Goal: Task Accomplishment & Management: Use online tool/utility

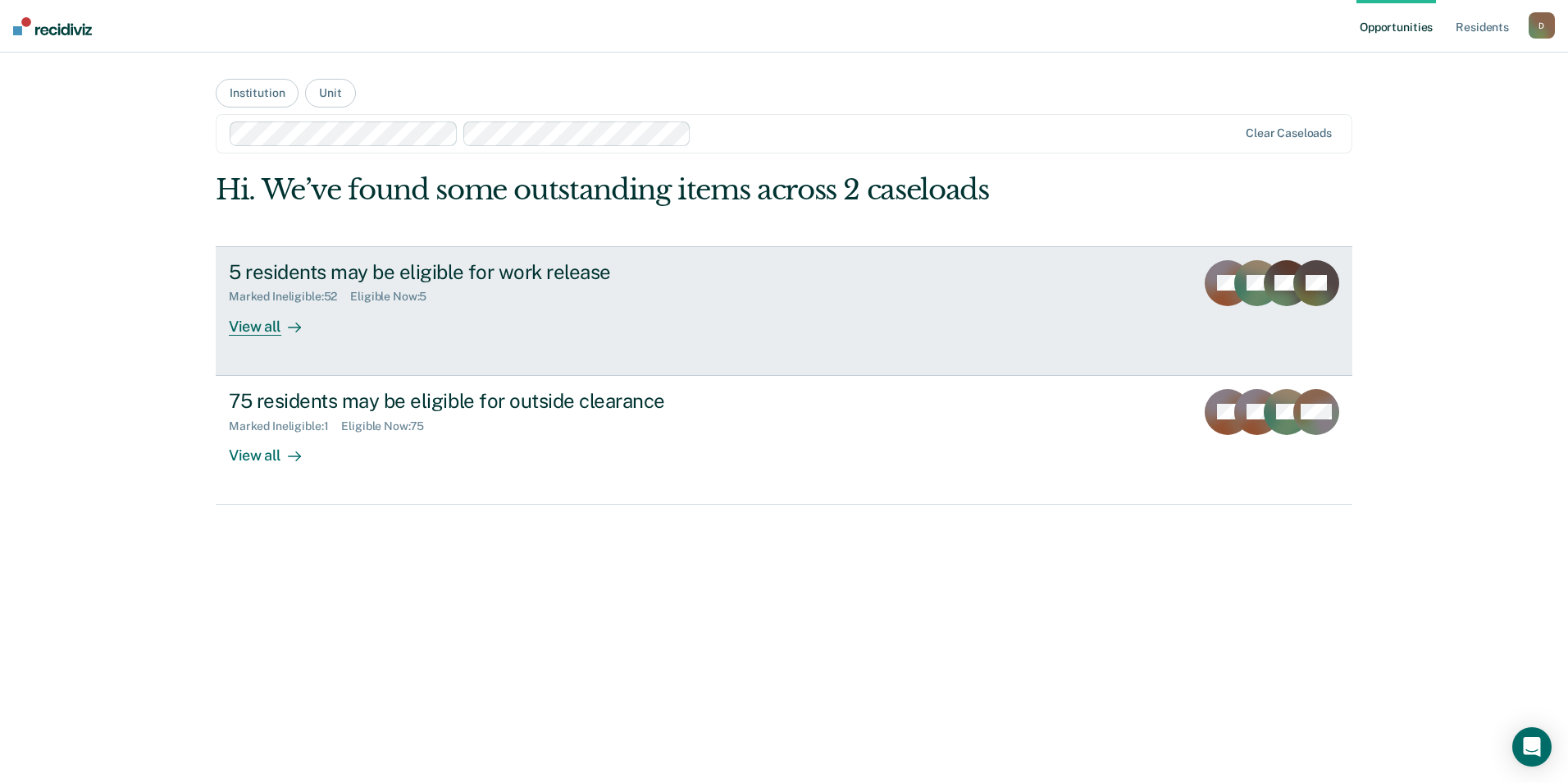
click at [276, 331] on div "View all" at bounding box center [274, 320] width 92 height 32
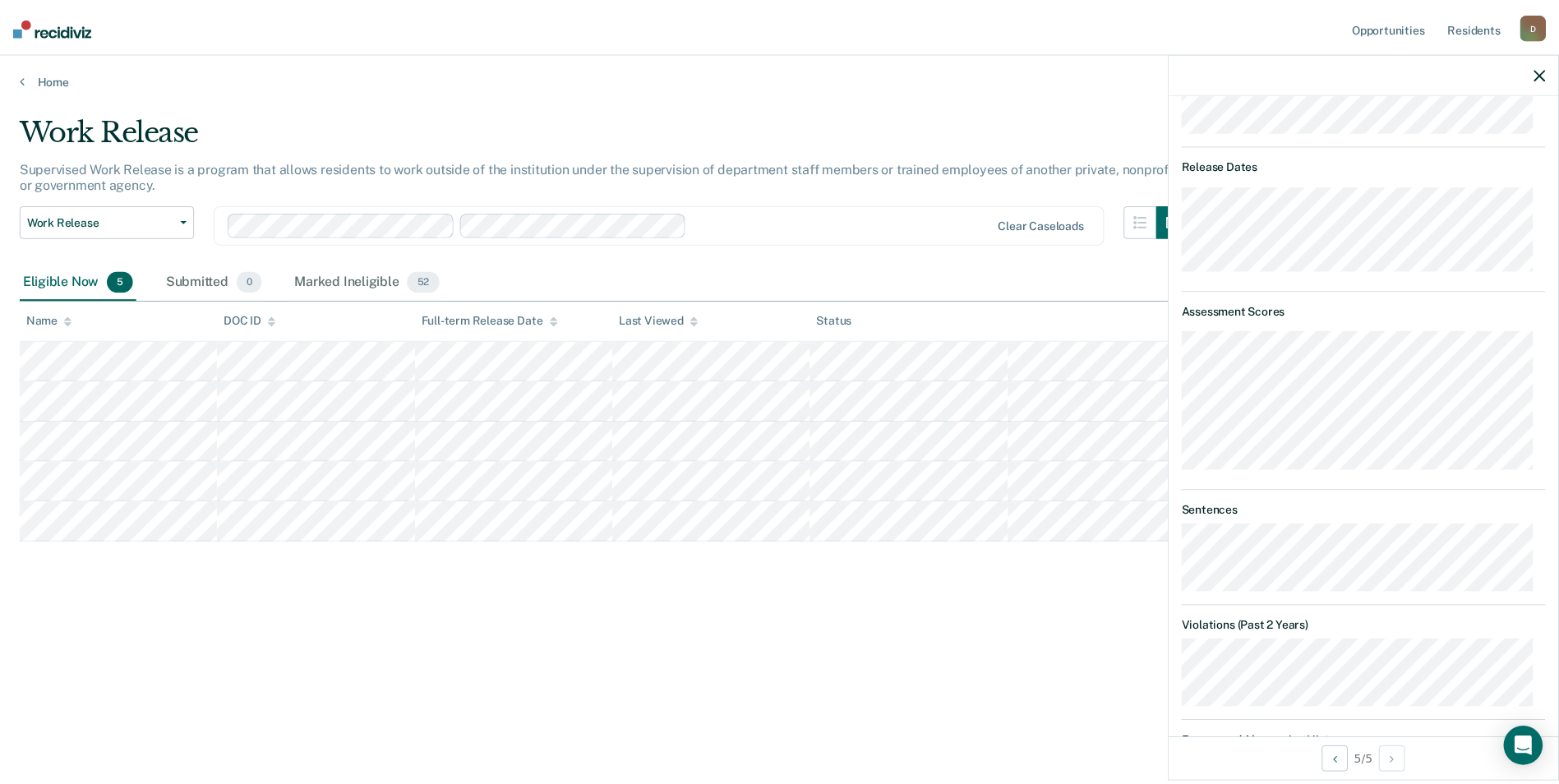
scroll to position [739, 0]
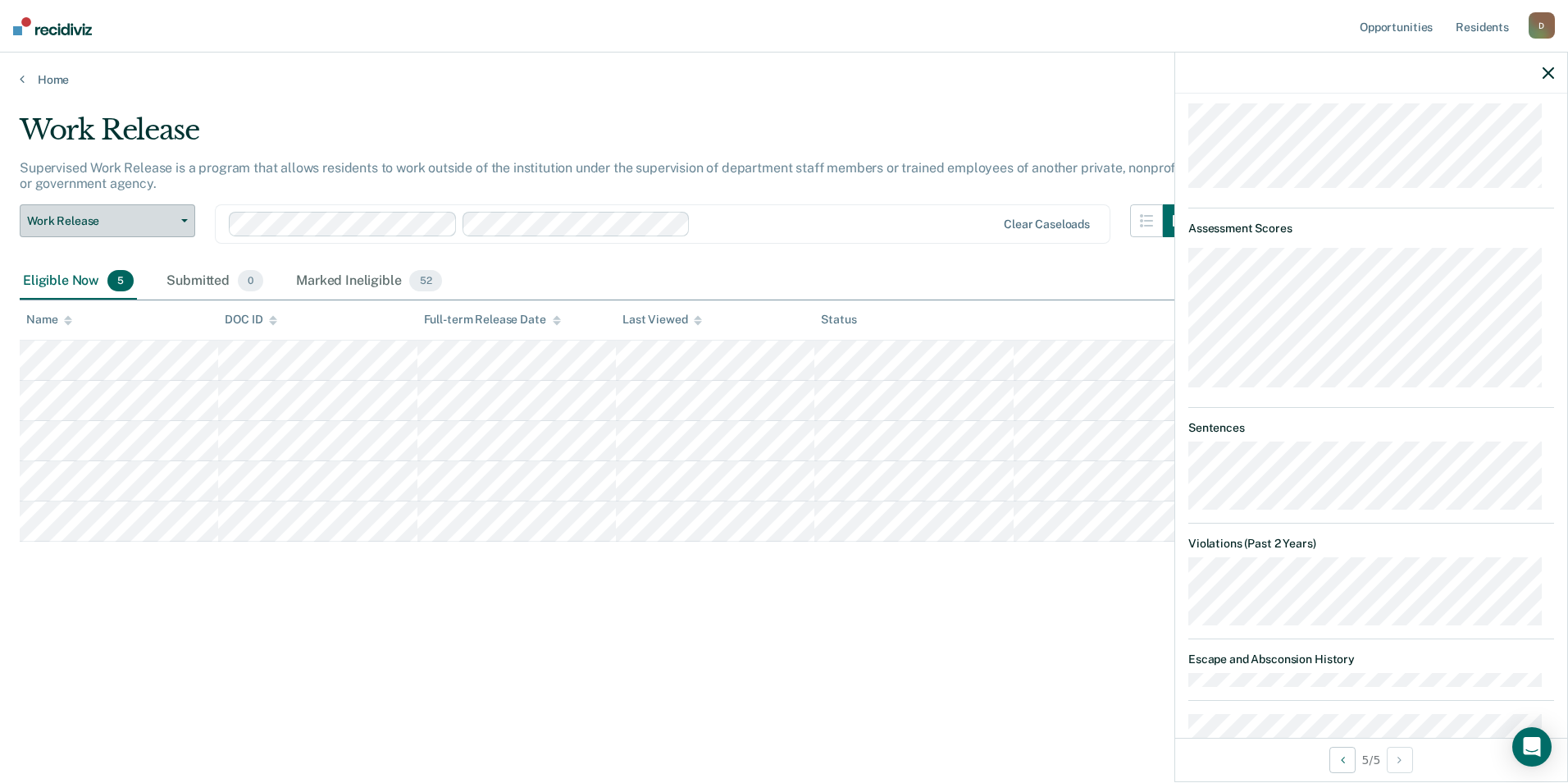
click at [136, 229] on button "Work Release" at bounding box center [107, 220] width 176 height 33
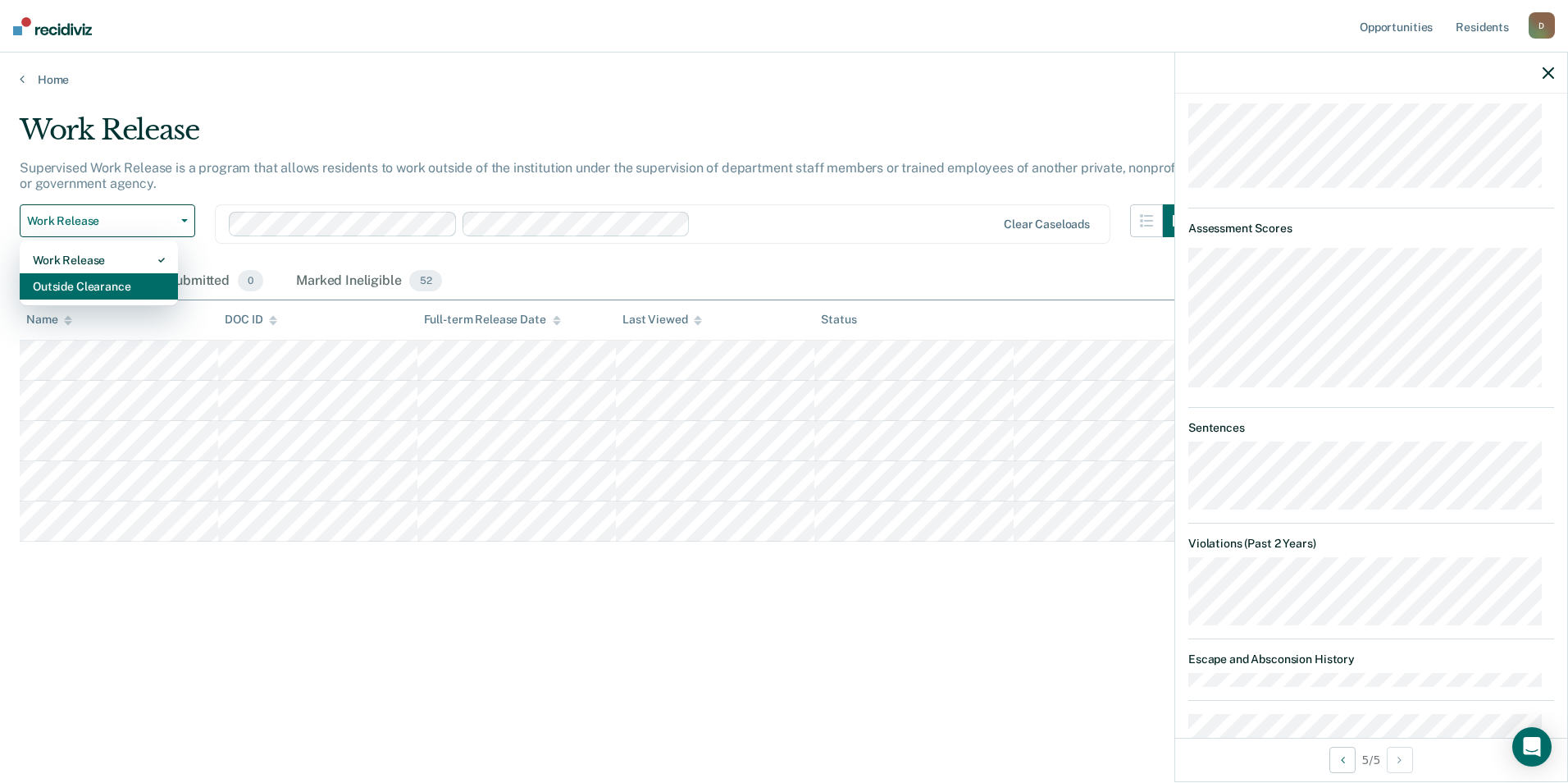
click at [136, 274] on div "Outside Clearance" at bounding box center [99, 286] width 132 height 26
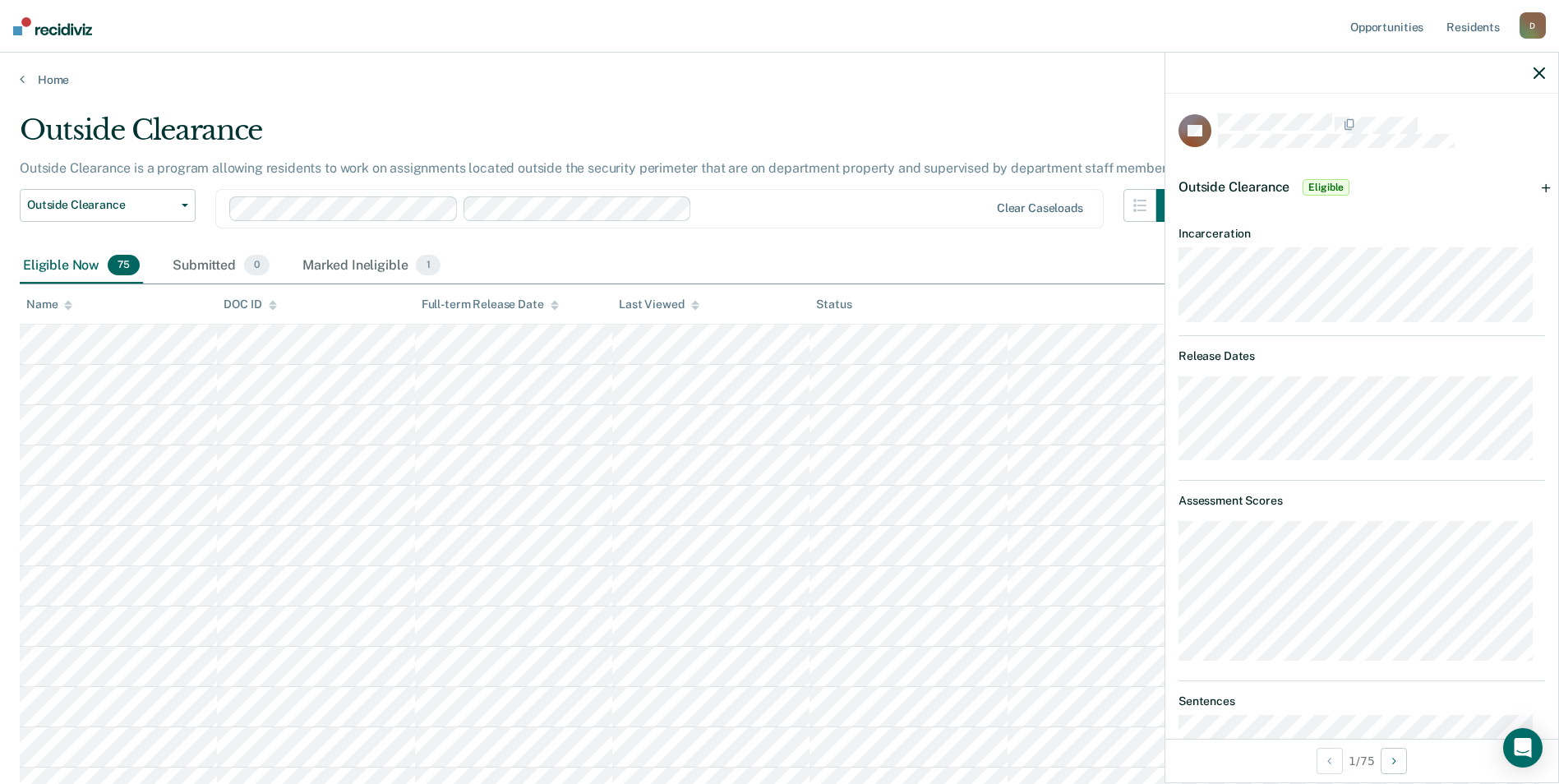
click at [1536, 188] on div "Outside Clearance Eligible" at bounding box center [1362, 187] width 393 height 52
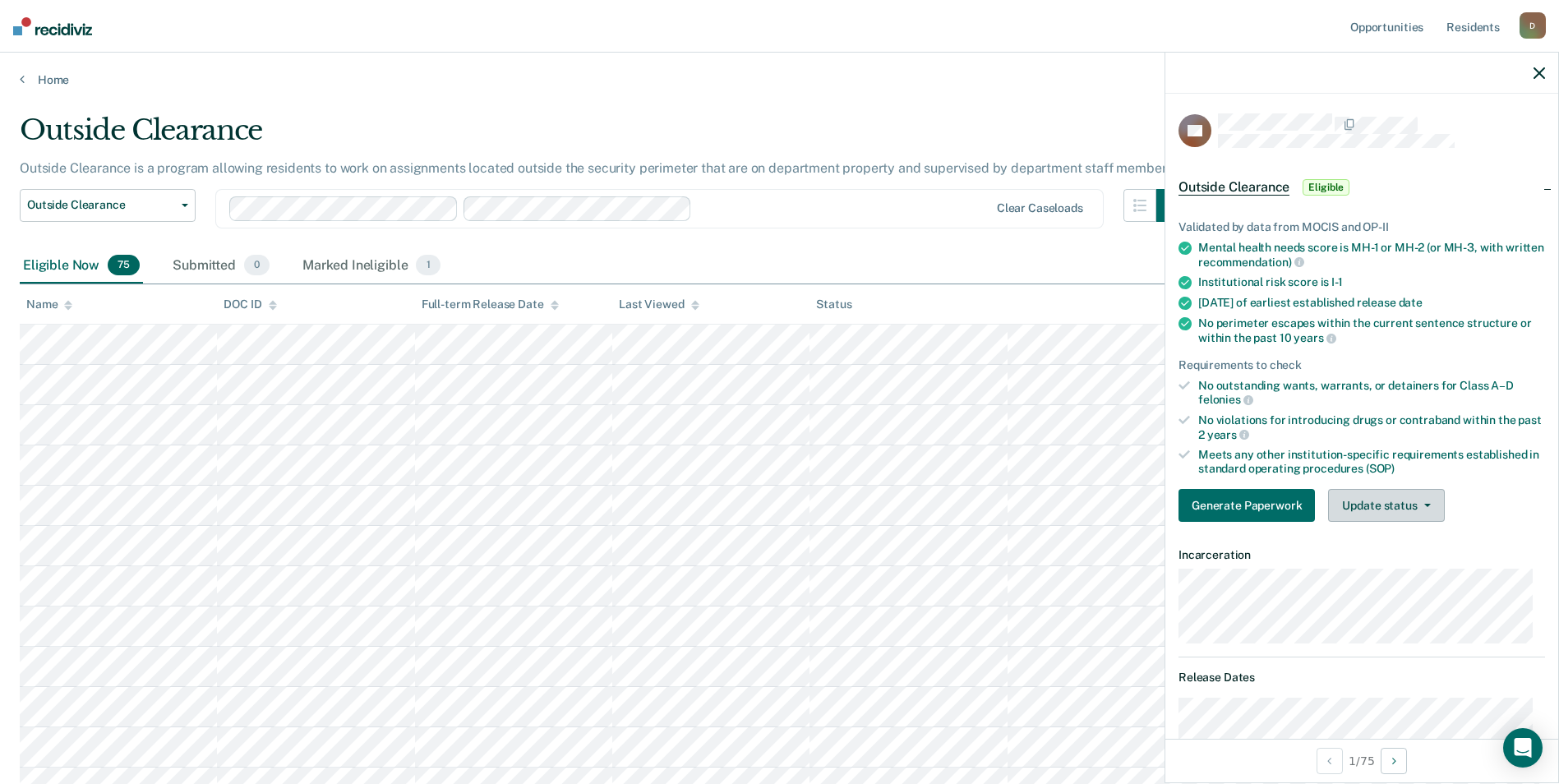
click at [1404, 505] on button "Update status" at bounding box center [1386, 505] width 115 height 33
click at [1405, 563] on button "Mark Ineligible" at bounding box center [1407, 571] width 158 height 26
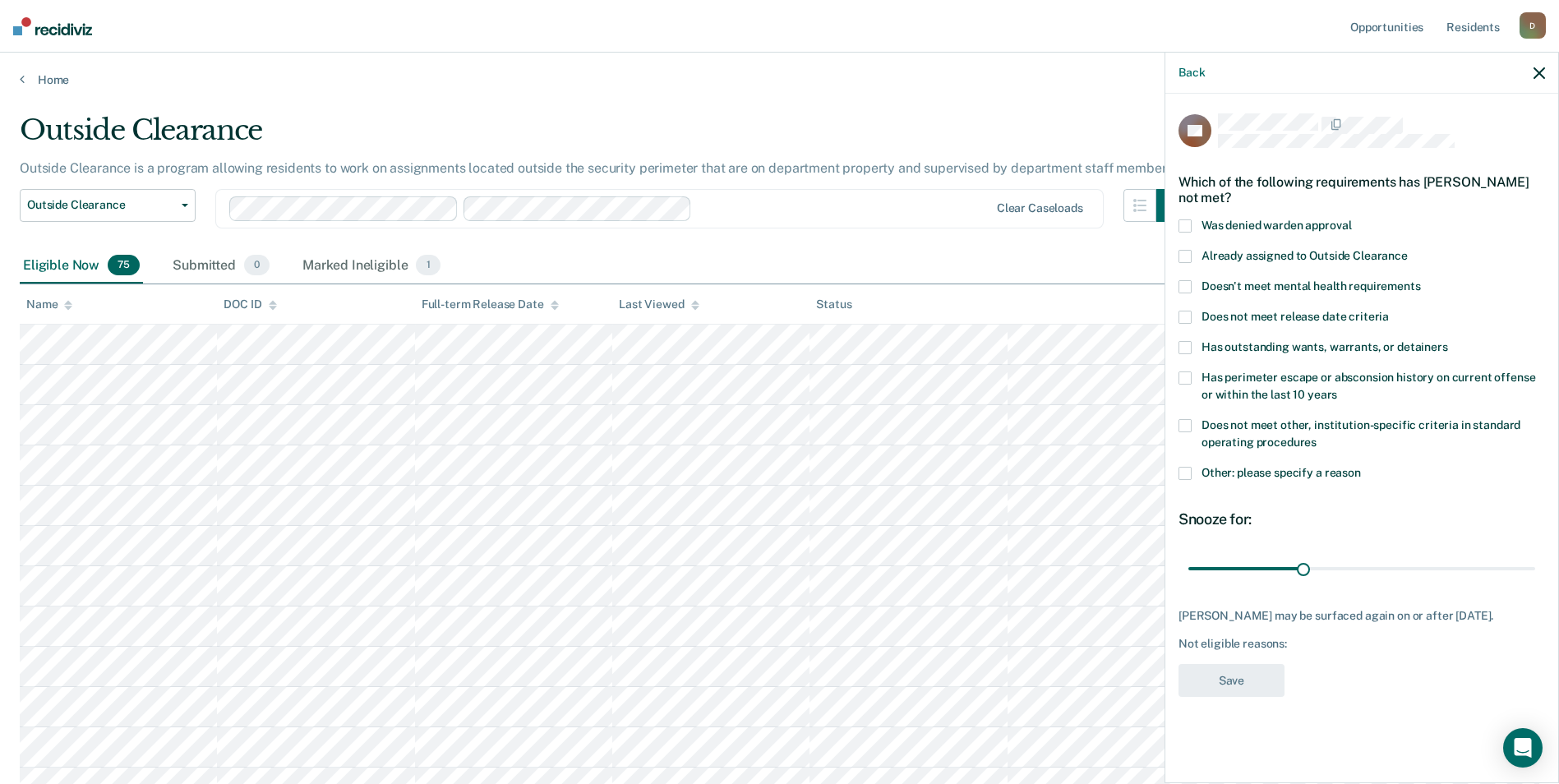
click at [1347, 381] on span "Has perimeter escape or absconsion history on current offense or within the las…" at bounding box center [1368, 385] width 333 height 31
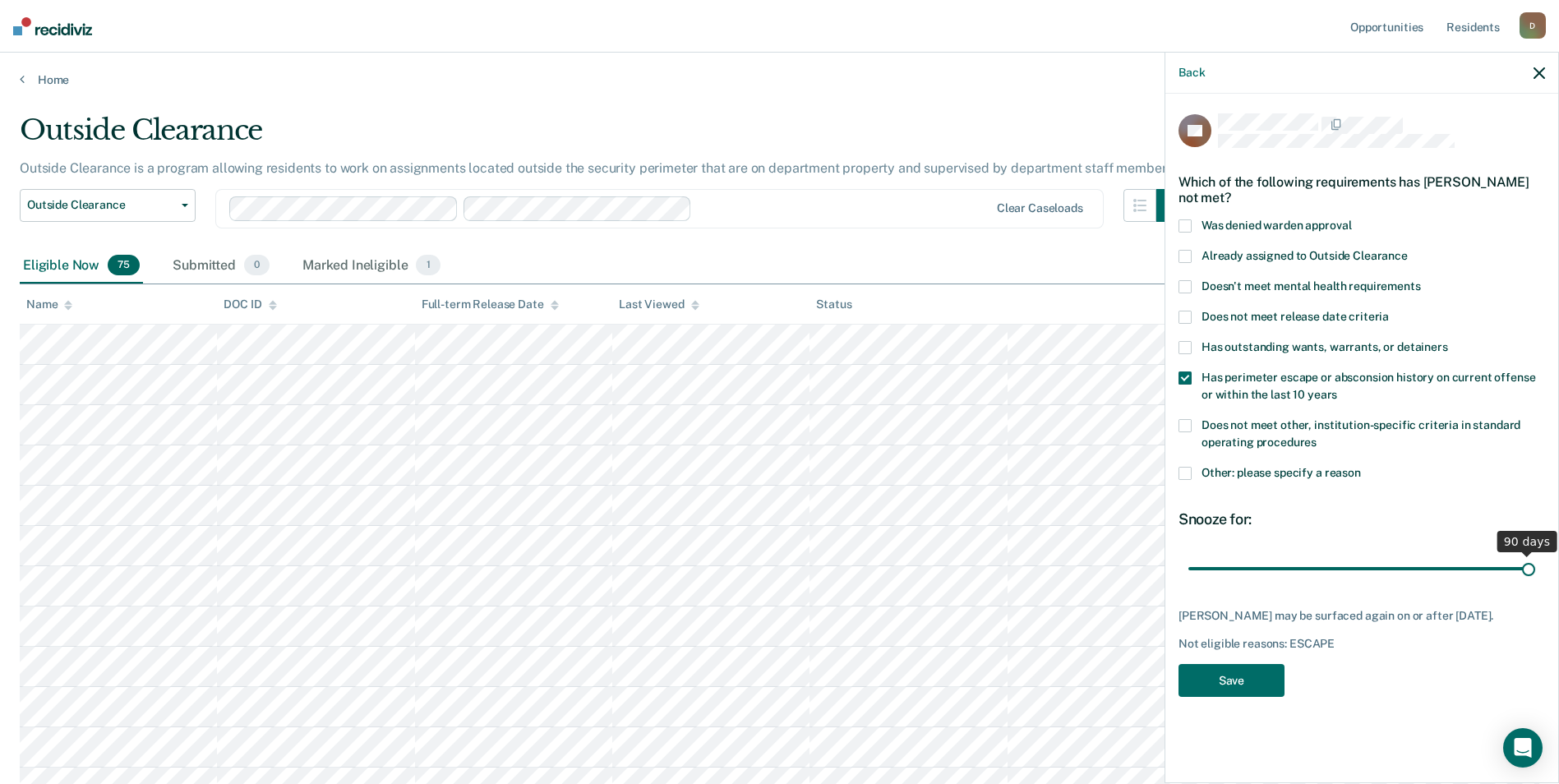
drag, startPoint x: 1301, startPoint y: 567, endPoint x: 1575, endPoint y: 584, distance: 274.5
type input "90"
click at [1535, 583] on input "range" at bounding box center [1362, 568] width 346 height 29
click at [1234, 693] on button "Save" at bounding box center [1231, 681] width 106 height 34
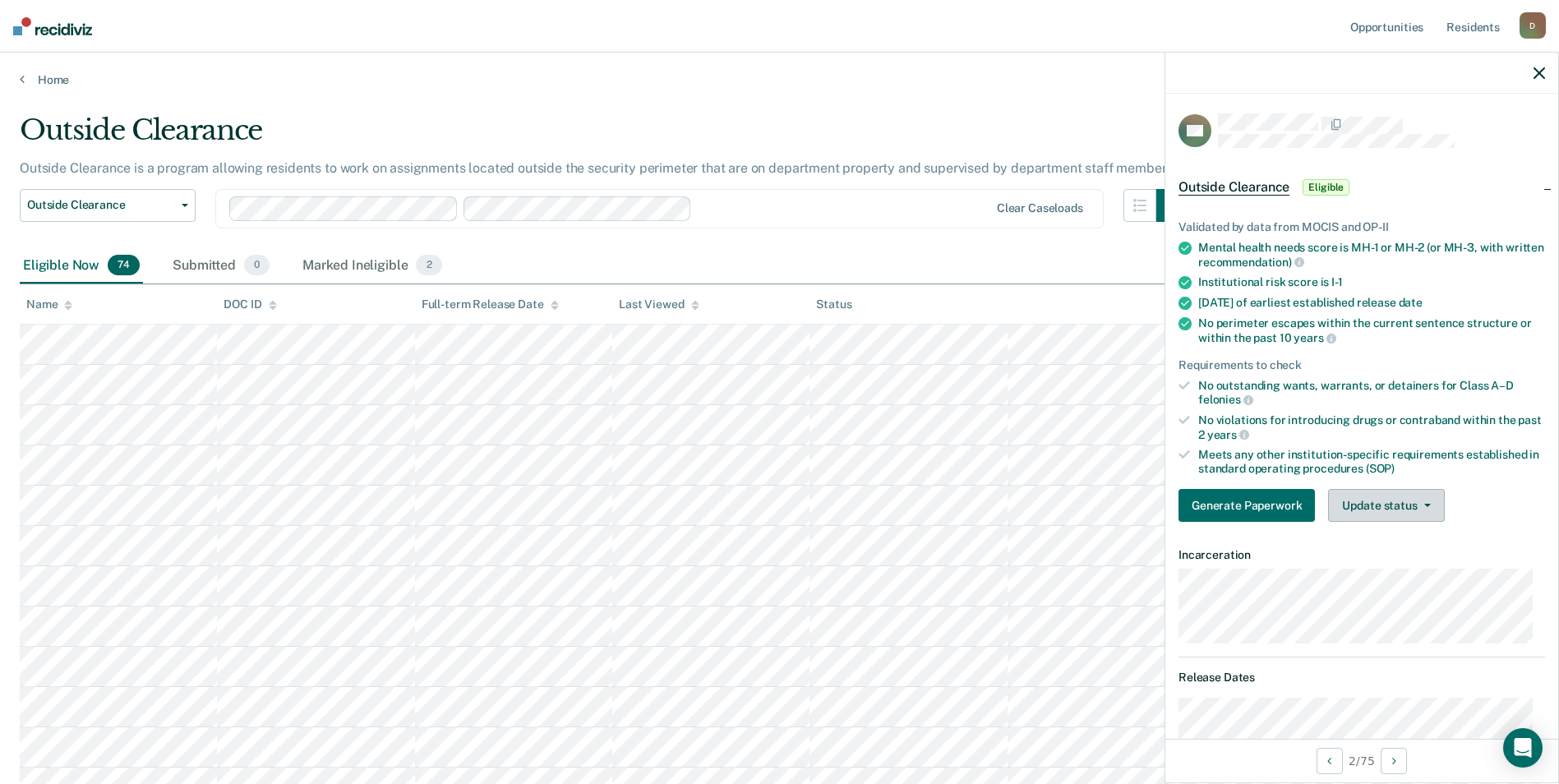
click at [1429, 505] on button "Update status" at bounding box center [1386, 505] width 115 height 33
click at [1428, 560] on button "Mark Ineligible" at bounding box center [1407, 571] width 158 height 26
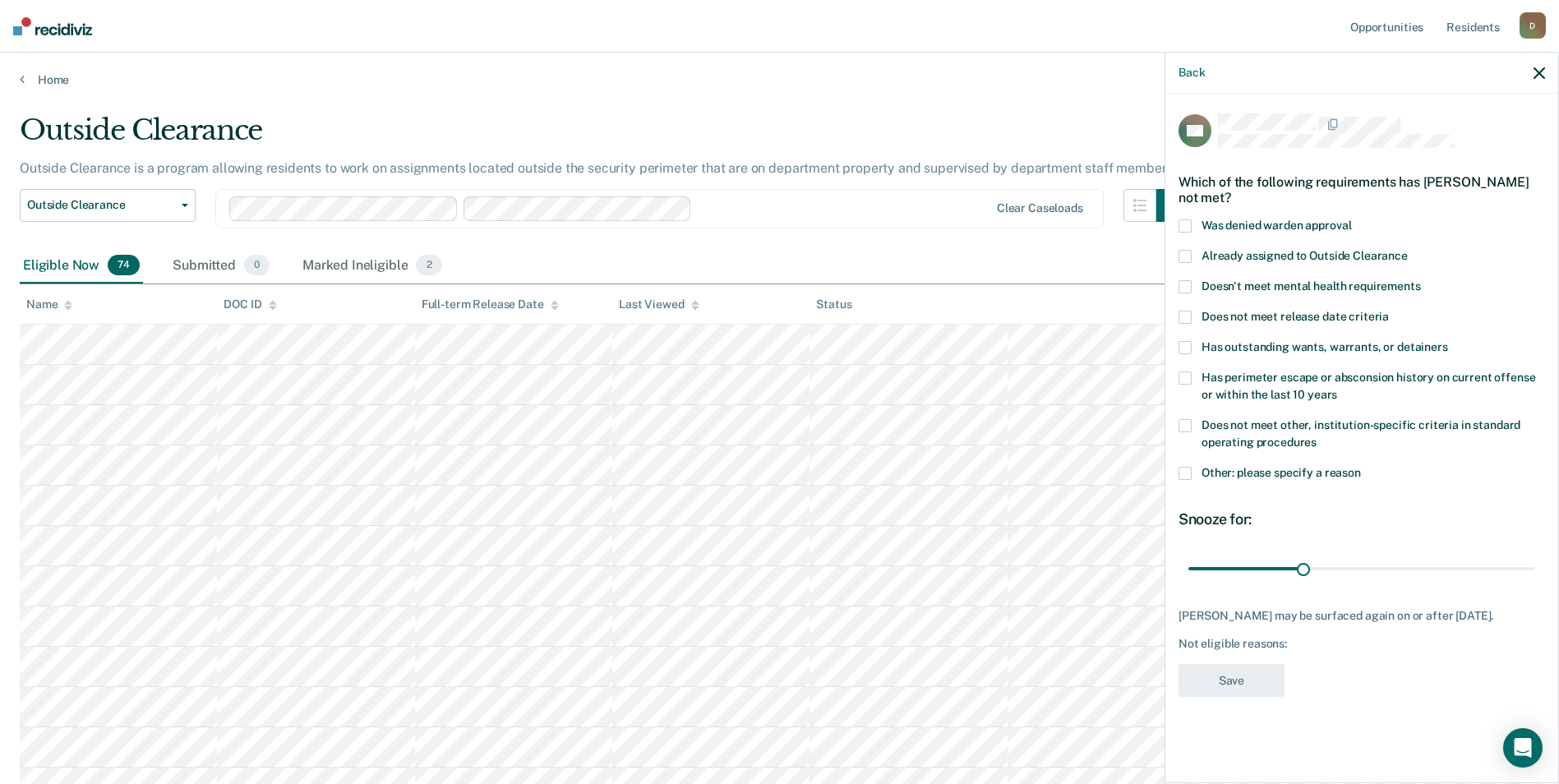
click at [1269, 384] on label "Has perimeter escape or absconsion history on current offense or within the las…" at bounding box center [1362, 388] width 367 height 34
drag, startPoint x: 1304, startPoint y: 571, endPoint x: 1570, endPoint y: 555, distance: 266.5
type input "90"
click at [1535, 555] on input "range" at bounding box center [1362, 568] width 346 height 29
click at [1247, 682] on button "Save" at bounding box center [1231, 681] width 106 height 34
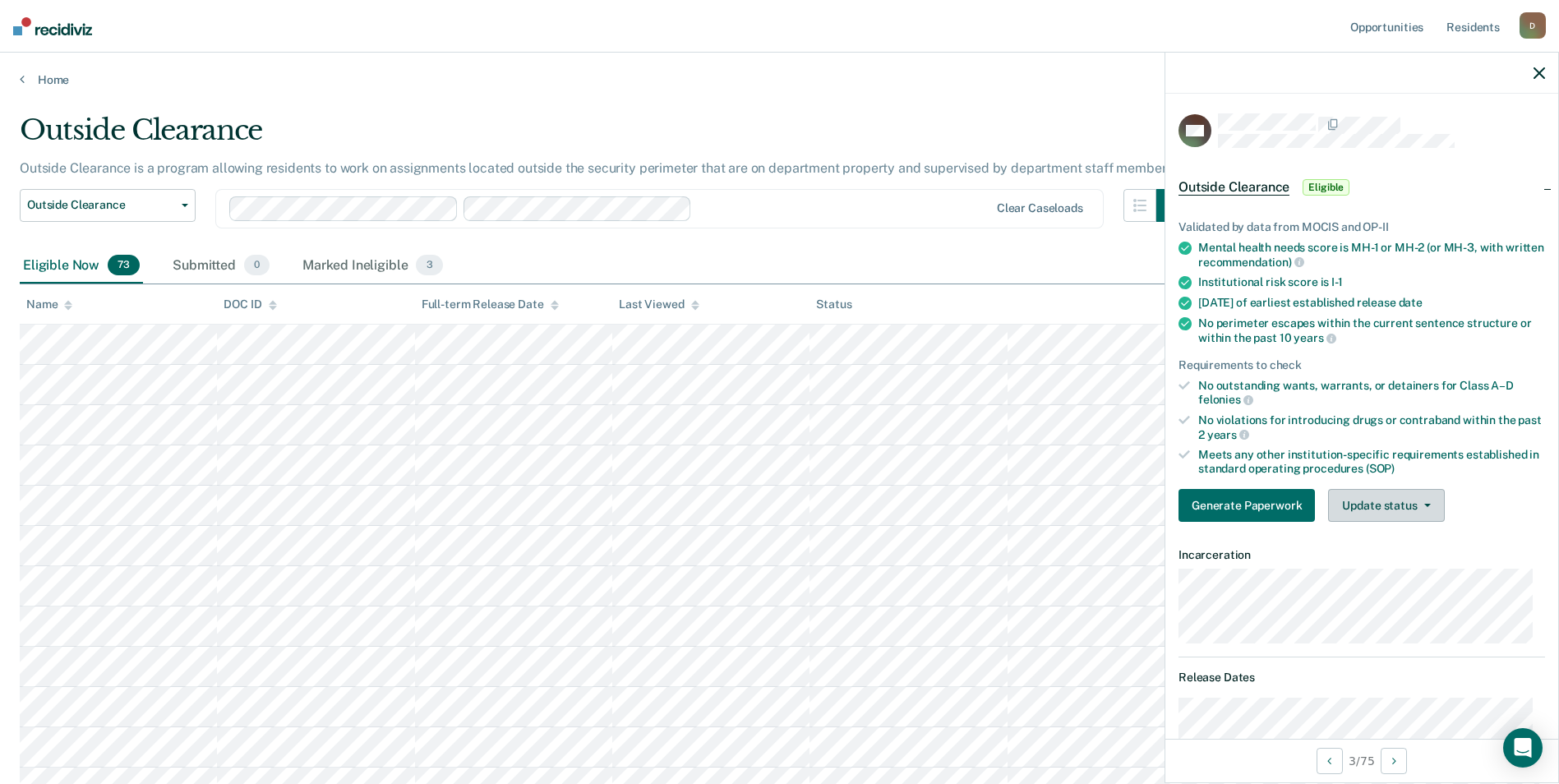
click at [1394, 498] on button "Update status" at bounding box center [1386, 505] width 115 height 33
click at [1401, 568] on button "Mark Ineligible" at bounding box center [1407, 571] width 158 height 26
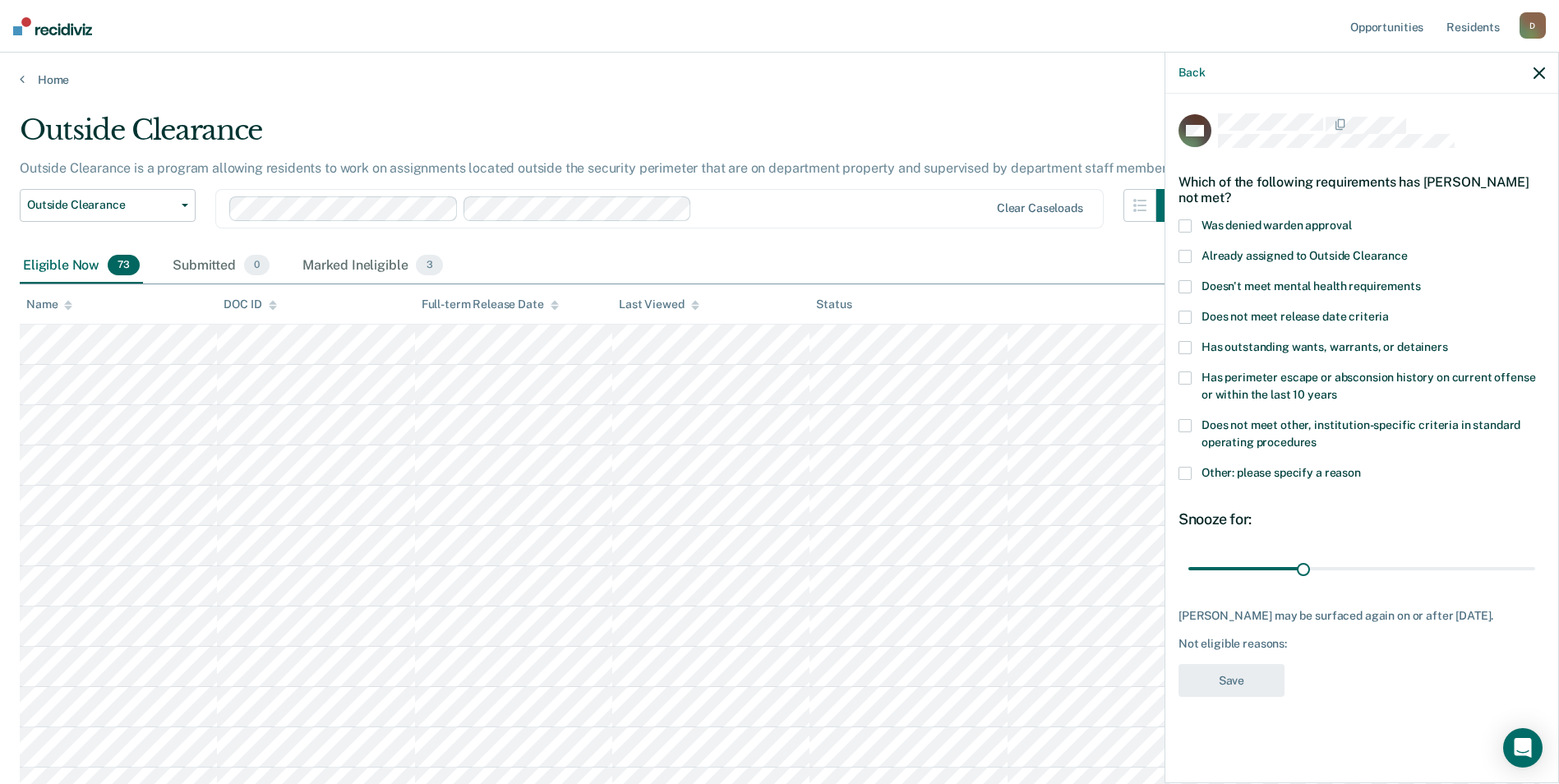
click at [1374, 315] on span "Does not meet release date criteria" at bounding box center [1295, 317] width 187 height 13
click at [1254, 696] on button "Save" at bounding box center [1231, 681] width 106 height 34
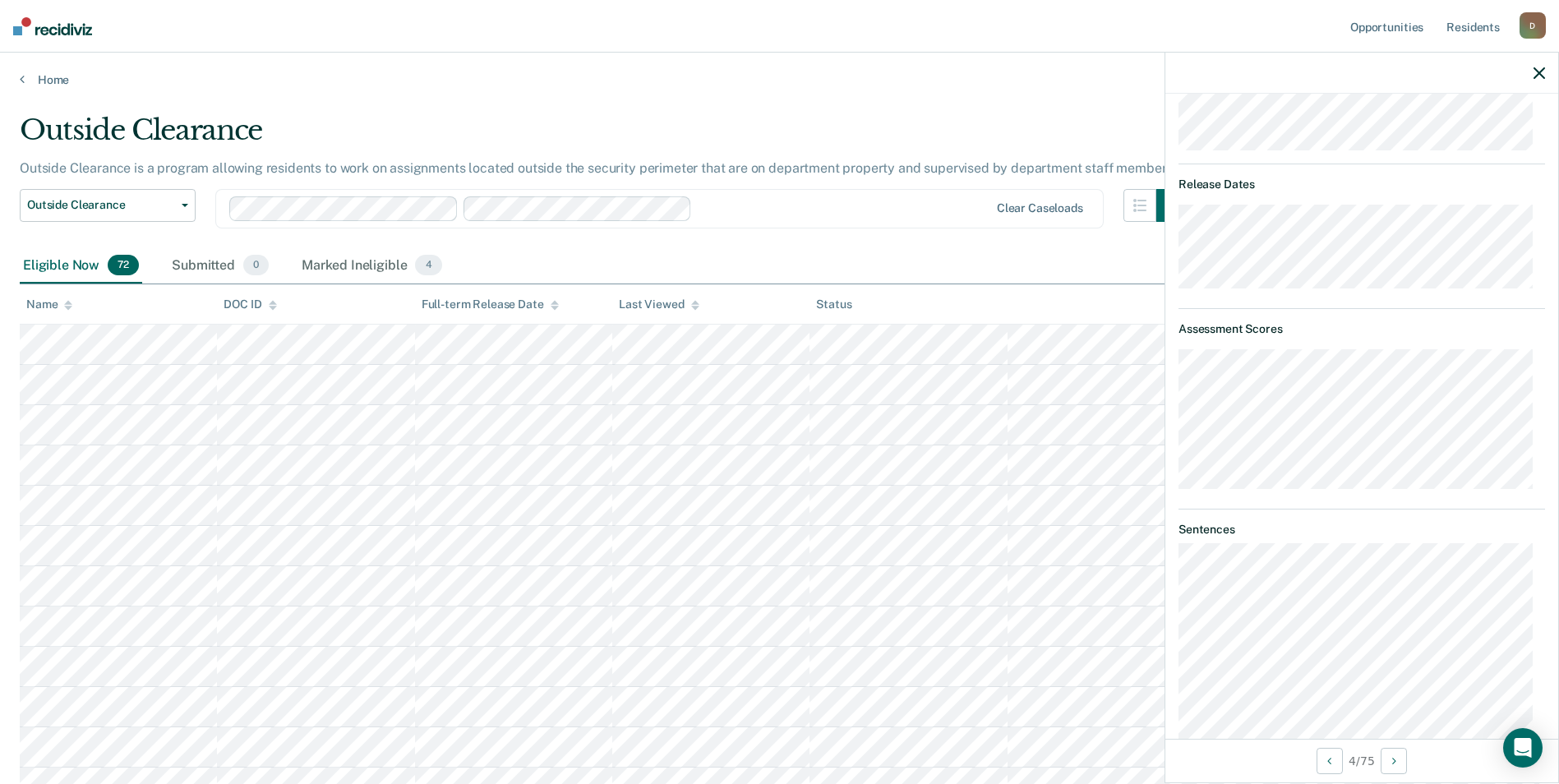
scroll to position [82, 0]
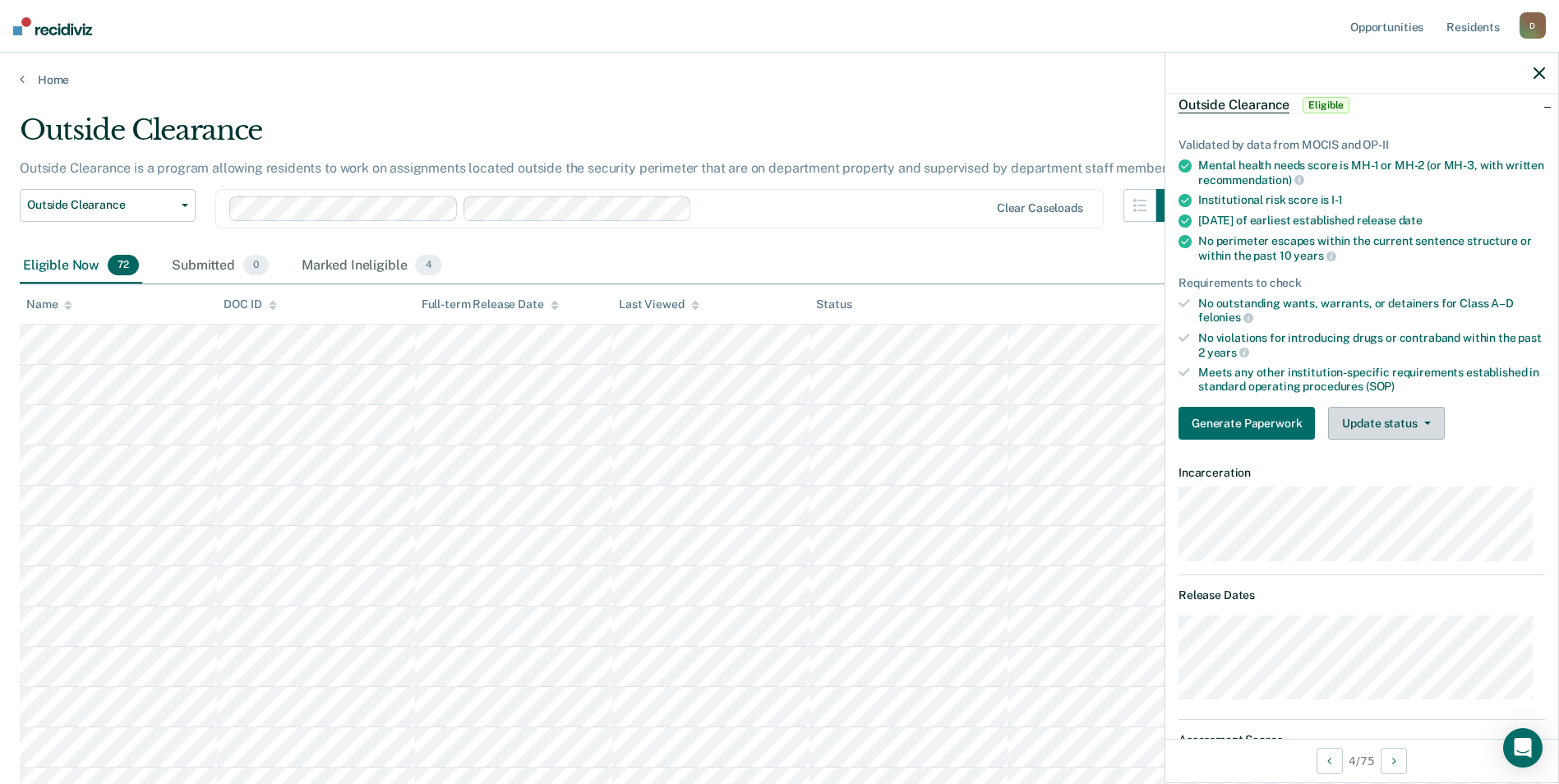
click at [1395, 433] on button "Update status" at bounding box center [1386, 423] width 115 height 33
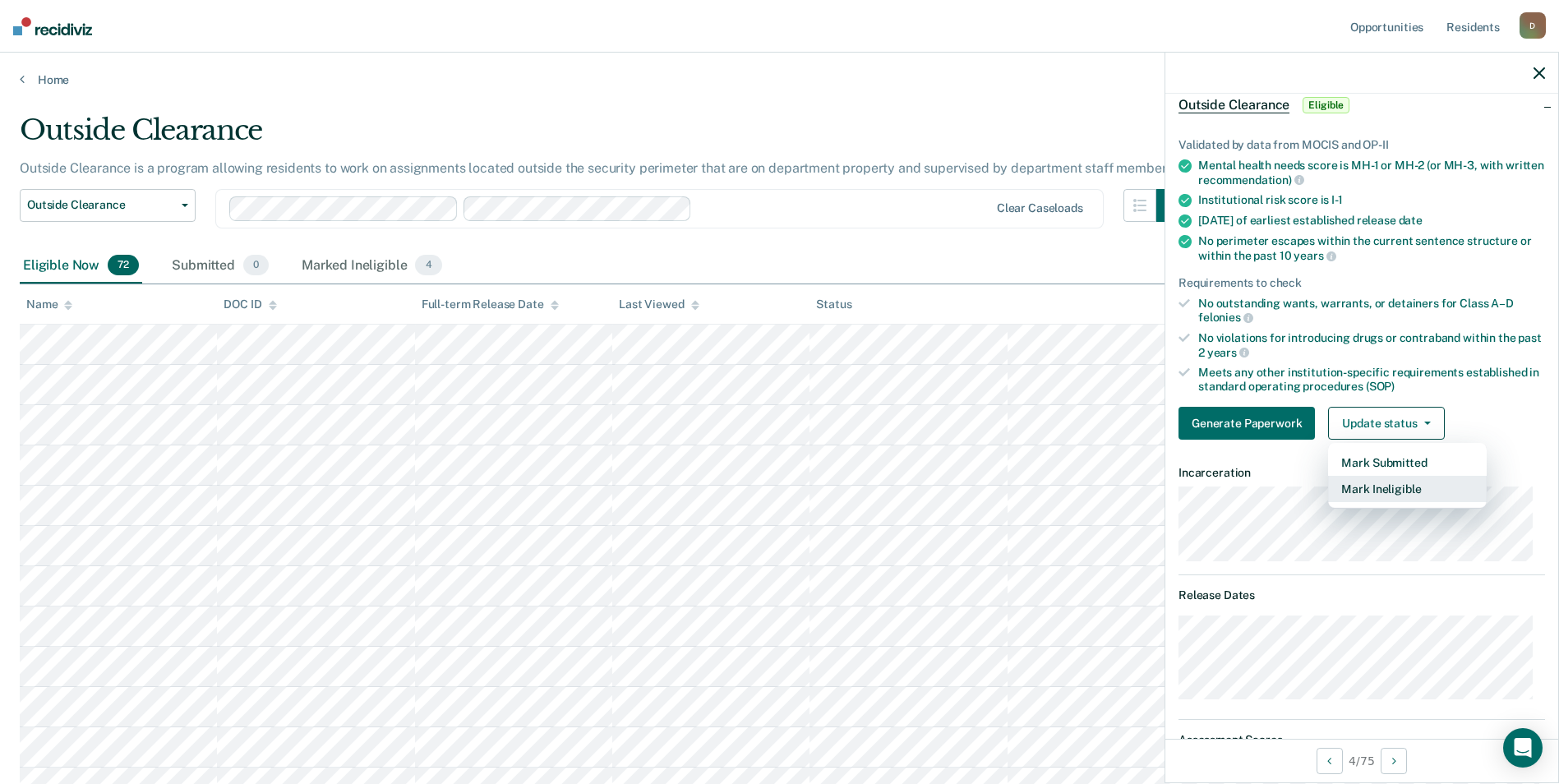
click at [1387, 485] on button "Mark Ineligible" at bounding box center [1407, 489] width 158 height 26
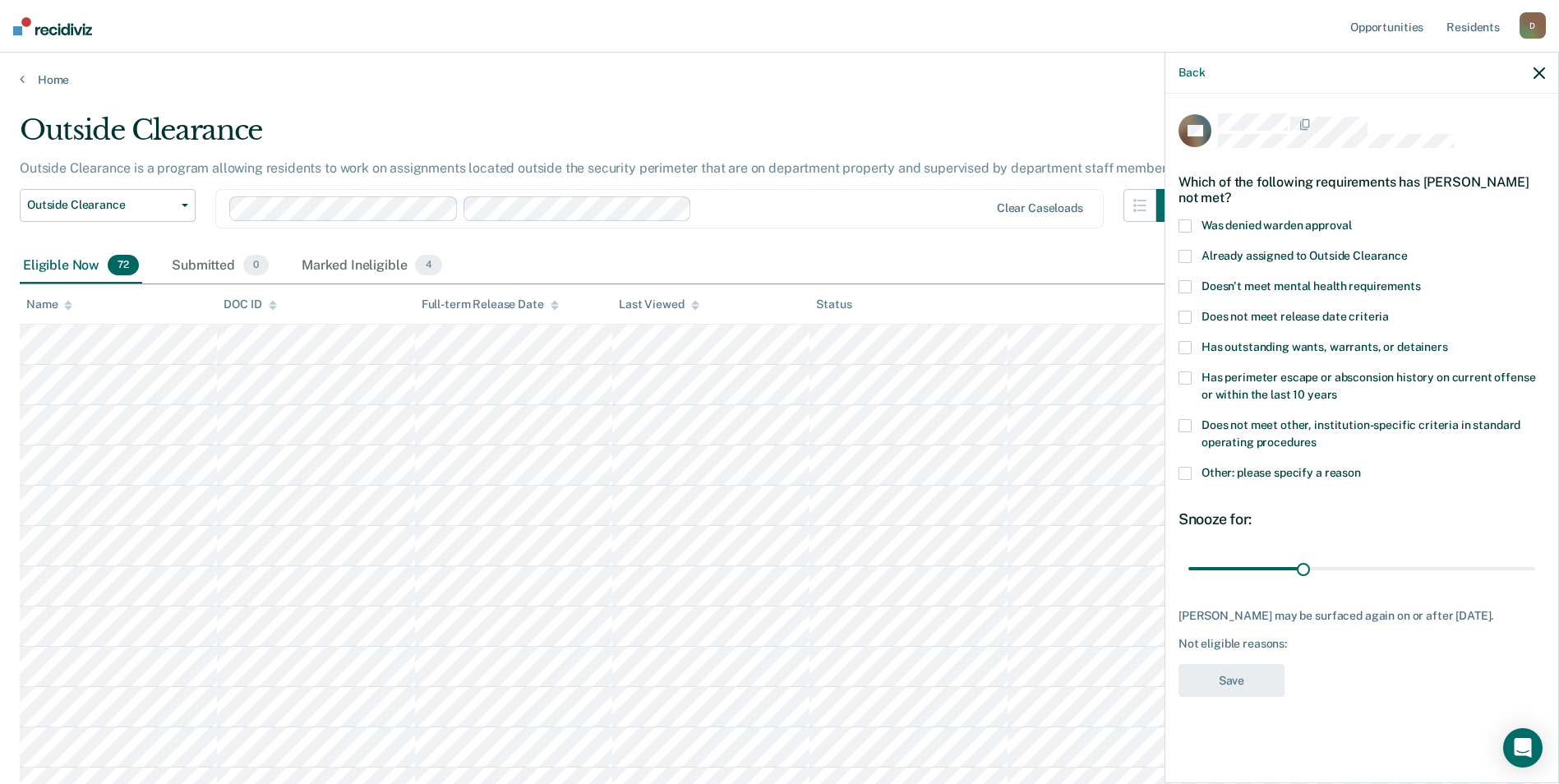
click at [1276, 374] on span "Has perimeter escape or absconsion history on current offense or within the las…" at bounding box center [1368, 385] width 333 height 31
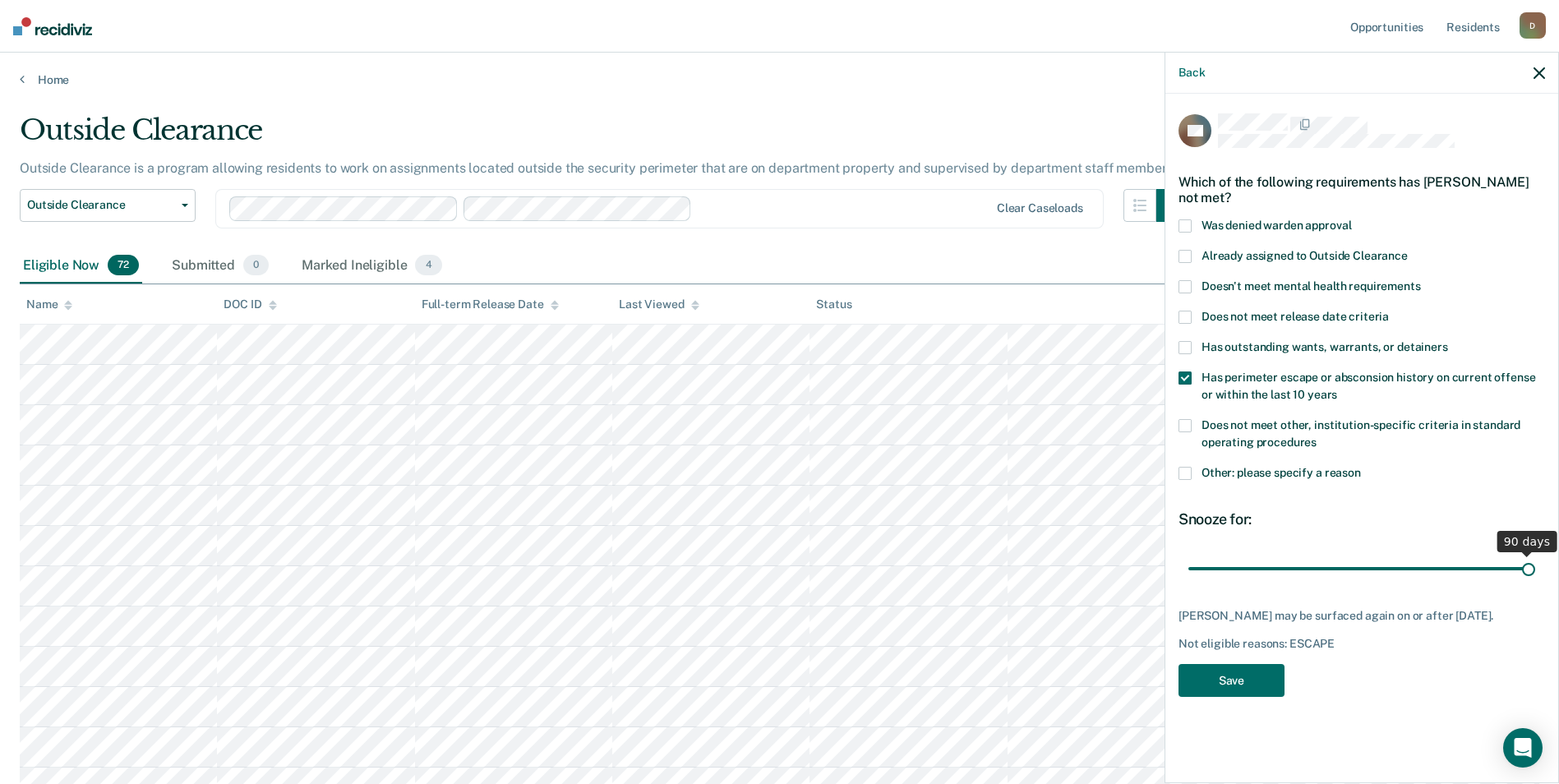
drag, startPoint x: 1305, startPoint y: 550, endPoint x: 1597, endPoint y: 552, distance: 292.0
type input "90"
click at [1535, 554] on input "range" at bounding box center [1362, 568] width 346 height 29
click at [1217, 664] on button "Save" at bounding box center [1231, 681] width 106 height 34
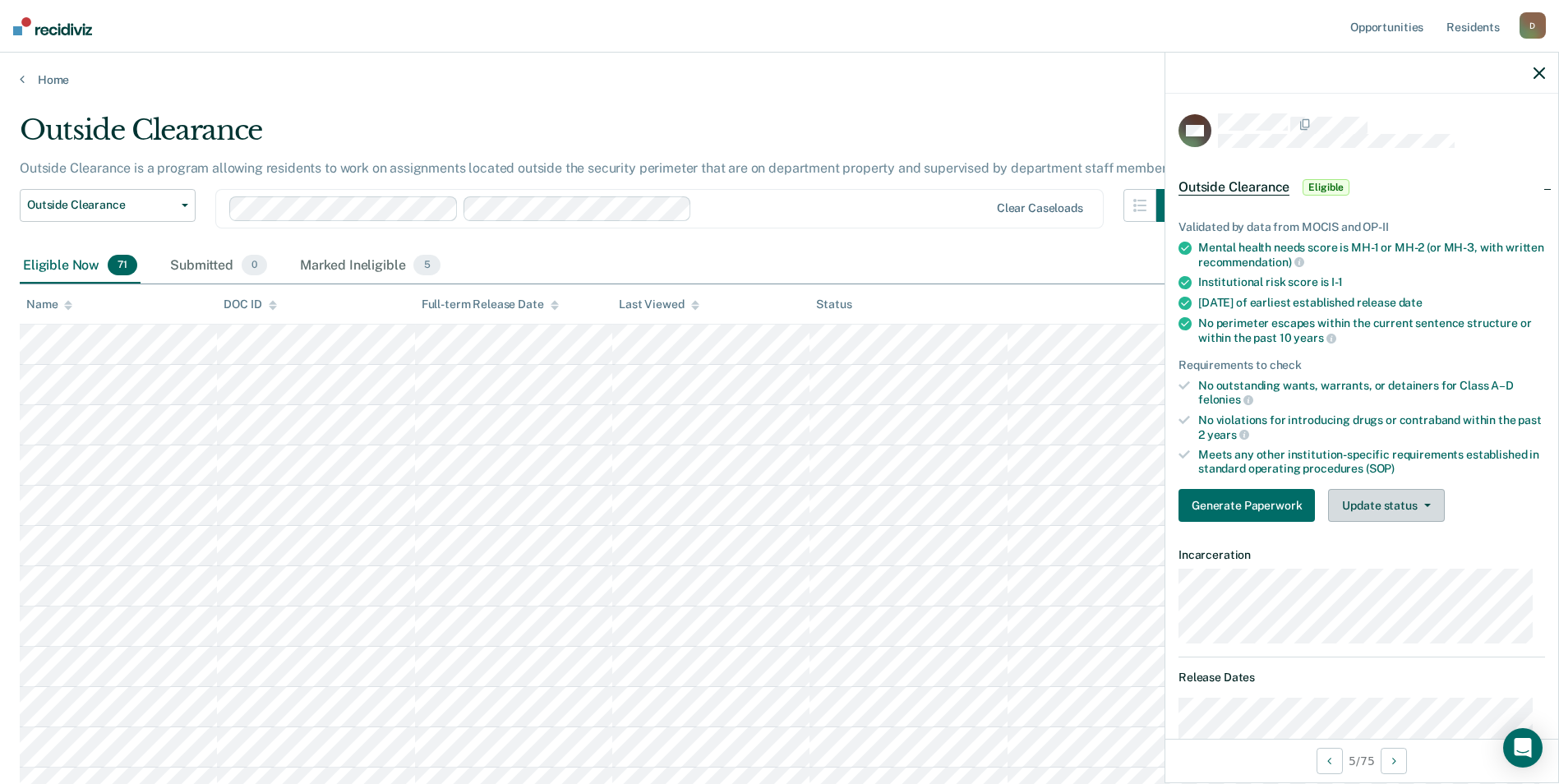
click at [1398, 509] on button "Update status" at bounding box center [1386, 505] width 115 height 33
click at [1393, 578] on button "Mark Ineligible" at bounding box center [1407, 571] width 158 height 26
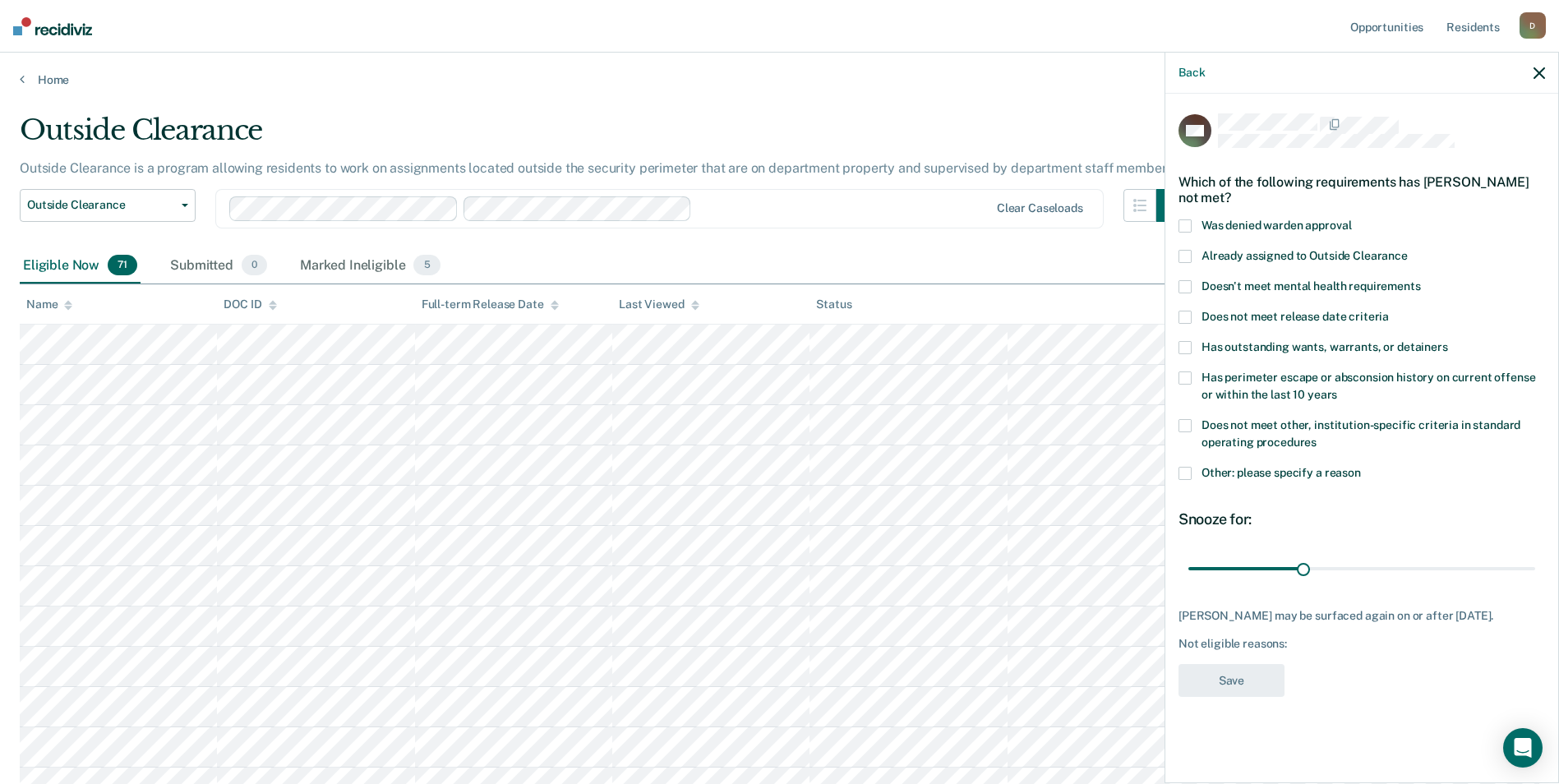
click at [1423, 426] on span "Does not meet other, institution-specific criteria in standard operating proced…" at bounding box center [1361, 433] width 319 height 31
drag, startPoint x: 1305, startPoint y: 565, endPoint x: 1547, endPoint y: 583, distance: 242.7
type input "90"
click at [1535, 583] on input "range" at bounding box center [1362, 568] width 346 height 29
click at [1266, 691] on button "Save" at bounding box center [1231, 681] width 106 height 34
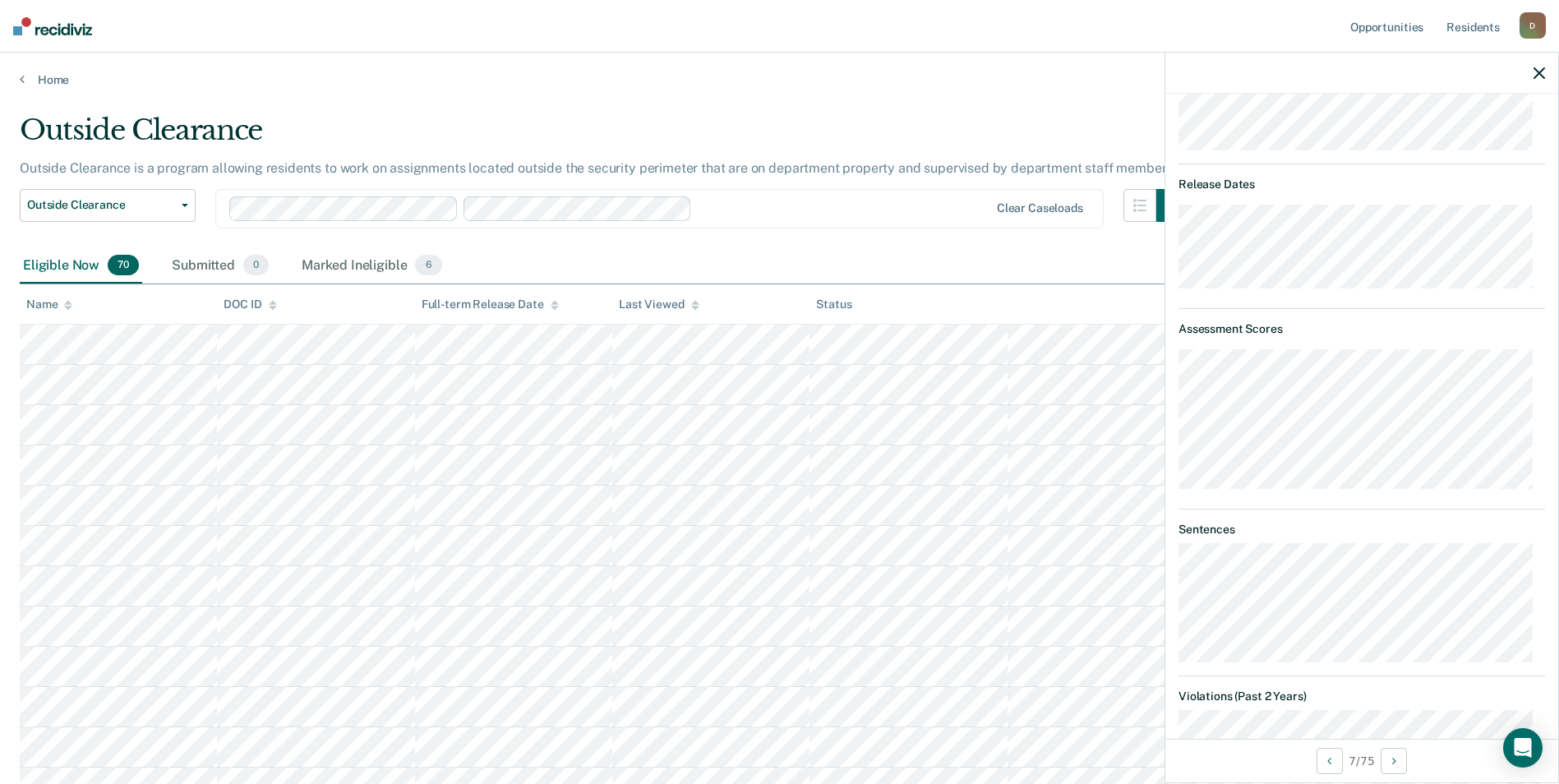
scroll to position [247, 0]
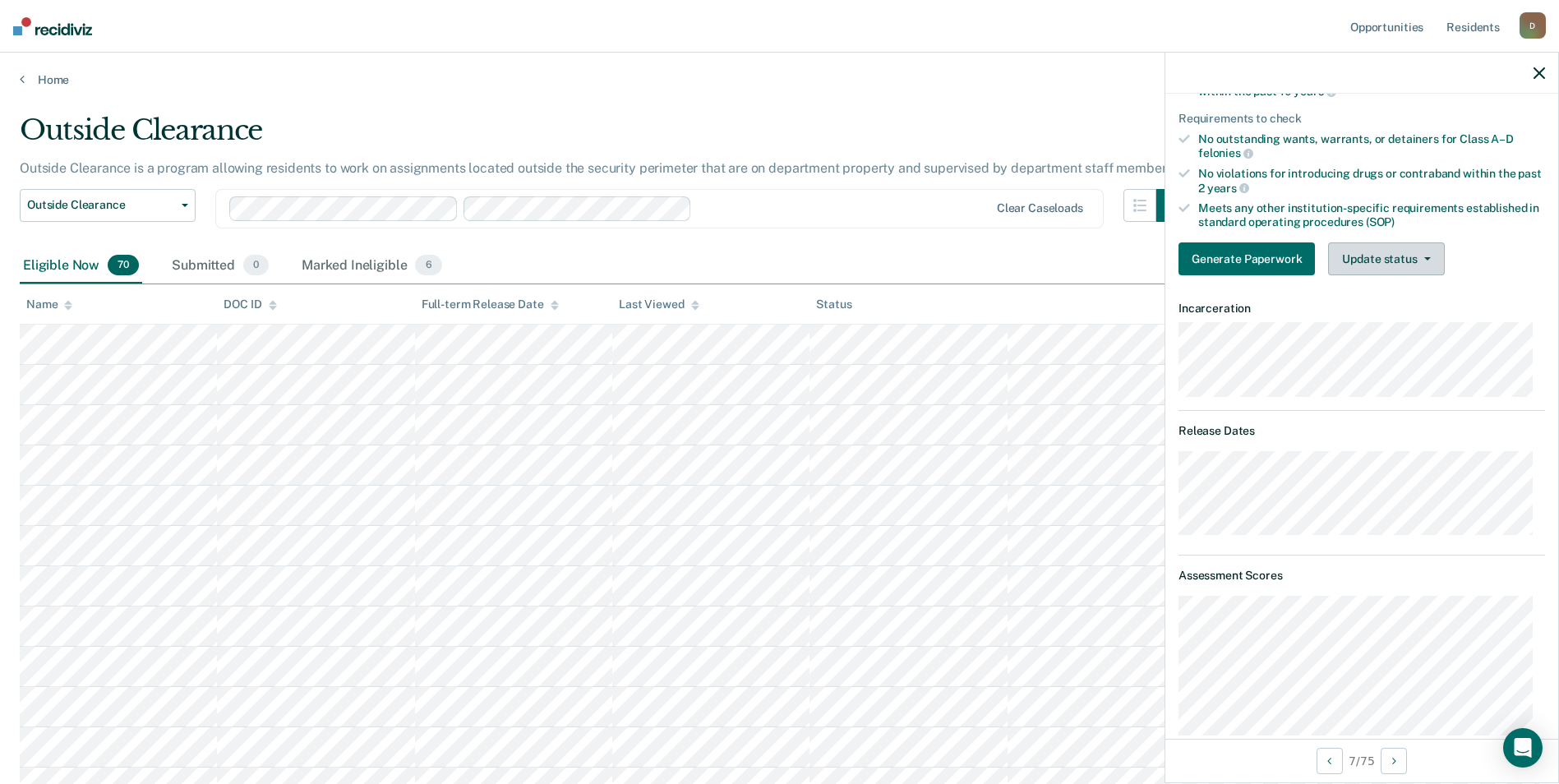
click at [1389, 265] on button "Update status" at bounding box center [1386, 258] width 115 height 33
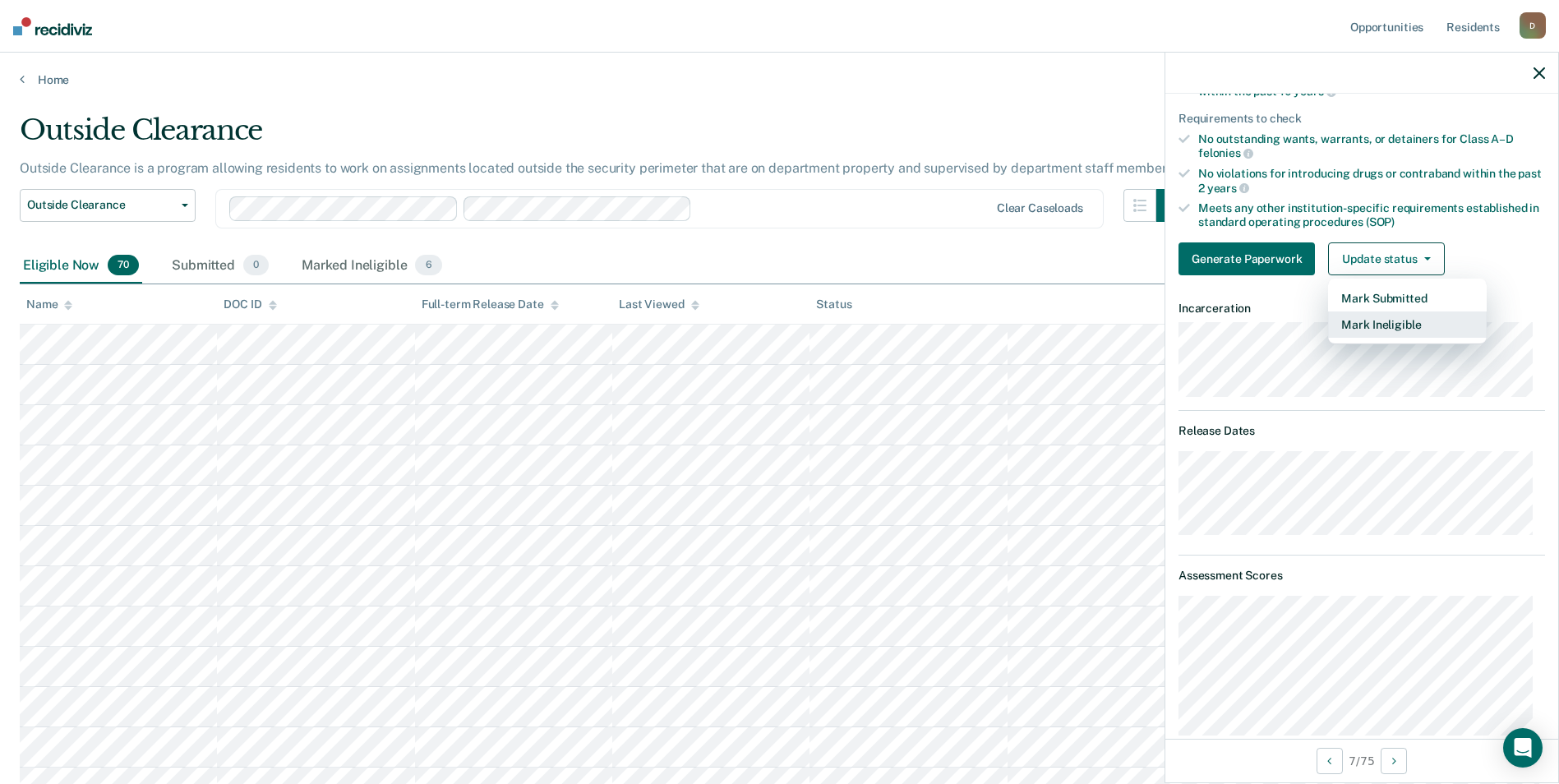
click at [1395, 328] on button "Mark Ineligible" at bounding box center [1407, 324] width 158 height 26
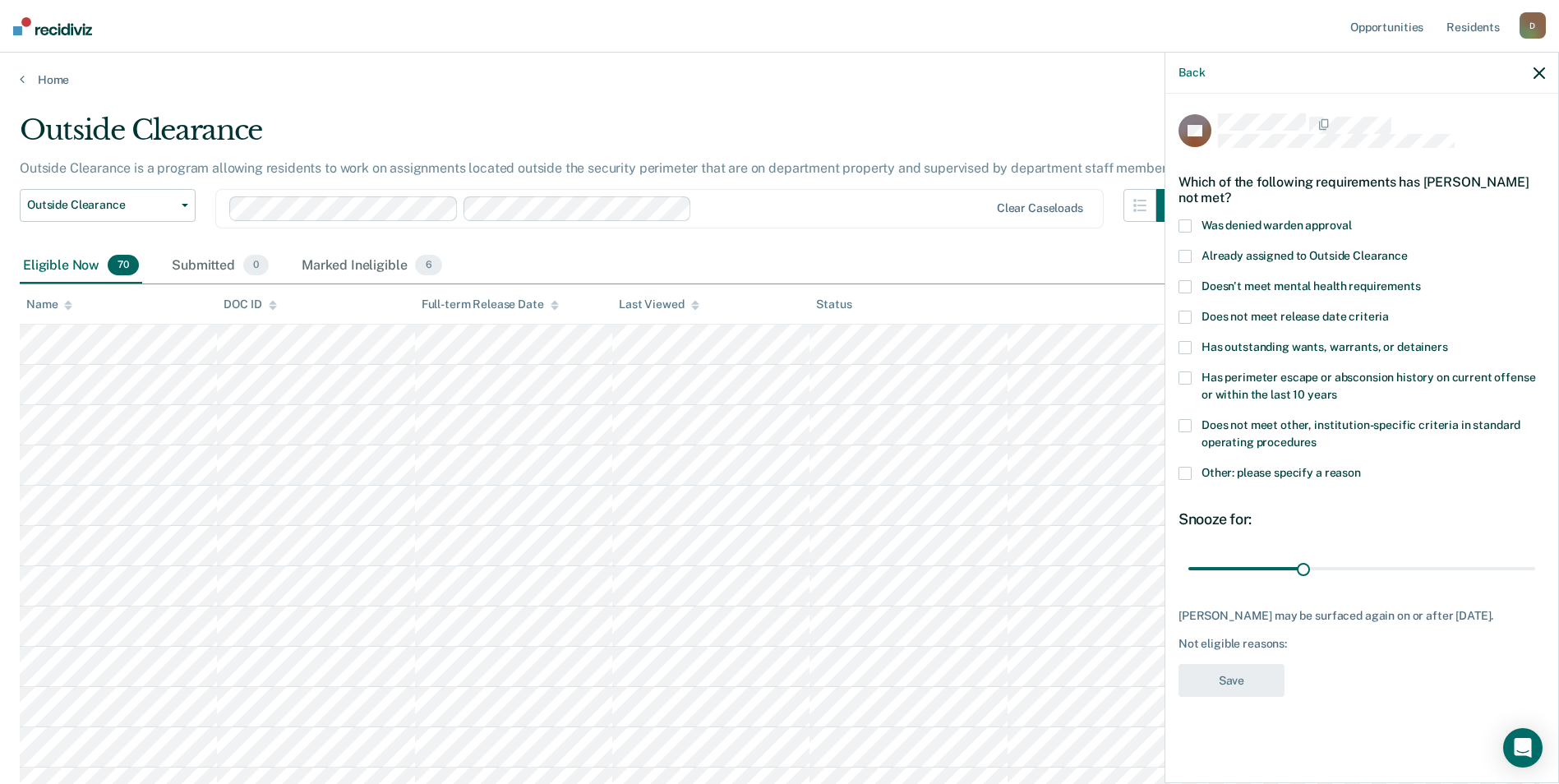
click at [1331, 317] on span "Does not meet release date criteria" at bounding box center [1295, 317] width 187 height 13
click at [1252, 674] on button "Save" at bounding box center [1231, 681] width 106 height 34
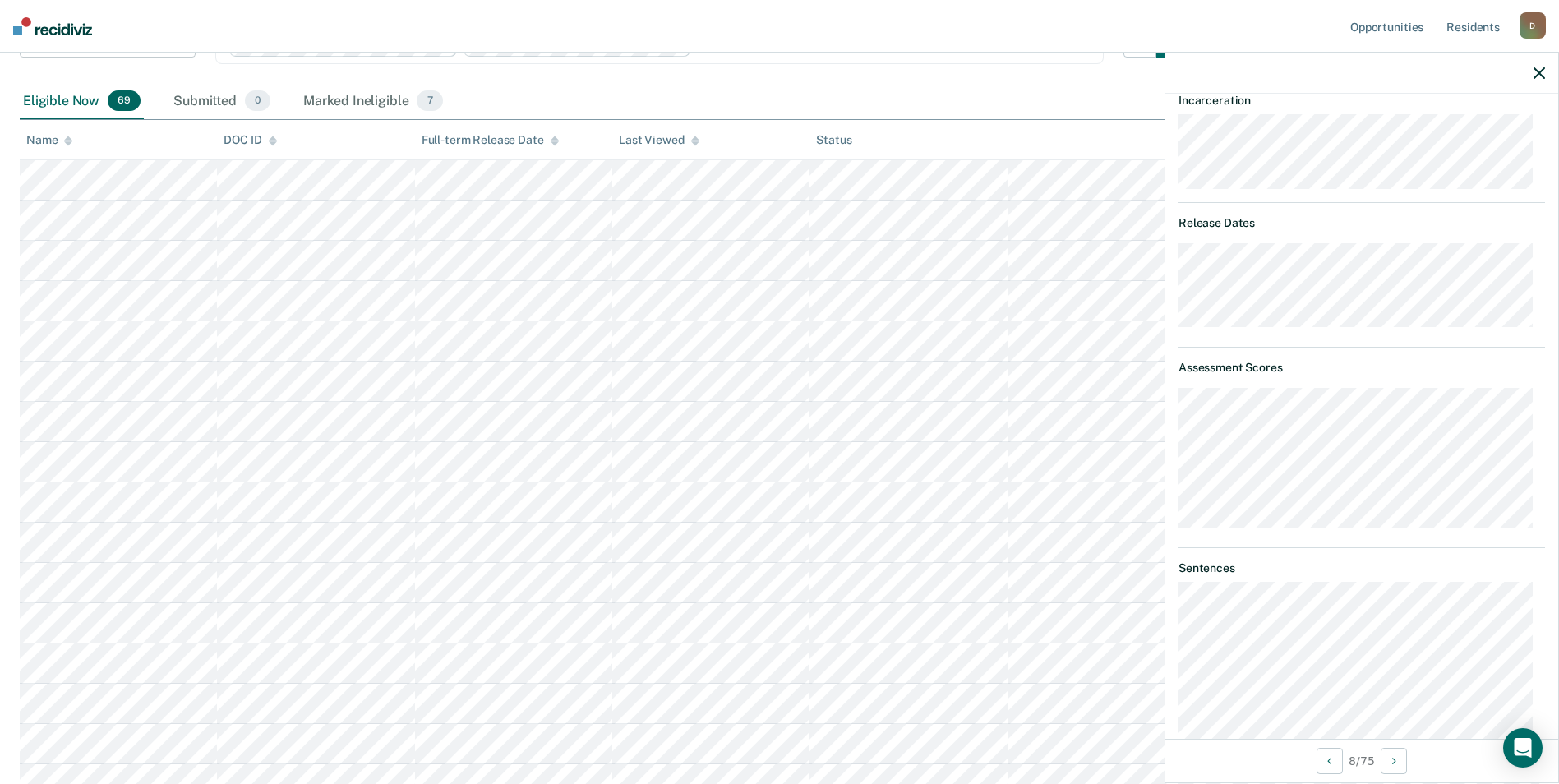
scroll to position [44, 0]
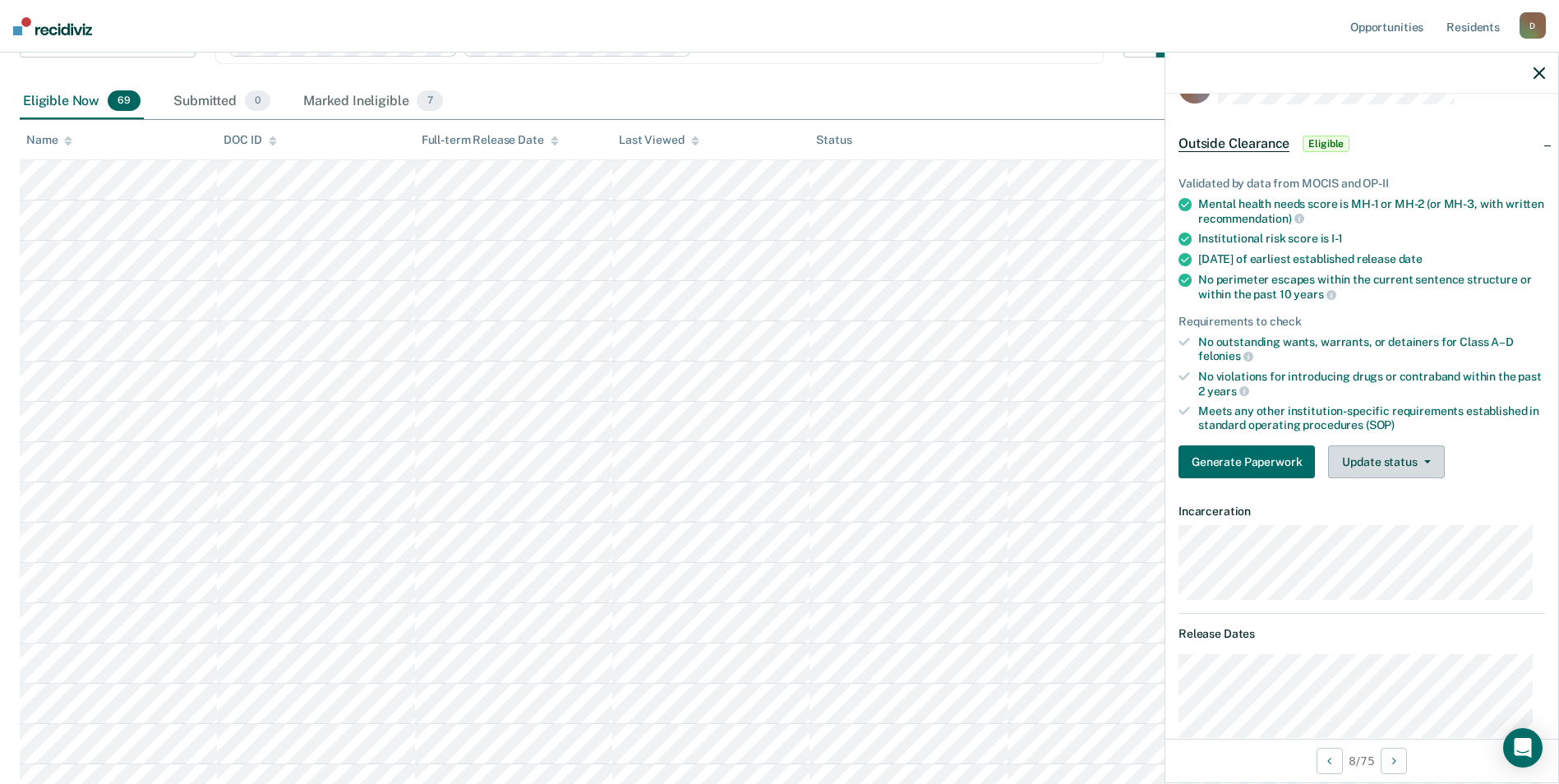
click at [1407, 453] on button "Update status" at bounding box center [1386, 461] width 115 height 33
click at [1417, 534] on button "Mark Ineligible" at bounding box center [1407, 527] width 158 height 26
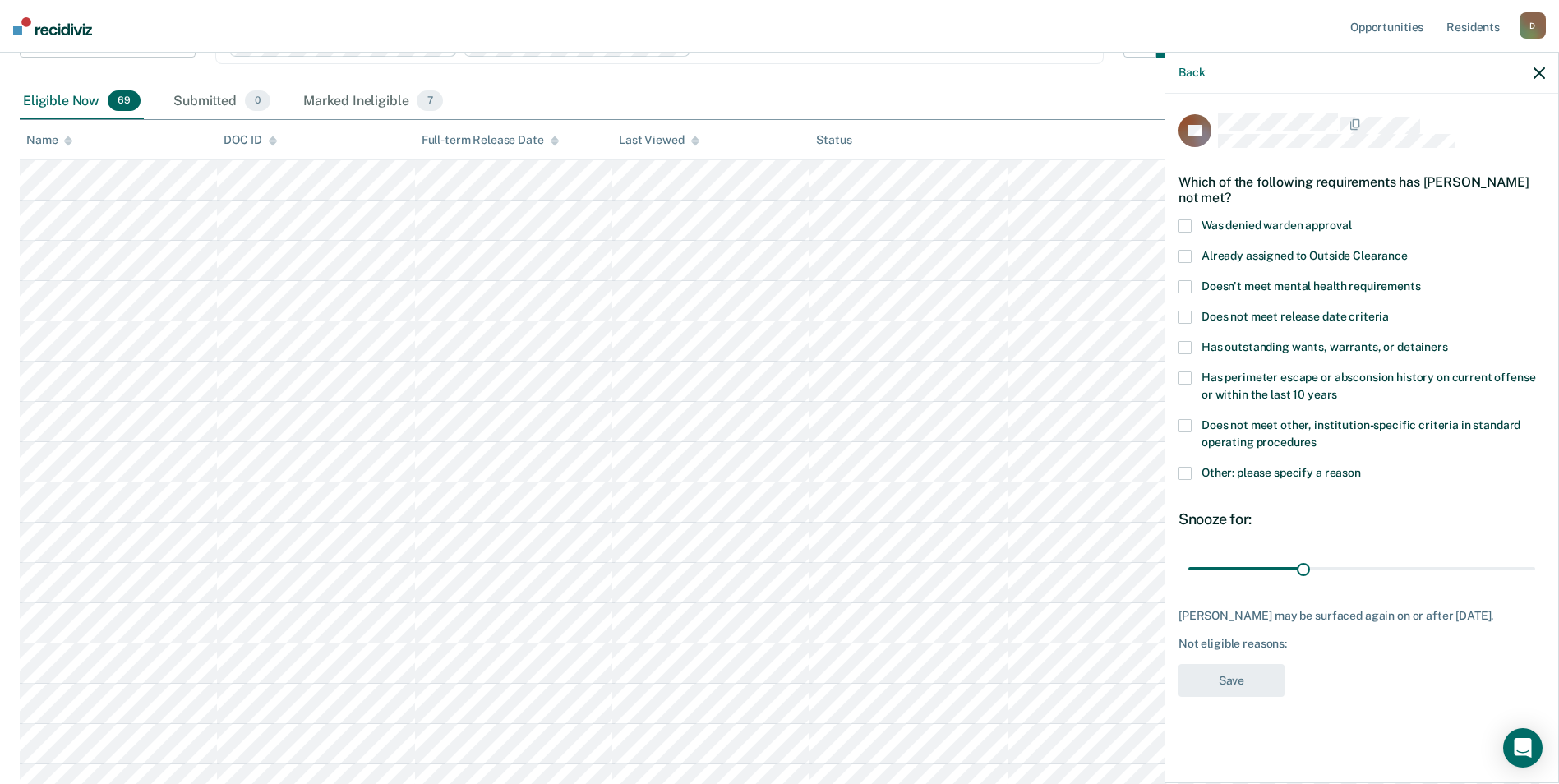
scroll to position [0, 0]
click at [1281, 280] on span "Doesn't meet mental health requirements" at bounding box center [1311, 286] width 220 height 13
click at [1254, 313] on span "Does not meet release date criteria" at bounding box center [1295, 317] width 187 height 13
click at [1186, 287] on span at bounding box center [1185, 287] width 13 height 13
click at [1248, 683] on button "Save" at bounding box center [1231, 681] width 106 height 34
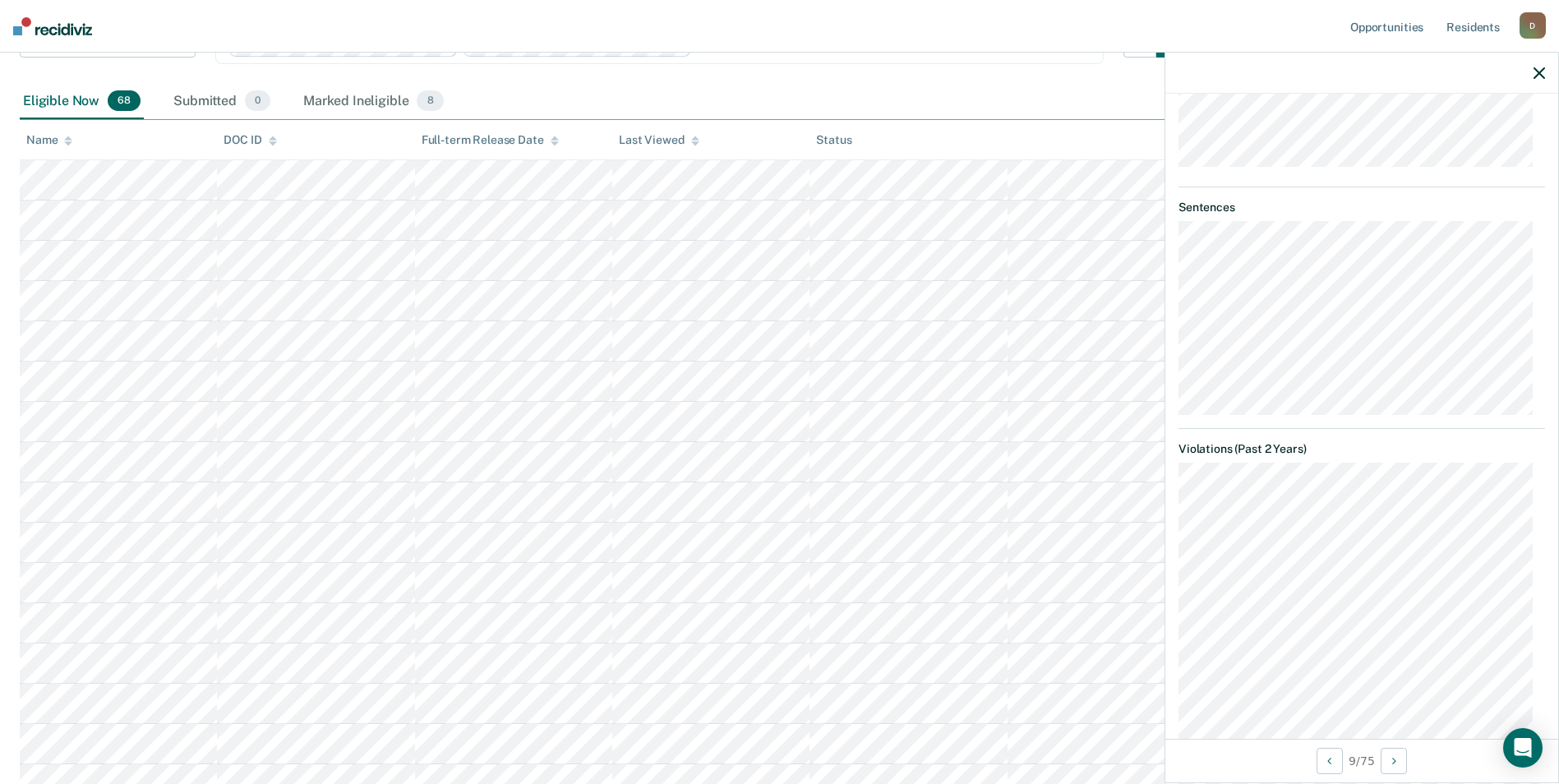
scroll to position [322, 0]
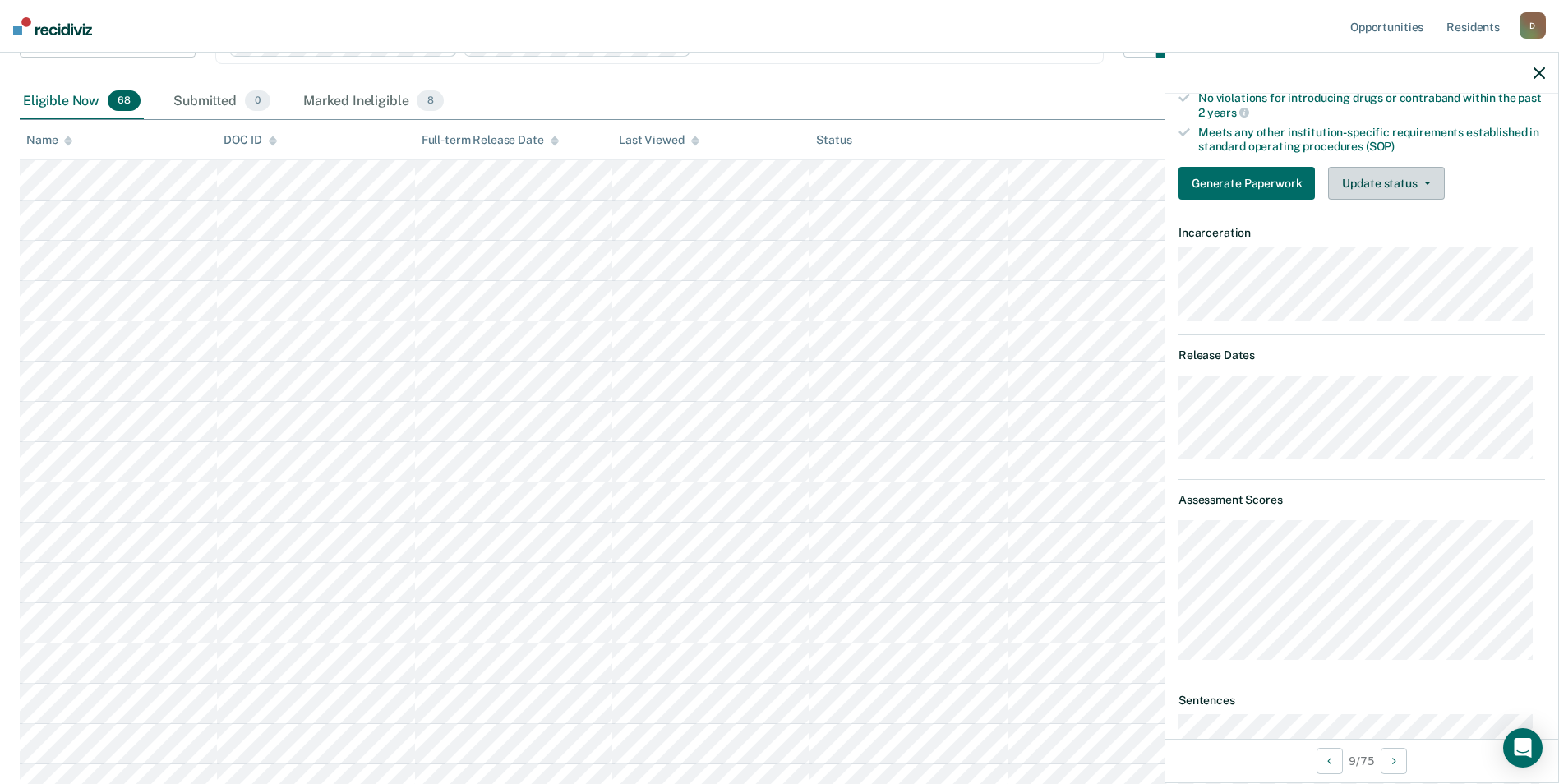
click at [1413, 180] on button "Update status" at bounding box center [1386, 182] width 115 height 33
click at [1402, 246] on button "Mark Ineligible" at bounding box center [1407, 249] width 158 height 26
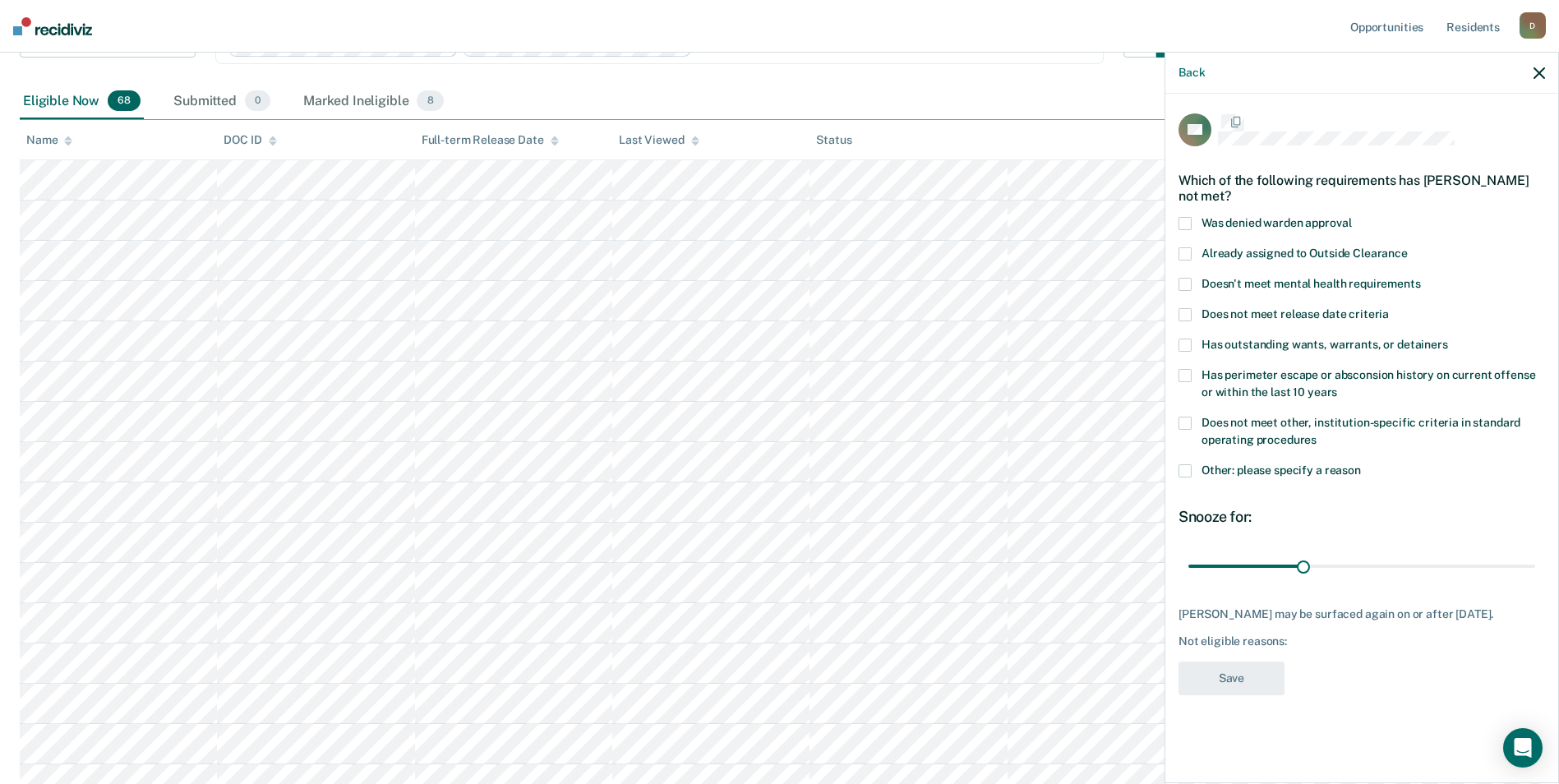
scroll to position [0, 0]
click at [1194, 476] on label "Other: please specify a reason" at bounding box center [1362, 475] width 367 height 18
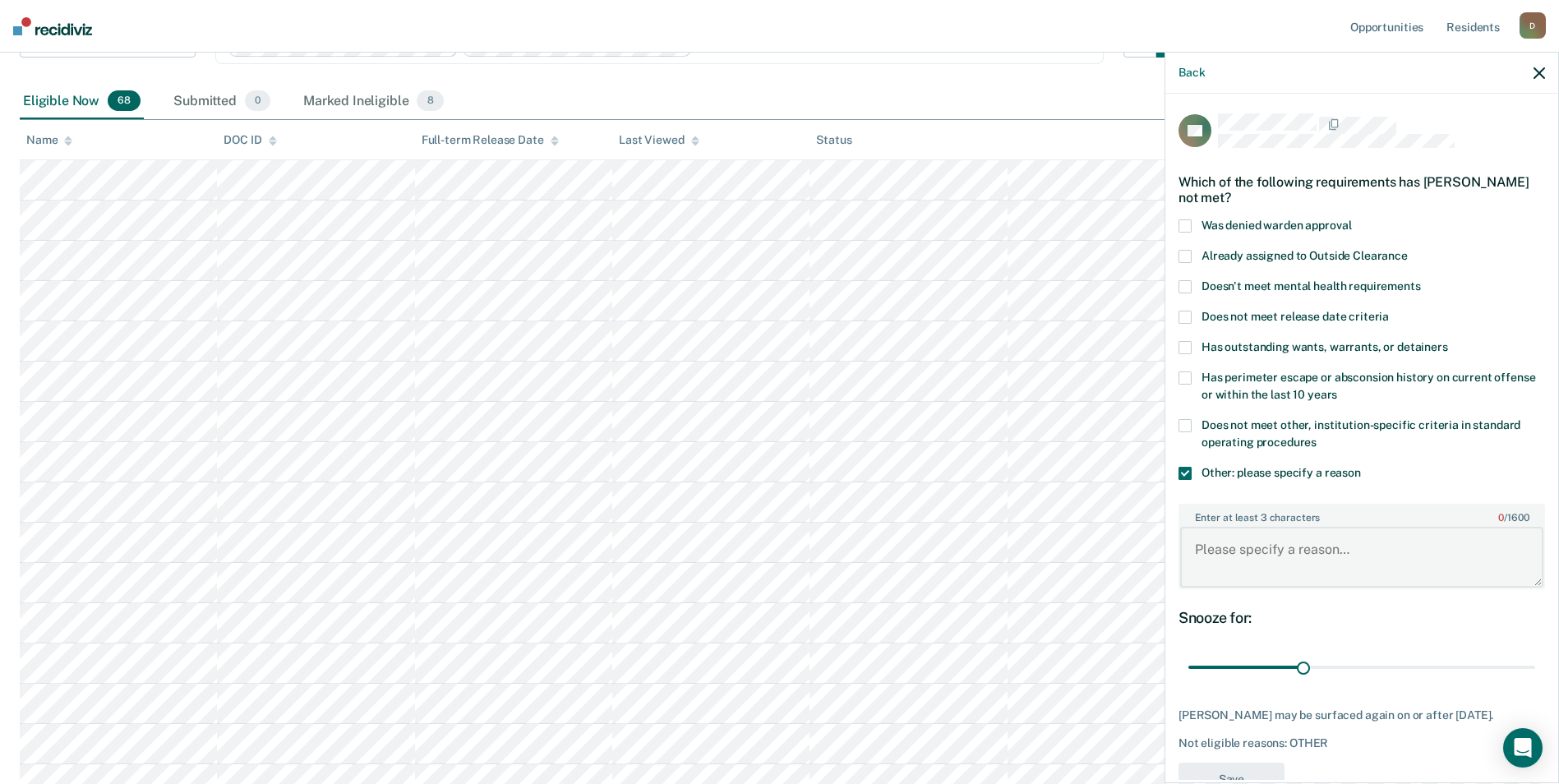
click at [1296, 535] on textarea "Enter at least 3 characters 0 / 1600" at bounding box center [1362, 557] width 363 height 61
type textarea "recent violations for rule 11"
drag, startPoint x: 1304, startPoint y: 665, endPoint x: 1654, endPoint y: 648, distance: 350.4
type input "90"
click at [1535, 654] on input "range" at bounding box center [1362, 668] width 346 height 29
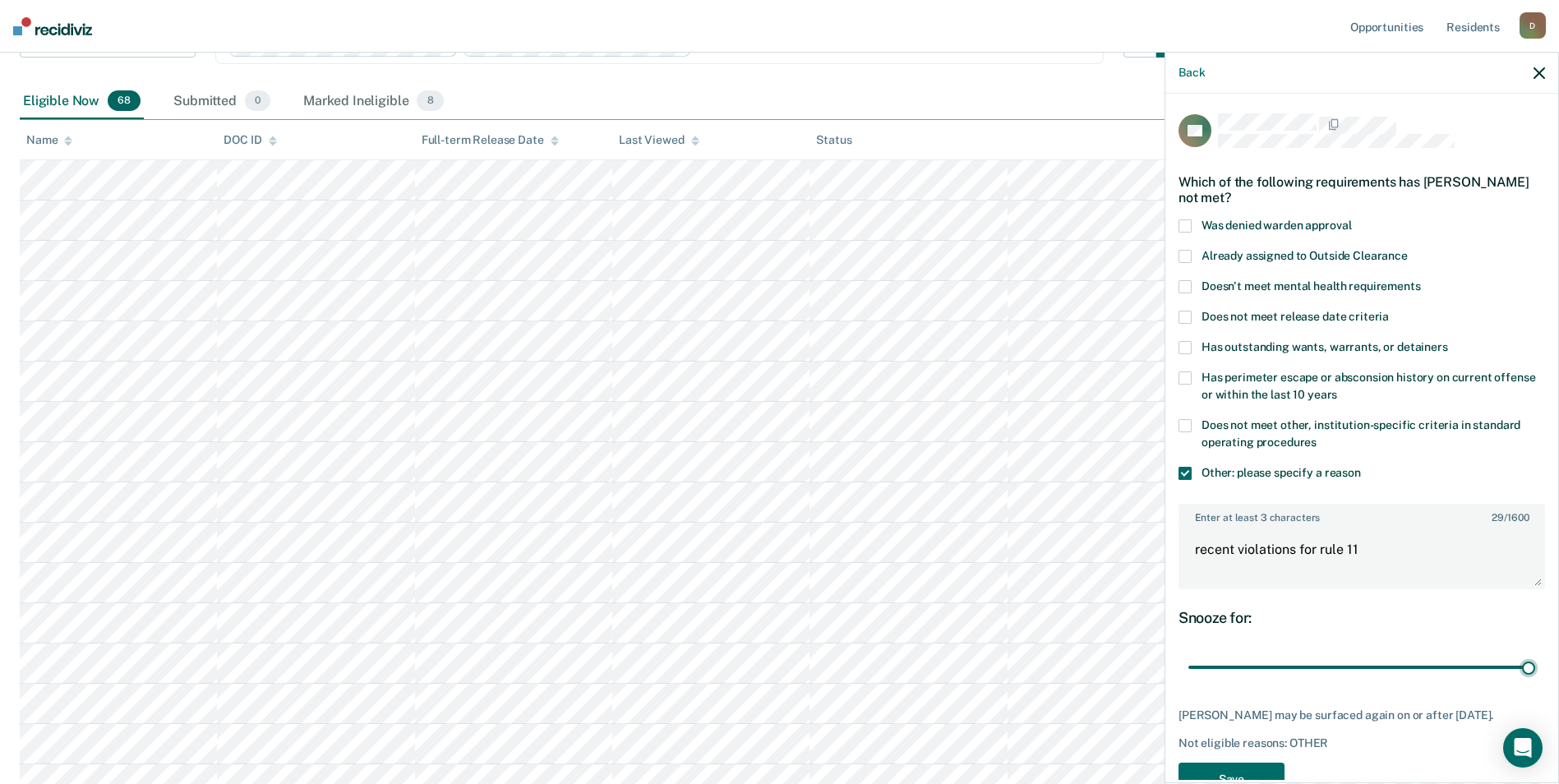
scroll to position [59, 0]
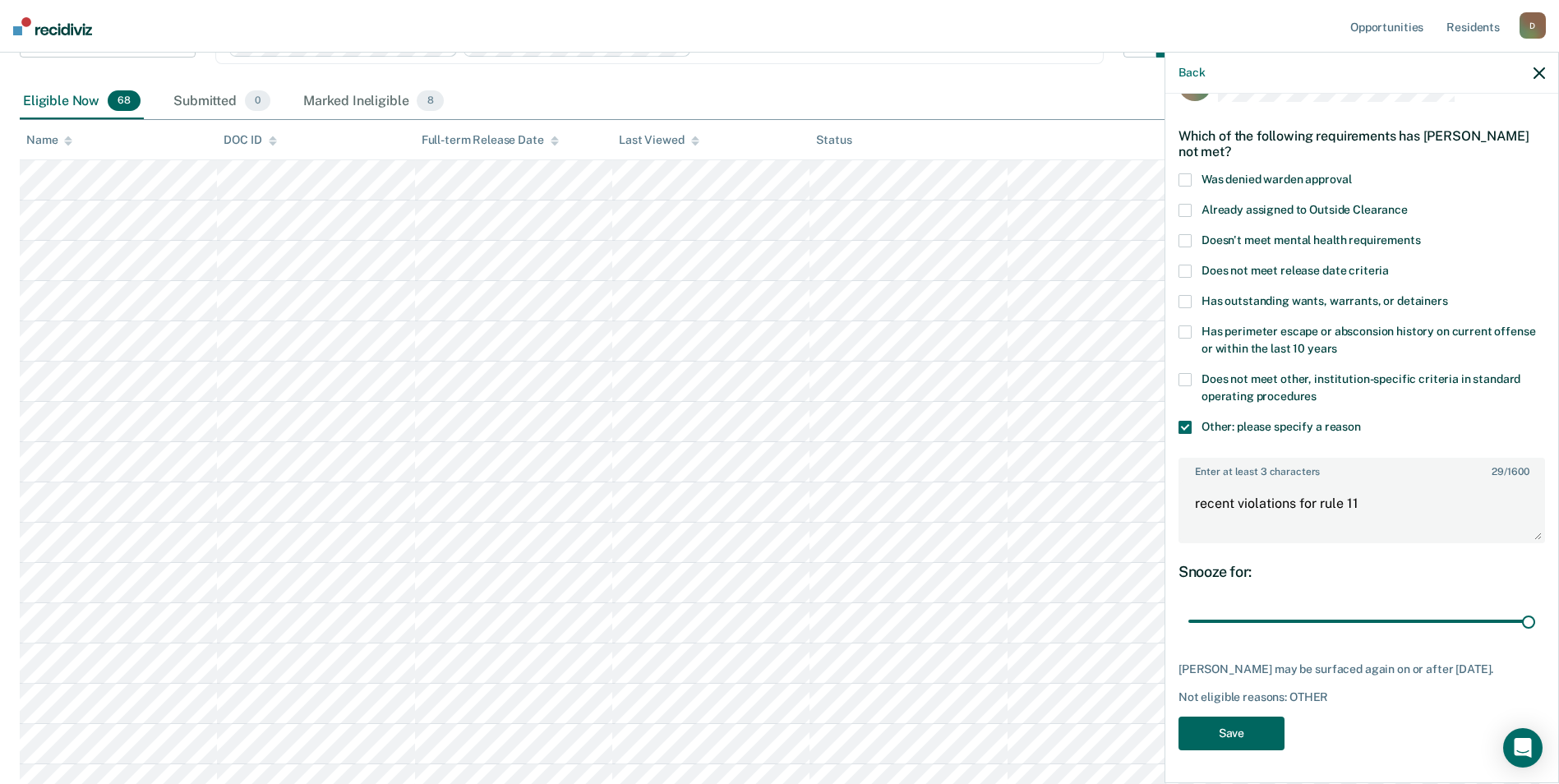
click at [1253, 738] on button "Save" at bounding box center [1231, 734] width 106 height 34
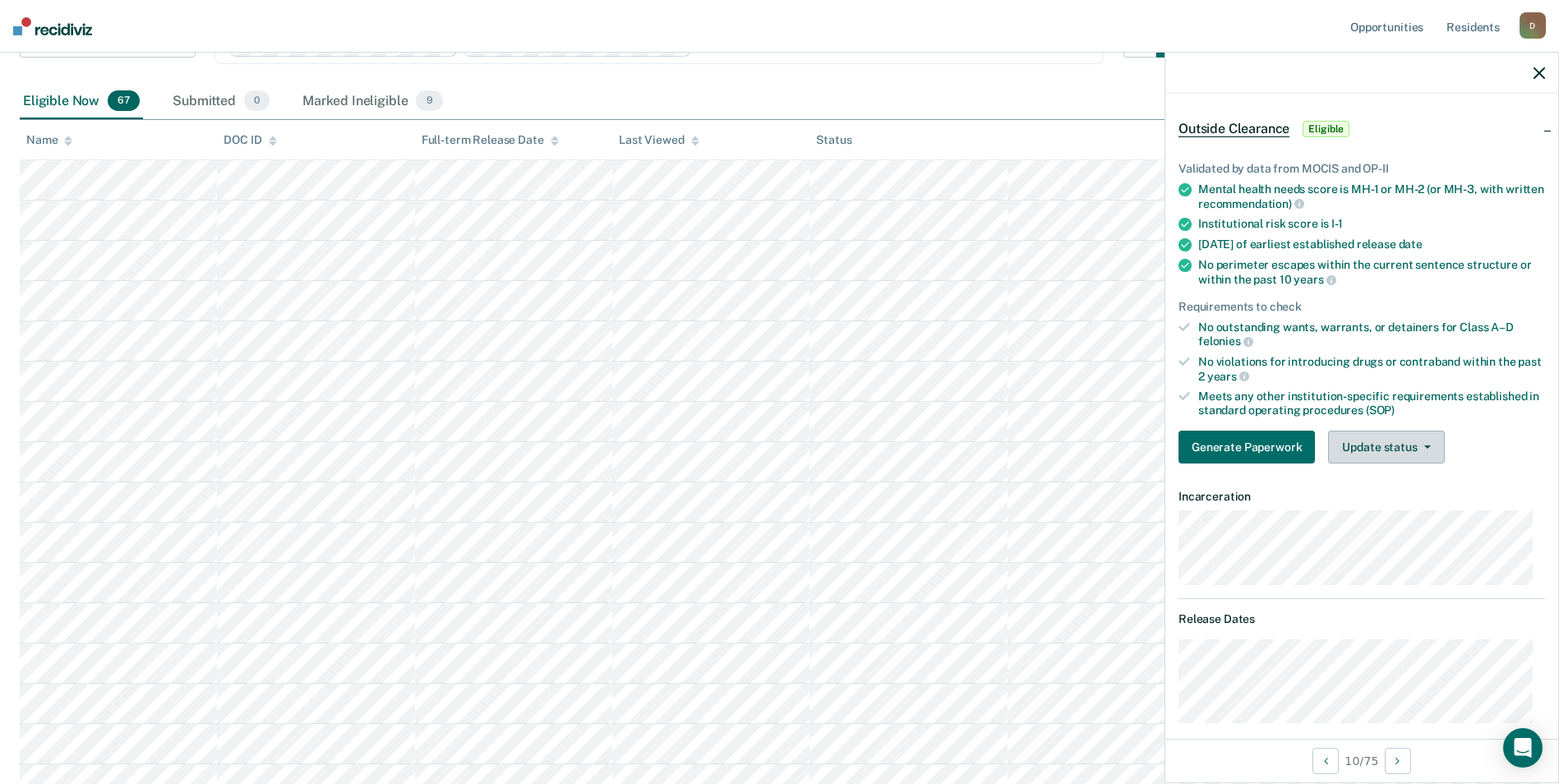
click at [1419, 439] on button "Update status" at bounding box center [1386, 446] width 115 height 33
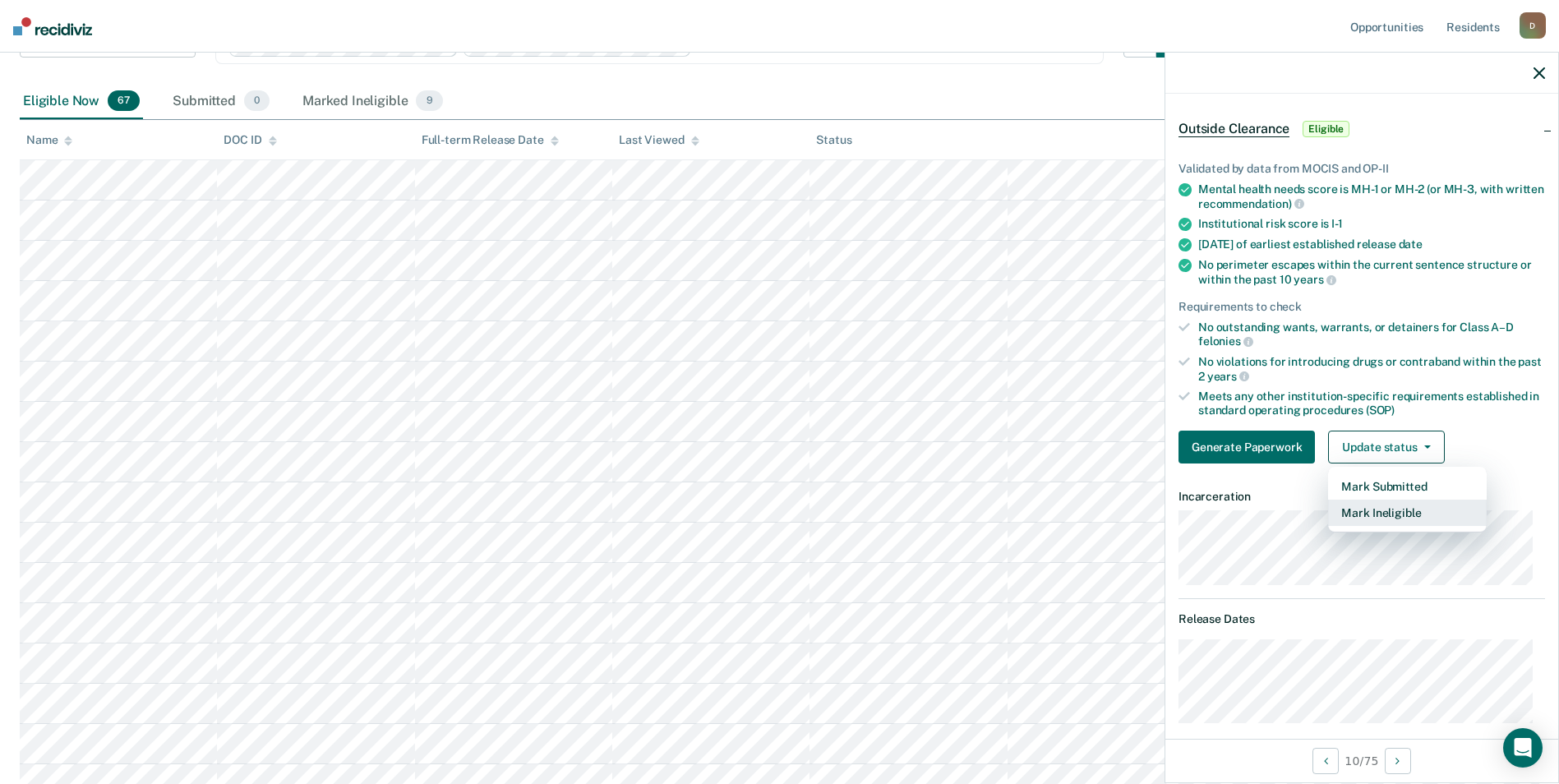
click at [1399, 509] on button "Mark Ineligible" at bounding box center [1407, 513] width 158 height 26
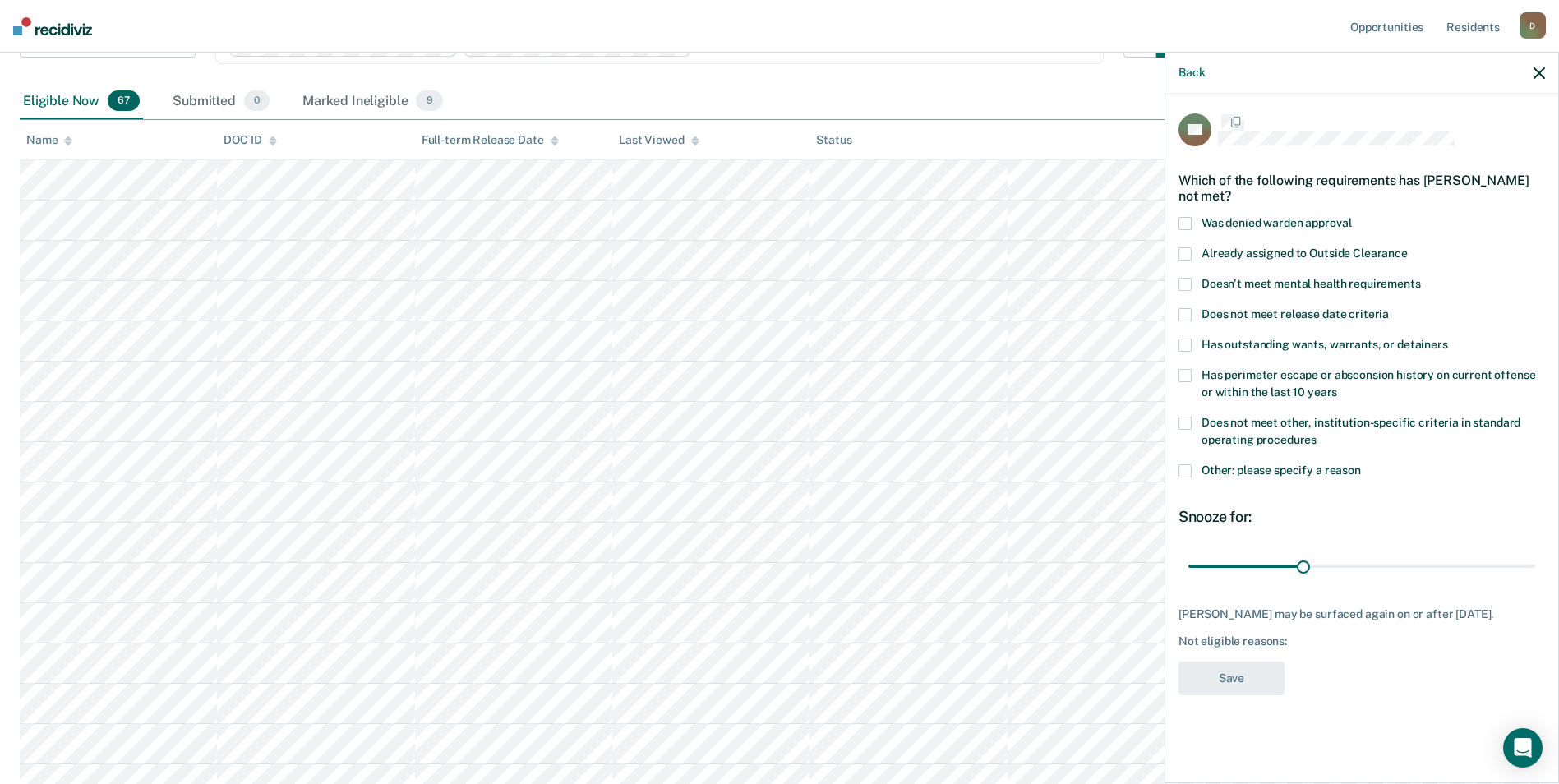
scroll to position [0, 0]
click at [1187, 474] on span at bounding box center [1185, 473] width 13 height 13
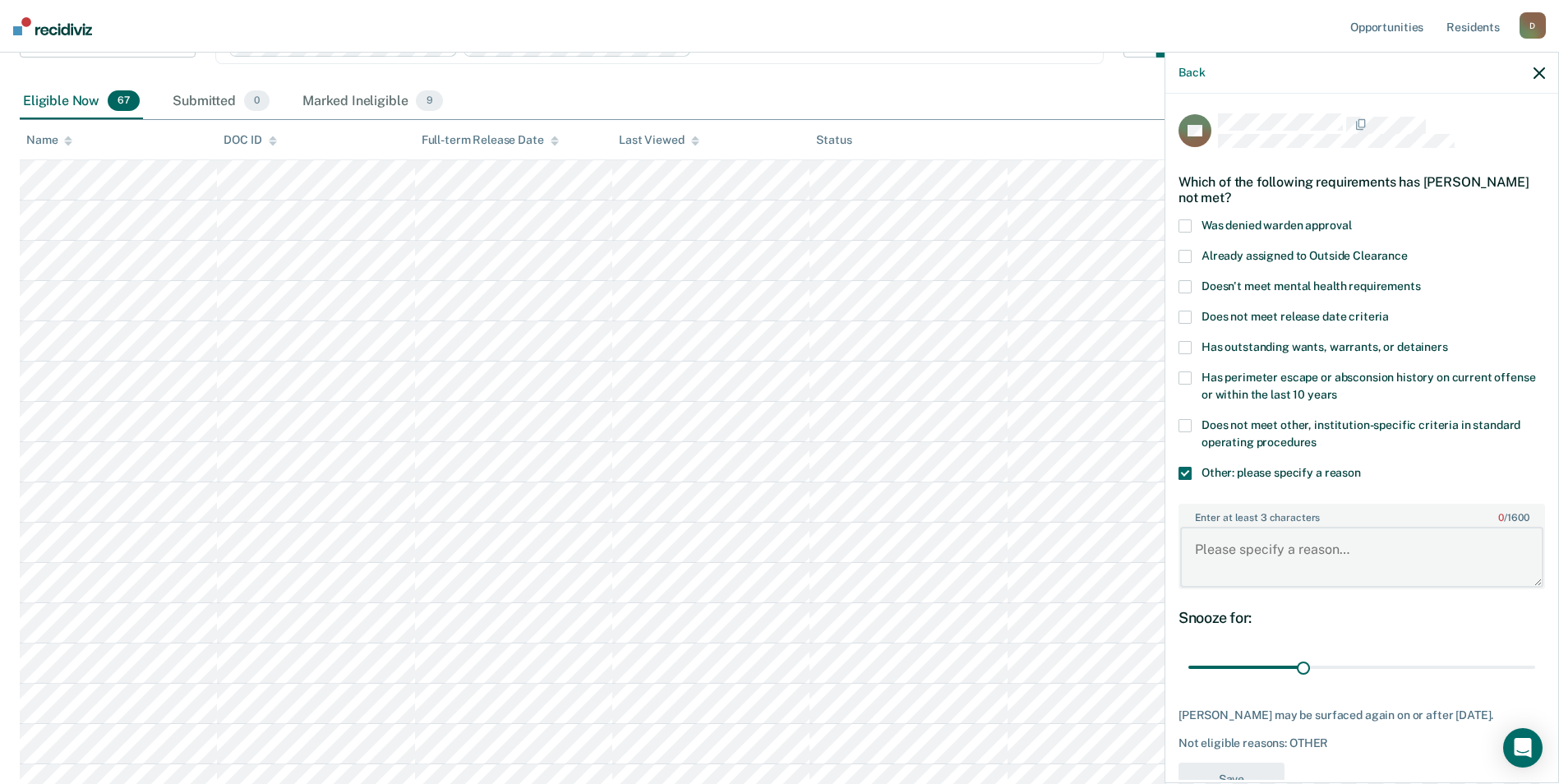
click at [1312, 576] on textarea "Enter at least 3 characters 0 / 1600" at bounding box center [1362, 557] width 363 height 61
type textarea "not medical able"
drag, startPoint x: 1303, startPoint y: 668, endPoint x: 1556, endPoint y: 664, distance: 253.0
type input "90"
click at [1535, 664] on input "range" at bounding box center [1362, 668] width 346 height 29
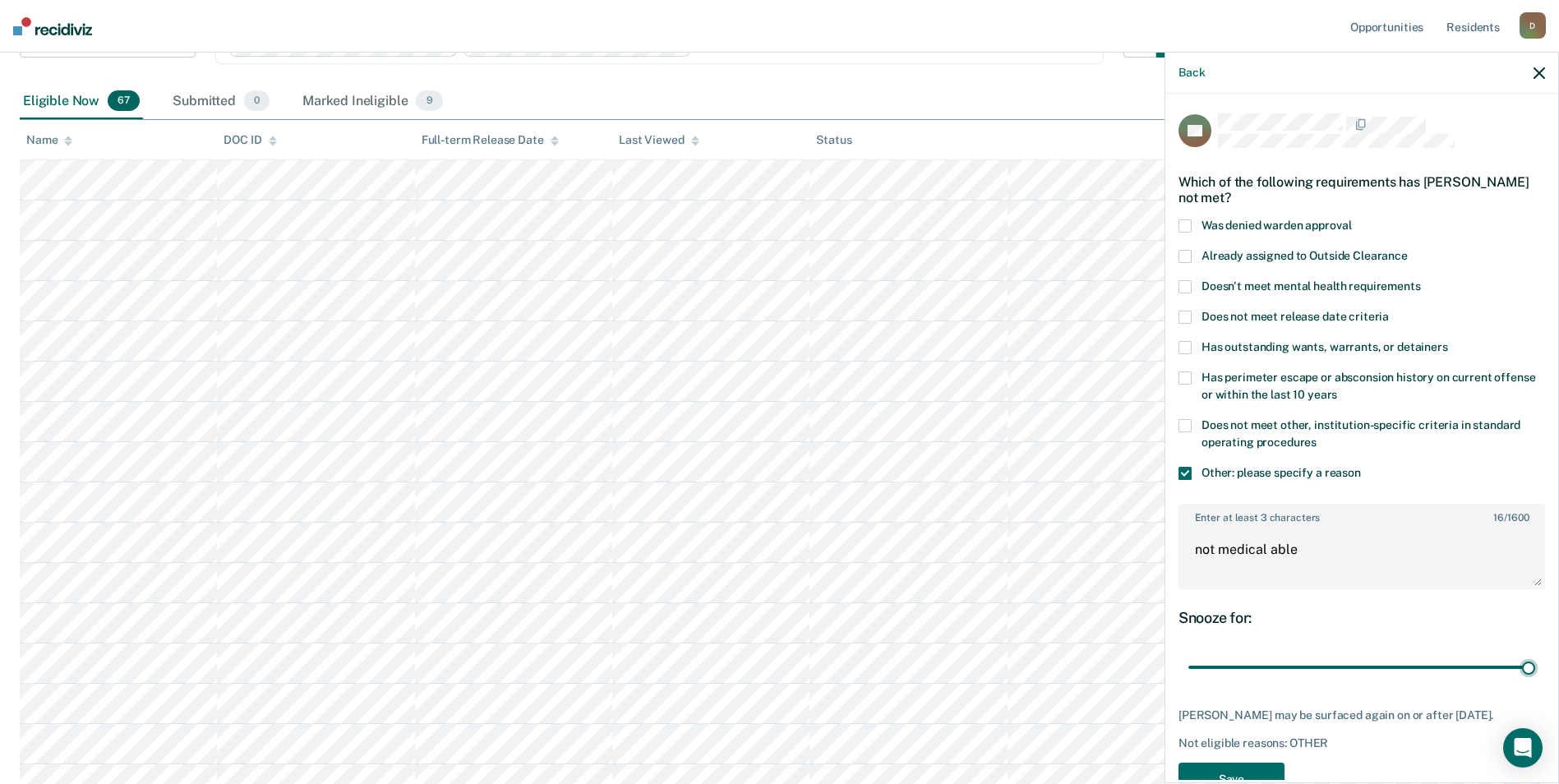
scroll to position [59, 0]
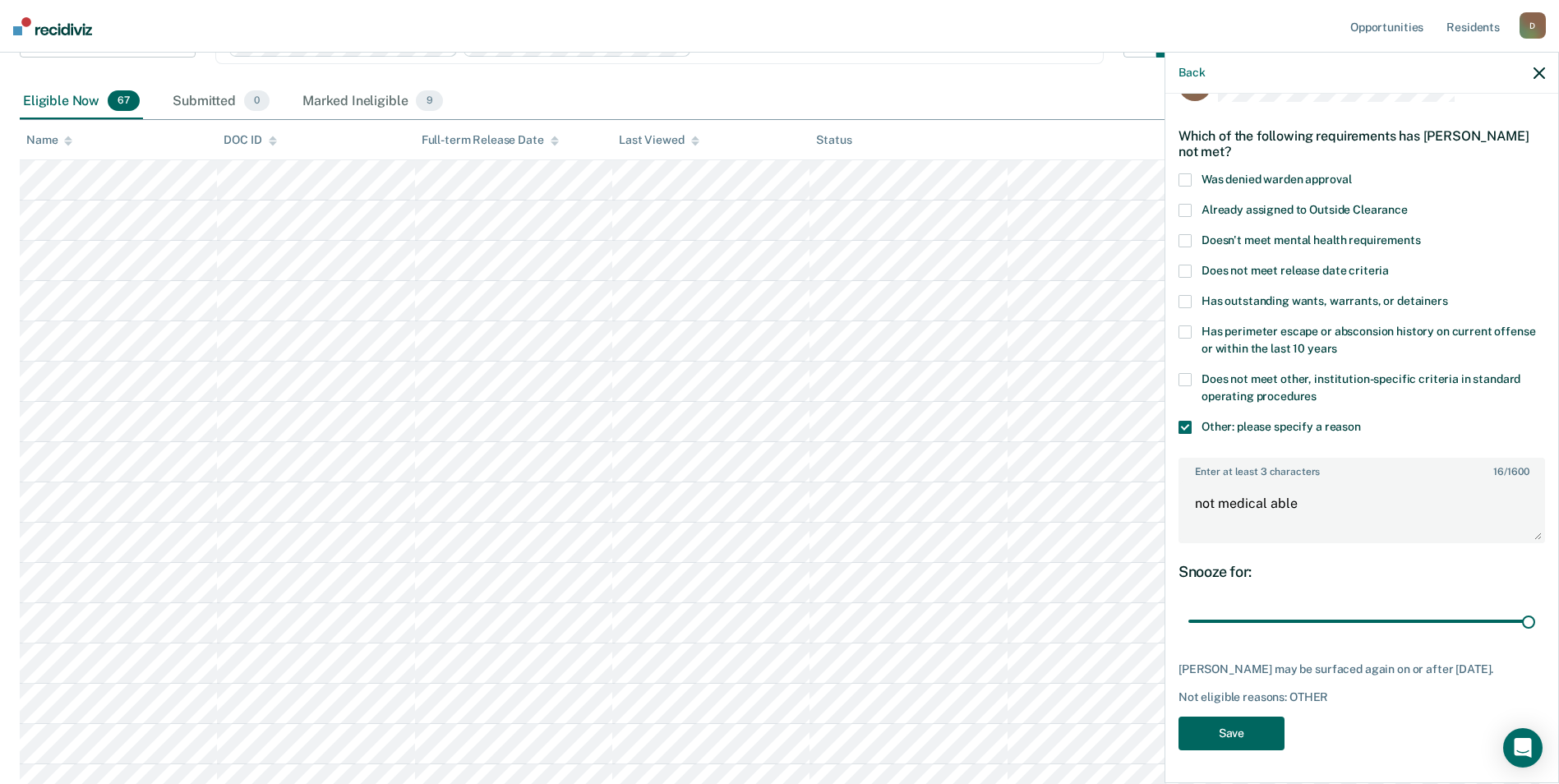
click at [1241, 720] on button "Save" at bounding box center [1231, 734] width 106 height 34
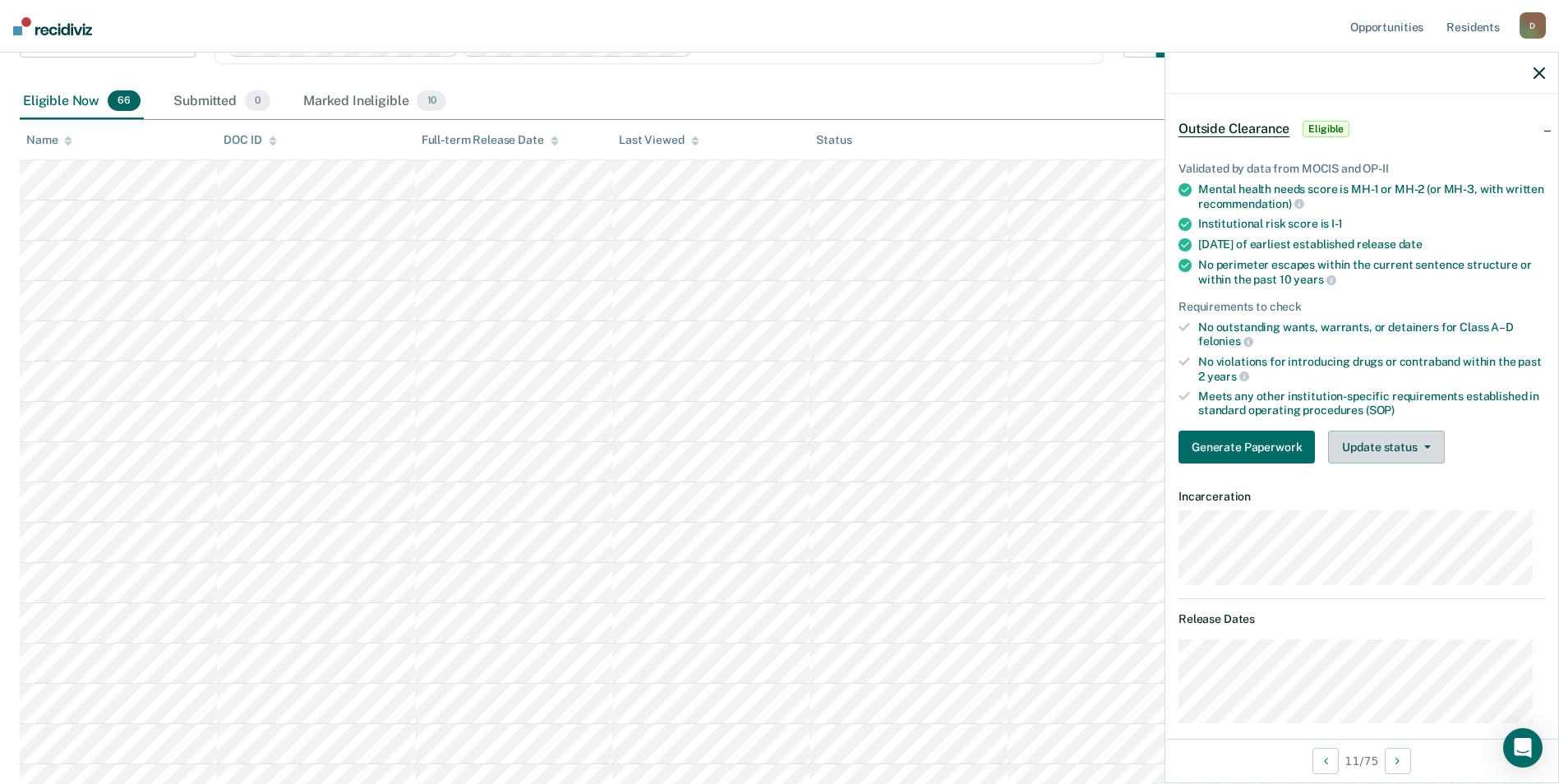
click at [1388, 449] on button "Update status" at bounding box center [1386, 446] width 115 height 33
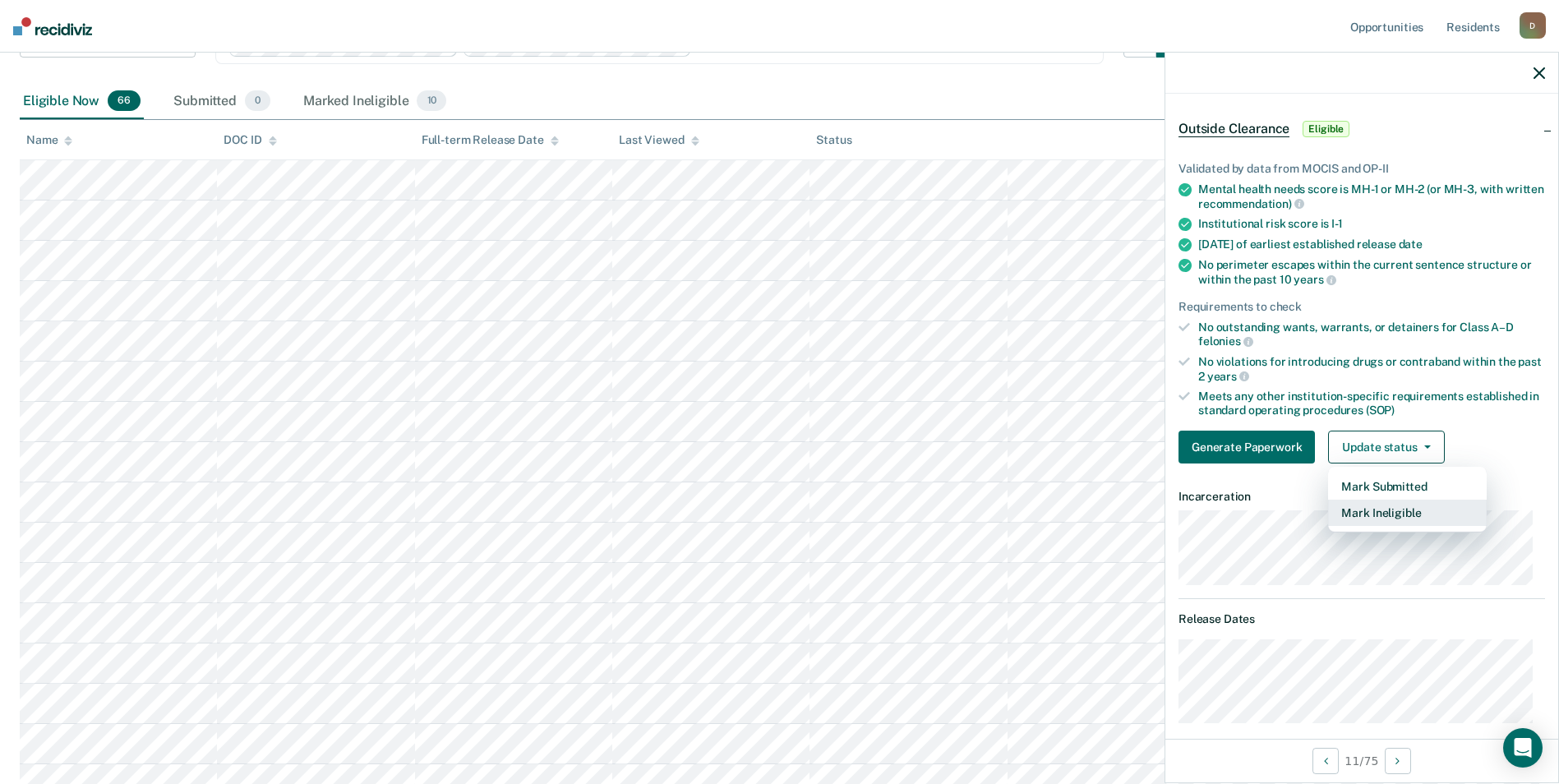
click at [1384, 522] on button "Mark Ineligible" at bounding box center [1407, 513] width 158 height 26
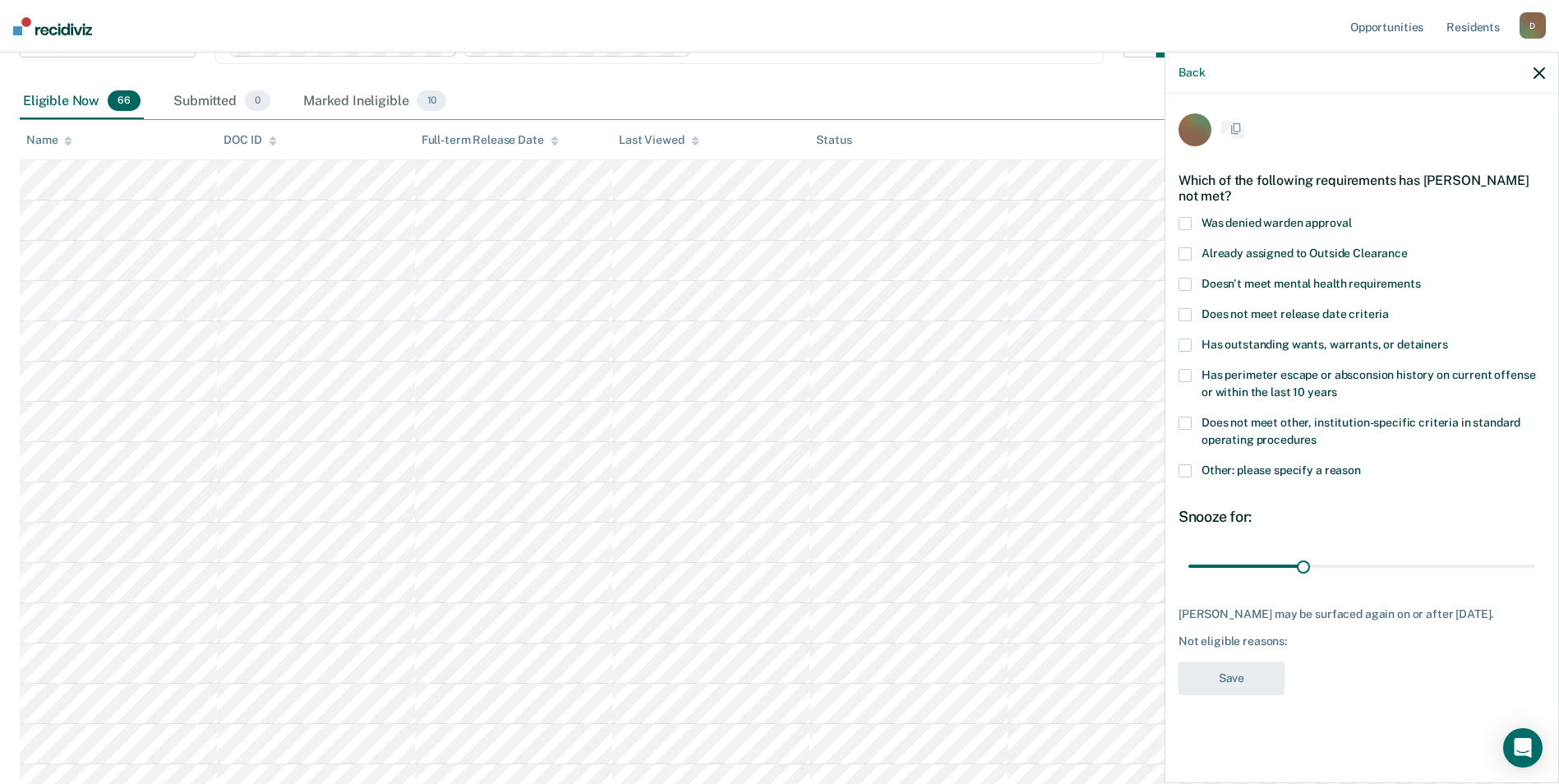
scroll to position [0, 0]
click at [1302, 315] on span "Does not meet release date criteria" at bounding box center [1295, 317] width 187 height 13
click at [1269, 685] on button "Save" at bounding box center [1231, 681] width 106 height 34
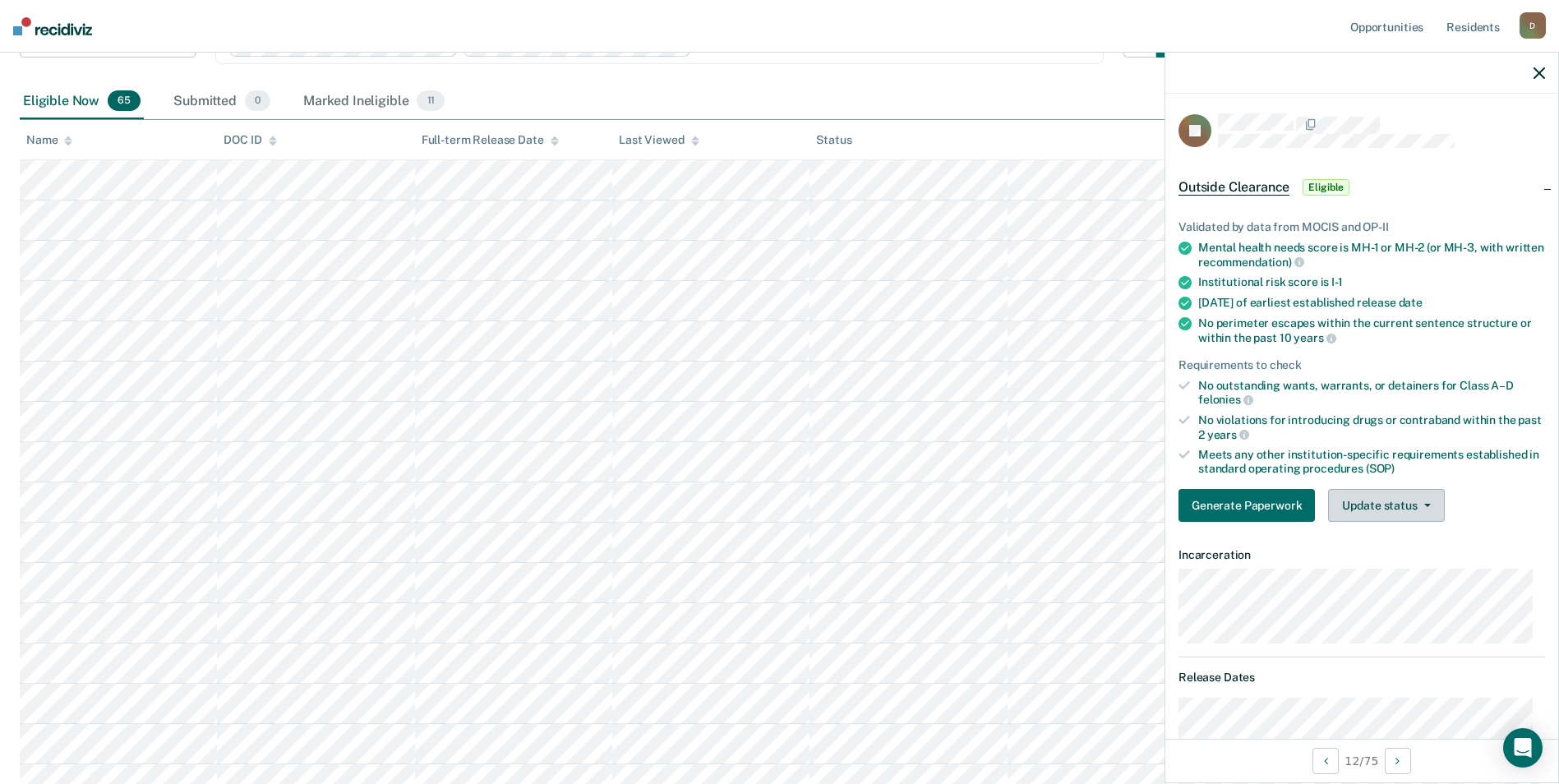
click at [1389, 507] on button "Update status" at bounding box center [1386, 505] width 115 height 33
click at [1395, 573] on button "Mark Ineligible" at bounding box center [1407, 571] width 158 height 26
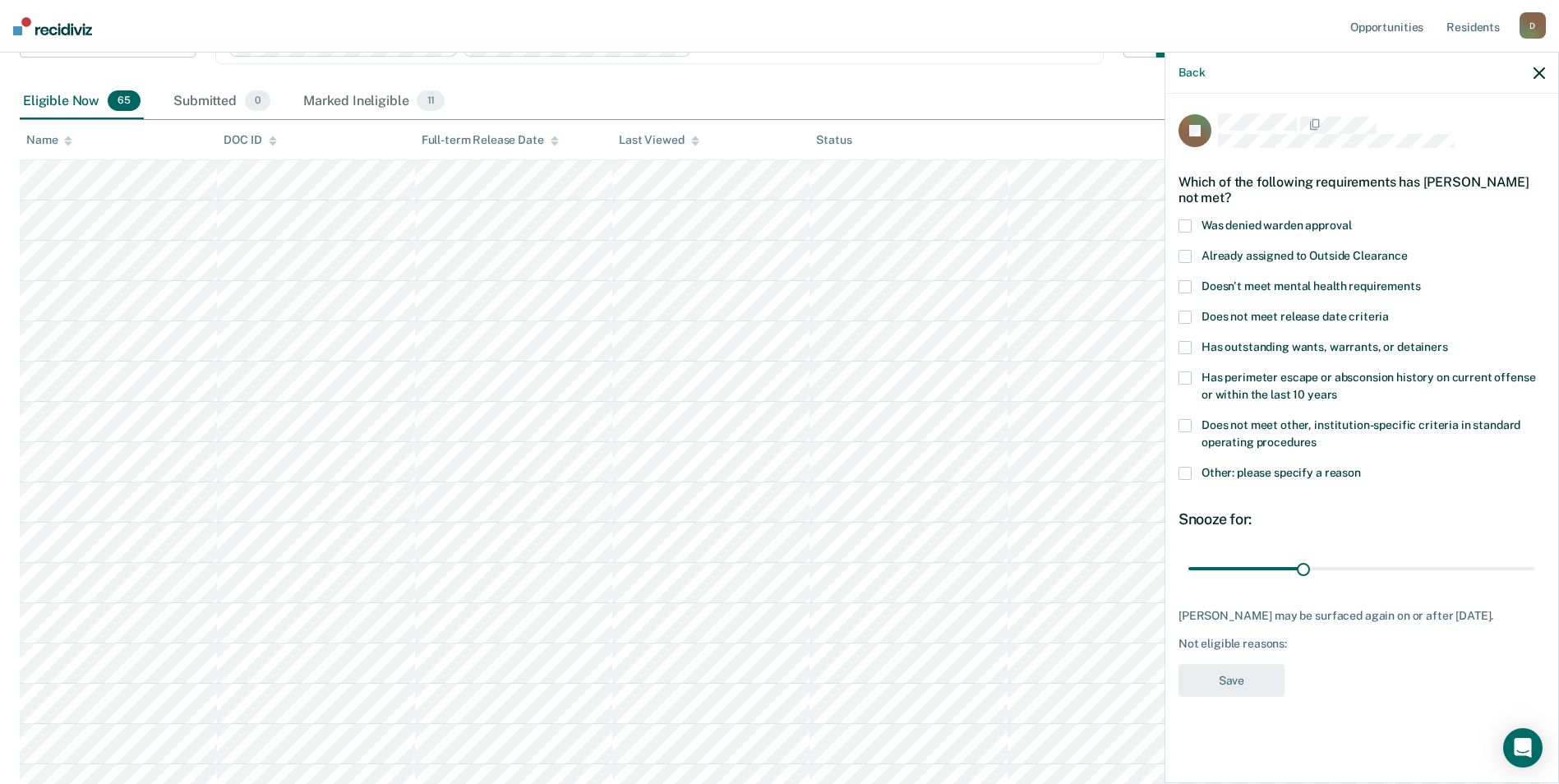
click at [1189, 467] on span at bounding box center [1185, 473] width 13 height 13
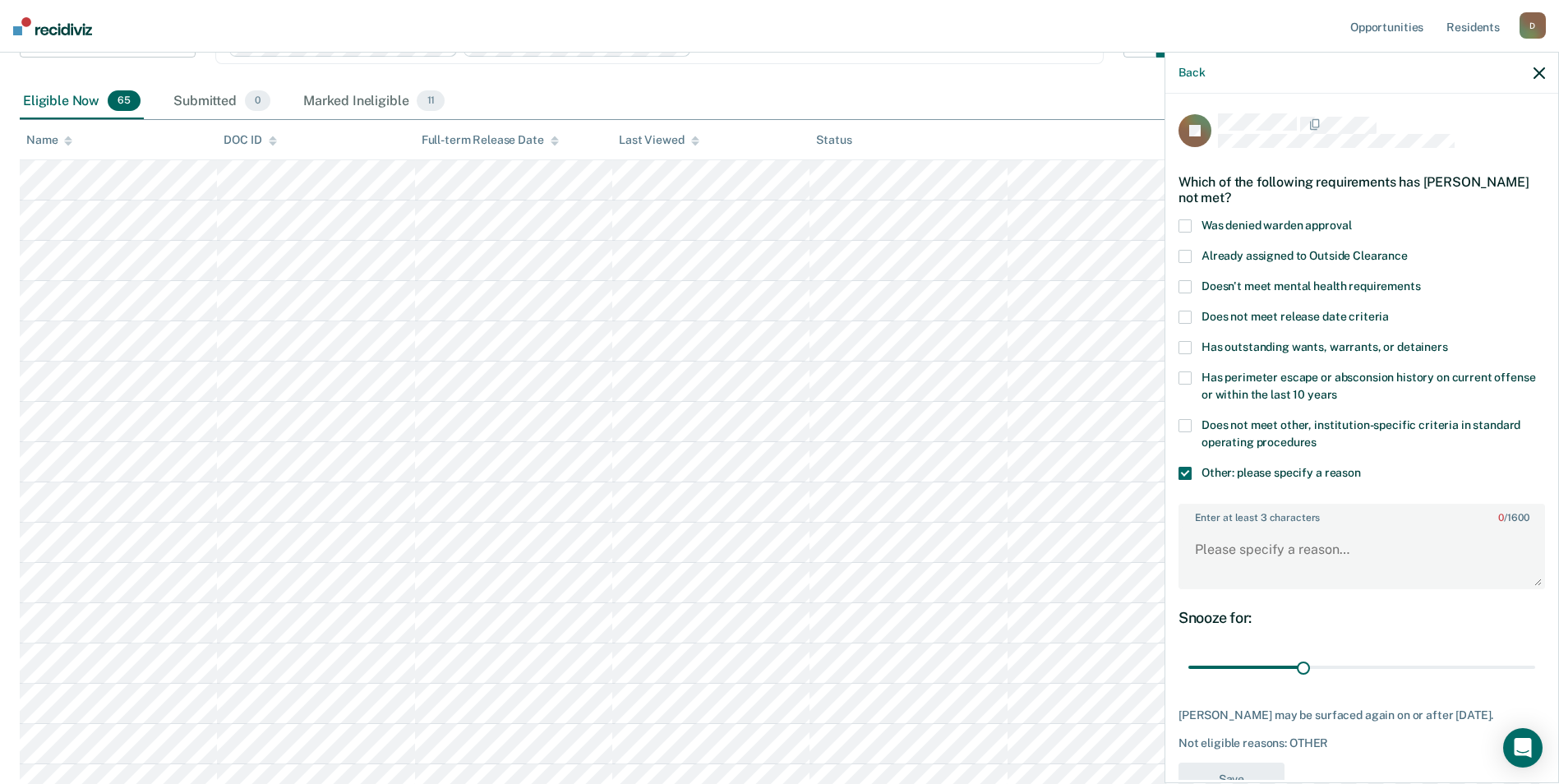
scroll to position [59, 0]
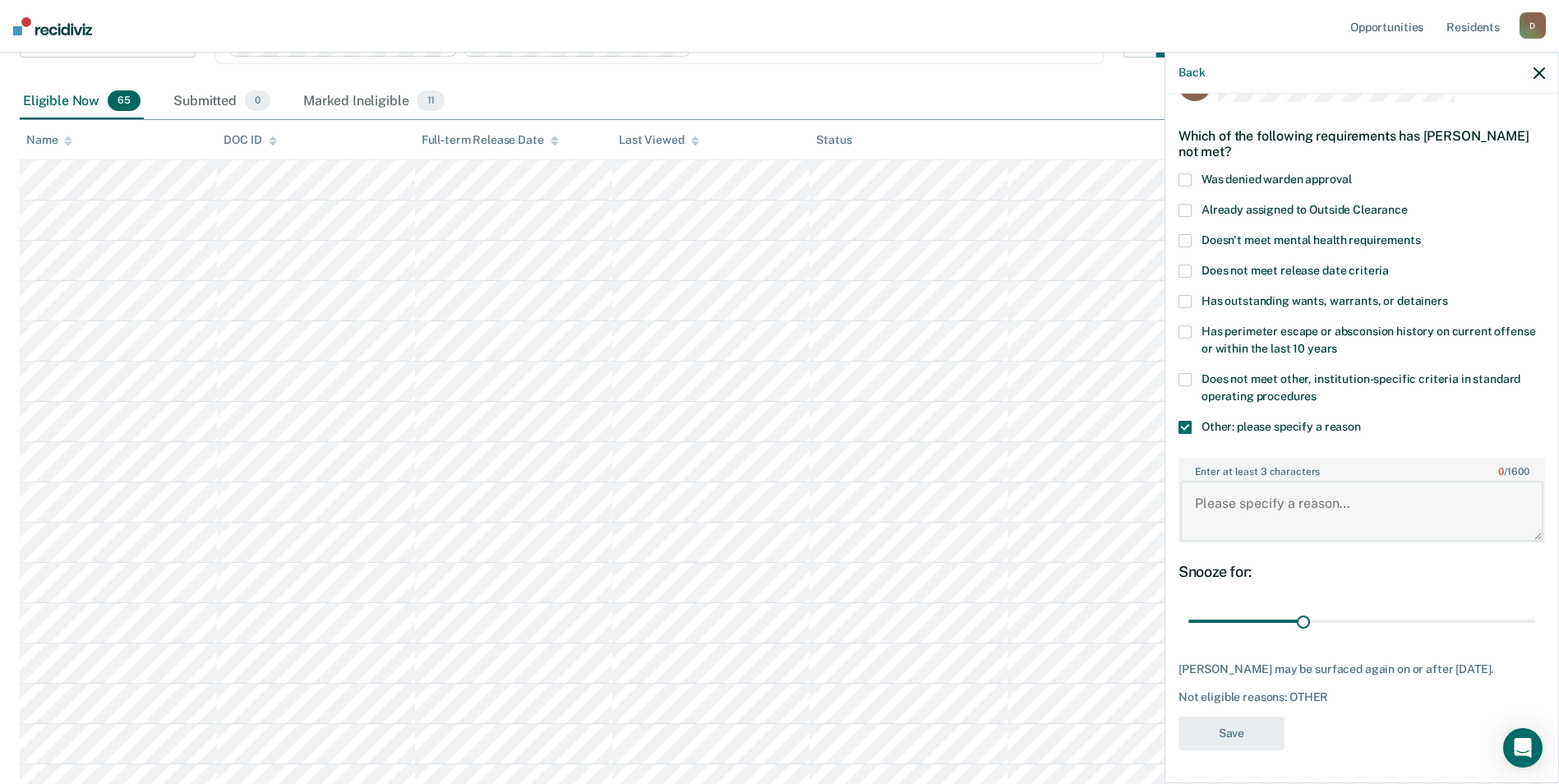
click at [1234, 500] on textarea "Enter at least 3 characters 0 / 1600" at bounding box center [1362, 510] width 363 height 61
type textarea "recent violation for rule 11"
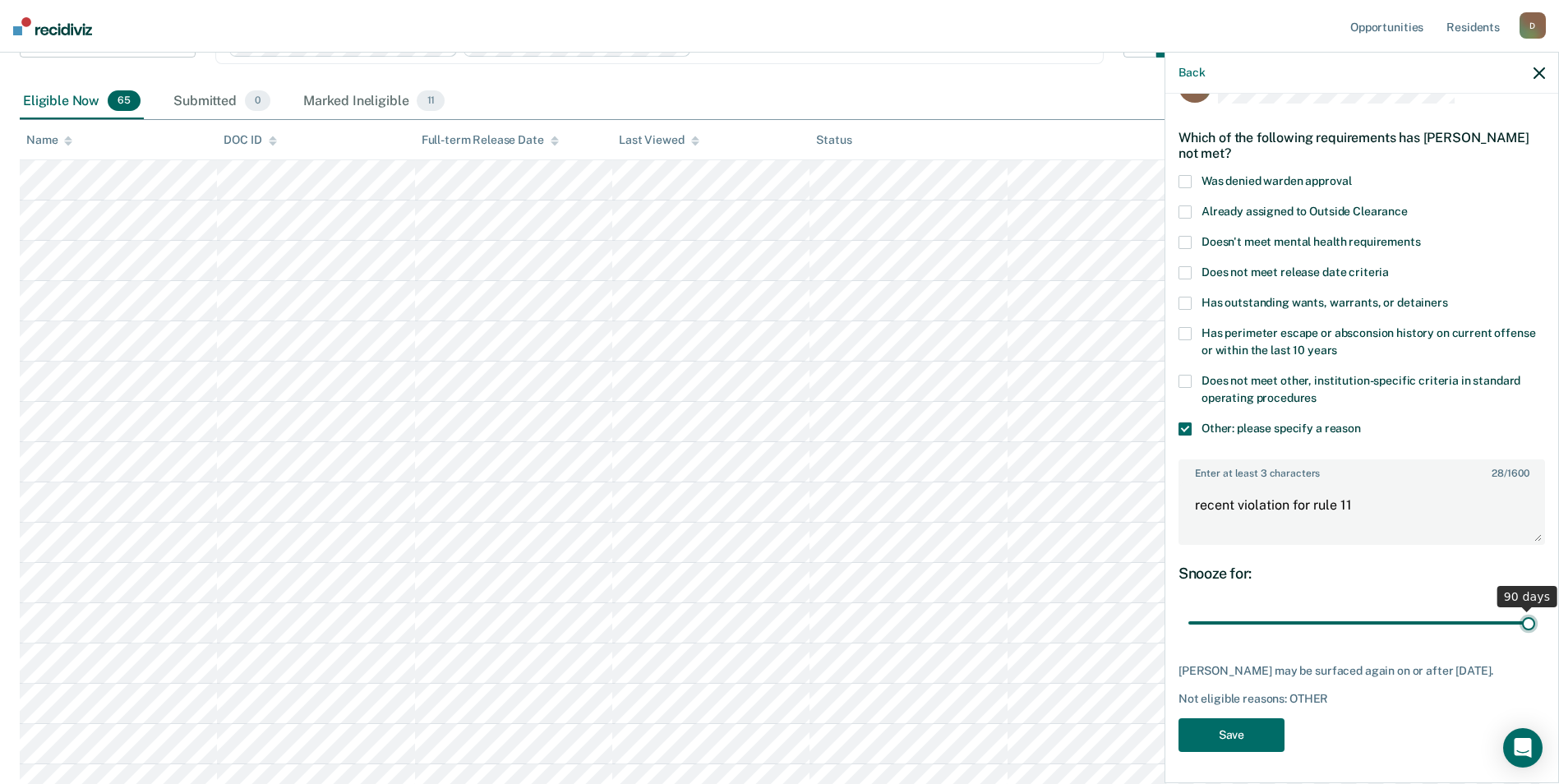
drag, startPoint x: 1306, startPoint y: 609, endPoint x: 1563, endPoint y: 608, distance: 257.0
type input "90"
click at [1535, 609] on input "range" at bounding box center [1362, 623] width 346 height 29
click at [1236, 742] on button "Save" at bounding box center [1231, 735] width 106 height 34
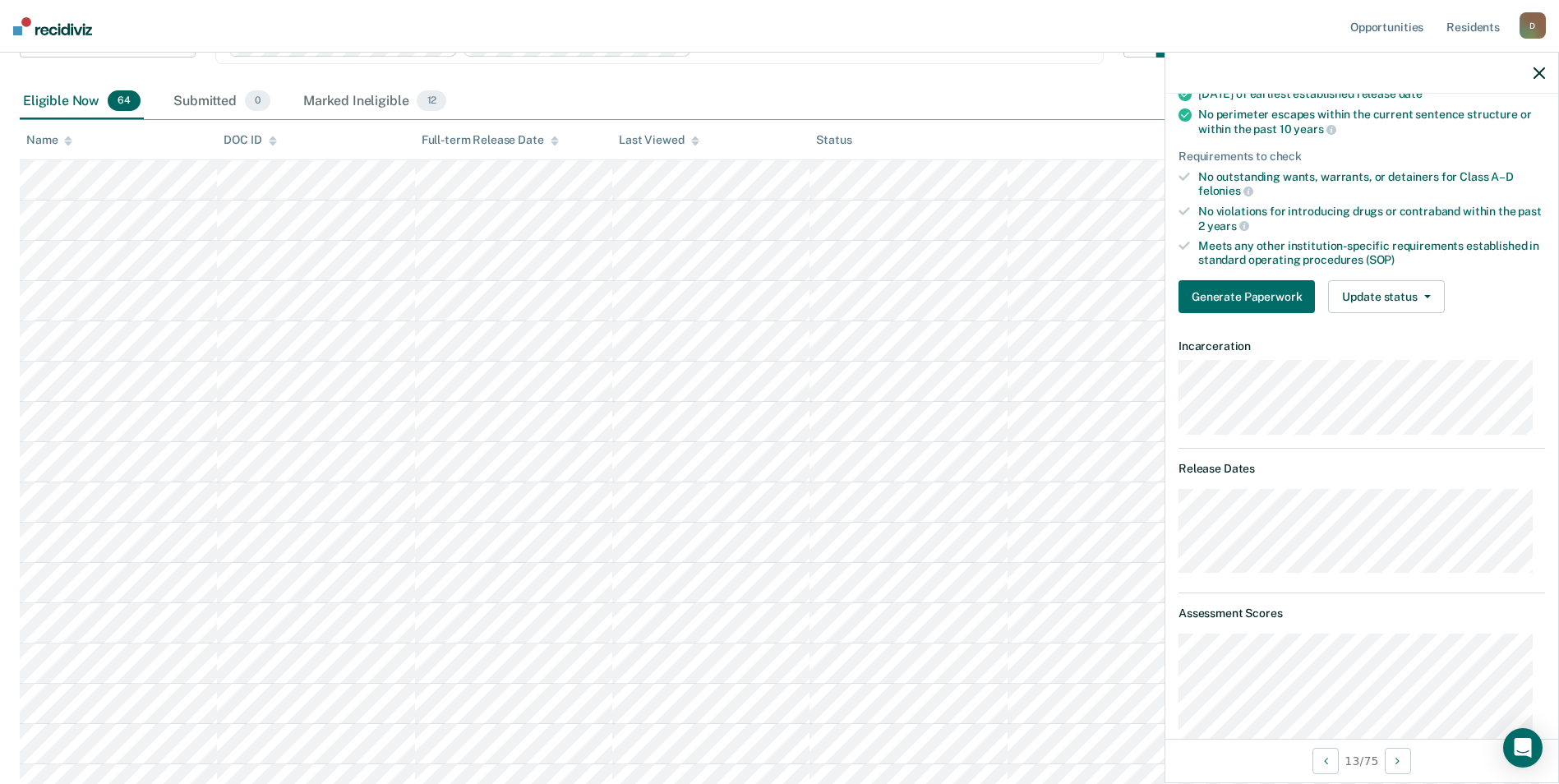
scroll to position [0, 0]
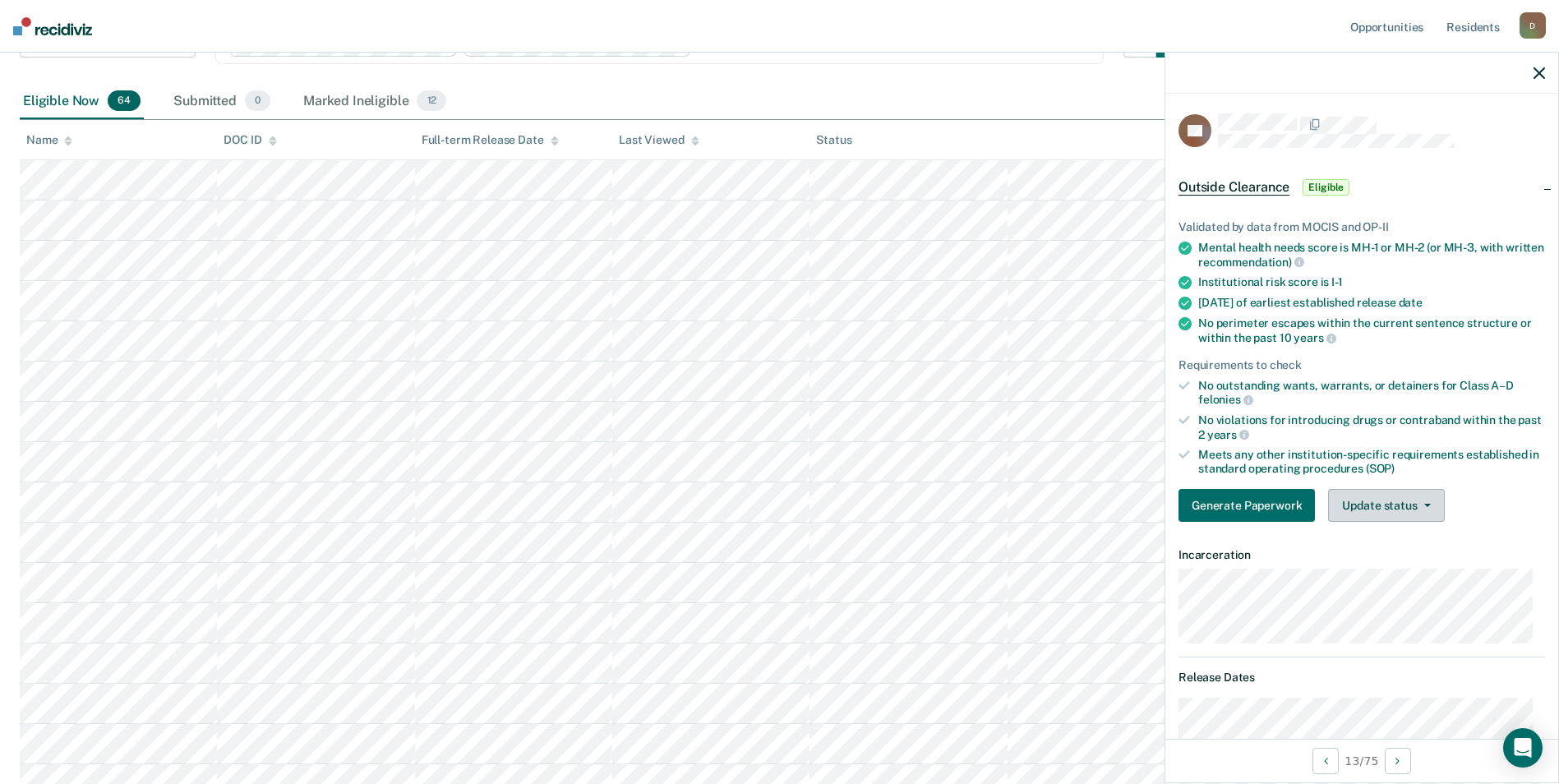
click at [1404, 500] on button "Update status" at bounding box center [1386, 505] width 115 height 33
click at [1394, 568] on button "Mark Ineligible" at bounding box center [1407, 571] width 158 height 26
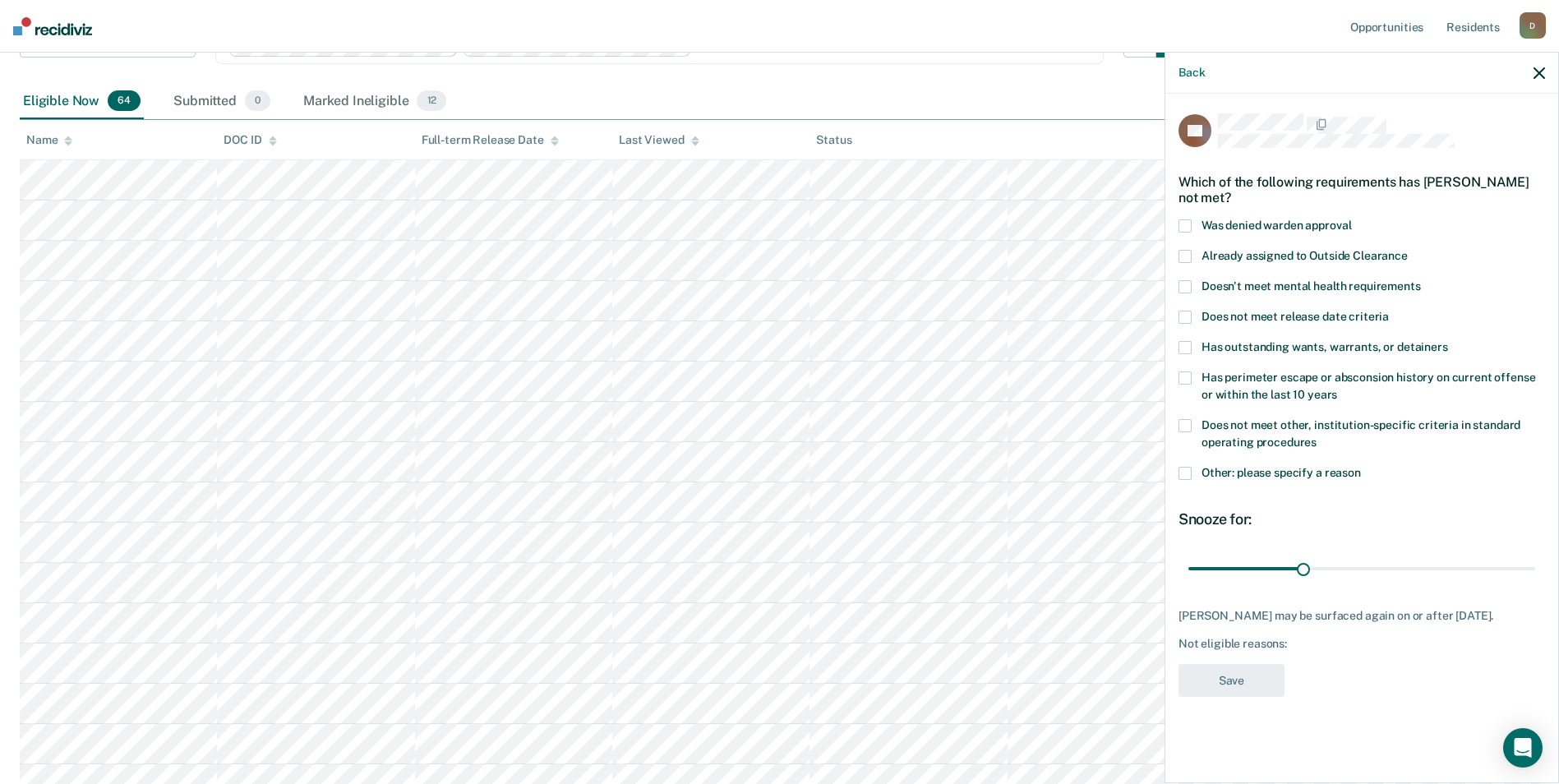
click at [1186, 468] on span at bounding box center [1185, 473] width 13 height 13
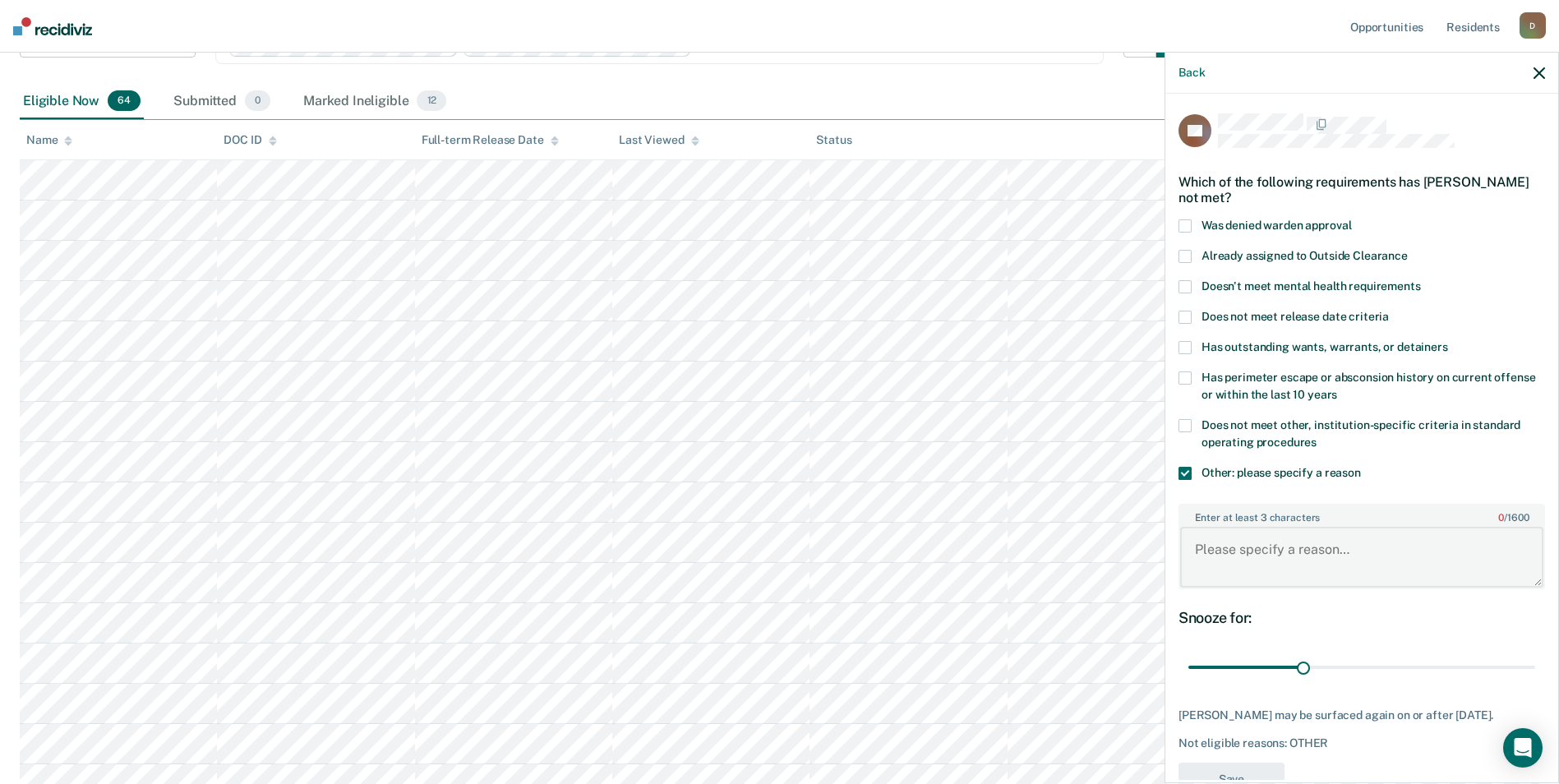
click at [1301, 561] on textarea "Enter at least 3 characters 0 / 1600" at bounding box center [1362, 557] width 363 height 61
type textarea "recent violation for rule 11"
drag, startPoint x: 1304, startPoint y: 668, endPoint x: 1548, endPoint y: 669, distance: 244.0
type input "90"
click at [1535, 669] on input "range" at bounding box center [1362, 668] width 346 height 29
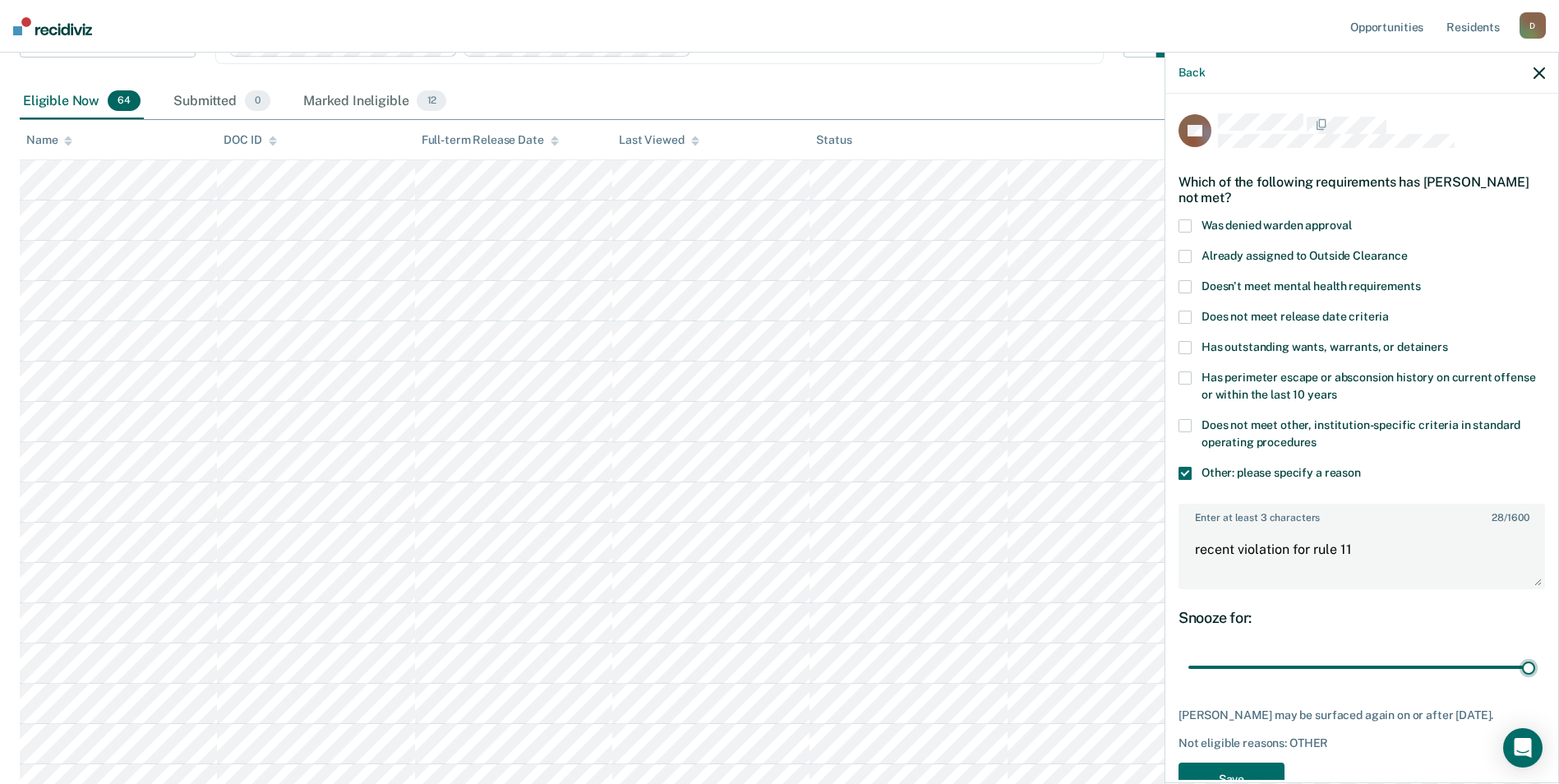
scroll to position [59, 0]
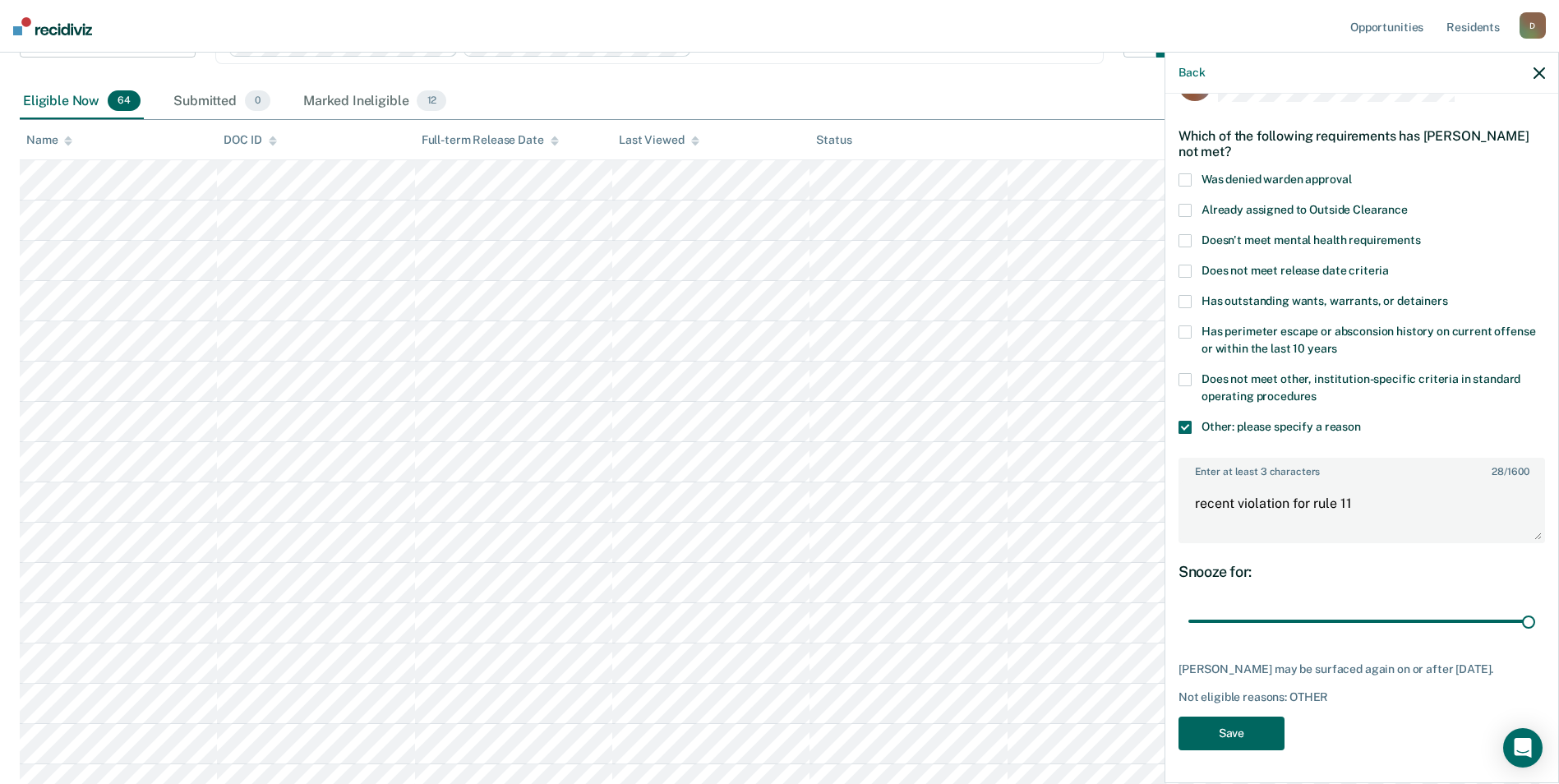
click at [1243, 723] on button "Save" at bounding box center [1231, 734] width 106 height 34
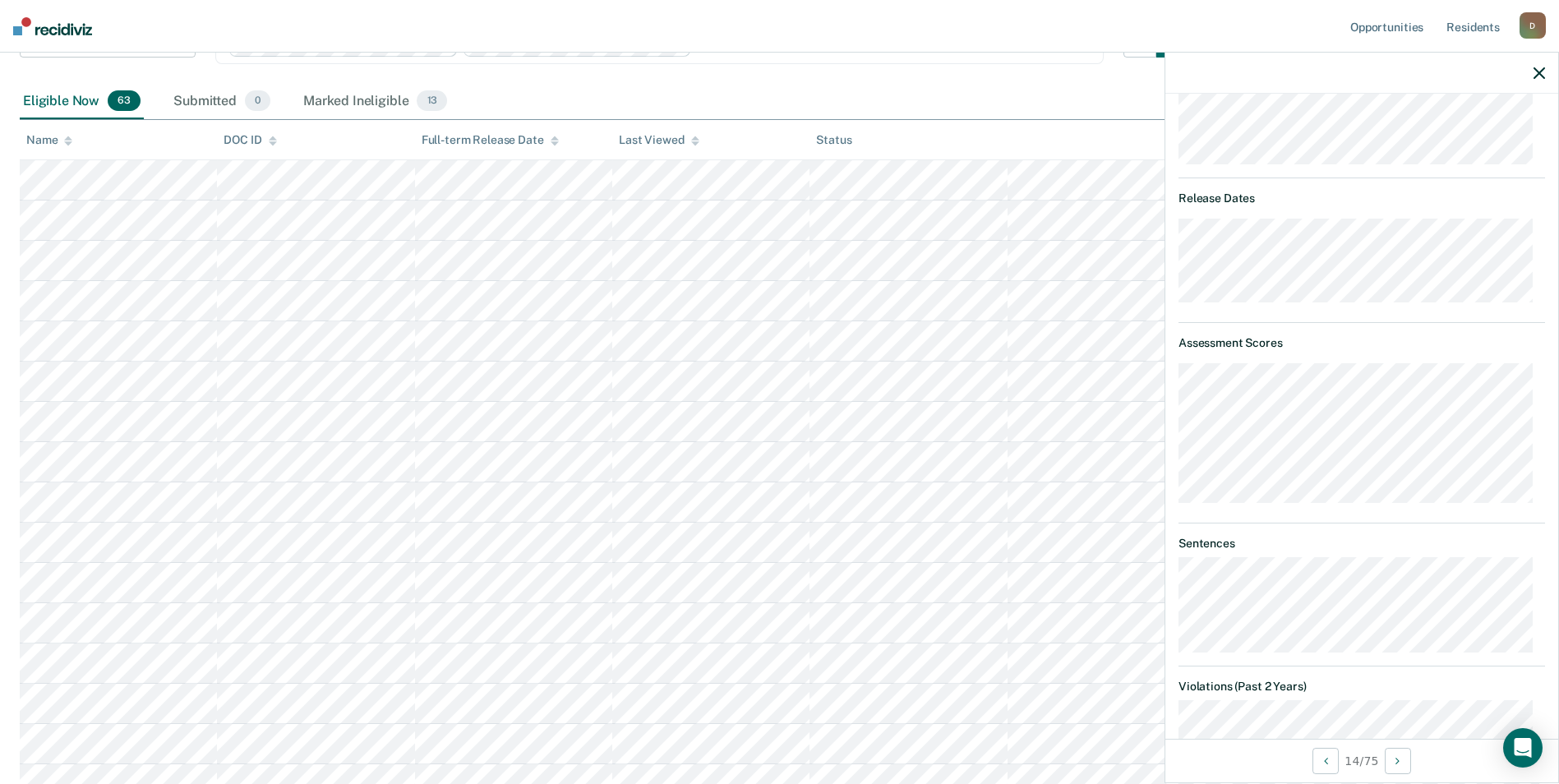
scroll to position [68, 0]
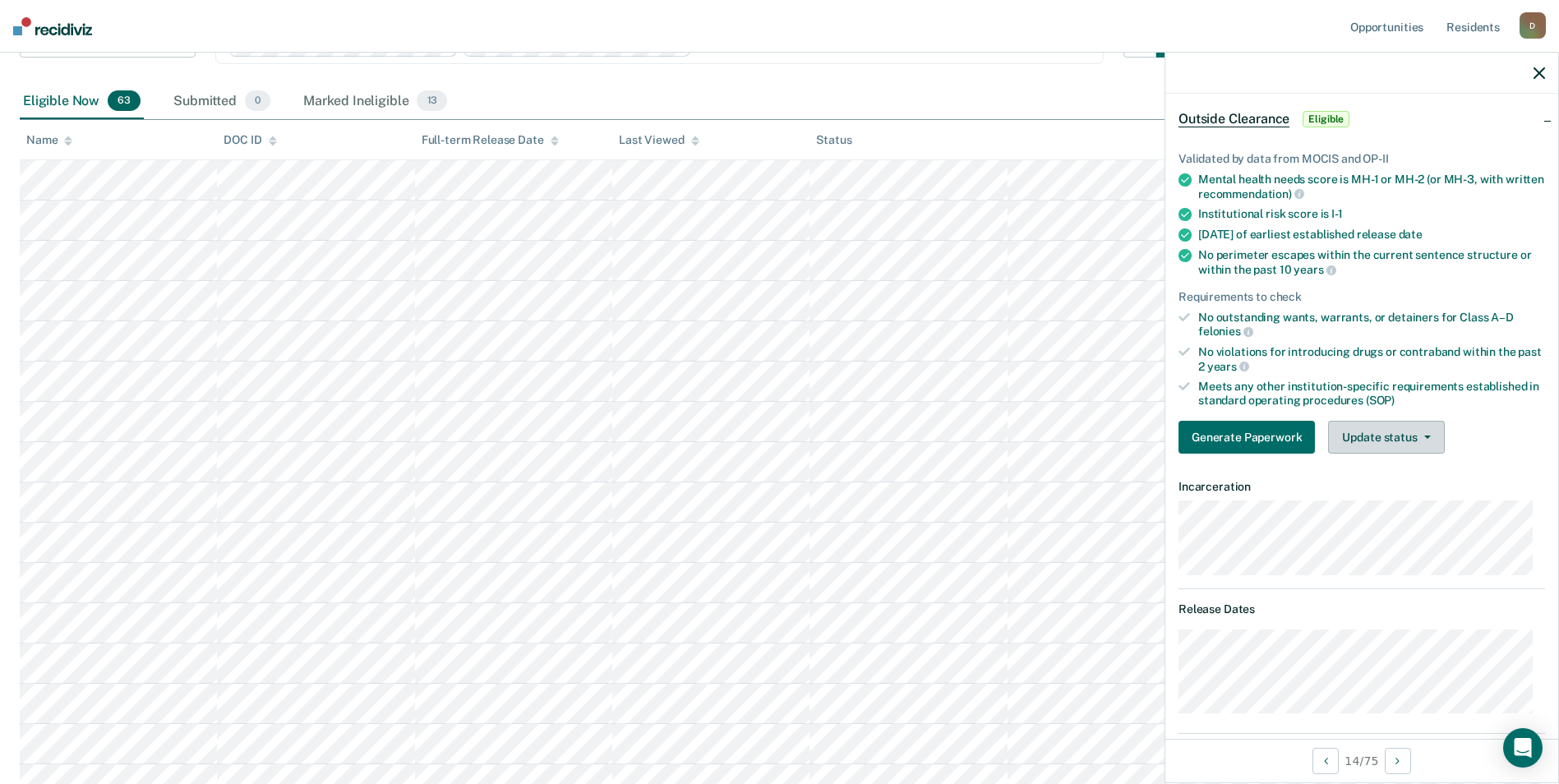
click at [1381, 430] on button "Update status" at bounding box center [1386, 437] width 115 height 33
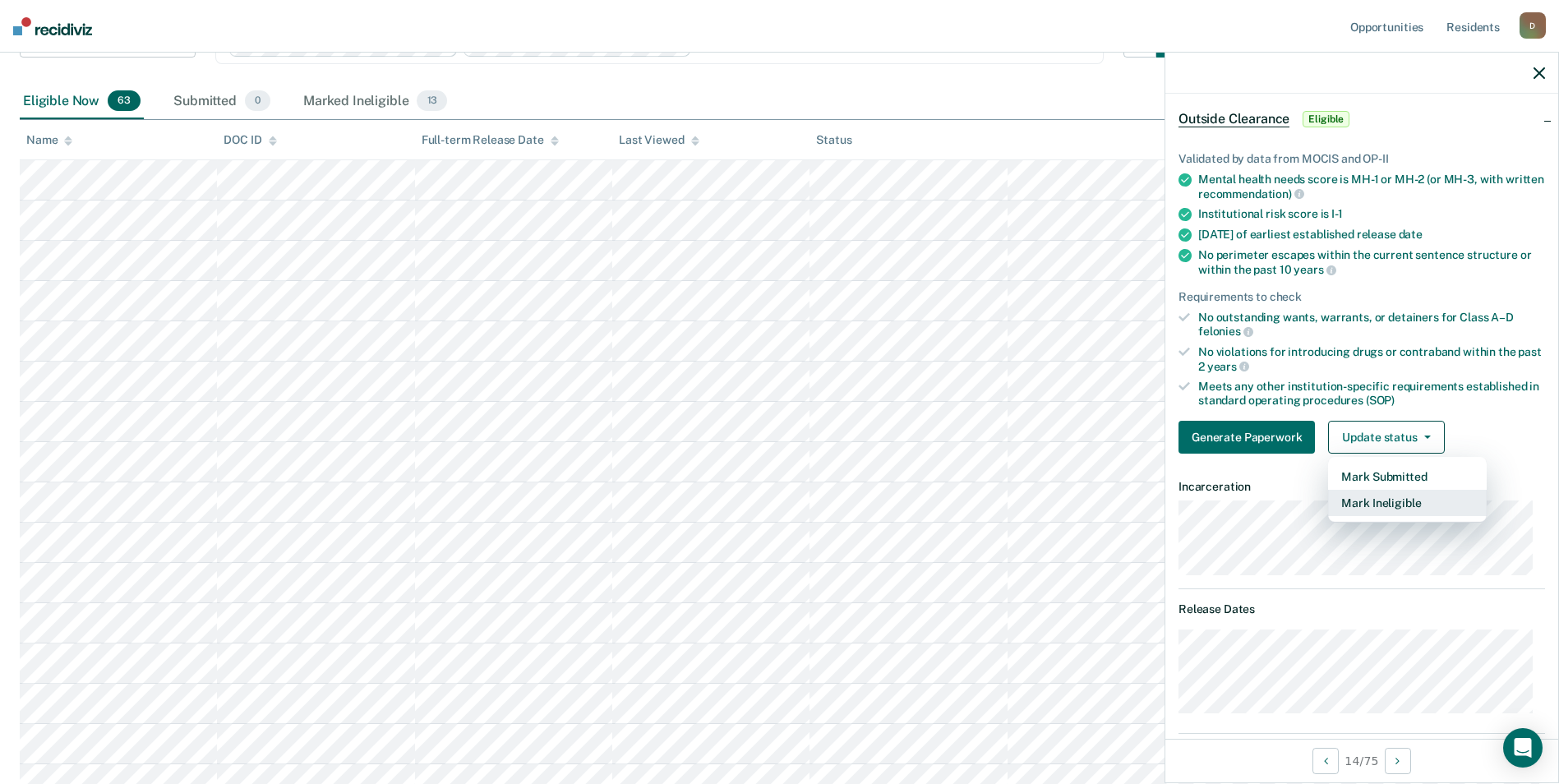
click at [1385, 499] on button "Mark Ineligible" at bounding box center [1407, 503] width 158 height 26
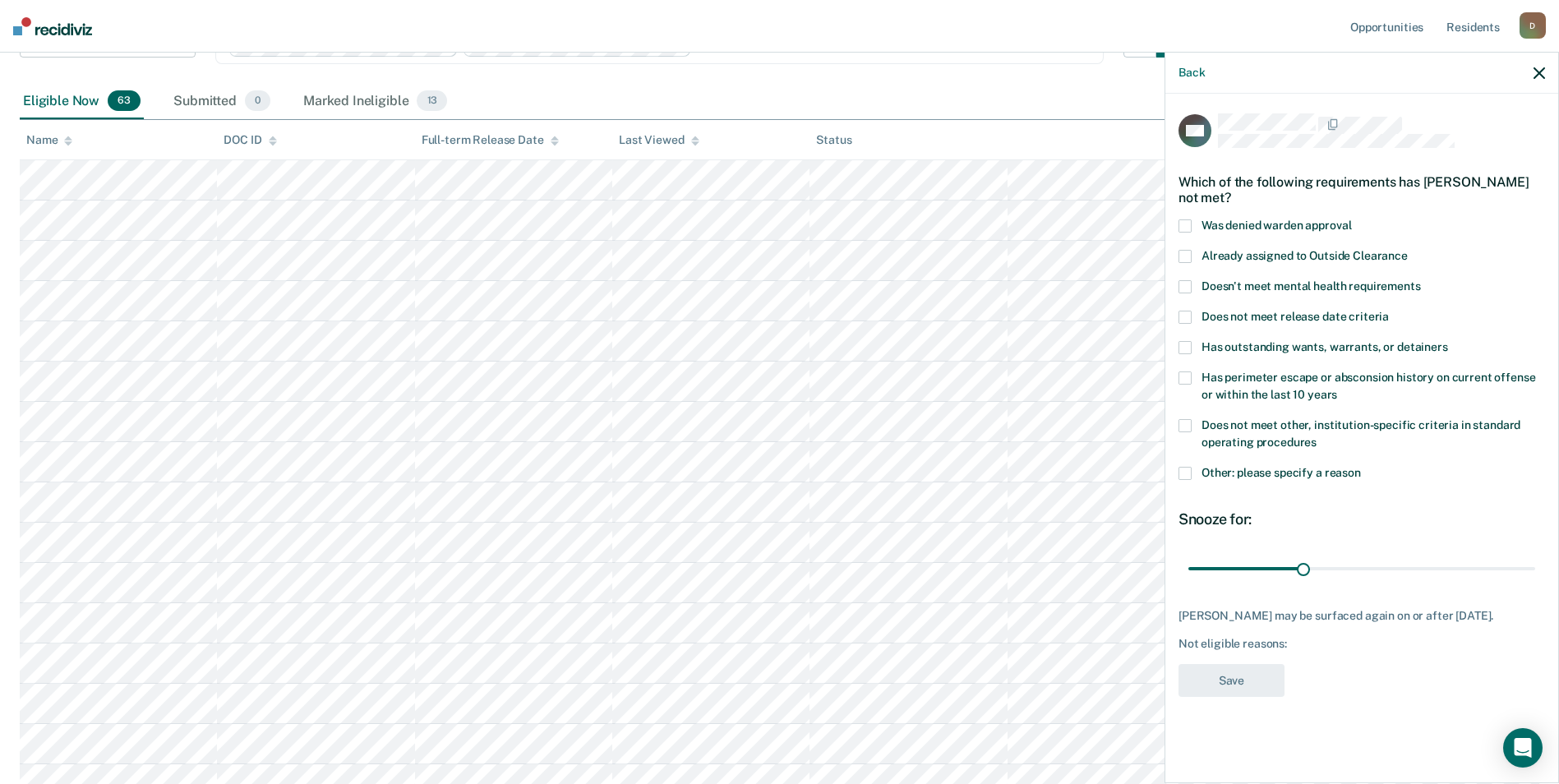
click at [1189, 468] on span at bounding box center [1185, 473] width 13 height 13
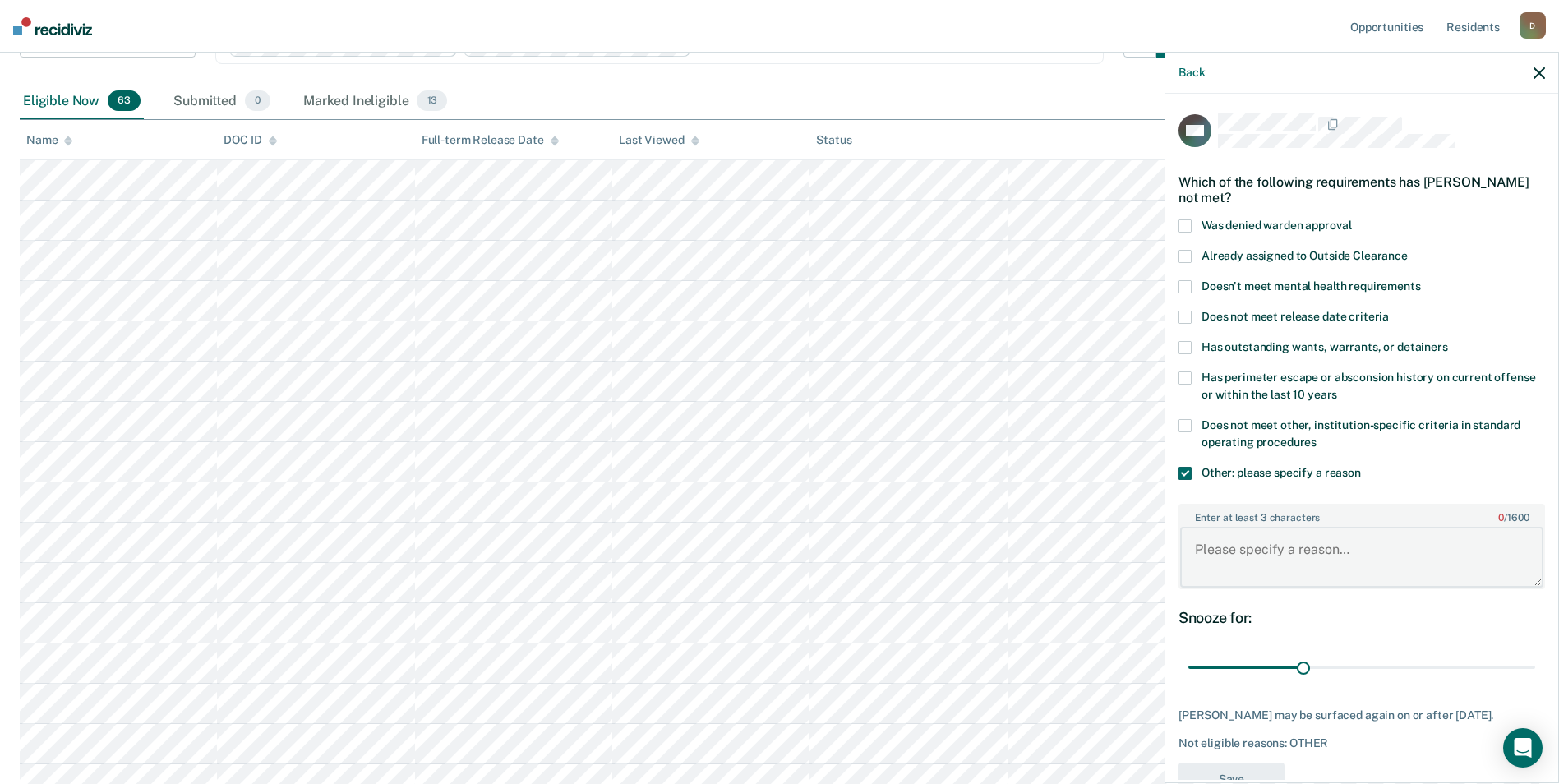
click at [1294, 561] on textarea "Enter at least 3 characters 0 / 1600" at bounding box center [1362, 557] width 363 height 61
type textarea "recent violation for rule 11"
drag, startPoint x: 1300, startPoint y: 668, endPoint x: 1565, endPoint y: 666, distance: 265.0
type input "90"
click at [1535, 666] on input "range" at bounding box center [1362, 668] width 346 height 29
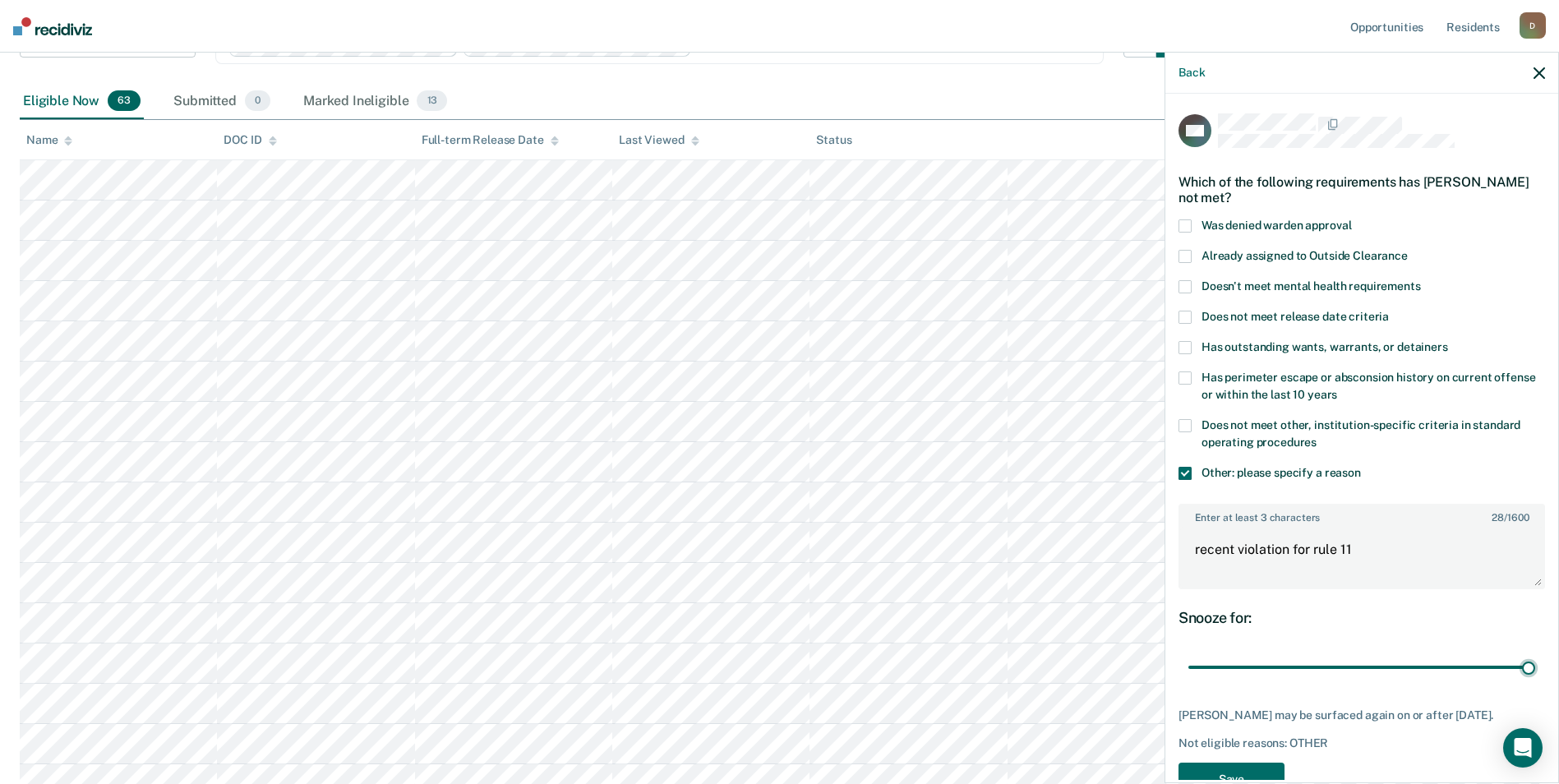
scroll to position [59, 0]
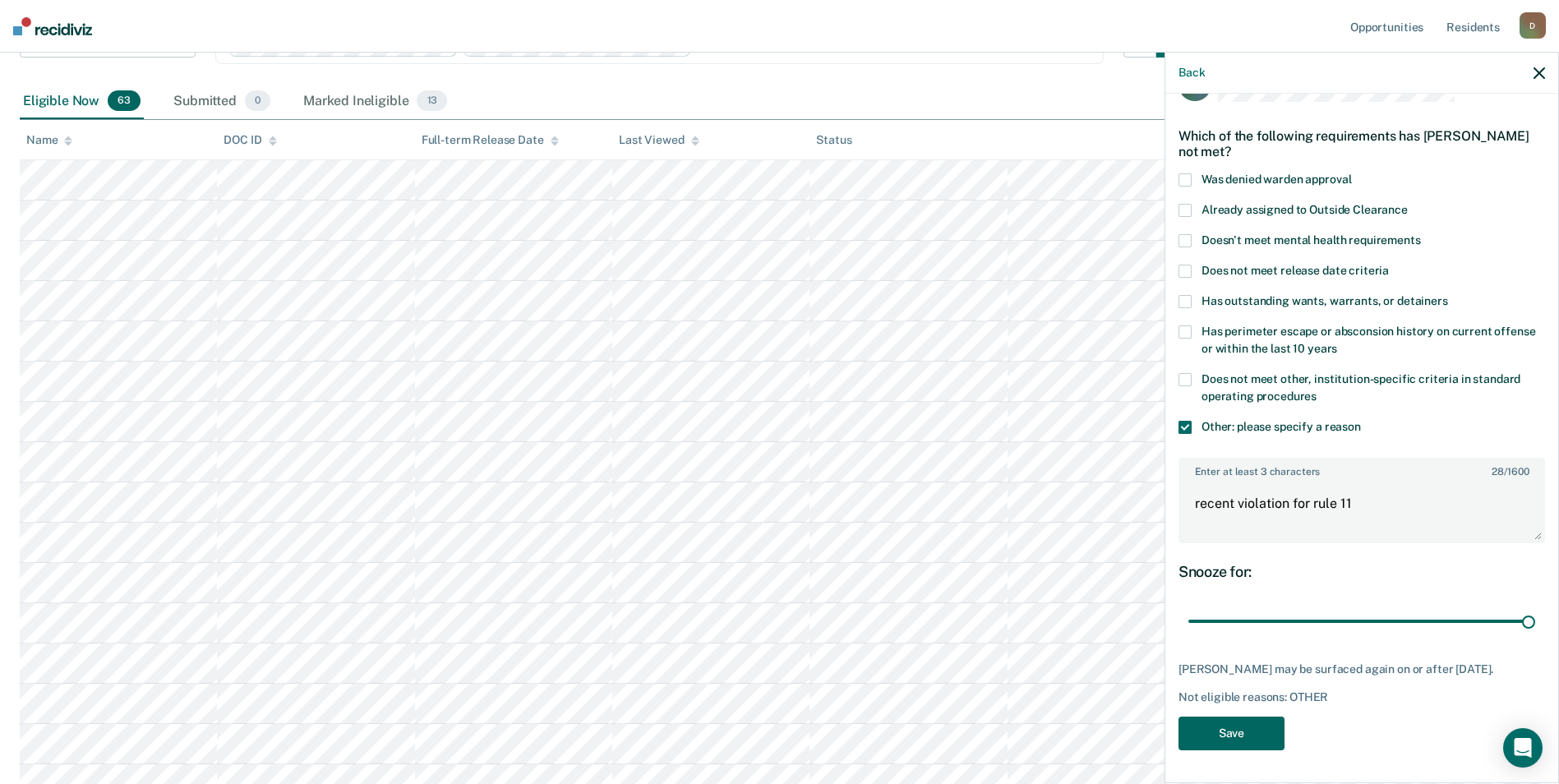
click at [1249, 734] on button "Save" at bounding box center [1231, 734] width 106 height 34
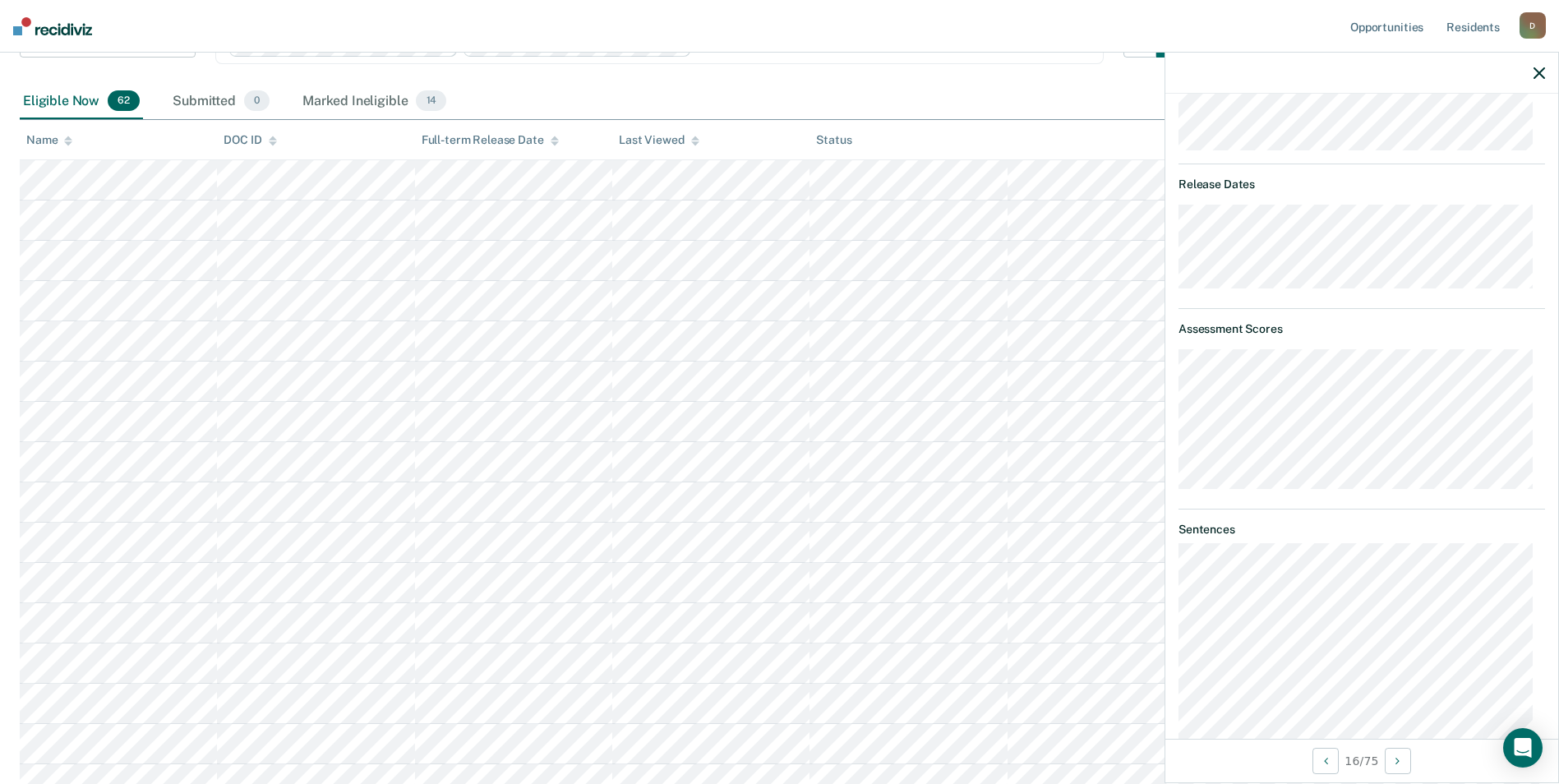
scroll to position [247, 0]
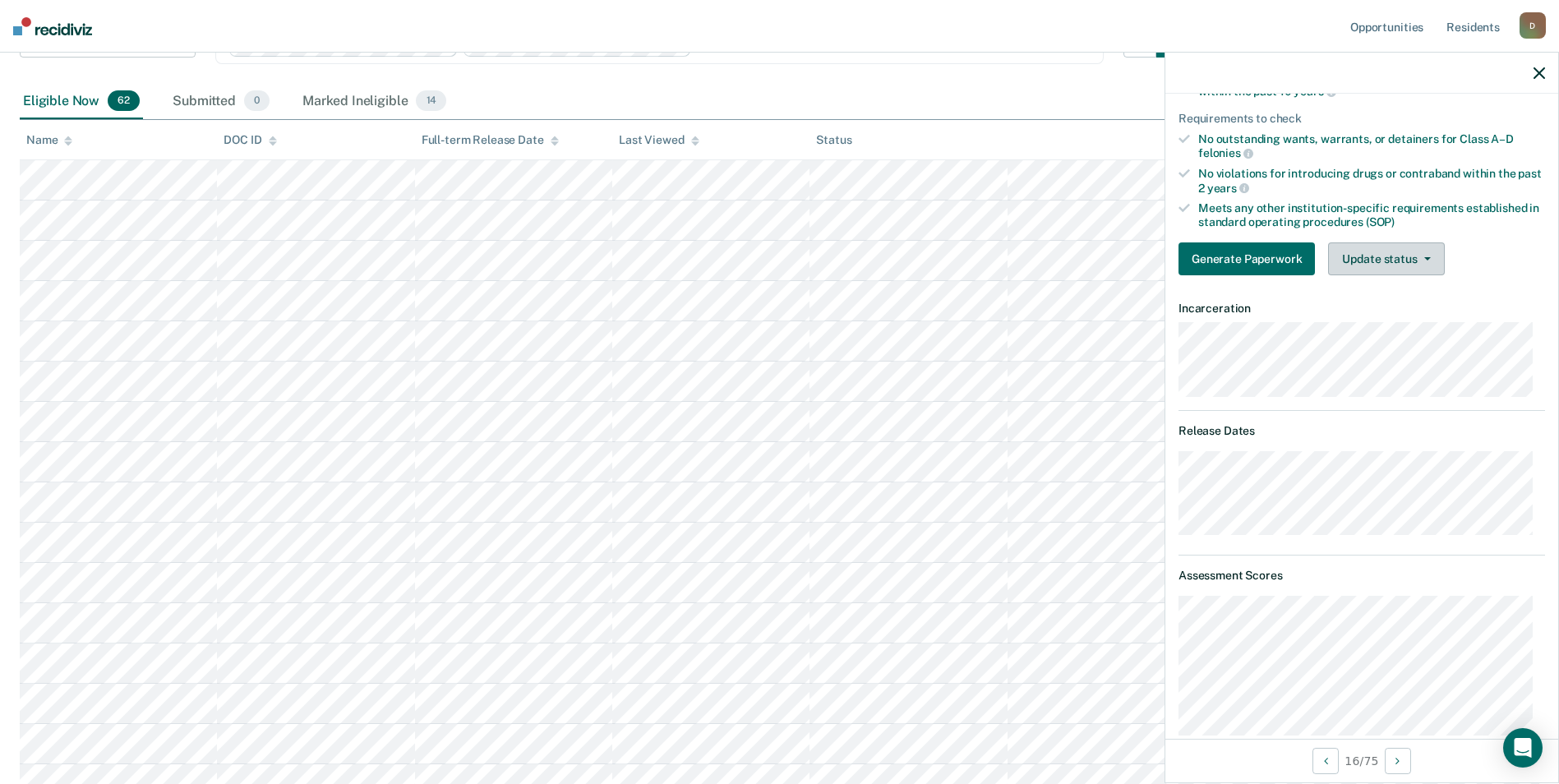
click at [1368, 263] on button "Update status" at bounding box center [1386, 258] width 115 height 33
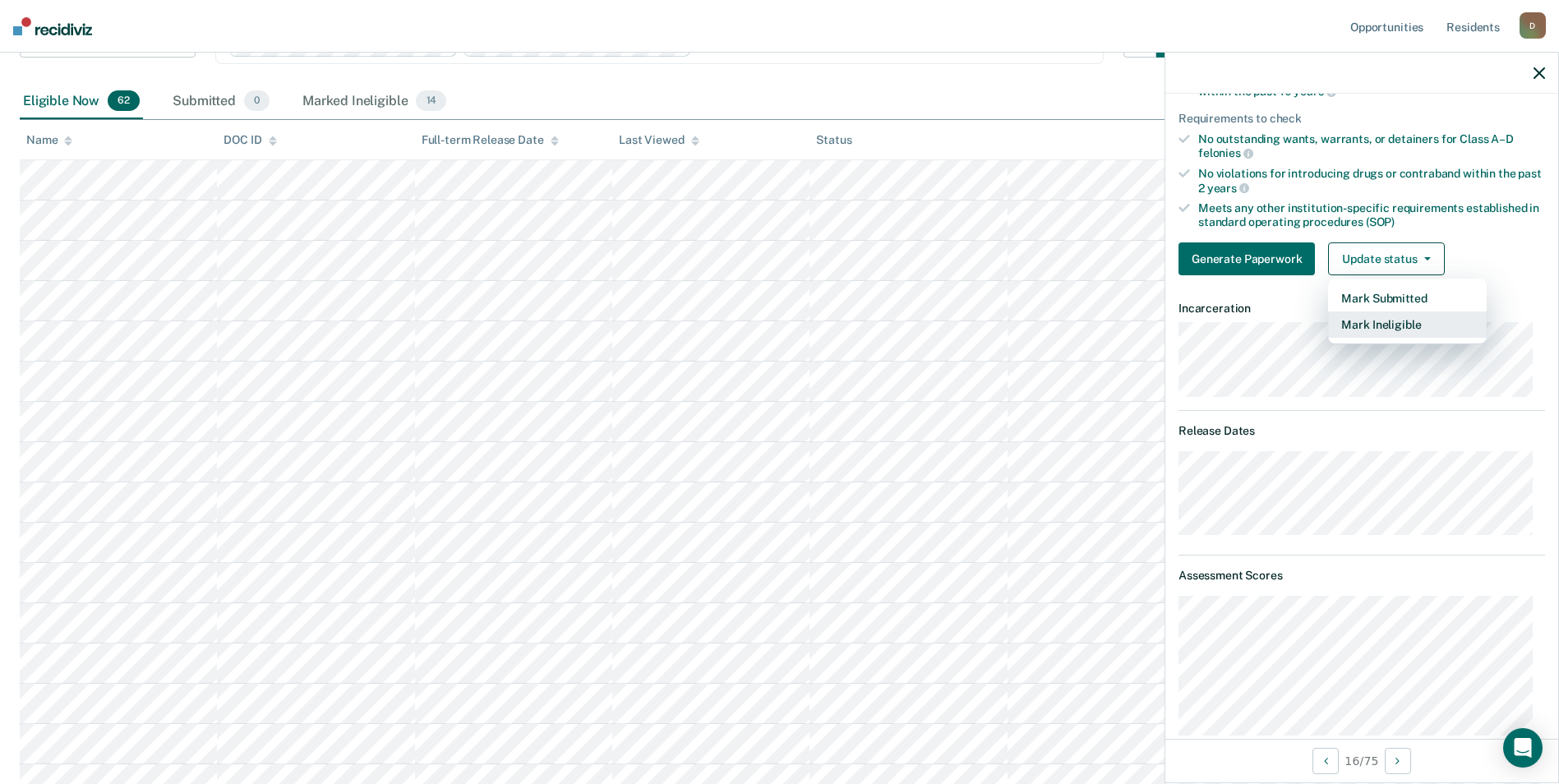
click at [1367, 324] on button "Mark Ineligible" at bounding box center [1407, 324] width 158 height 26
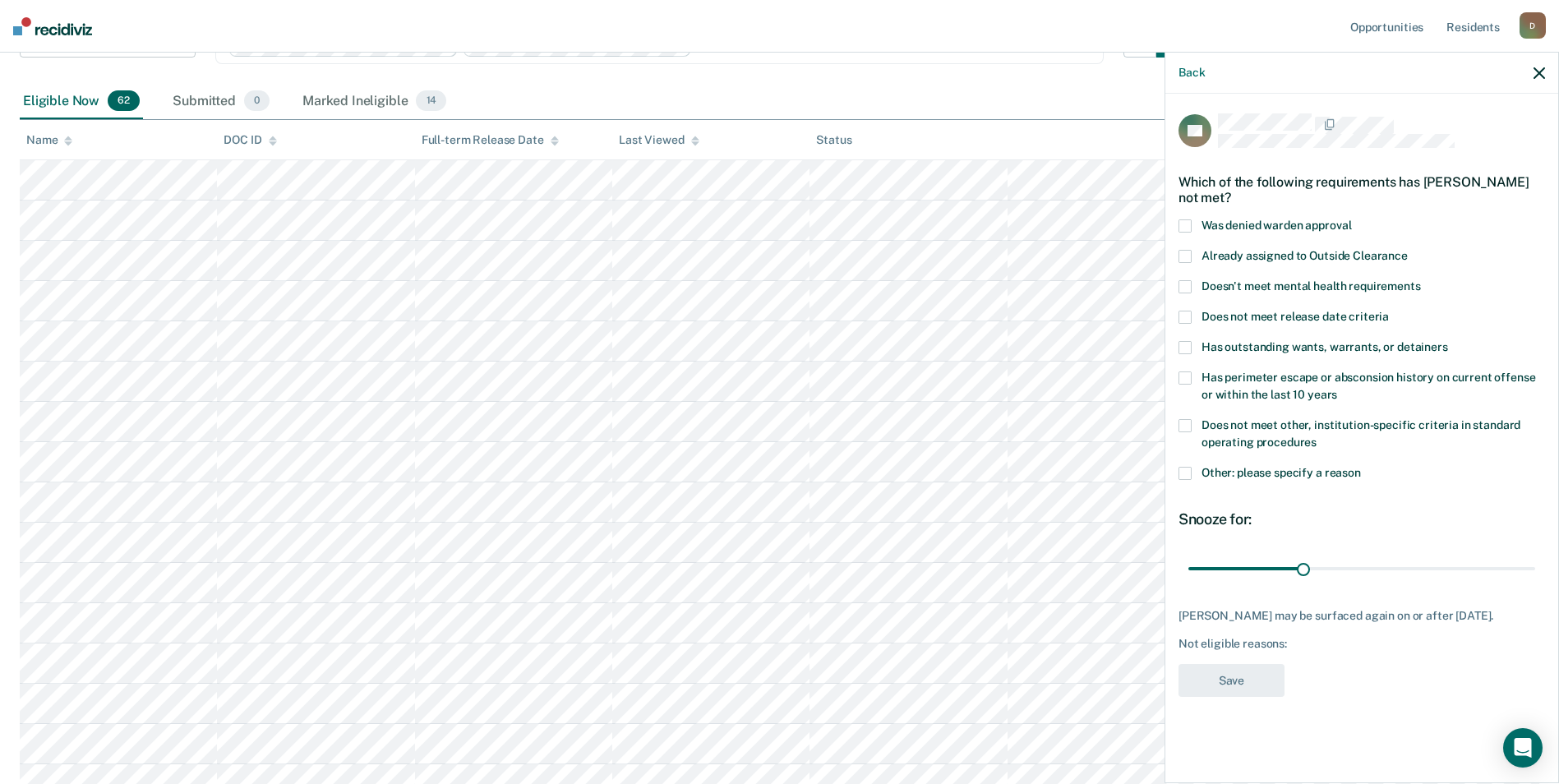
drag, startPoint x: 1186, startPoint y: 373, endPoint x: 1186, endPoint y: 382, distance: 9.0
click at [1186, 373] on span at bounding box center [1185, 378] width 13 height 13
click at [1186, 466] on span at bounding box center [1185, 473] width 13 height 13
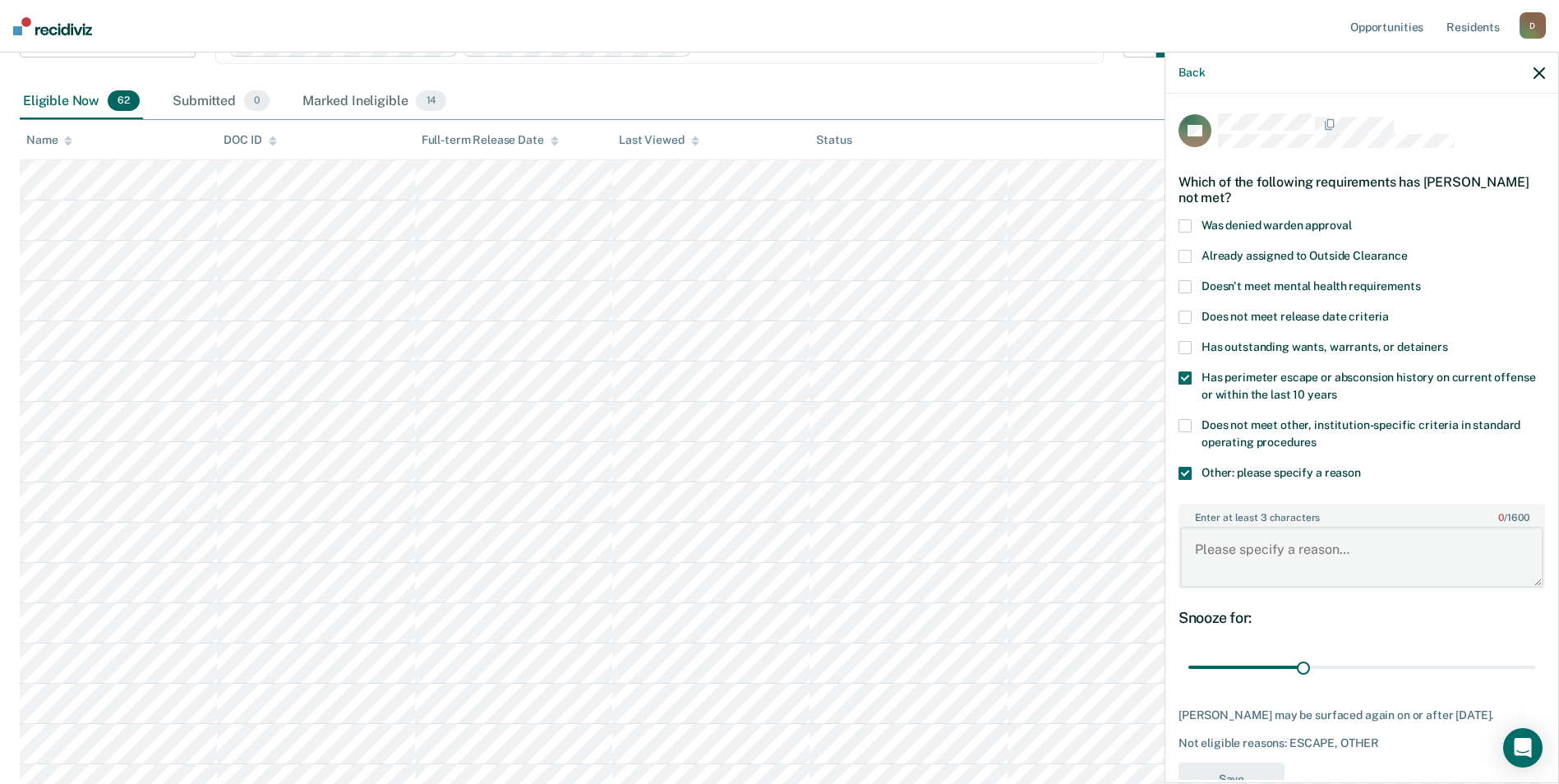
click at [1293, 561] on textarea "Enter at least 3 characters 0 / 1600" at bounding box center [1362, 557] width 363 height 61
type textarea "recent violation for rule 11"
drag, startPoint x: 1297, startPoint y: 671, endPoint x: 1527, endPoint y: 668, distance: 230.0
type input "90"
click at [1527, 668] on input "range" at bounding box center [1362, 668] width 346 height 29
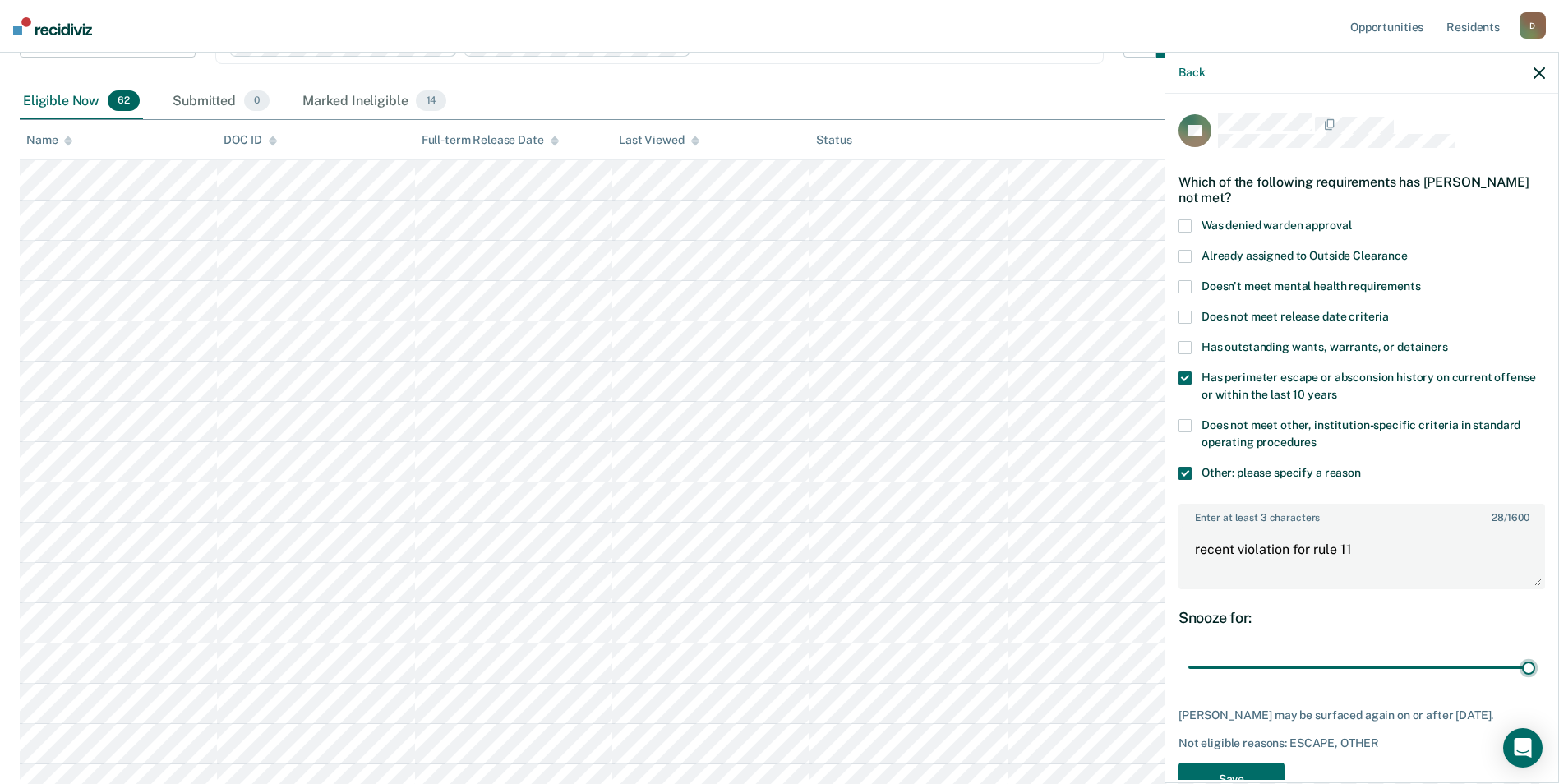
scroll to position [59, 0]
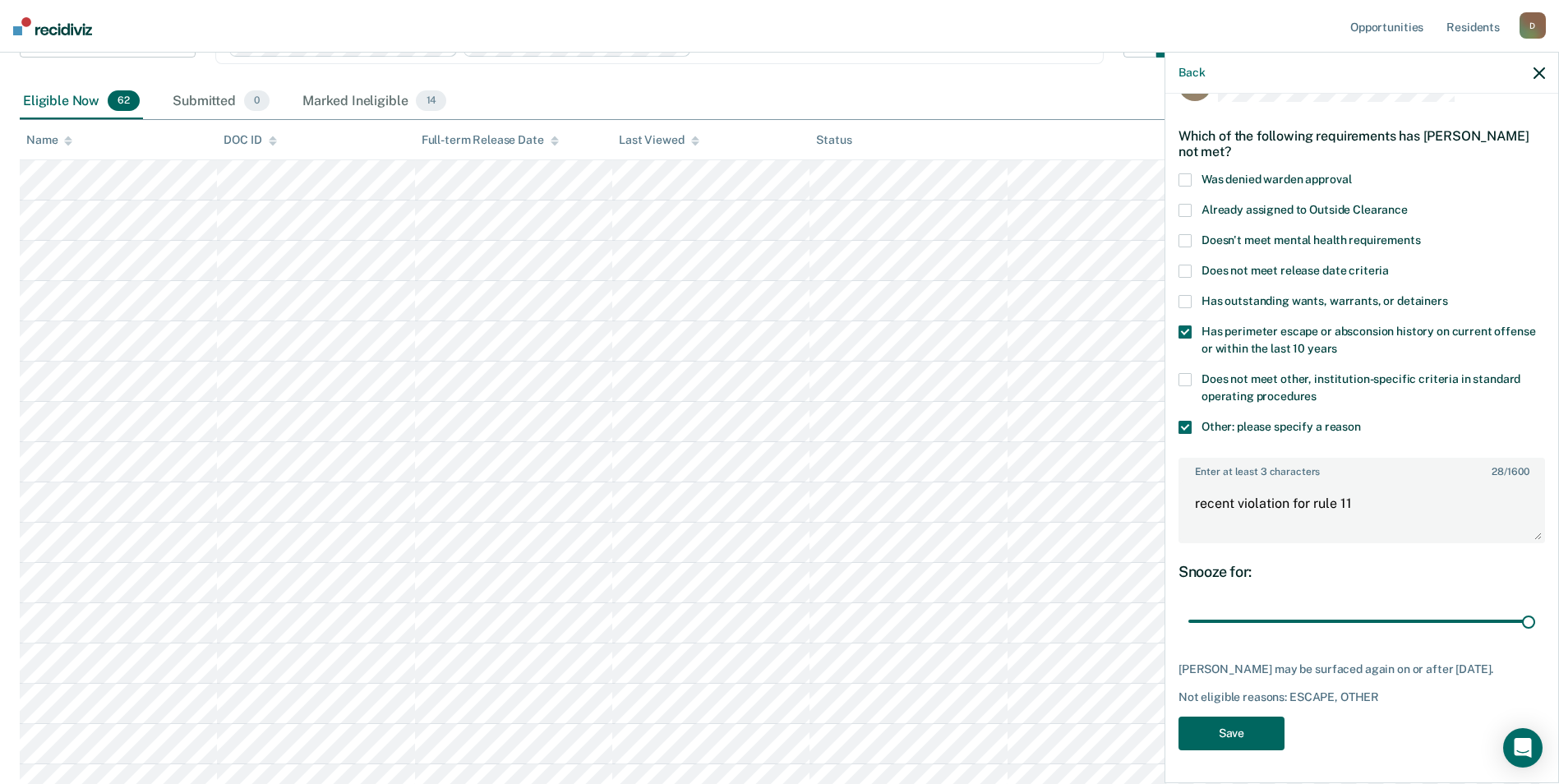
click at [1260, 737] on button "Save" at bounding box center [1231, 734] width 106 height 34
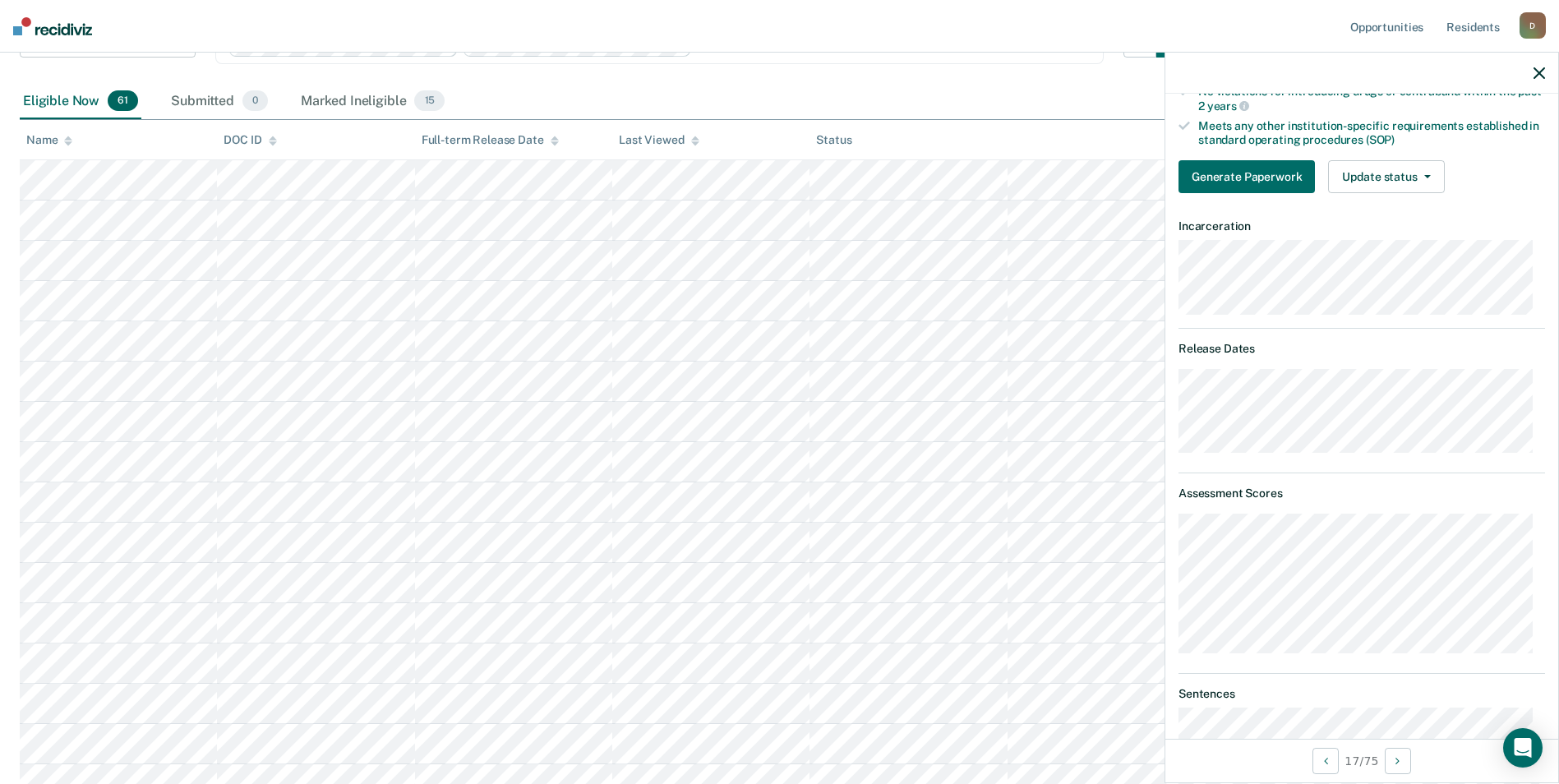
scroll to position [82, 0]
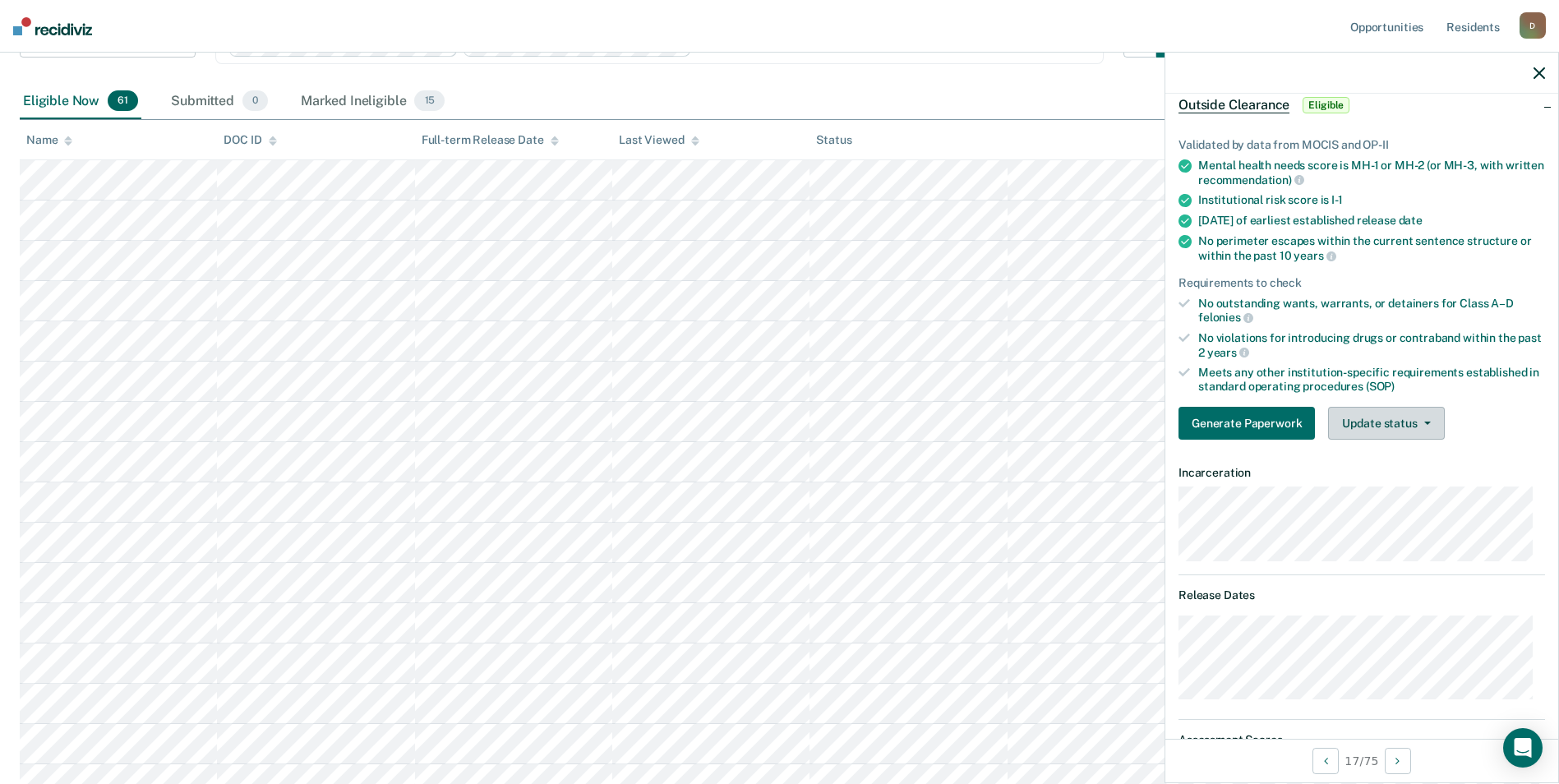
click at [1401, 425] on button "Update status" at bounding box center [1386, 423] width 115 height 33
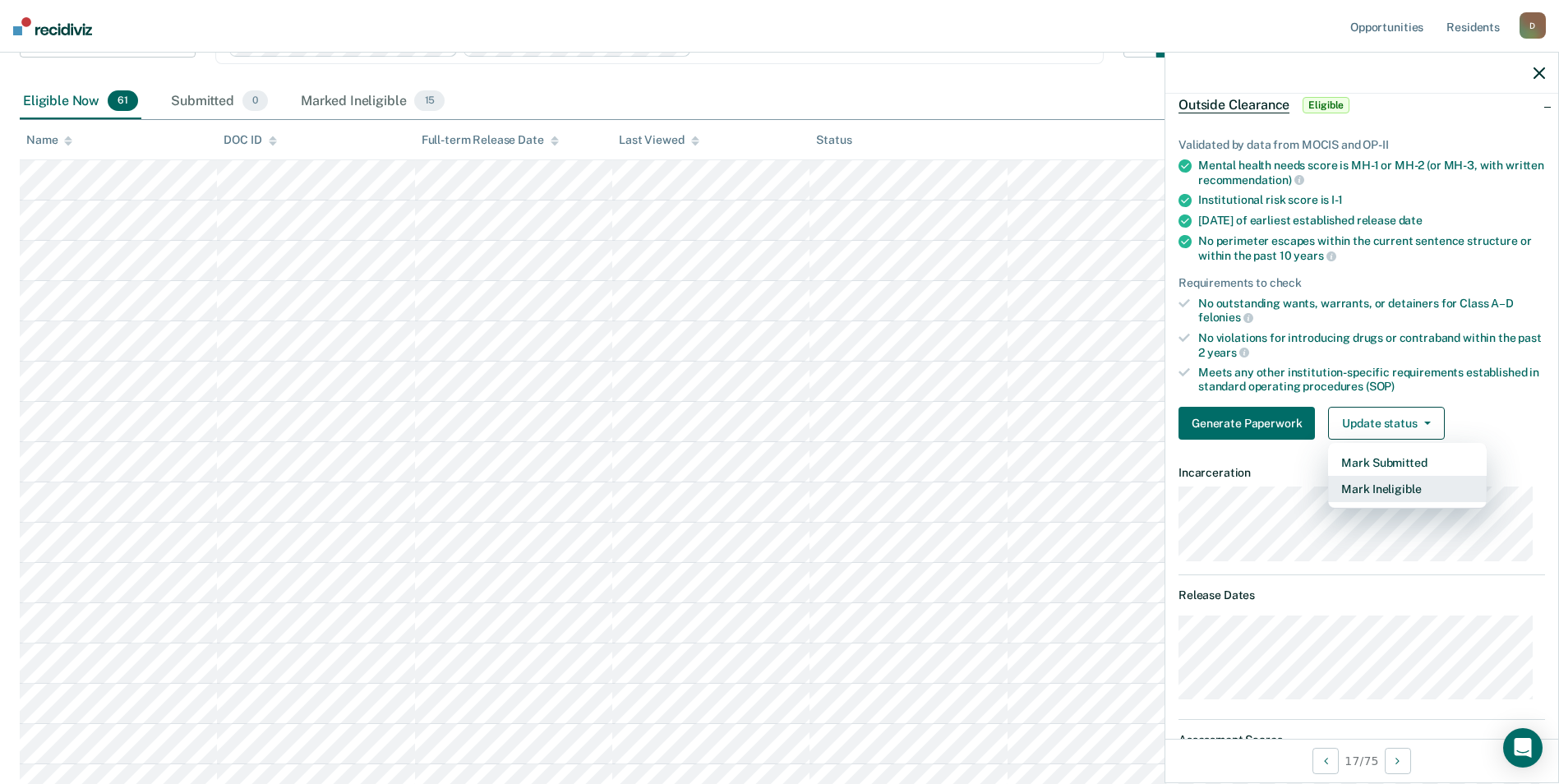
click at [1395, 486] on button "Mark Ineligible" at bounding box center [1407, 489] width 158 height 26
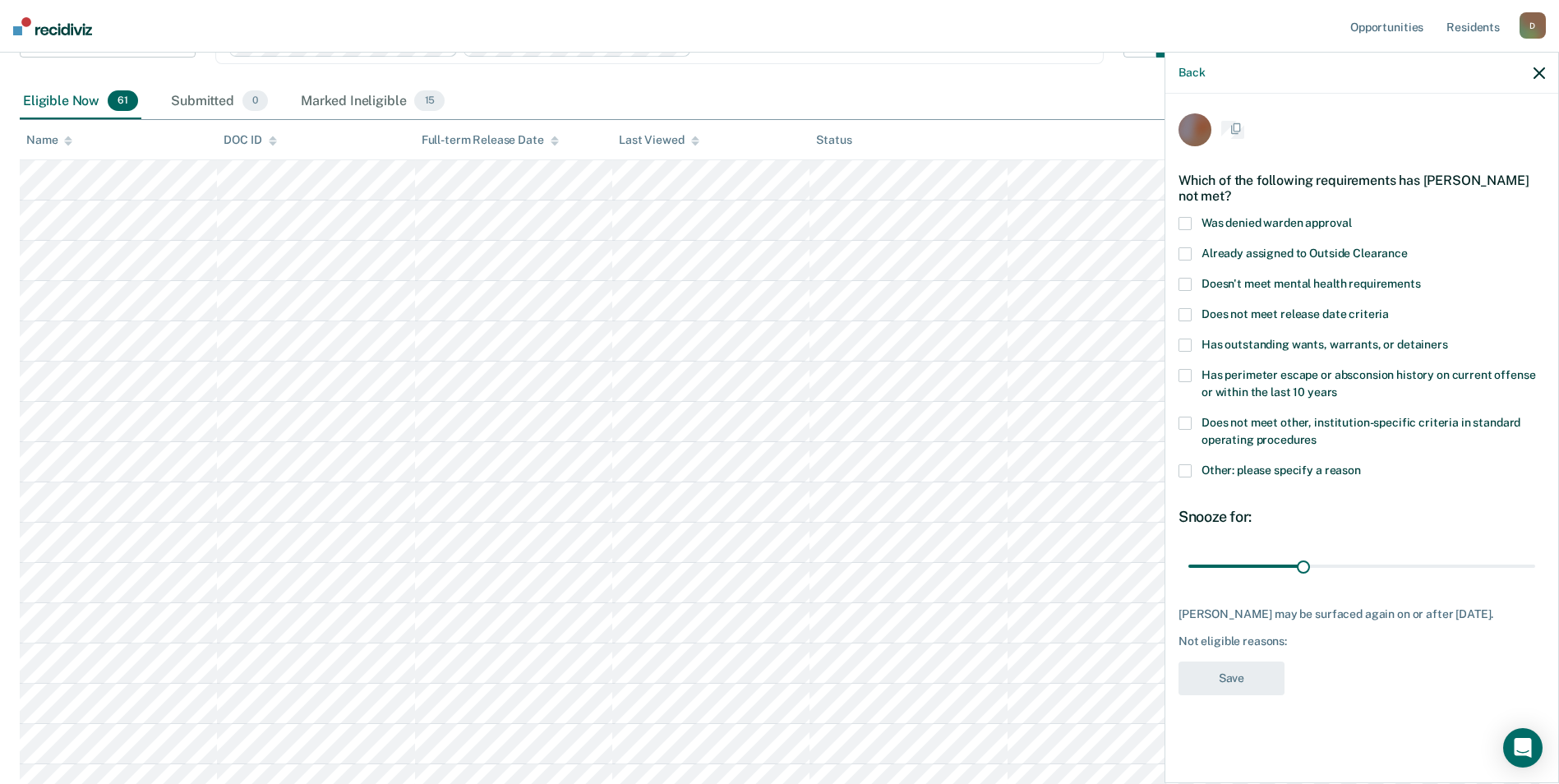
scroll to position [0, 0]
click at [1283, 310] on span "Does not meet release date criteria" at bounding box center [1295, 317] width 187 height 13
click at [1191, 468] on span at bounding box center [1185, 473] width 13 height 13
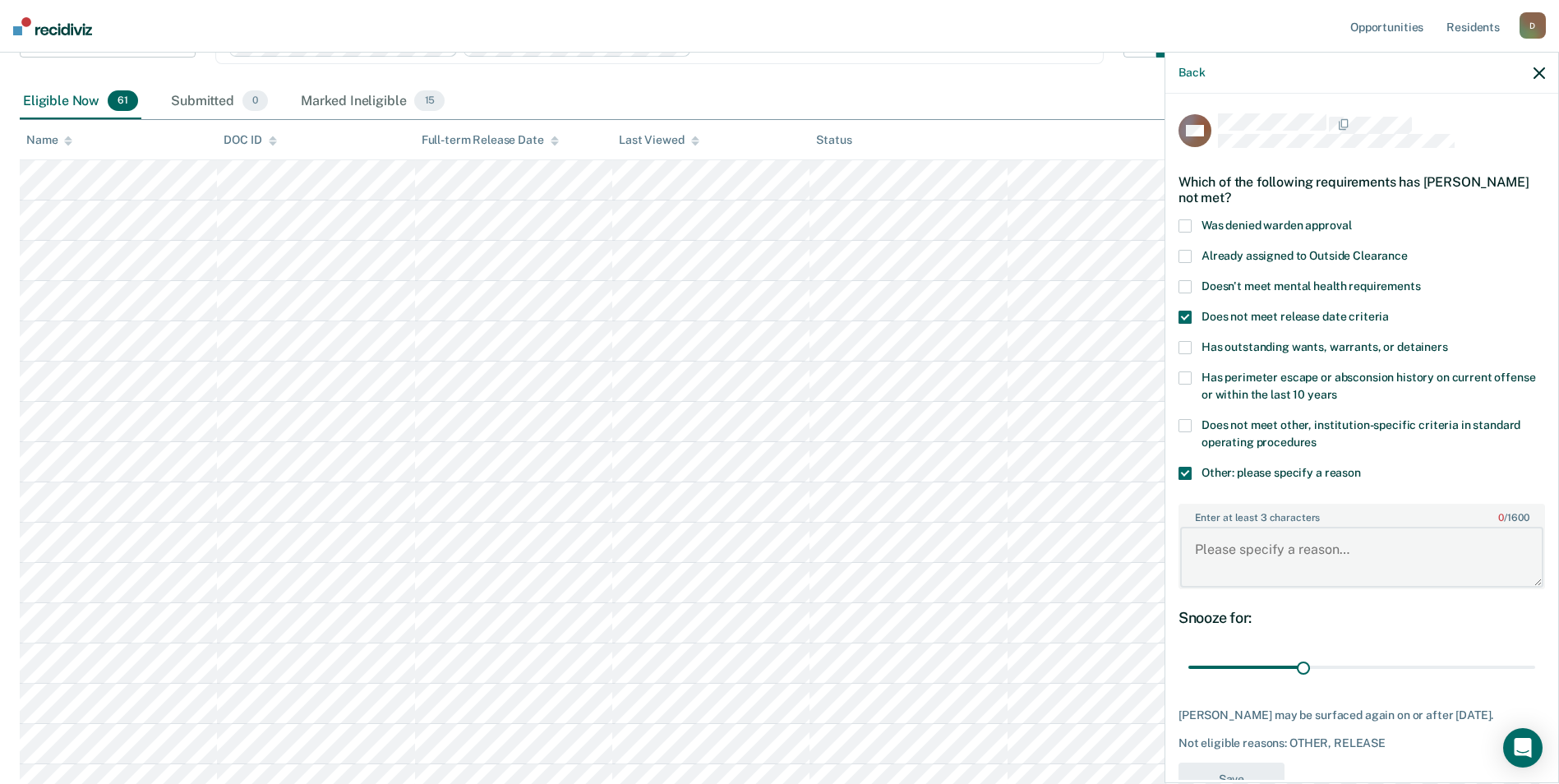
click at [1255, 548] on textarea "Enter at least 3 characters 0 / 1600" at bounding box center [1362, 557] width 363 height 61
type textarea "recent violation for rule 11"
drag, startPoint x: 1295, startPoint y: 667, endPoint x: 1548, endPoint y: 687, distance: 253.8
type input "90"
click at [1535, 682] on input "range" at bounding box center [1362, 668] width 346 height 29
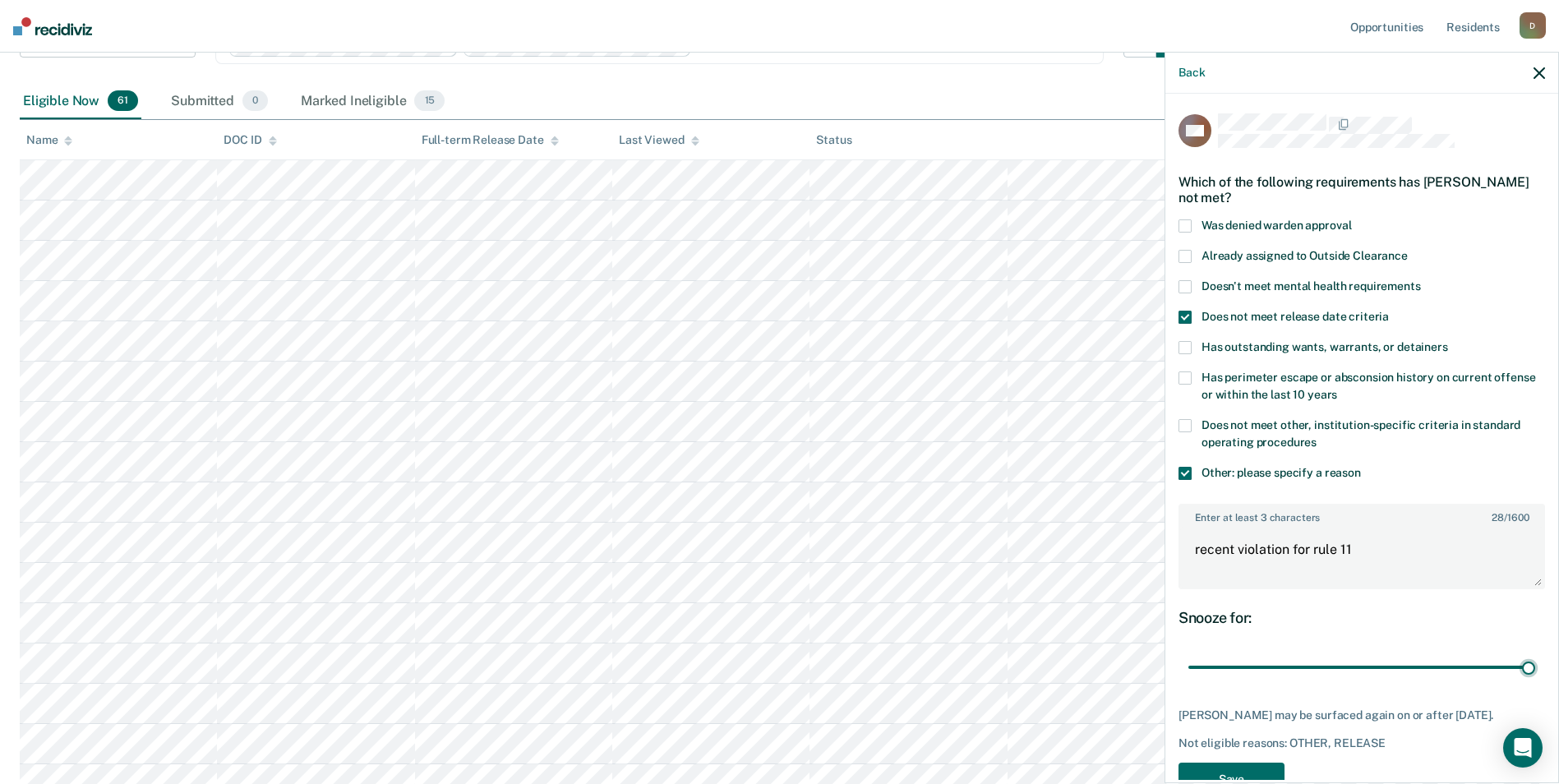
scroll to position [59, 0]
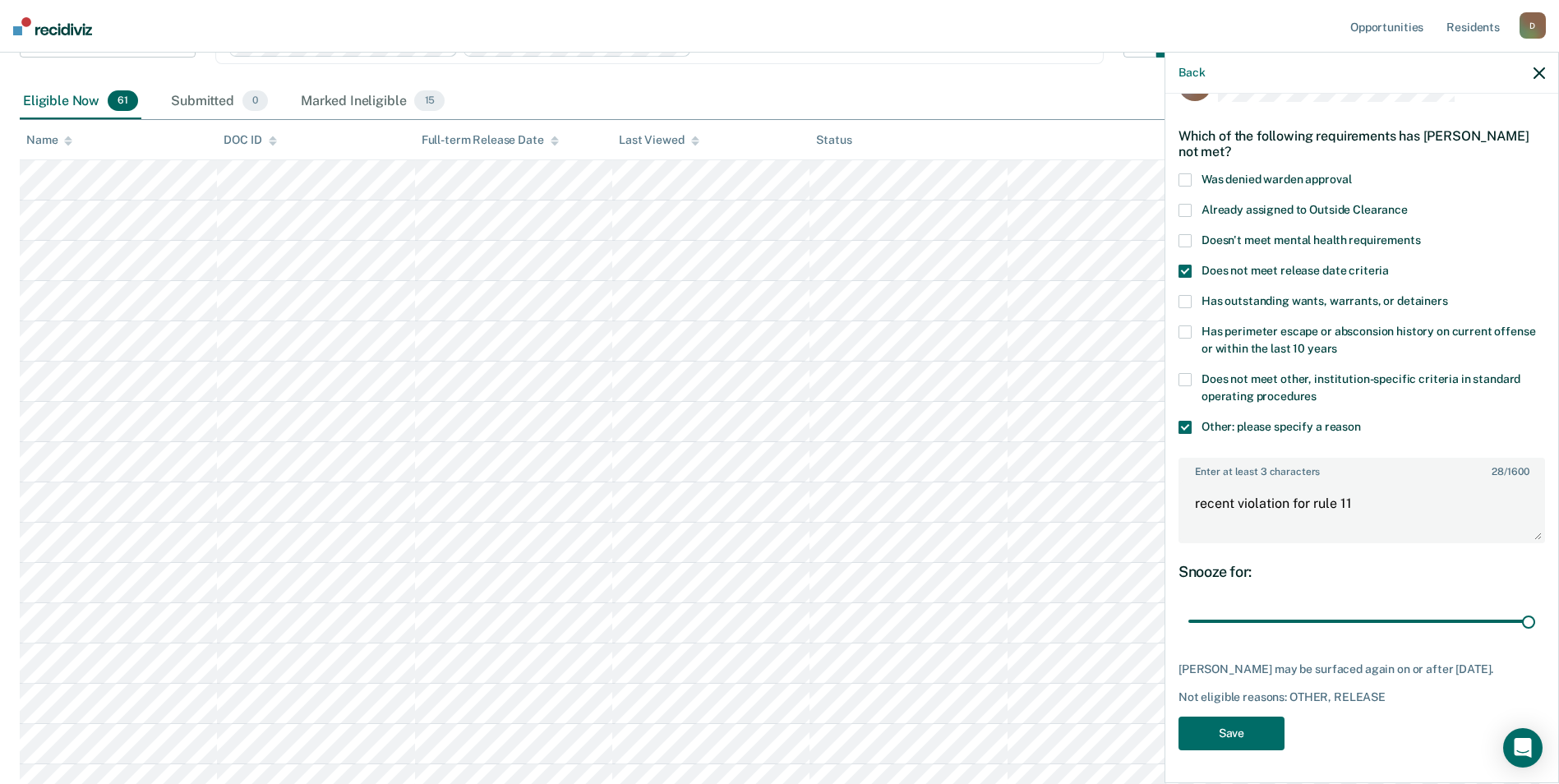
click at [1295, 746] on div "MD Which of the following requirements has Michael Dearing not met? Was denied …" at bounding box center [1362, 413] width 367 height 693
click at [1270, 738] on button "Save" at bounding box center [1231, 734] width 106 height 34
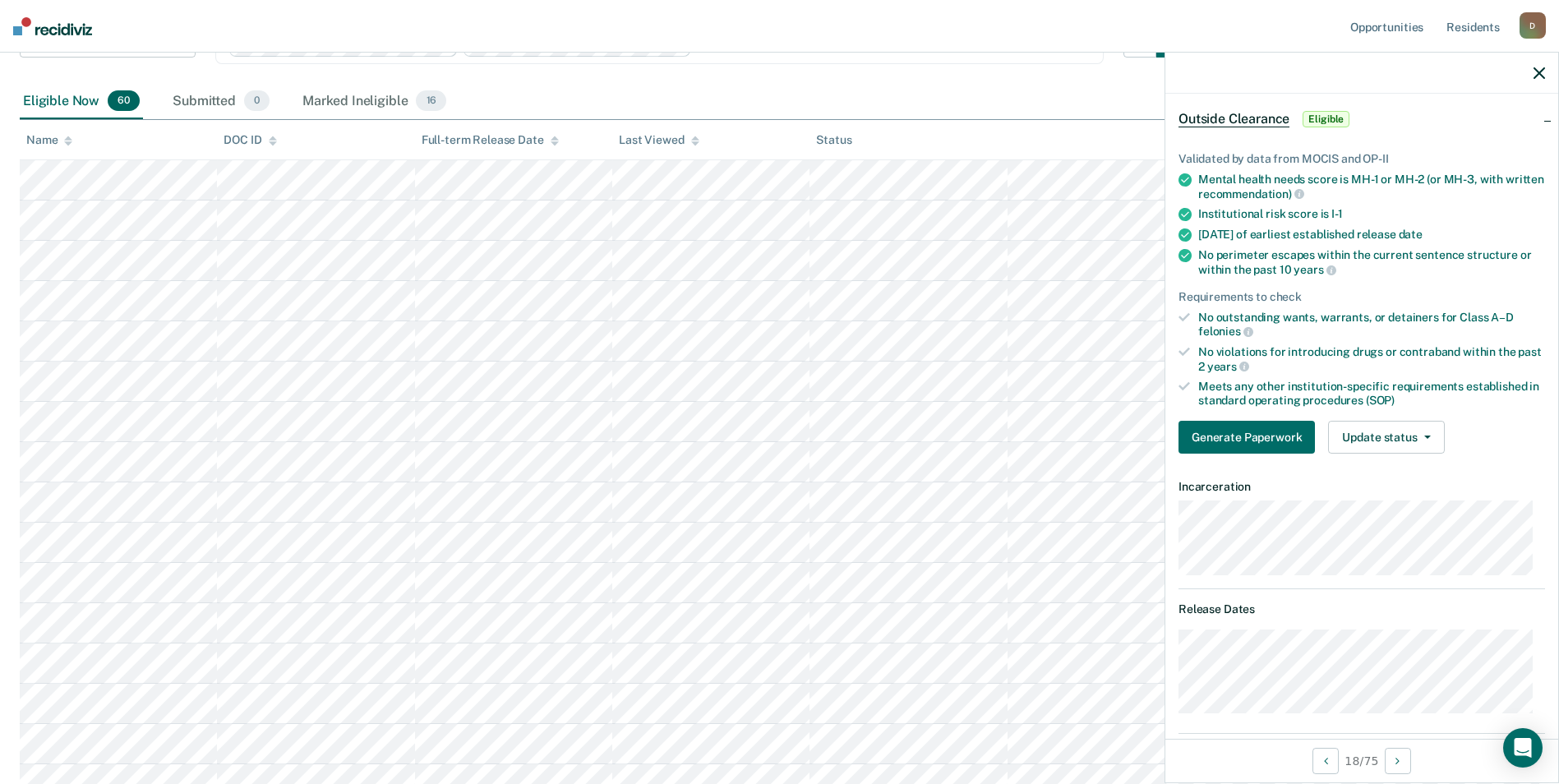
scroll to position [0, 0]
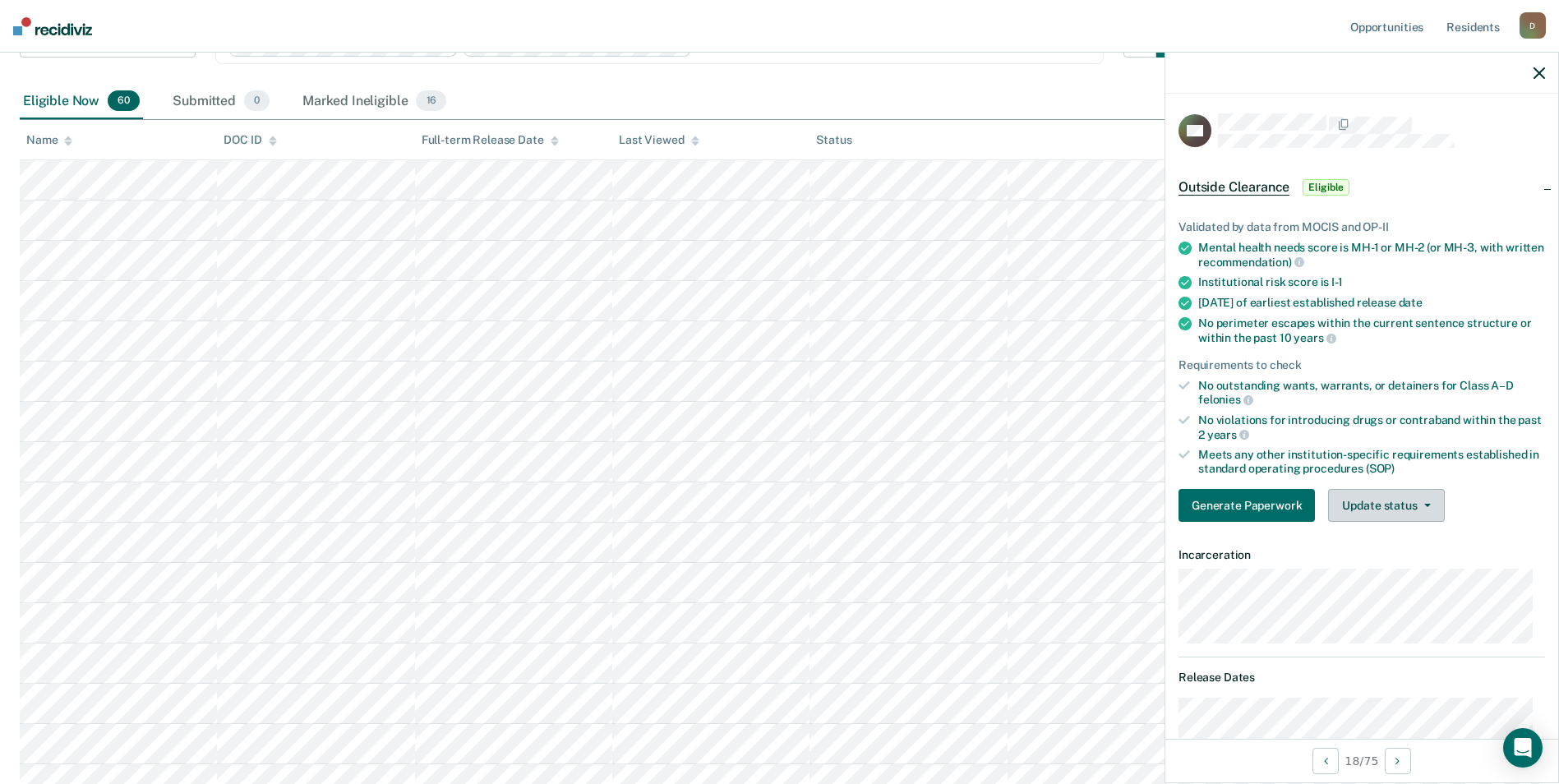
click at [1405, 503] on button "Update status" at bounding box center [1386, 505] width 115 height 33
click at [1387, 564] on button "Mark Ineligible" at bounding box center [1407, 571] width 158 height 26
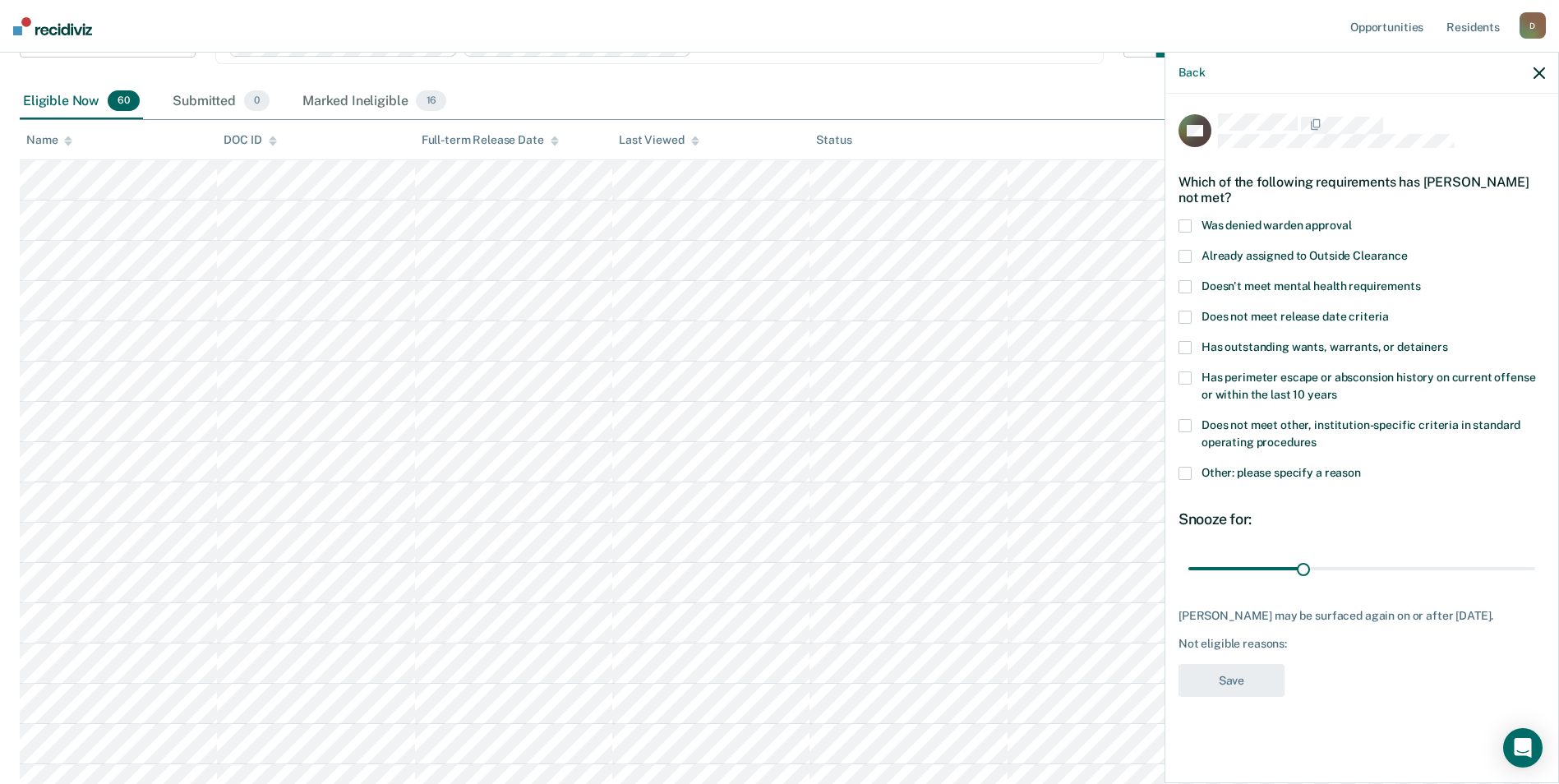
click at [1381, 385] on label "Has perimeter escape or absconsion history on current offense or within the las…" at bounding box center [1362, 388] width 367 height 34
click at [1181, 472] on span at bounding box center [1185, 473] width 13 height 13
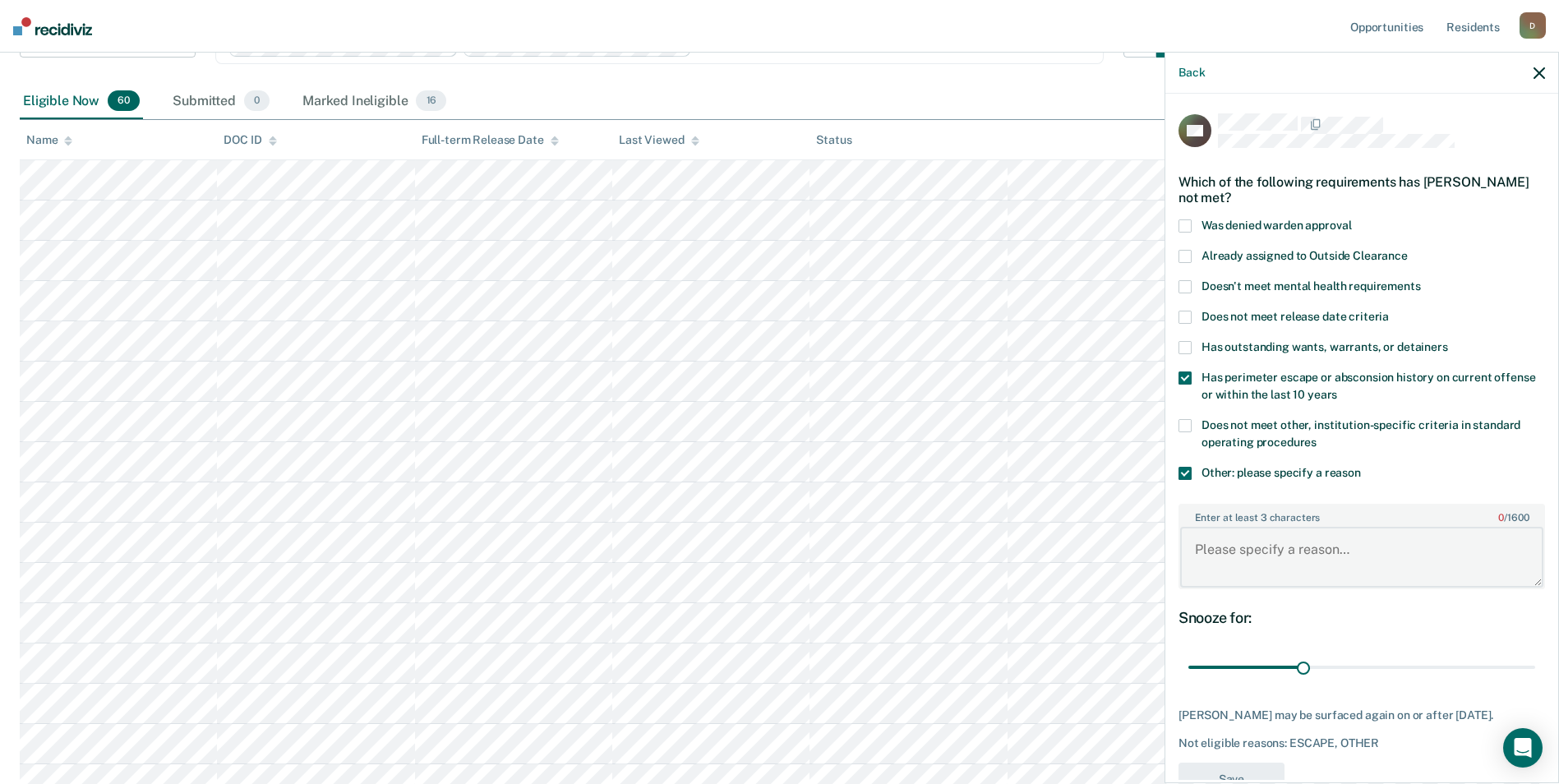
click at [1268, 570] on textarea "Enter at least 3 characters 0 / 1600" at bounding box center [1362, 557] width 363 height 61
type textarea "recent violation for rule 11"
drag, startPoint x: 1295, startPoint y: 661, endPoint x: 1557, endPoint y: 696, distance: 264.3
type input "90"
click at [1535, 682] on input "range" at bounding box center [1362, 668] width 346 height 29
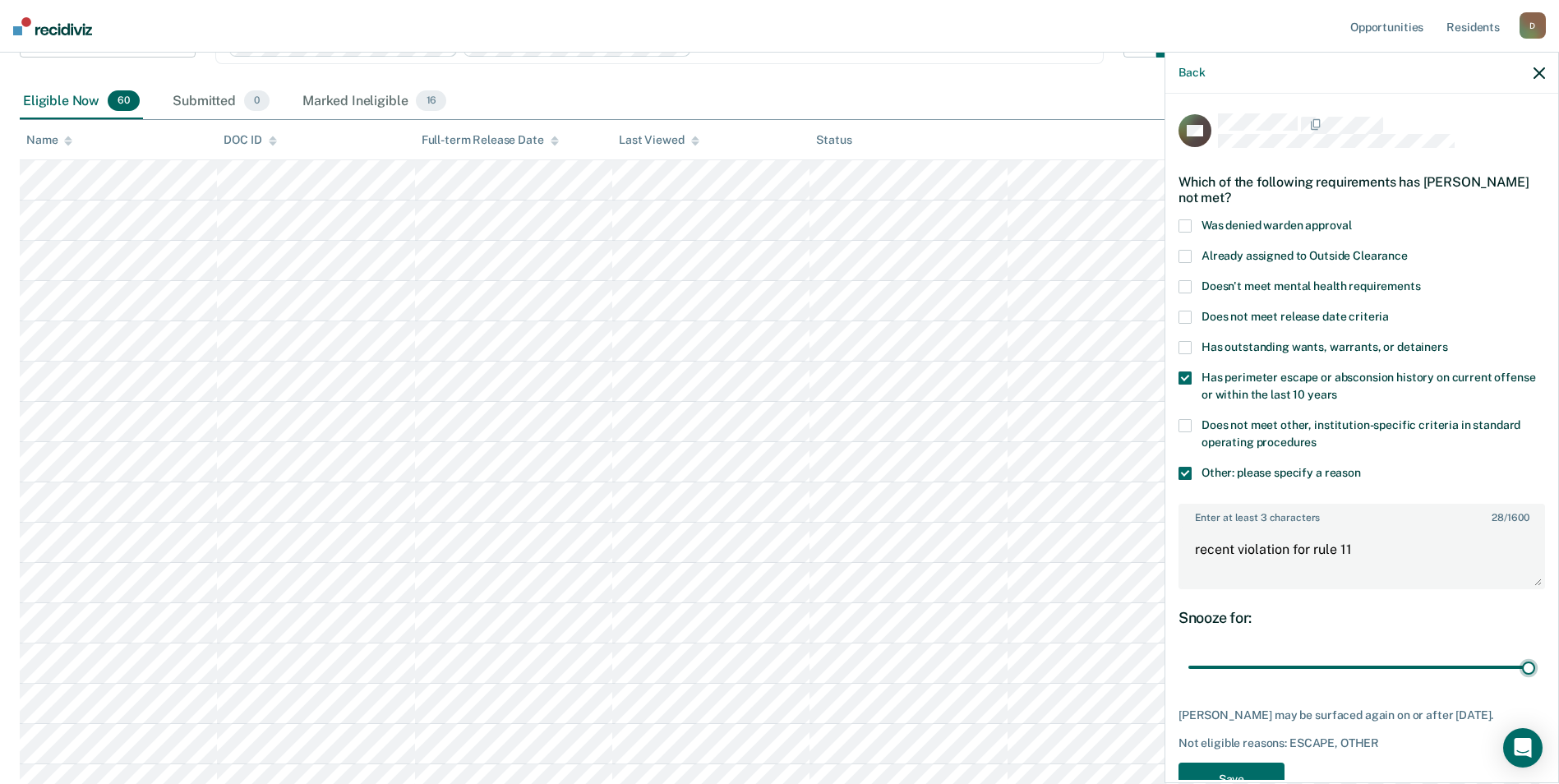
scroll to position [45, 0]
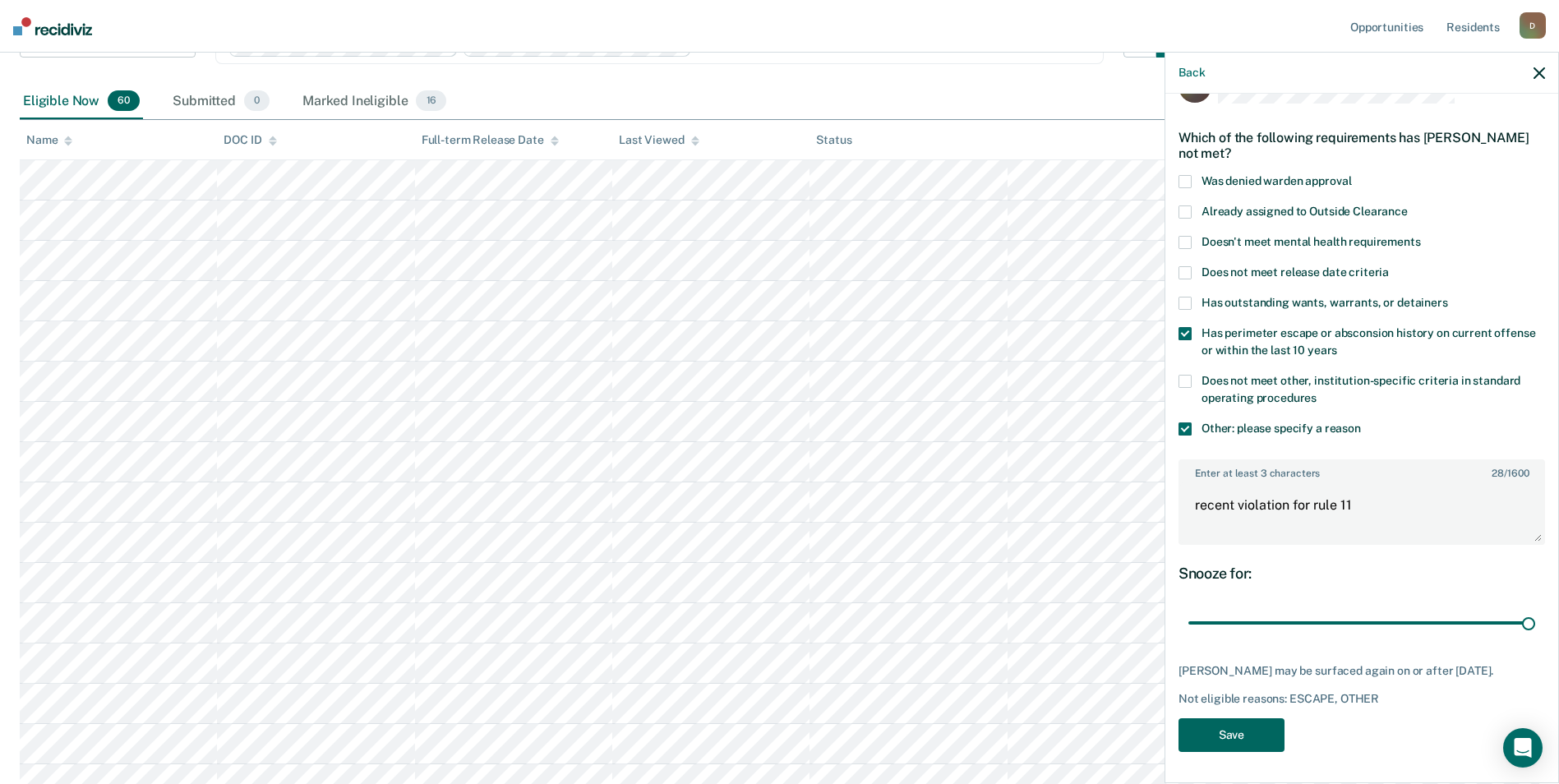
click at [1225, 729] on button "Save" at bounding box center [1231, 735] width 106 height 34
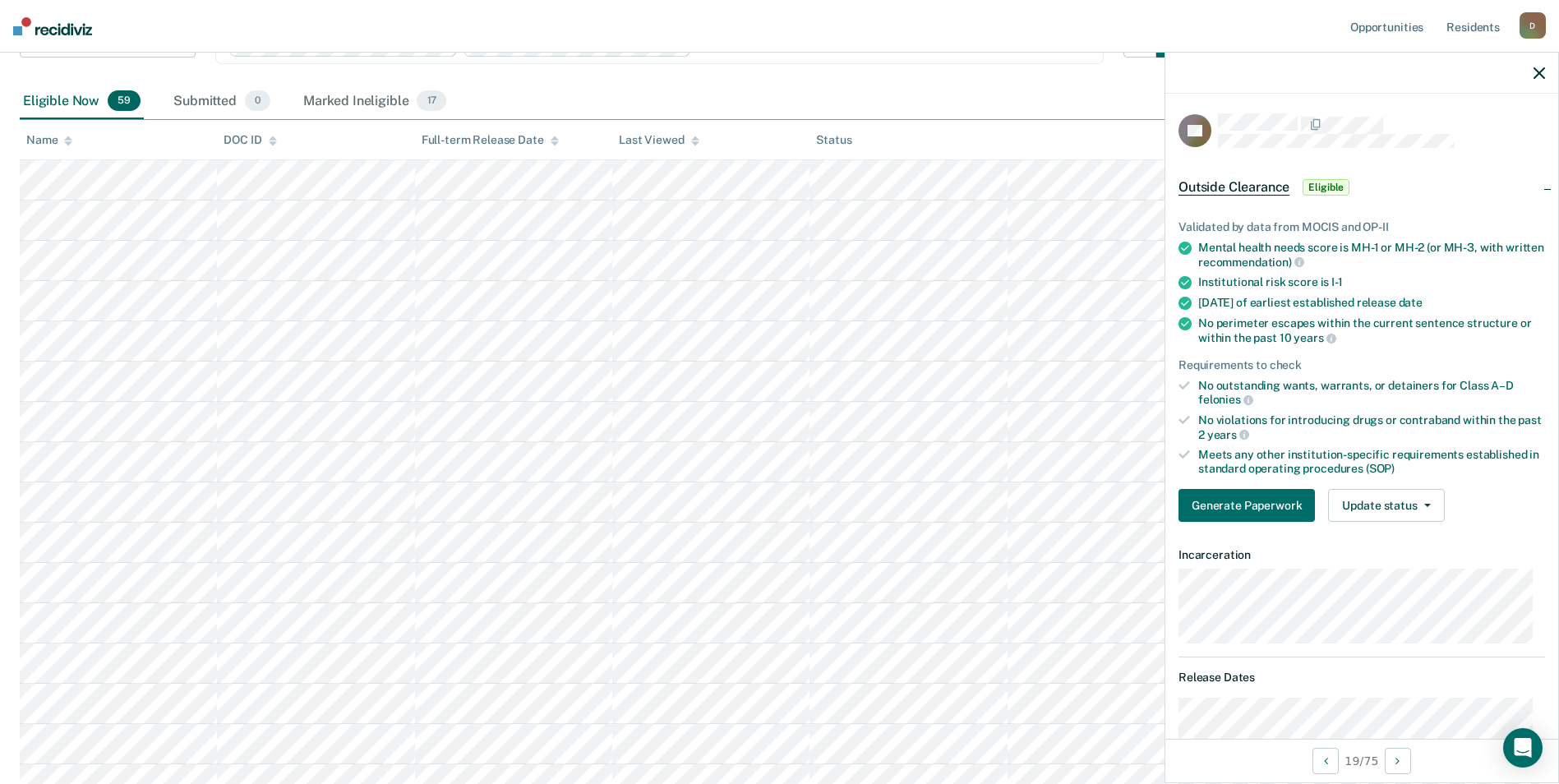
scroll to position [82, 0]
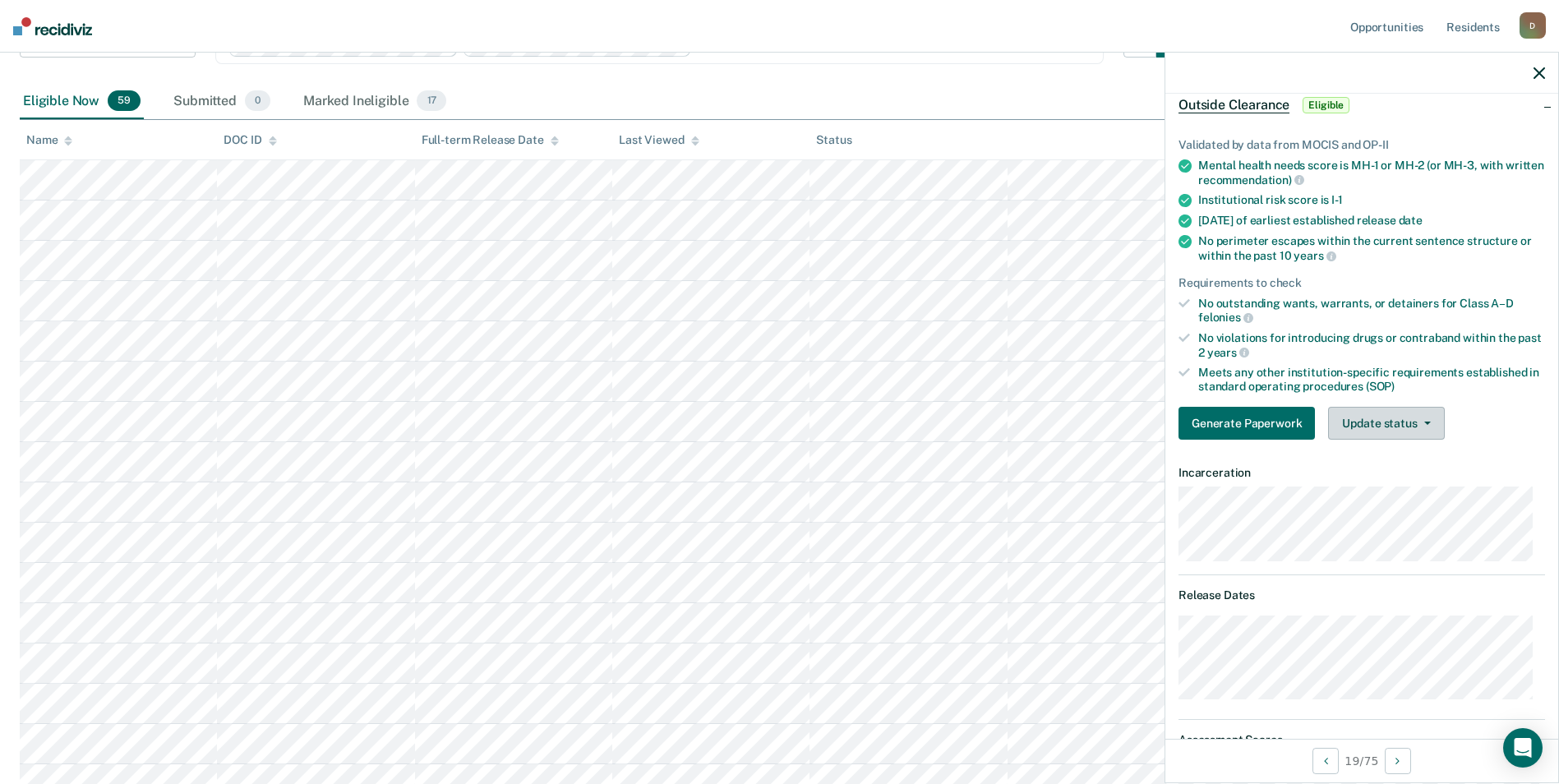
click at [1389, 429] on button "Update status" at bounding box center [1386, 423] width 115 height 33
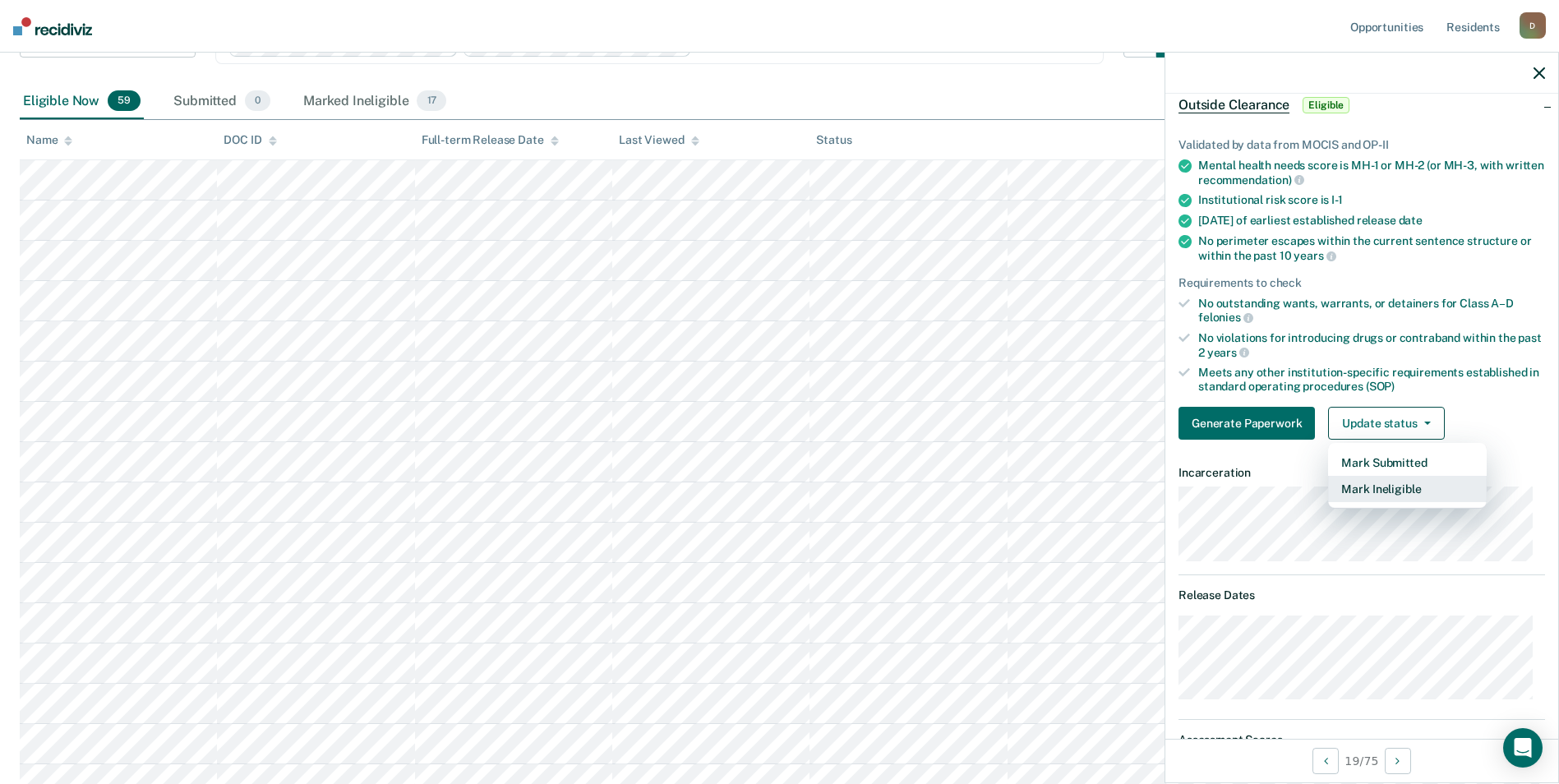
click at [1386, 486] on button "Mark Ineligible" at bounding box center [1407, 489] width 158 height 26
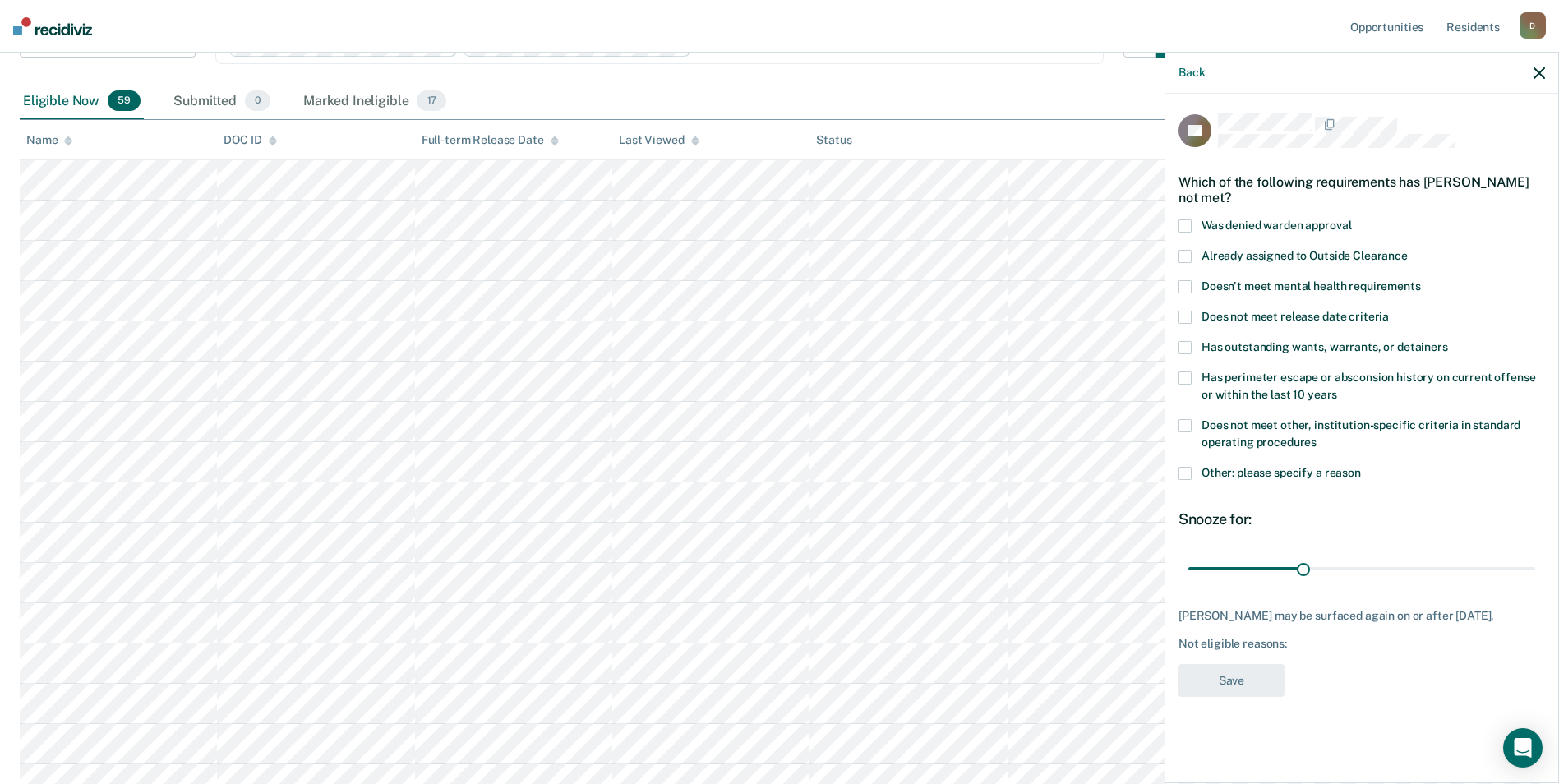
click at [1312, 314] on span "Does not meet release date criteria" at bounding box center [1295, 317] width 187 height 13
click at [1253, 683] on button "Save" at bounding box center [1231, 681] width 106 height 34
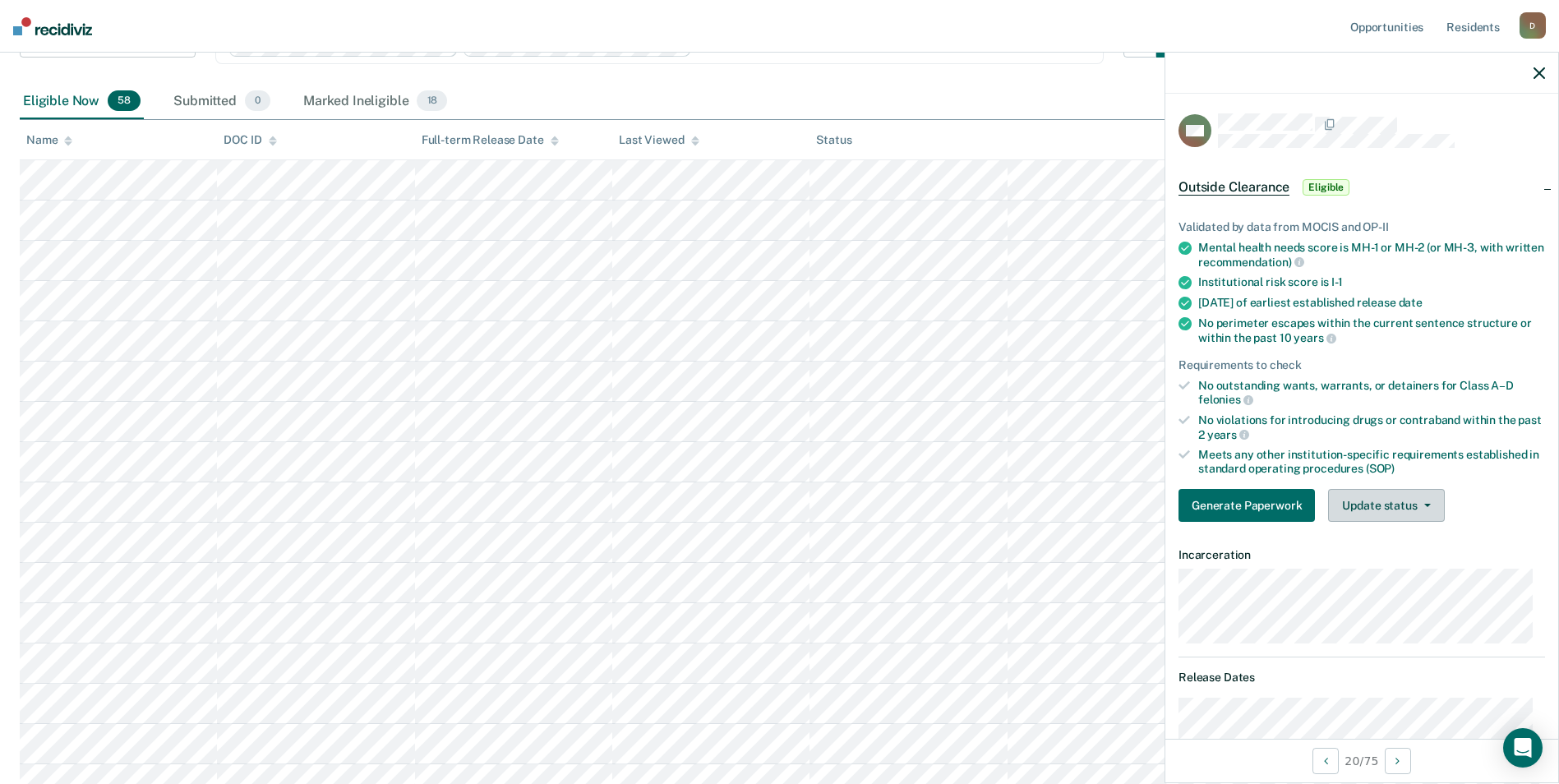
click at [1379, 507] on button "Update status" at bounding box center [1386, 505] width 115 height 33
click at [1398, 567] on button "Mark Ineligible" at bounding box center [1407, 571] width 158 height 26
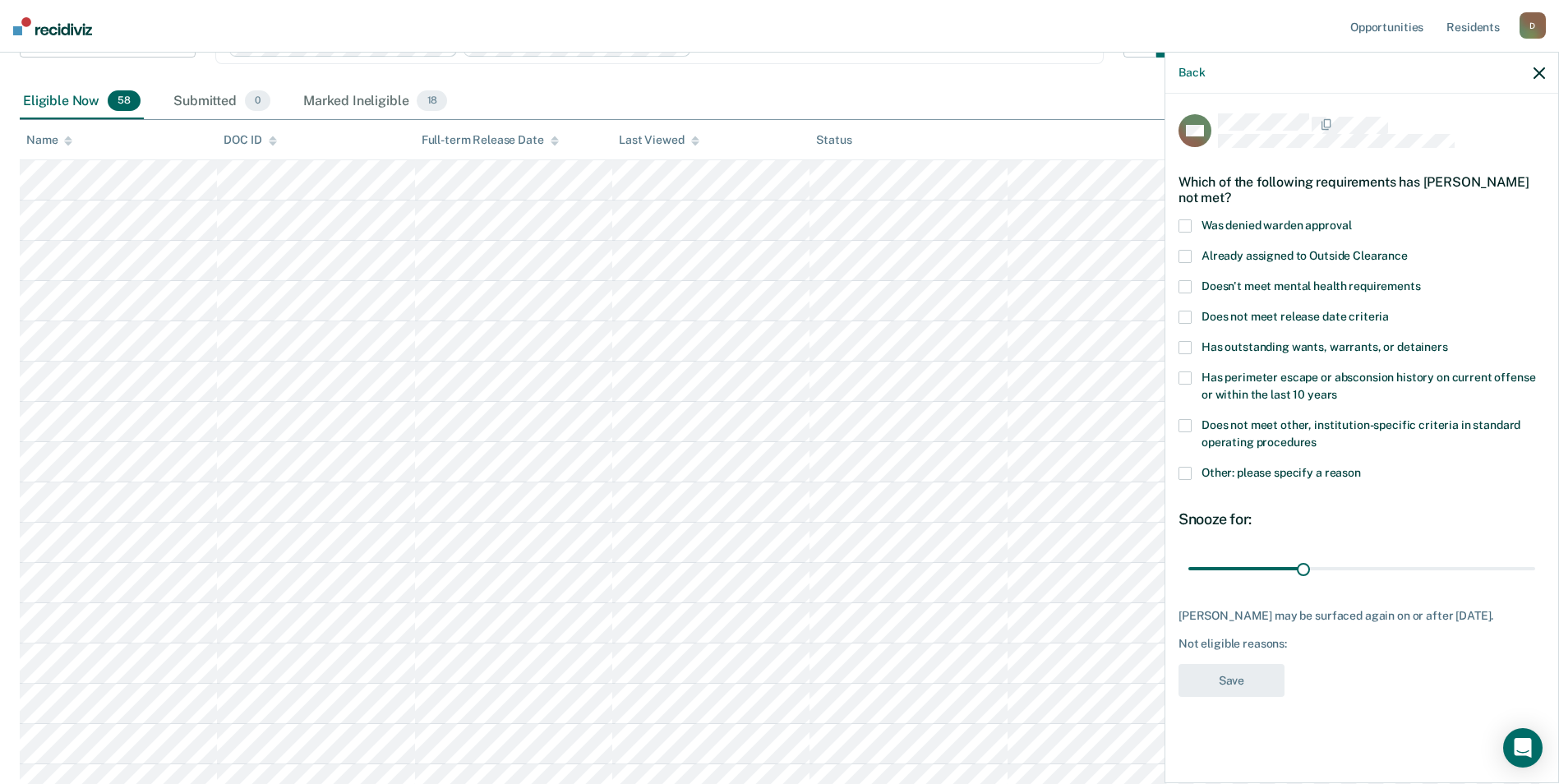
click at [1178, 469] on span at bounding box center [1185, 473] width 13 height 13
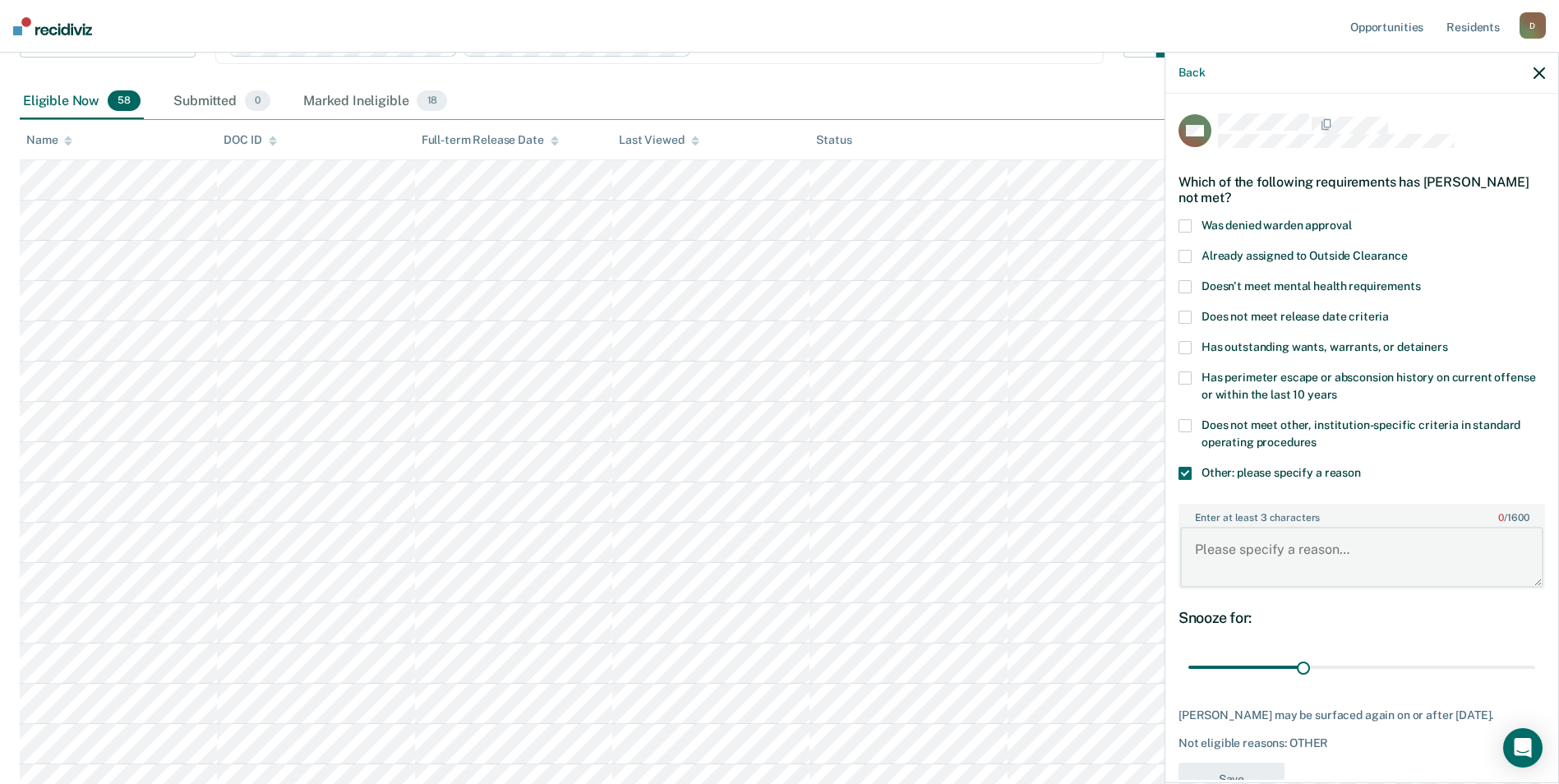
drag, startPoint x: 1249, startPoint y: 570, endPoint x: 1237, endPoint y: 571, distance: 12.0
click at [1248, 570] on textarea "Enter at least 3 characters 0 / 1600" at bounding box center [1362, 557] width 363 height 61
type textarea "recent violation for rule 11"
drag, startPoint x: 1301, startPoint y: 668, endPoint x: 1557, endPoint y: 673, distance: 256.0
type input "90"
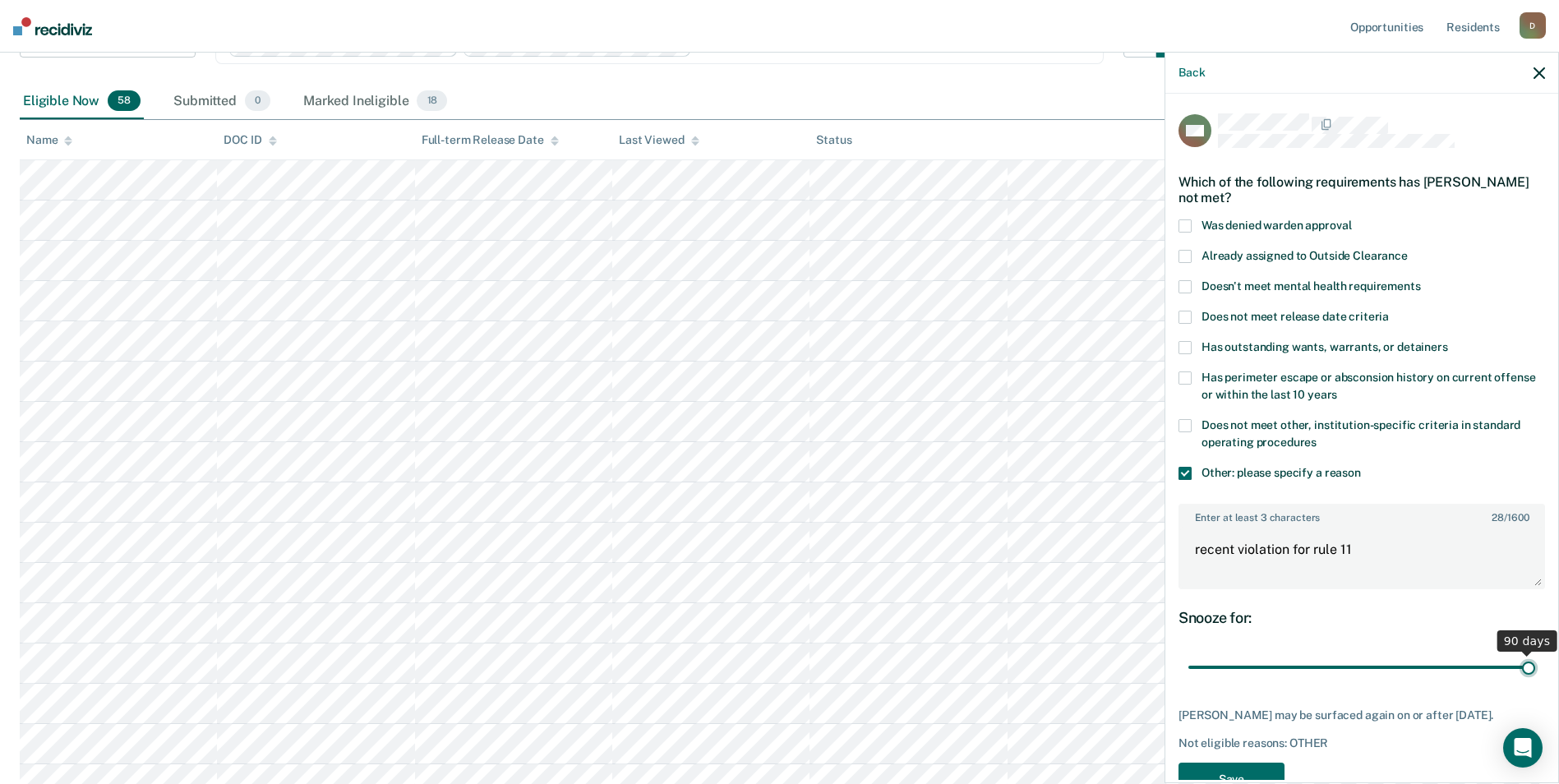
click at [1535, 673] on input "range" at bounding box center [1362, 668] width 346 height 29
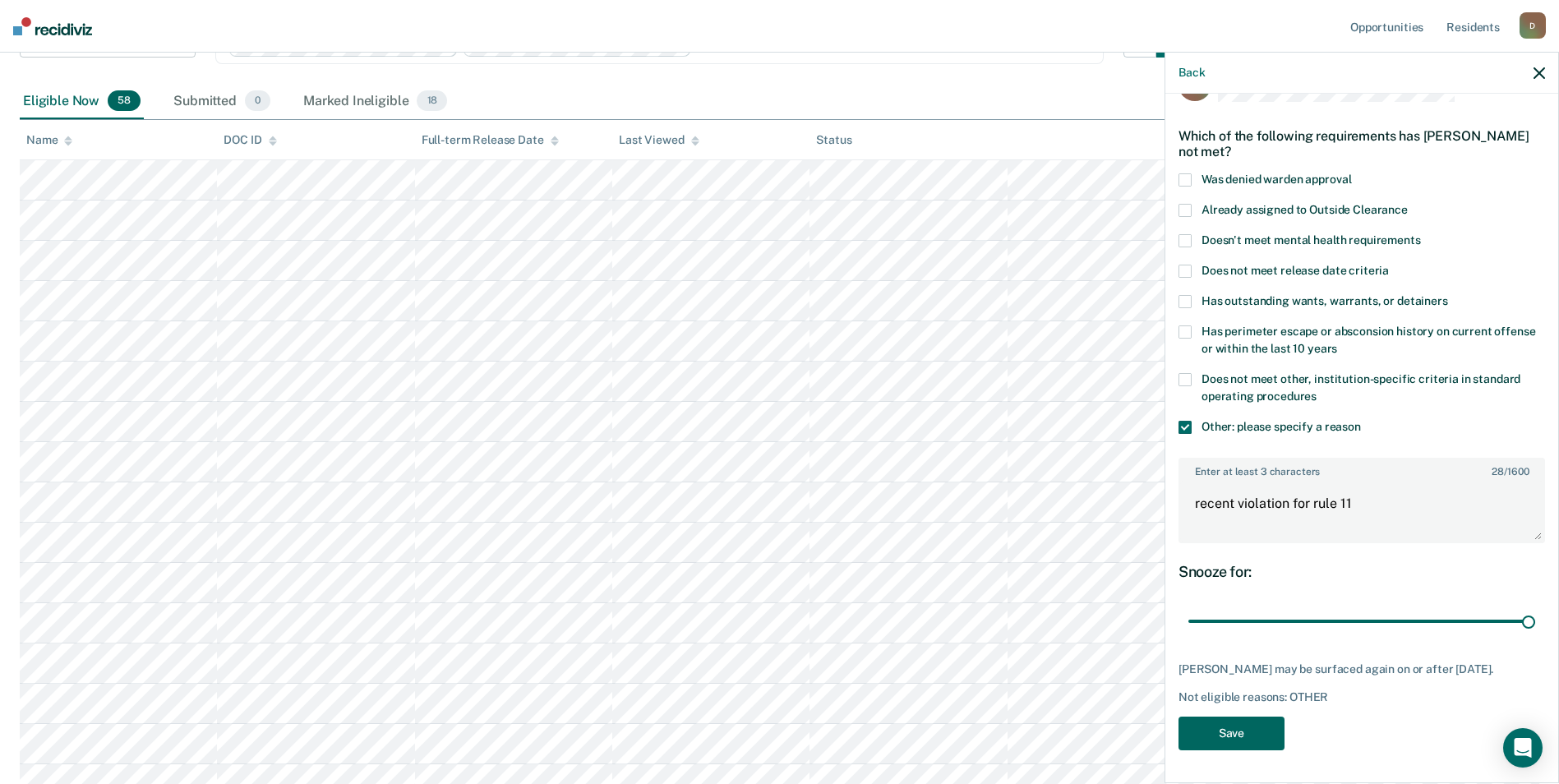
click at [1255, 719] on button "Save" at bounding box center [1231, 734] width 106 height 34
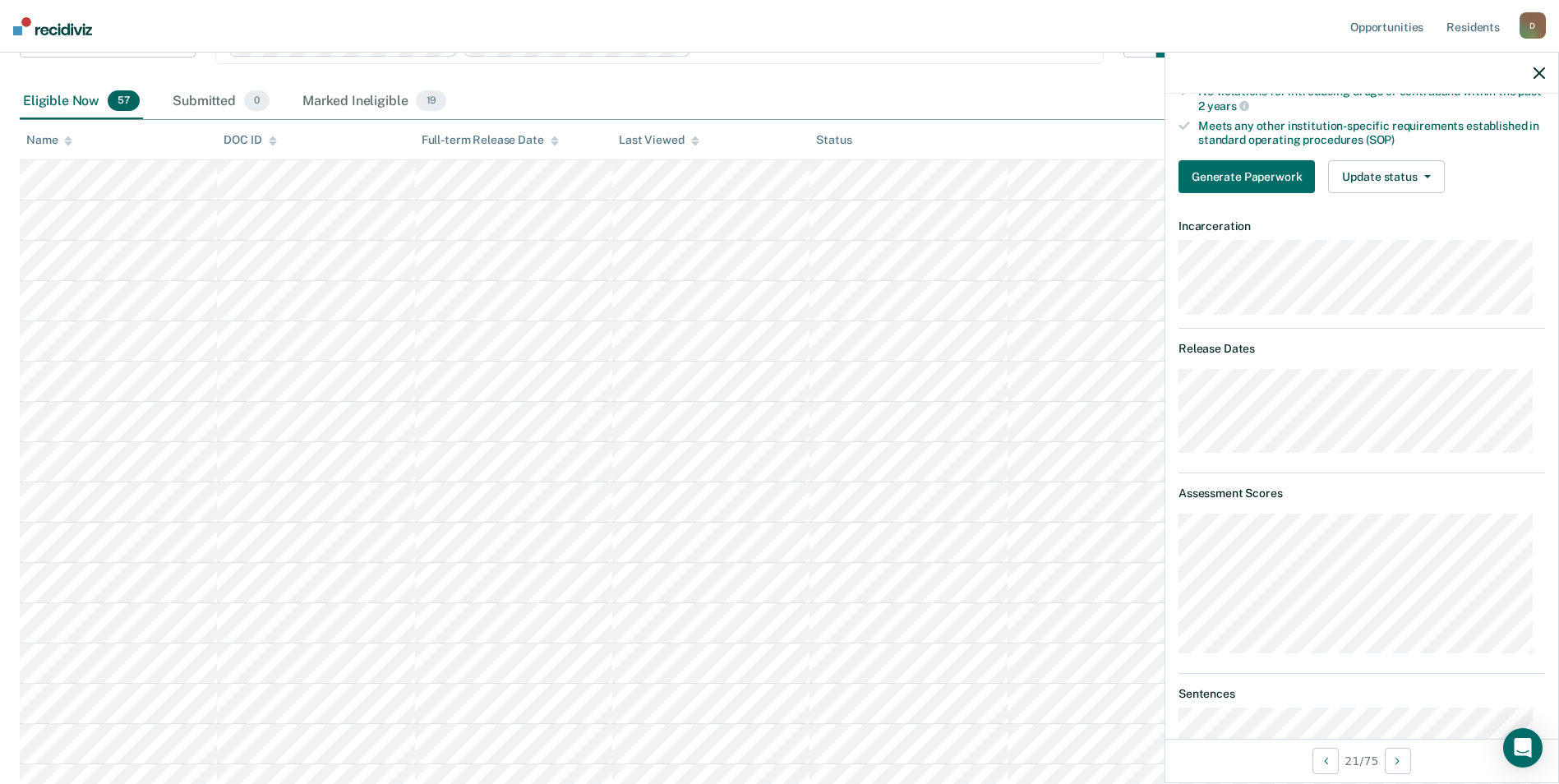
scroll to position [0, 0]
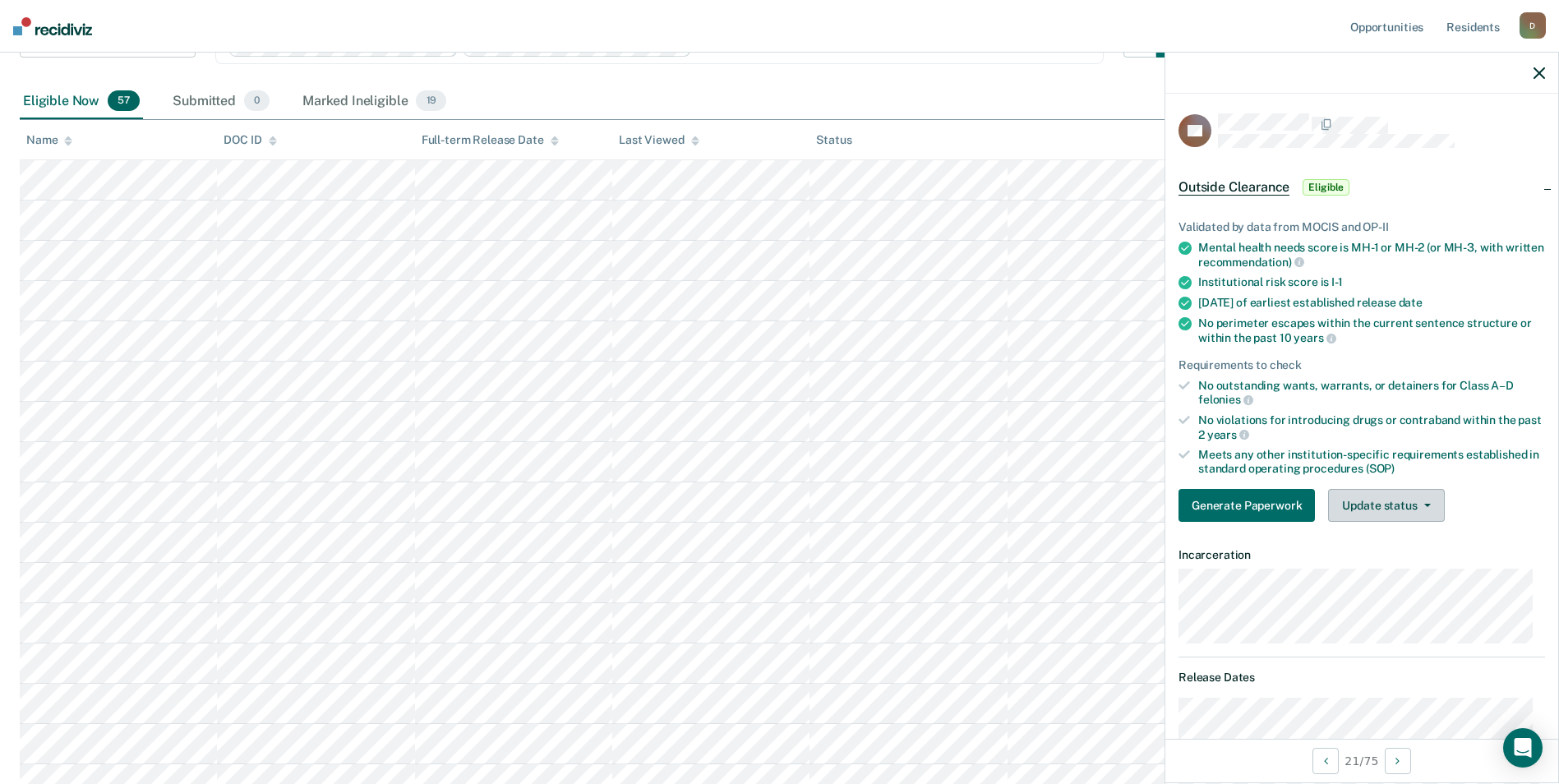
click at [1405, 496] on button "Update status" at bounding box center [1386, 505] width 115 height 33
click at [1397, 575] on button "Mark Ineligible" at bounding box center [1407, 571] width 158 height 26
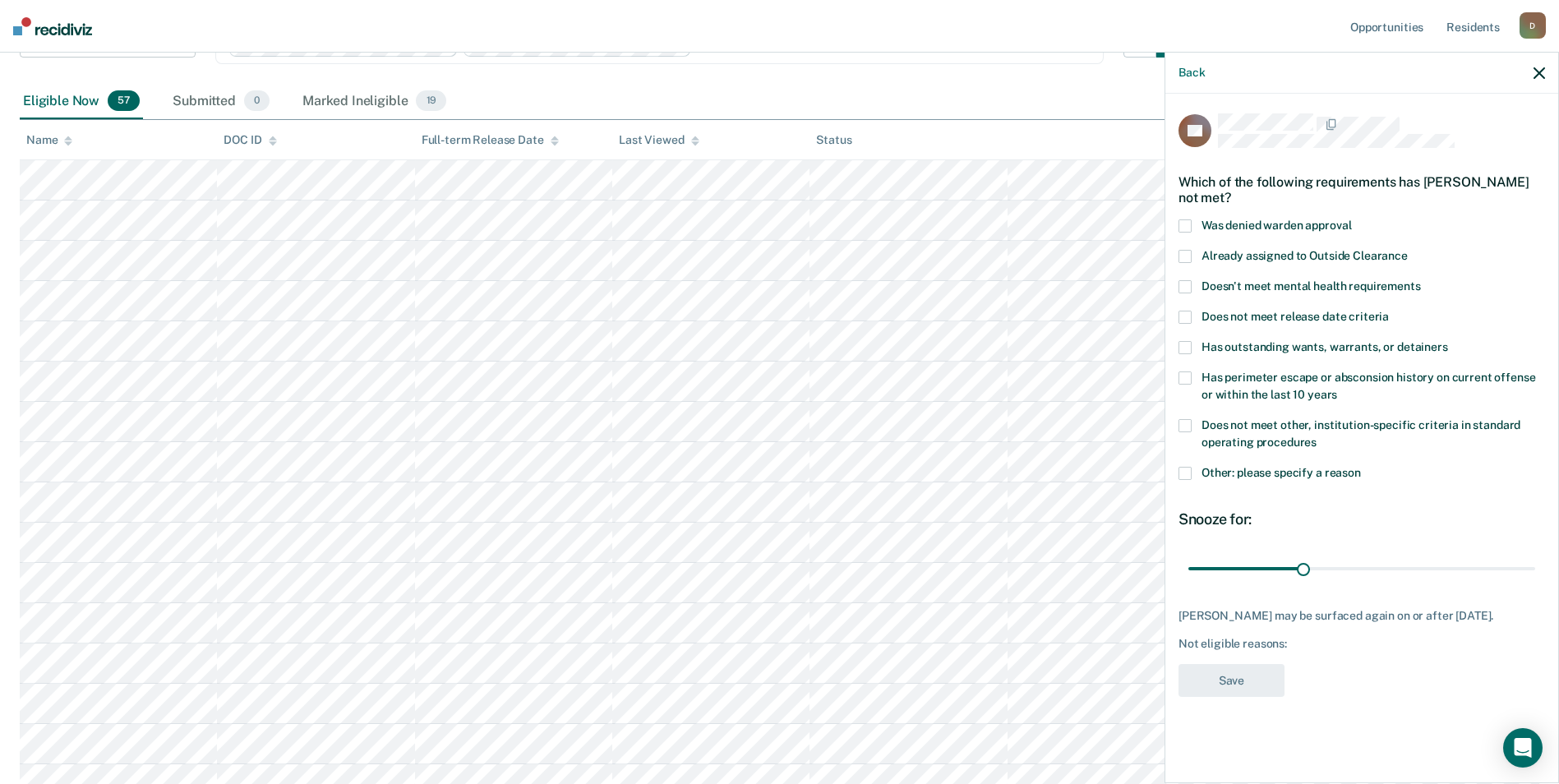
click at [1400, 371] on span "Has perimeter escape or absconsion history on current offense or within the las…" at bounding box center [1368, 385] width 333 height 31
click at [1189, 472] on span at bounding box center [1185, 473] width 13 height 13
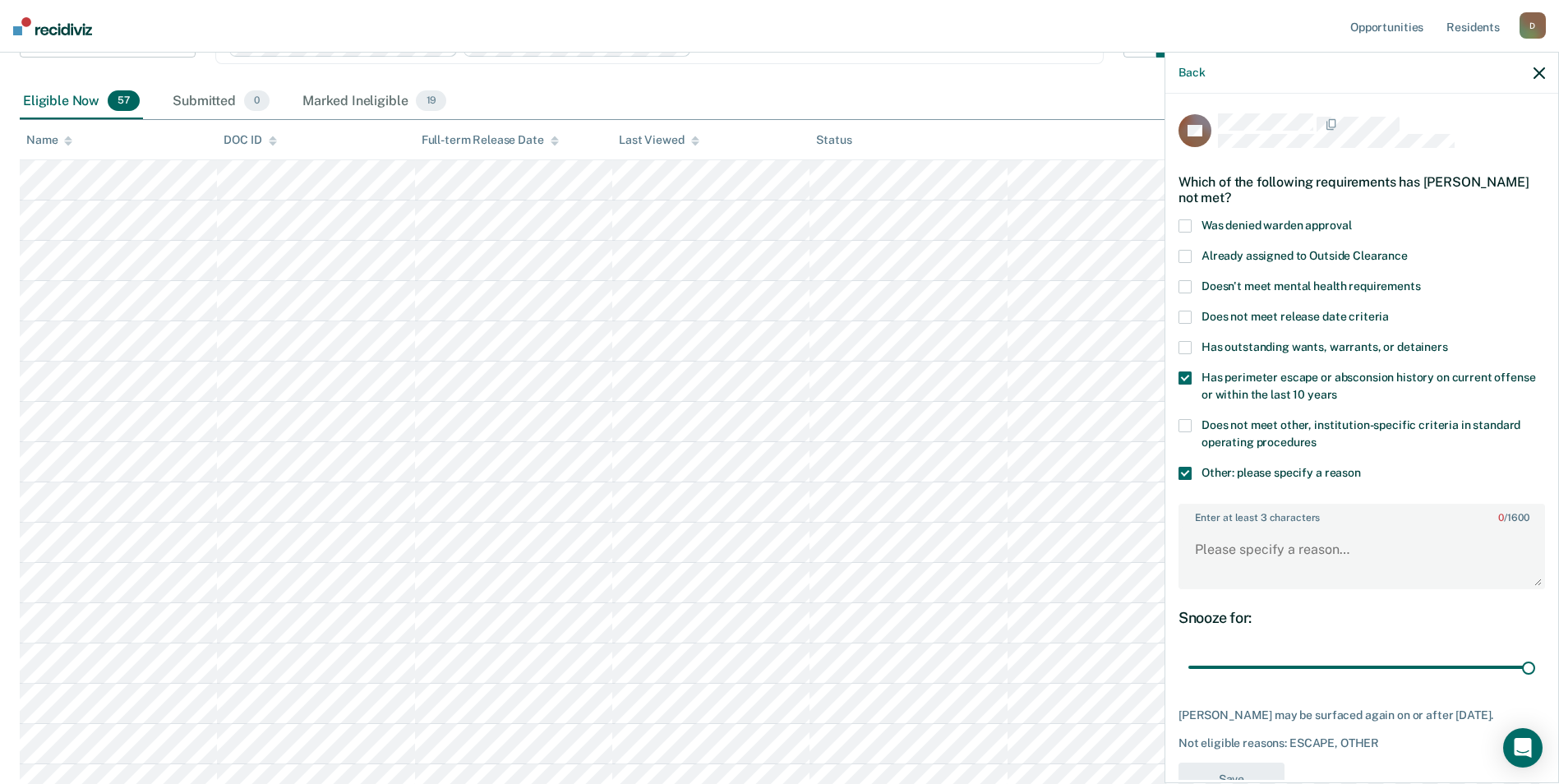
drag, startPoint x: 1302, startPoint y: 668, endPoint x: 1531, endPoint y: 651, distance: 229.6
type input "90"
click at [1531, 654] on input "range" at bounding box center [1362, 668] width 346 height 29
click at [1252, 561] on textarea "Enter at least 3 characters 0 / 1600" at bounding box center [1362, 557] width 363 height 61
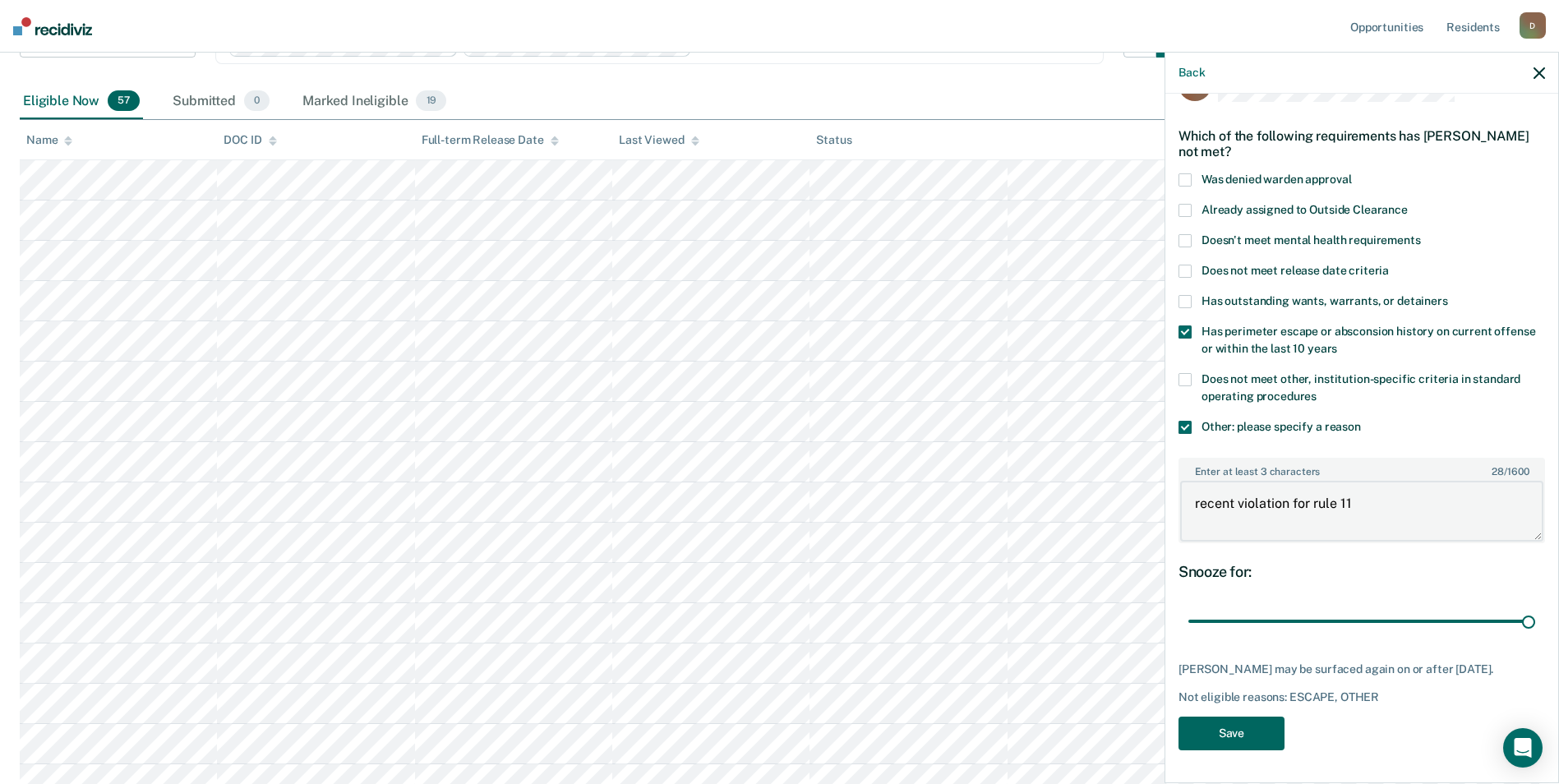
type textarea "recent violation for rule 11"
click at [1245, 737] on button "Save" at bounding box center [1231, 734] width 106 height 34
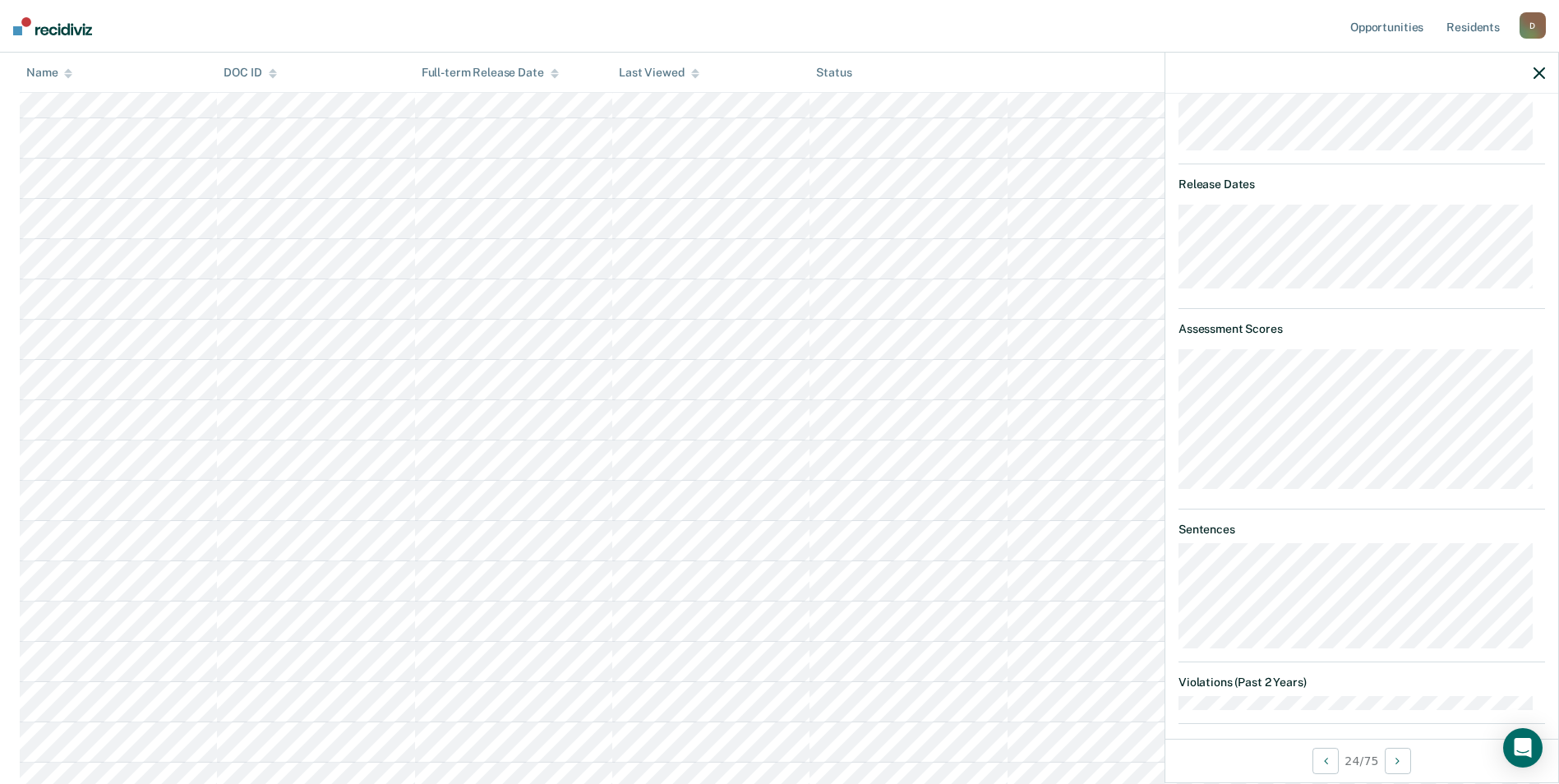
scroll to position [0, 0]
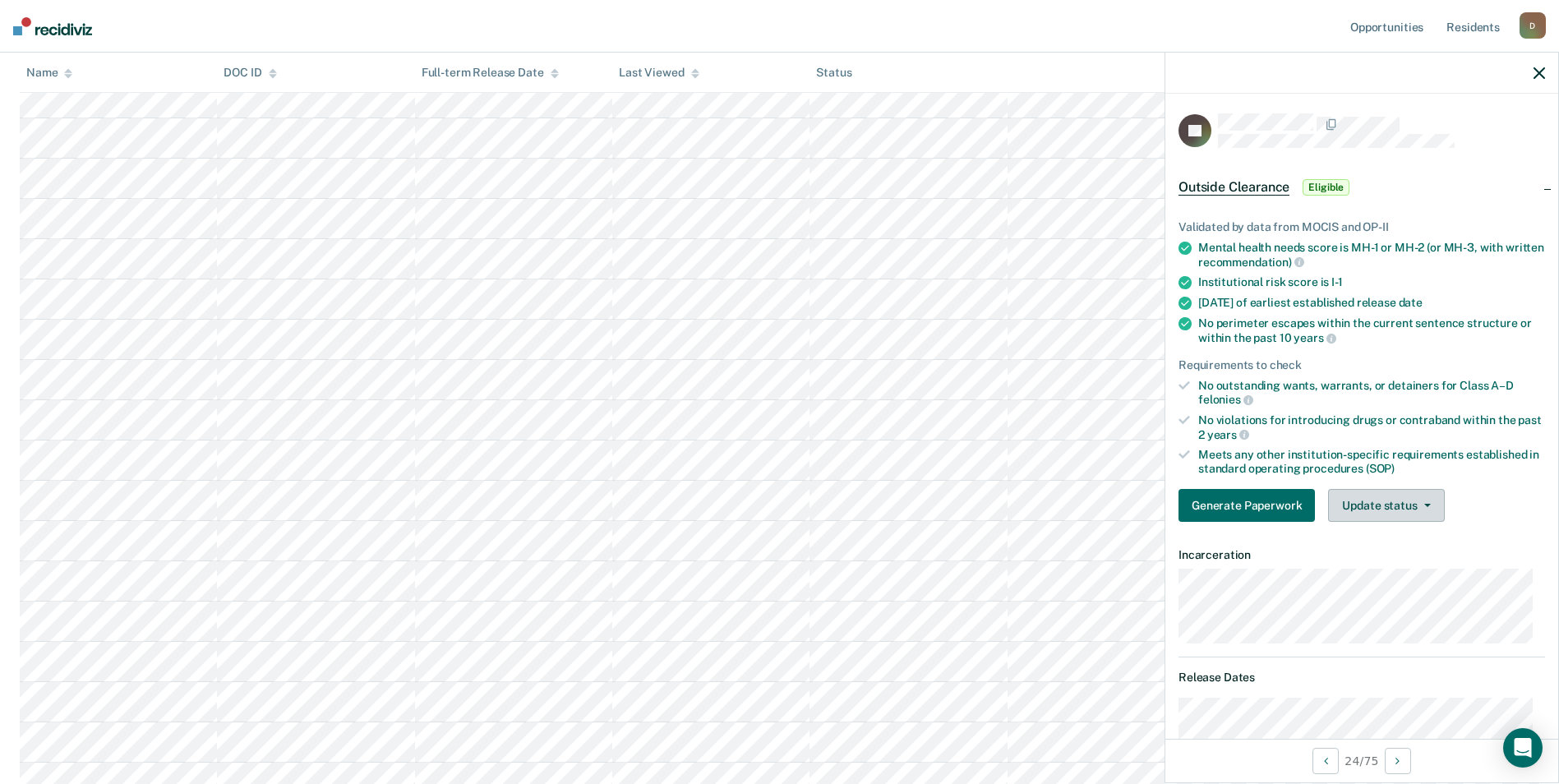
click at [1381, 507] on button "Update status" at bounding box center [1386, 505] width 115 height 33
click at [1381, 568] on button "Mark Ineligible" at bounding box center [1407, 571] width 158 height 26
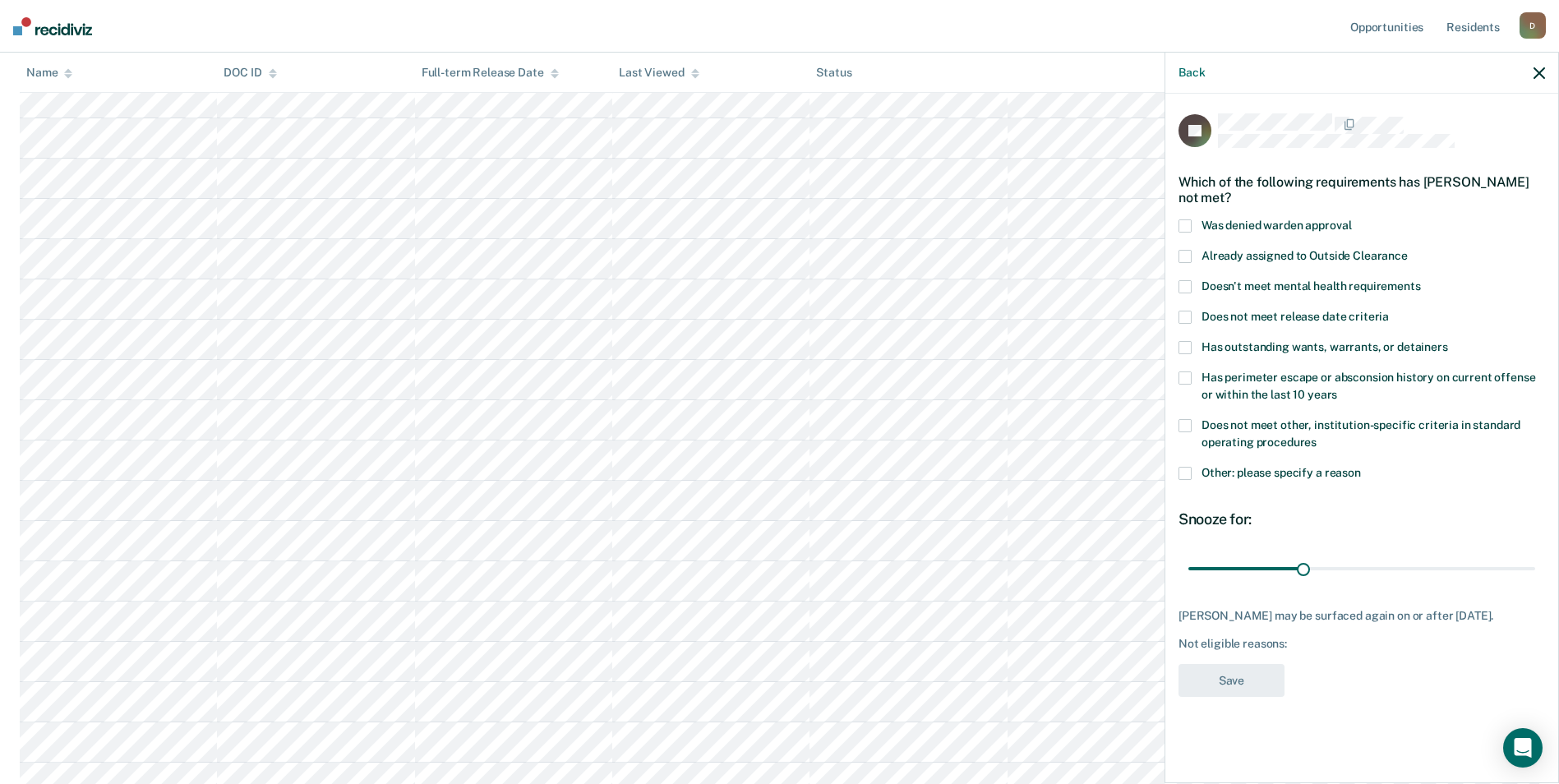
click at [1441, 371] on span "Has perimeter escape or absconsion history on current offense or within the las…" at bounding box center [1368, 385] width 333 height 31
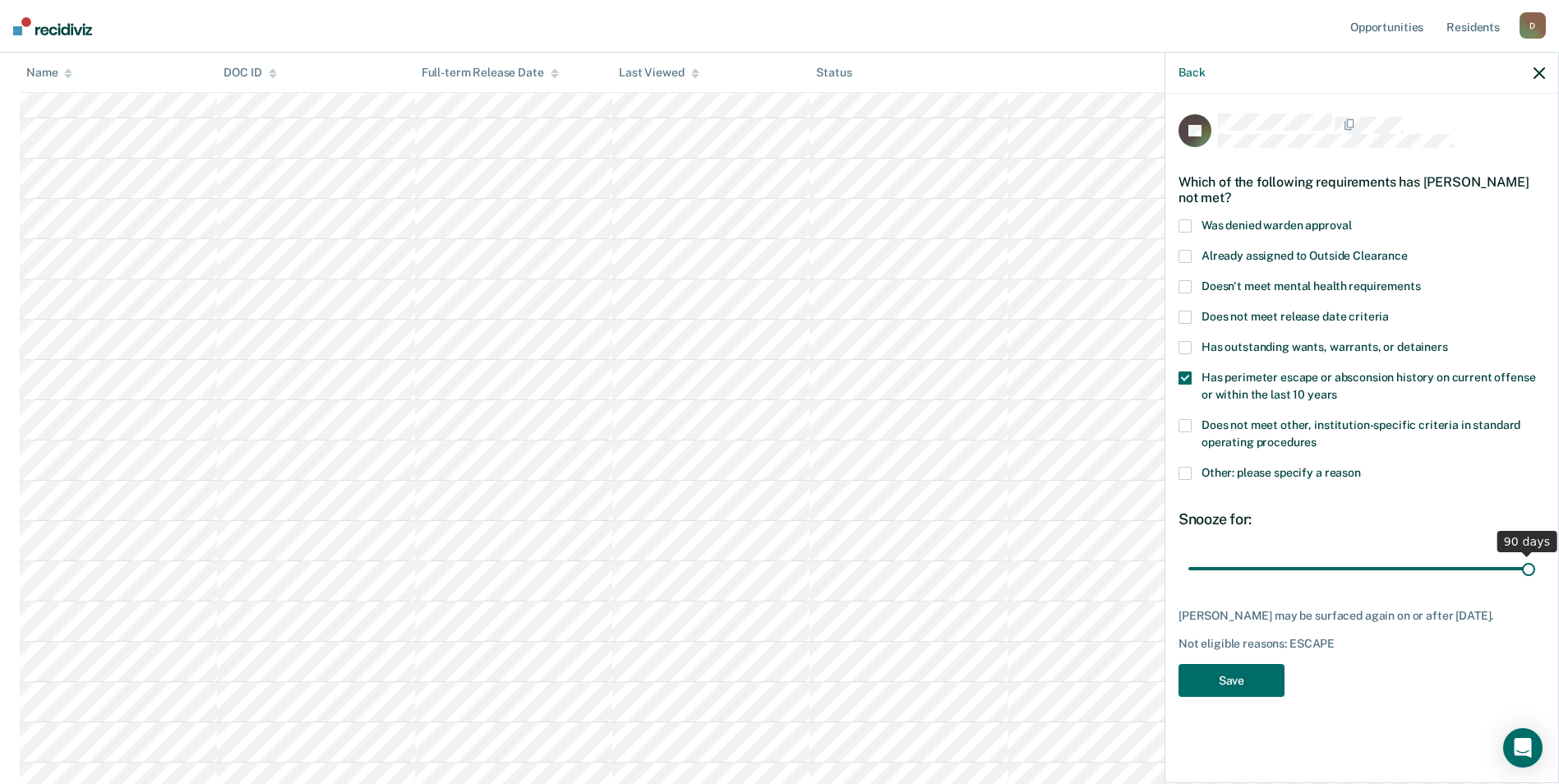
drag, startPoint x: 1299, startPoint y: 574, endPoint x: 1541, endPoint y: 561, distance: 242.3
type input "90"
click at [1535, 561] on input "range" at bounding box center [1362, 568] width 346 height 29
click at [1257, 694] on button "Save" at bounding box center [1231, 681] width 106 height 34
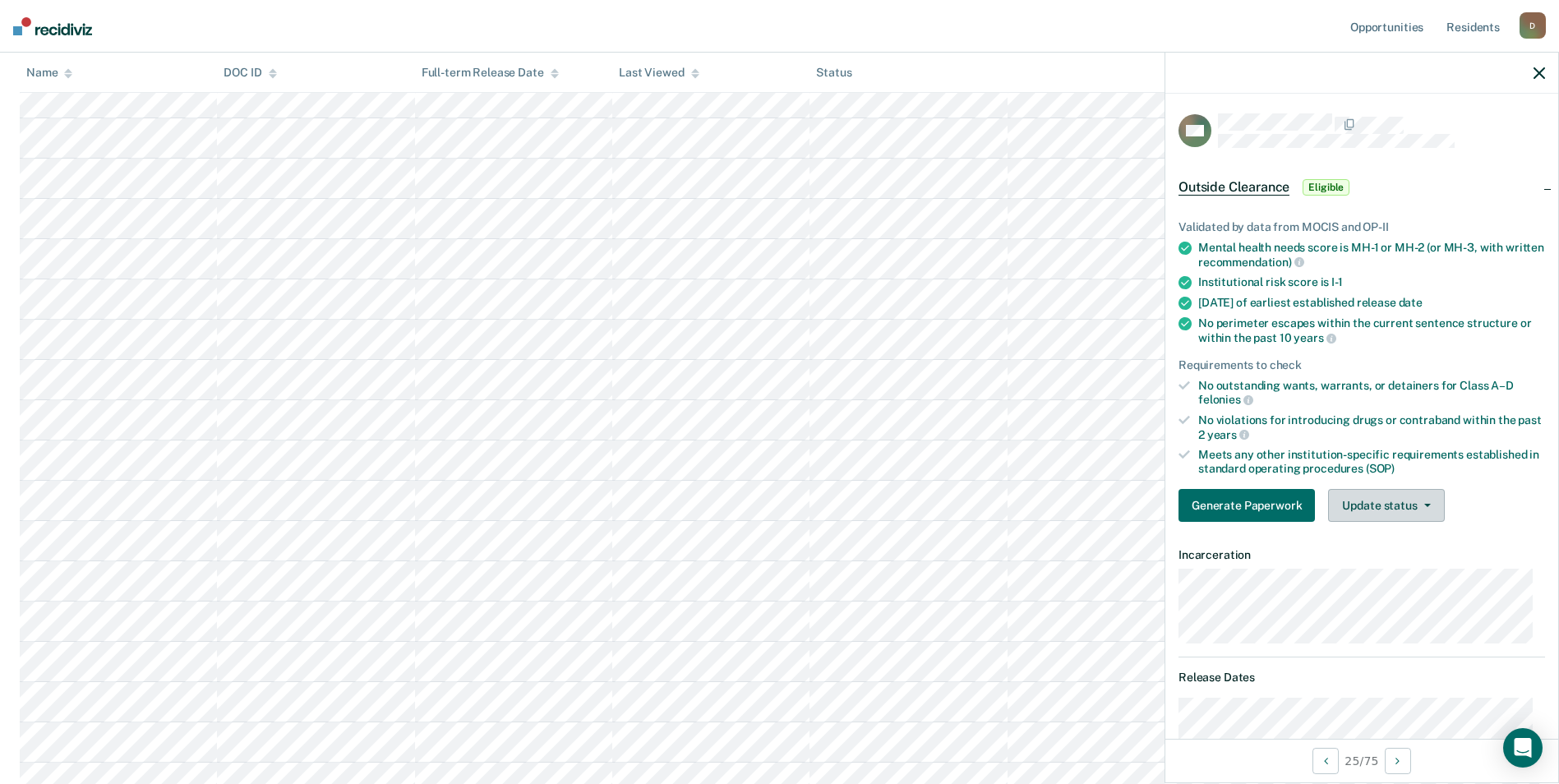
click at [1400, 507] on button "Update status" at bounding box center [1386, 505] width 115 height 33
click at [1391, 568] on button "Mark Ineligible" at bounding box center [1407, 571] width 158 height 26
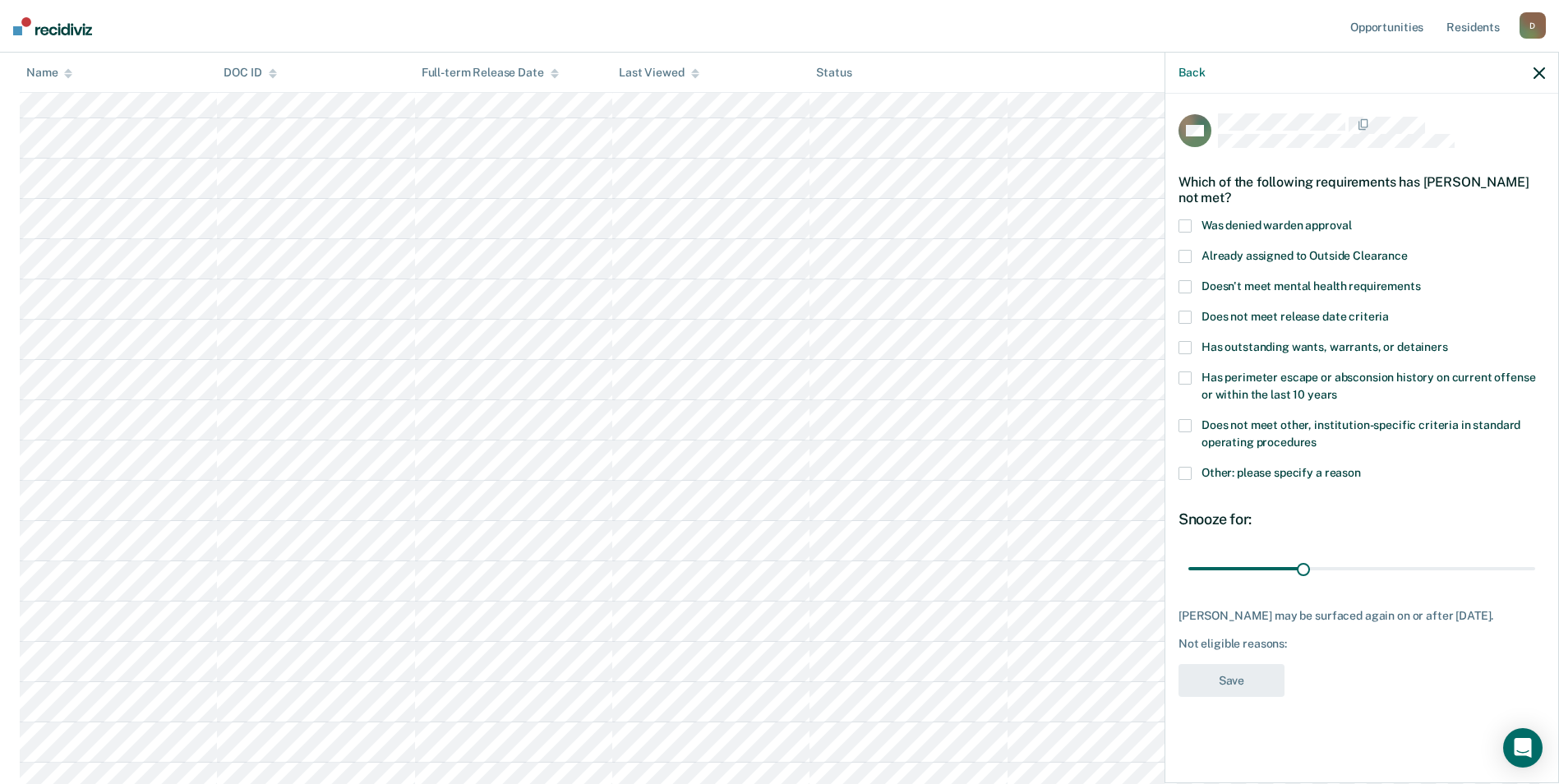
click at [1259, 389] on span "Has perimeter escape or absconsion history on current offense or within the las…" at bounding box center [1368, 385] width 333 height 31
drag, startPoint x: 1302, startPoint y: 565, endPoint x: 1560, endPoint y: 587, distance: 258.9
type input "90"
click at [1535, 583] on input "range" at bounding box center [1362, 568] width 346 height 29
click at [1277, 695] on button "Save" at bounding box center [1231, 681] width 106 height 34
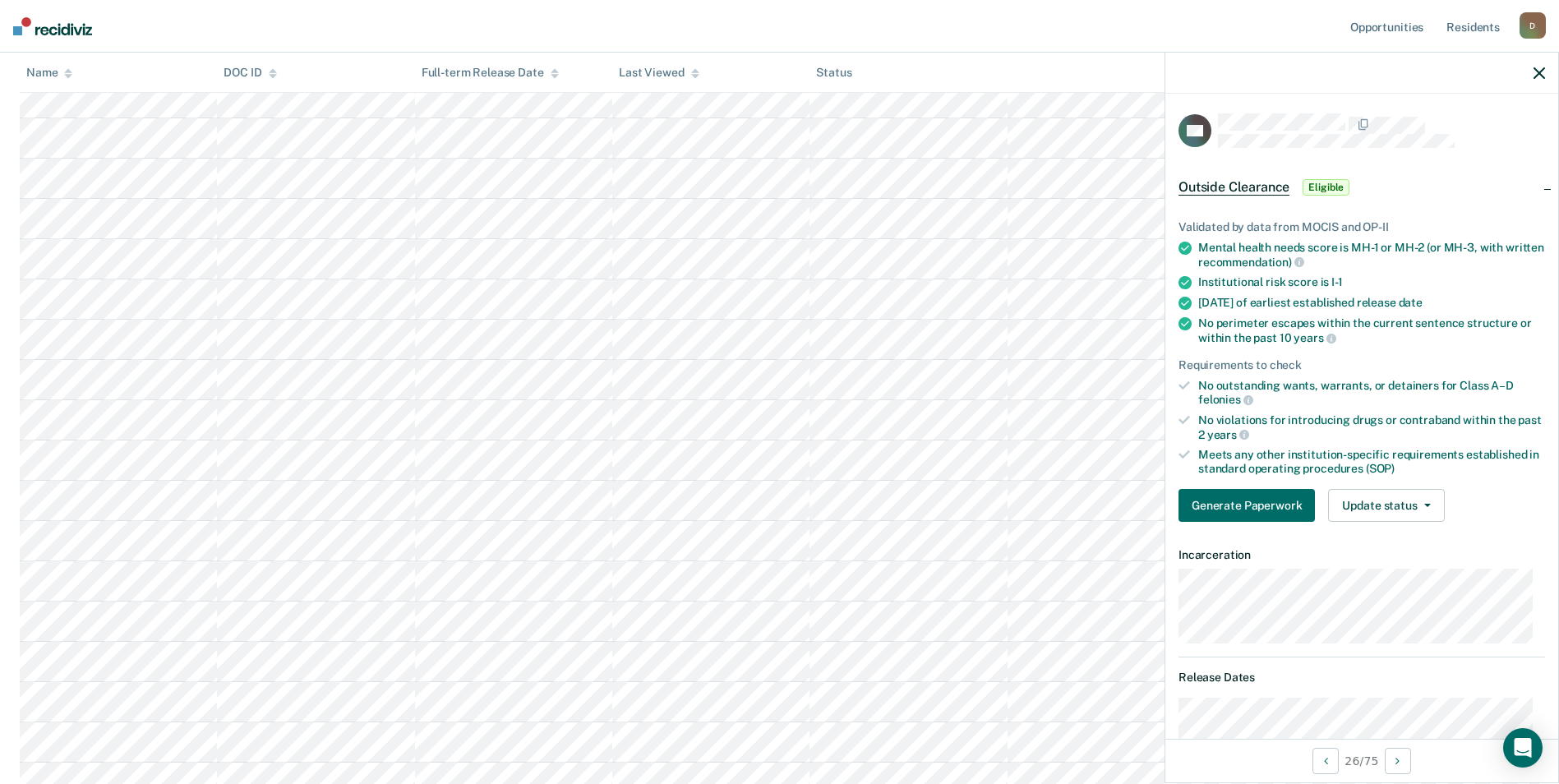
scroll to position [82, 0]
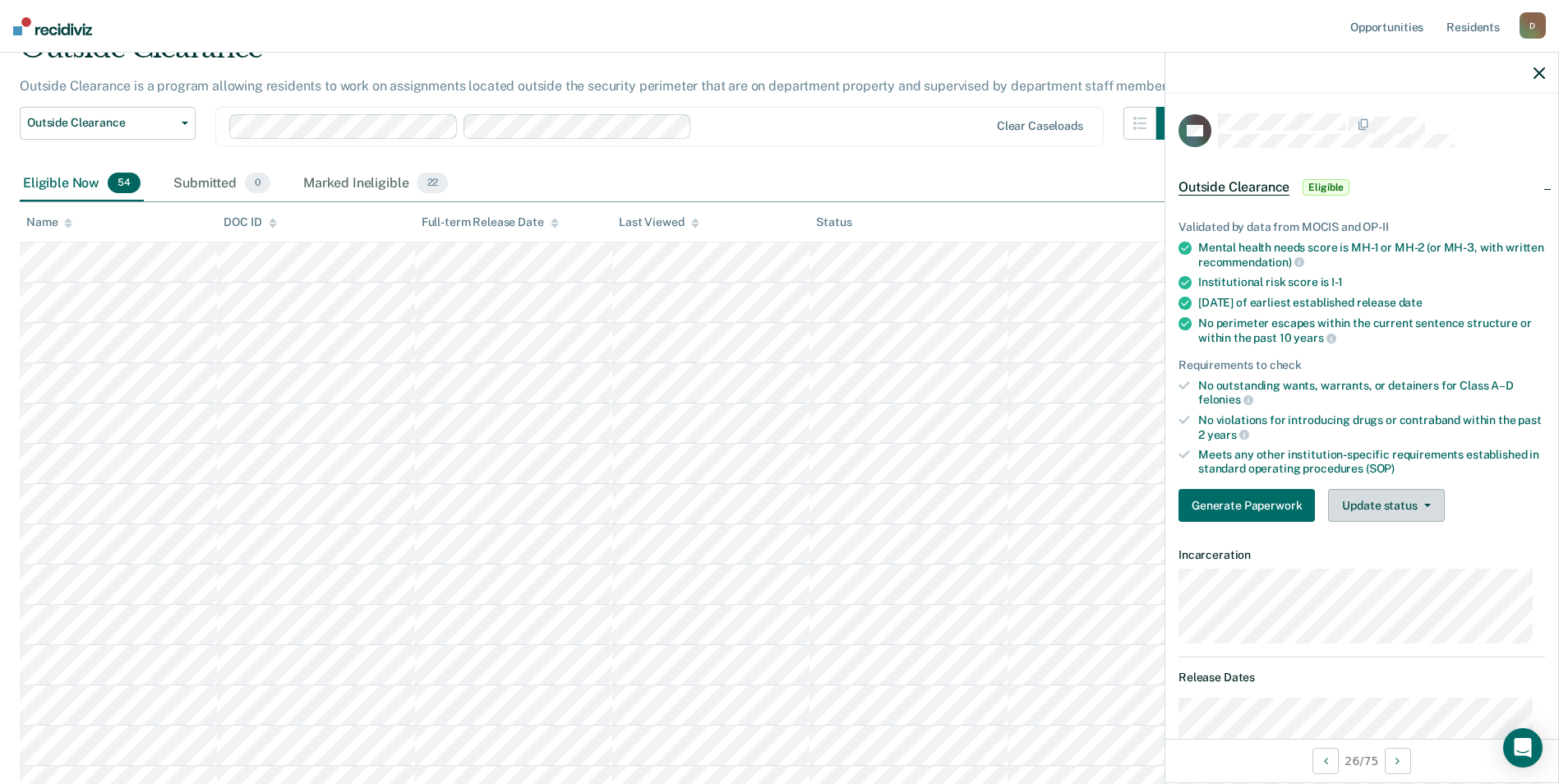
click at [1396, 508] on button "Update status" at bounding box center [1386, 505] width 115 height 33
click at [1390, 574] on button "Mark Ineligible" at bounding box center [1407, 571] width 158 height 26
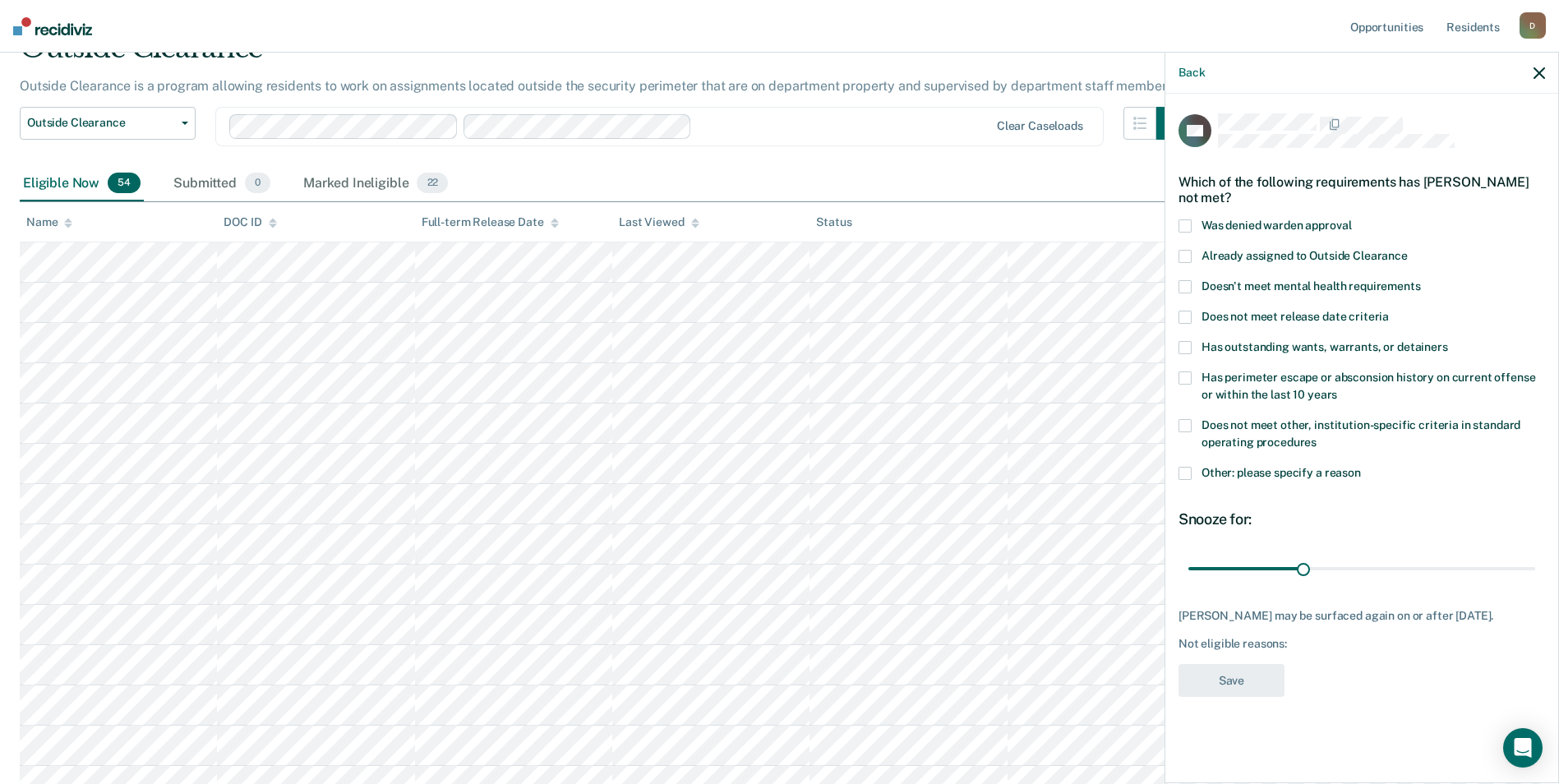
click at [1185, 479] on label "Other: please specify a reason" at bounding box center [1362, 475] width 367 height 18
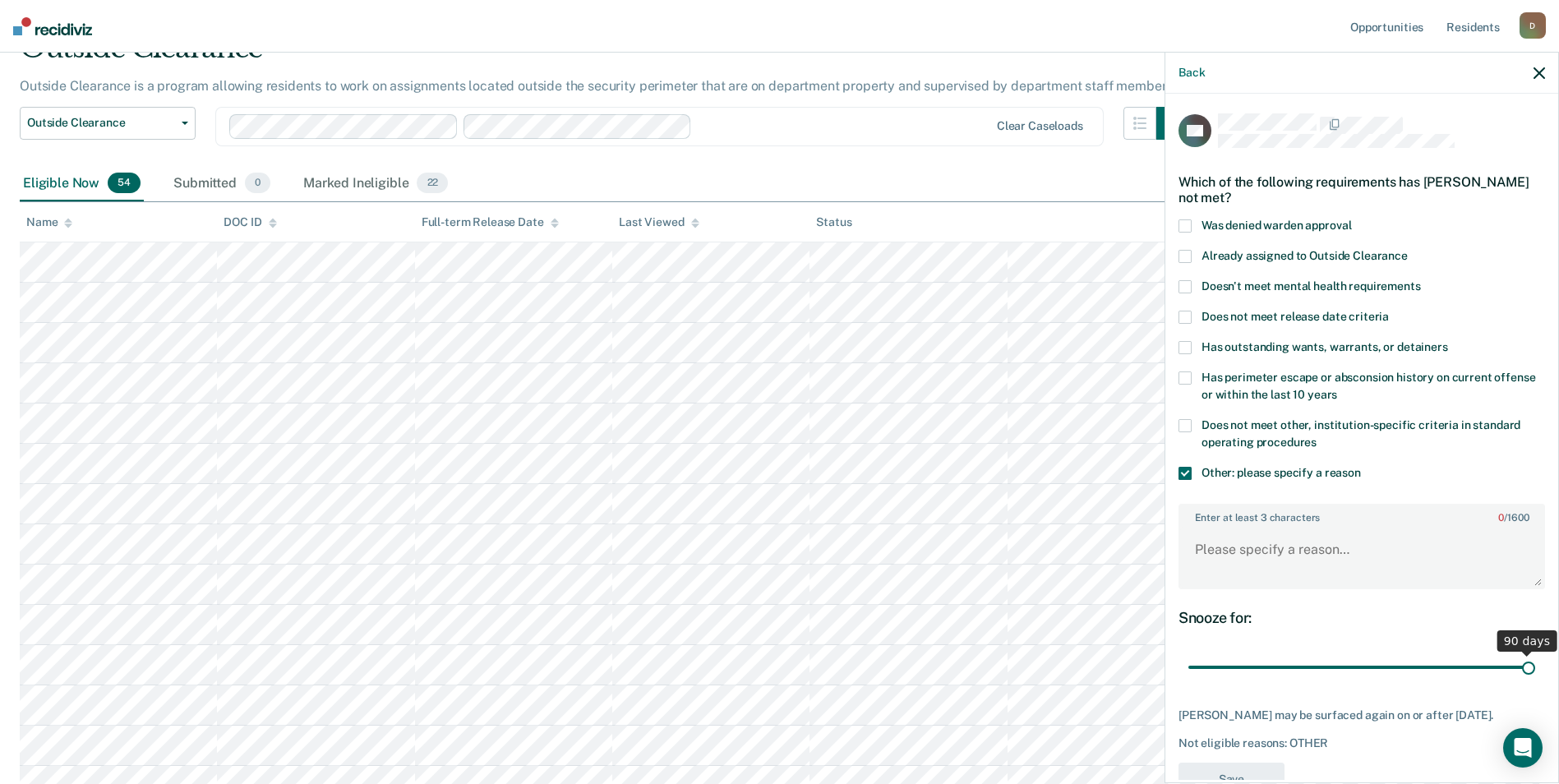
drag, startPoint x: 1302, startPoint y: 664, endPoint x: 1686, endPoint y: 677, distance: 384.2
type input "90"
click at [1535, 677] on input "range" at bounding box center [1362, 668] width 346 height 29
click at [1295, 543] on textarea "Enter at least 3 characters 0 / 1600" at bounding box center [1362, 557] width 363 height 61
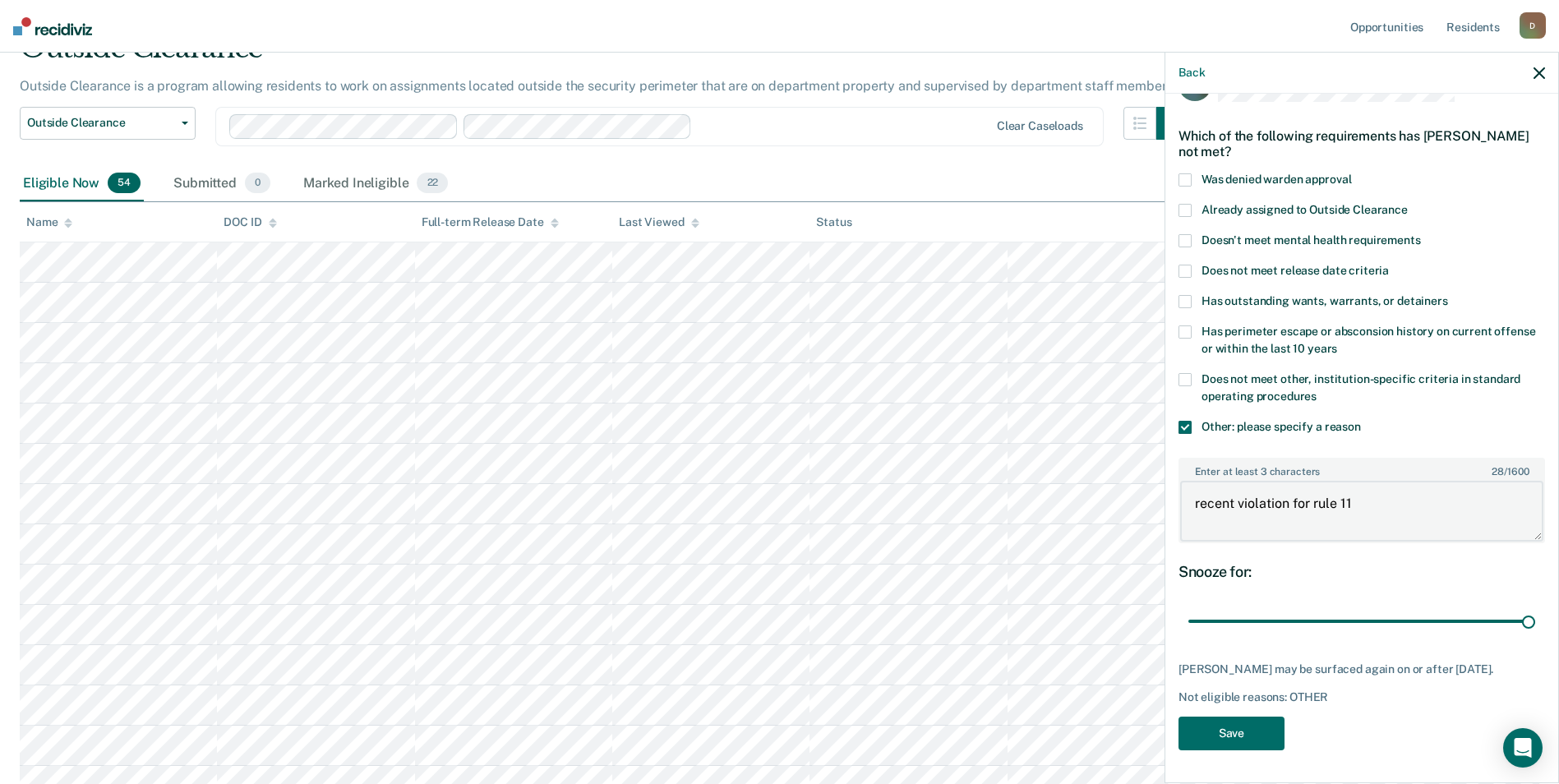
type textarea "recent violation for rule 11"
click at [1222, 759] on div "CG Which of the following requirements has Colton Gooden not met? Was denied wa…" at bounding box center [1362, 413] width 367 height 693
click at [1223, 737] on button "Save" at bounding box center [1231, 734] width 106 height 34
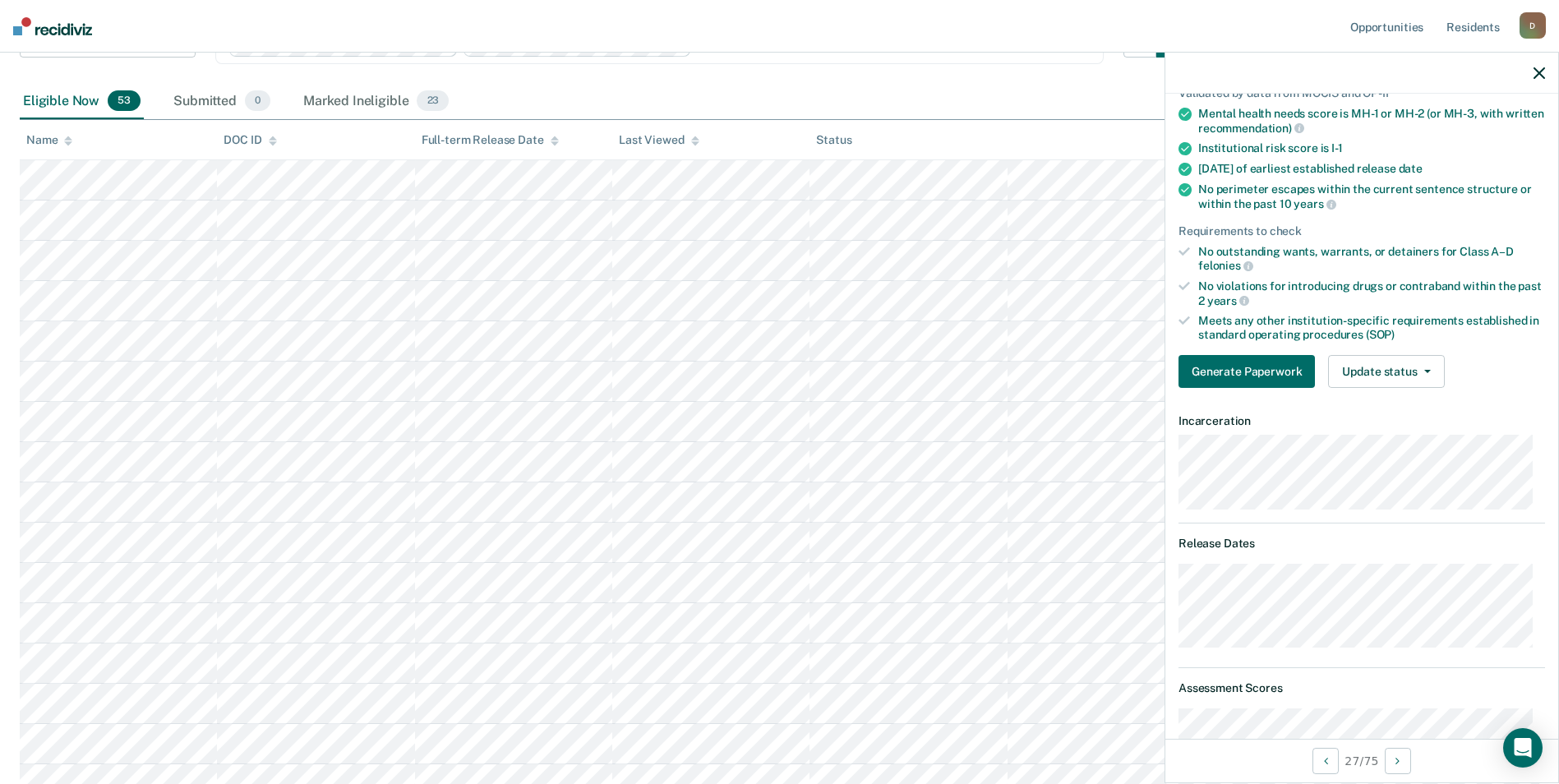
scroll to position [0, 0]
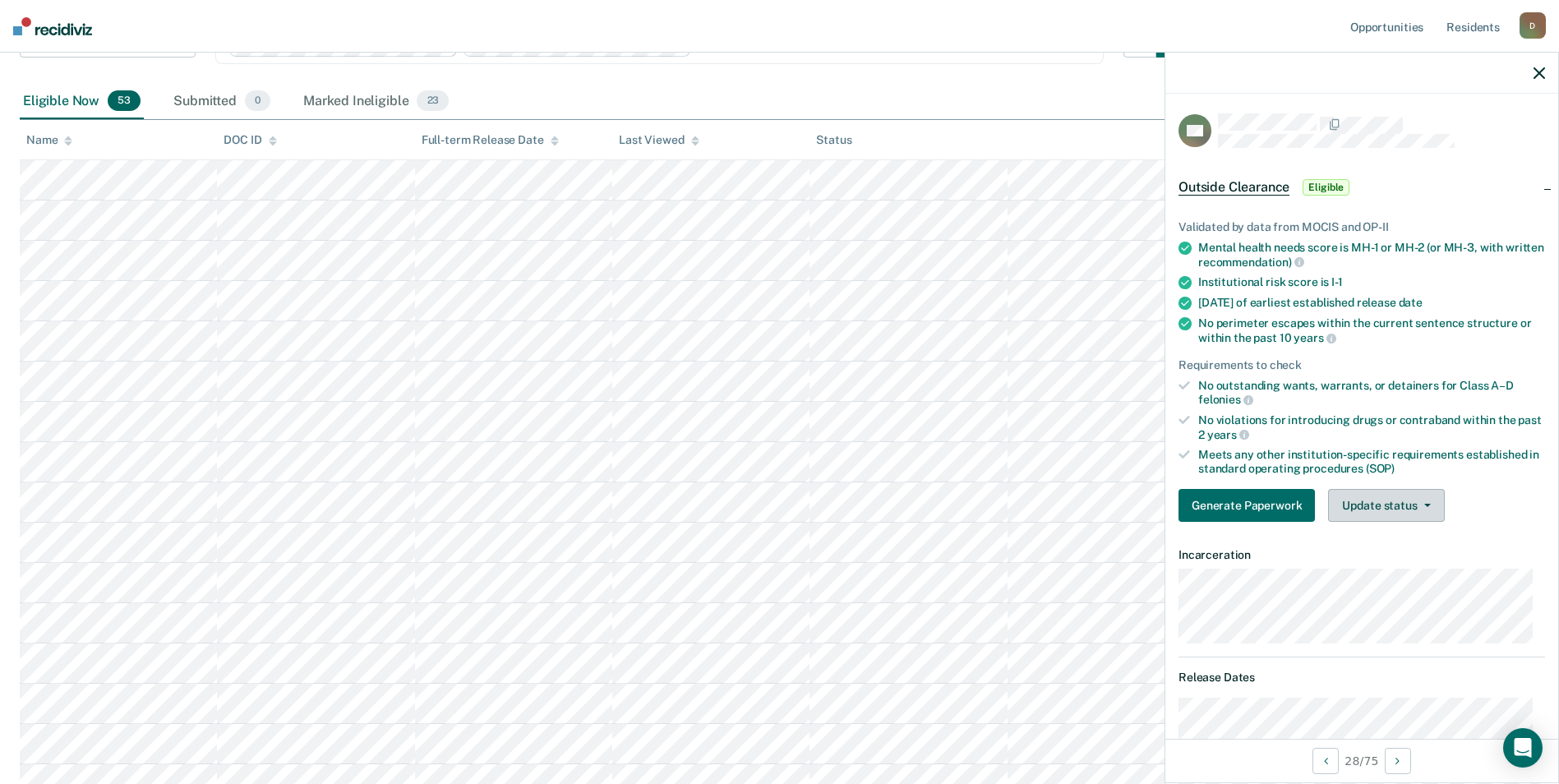
click at [1383, 498] on button "Update status" at bounding box center [1386, 505] width 115 height 33
click at [1396, 572] on button "Mark Ineligible" at bounding box center [1407, 571] width 158 height 26
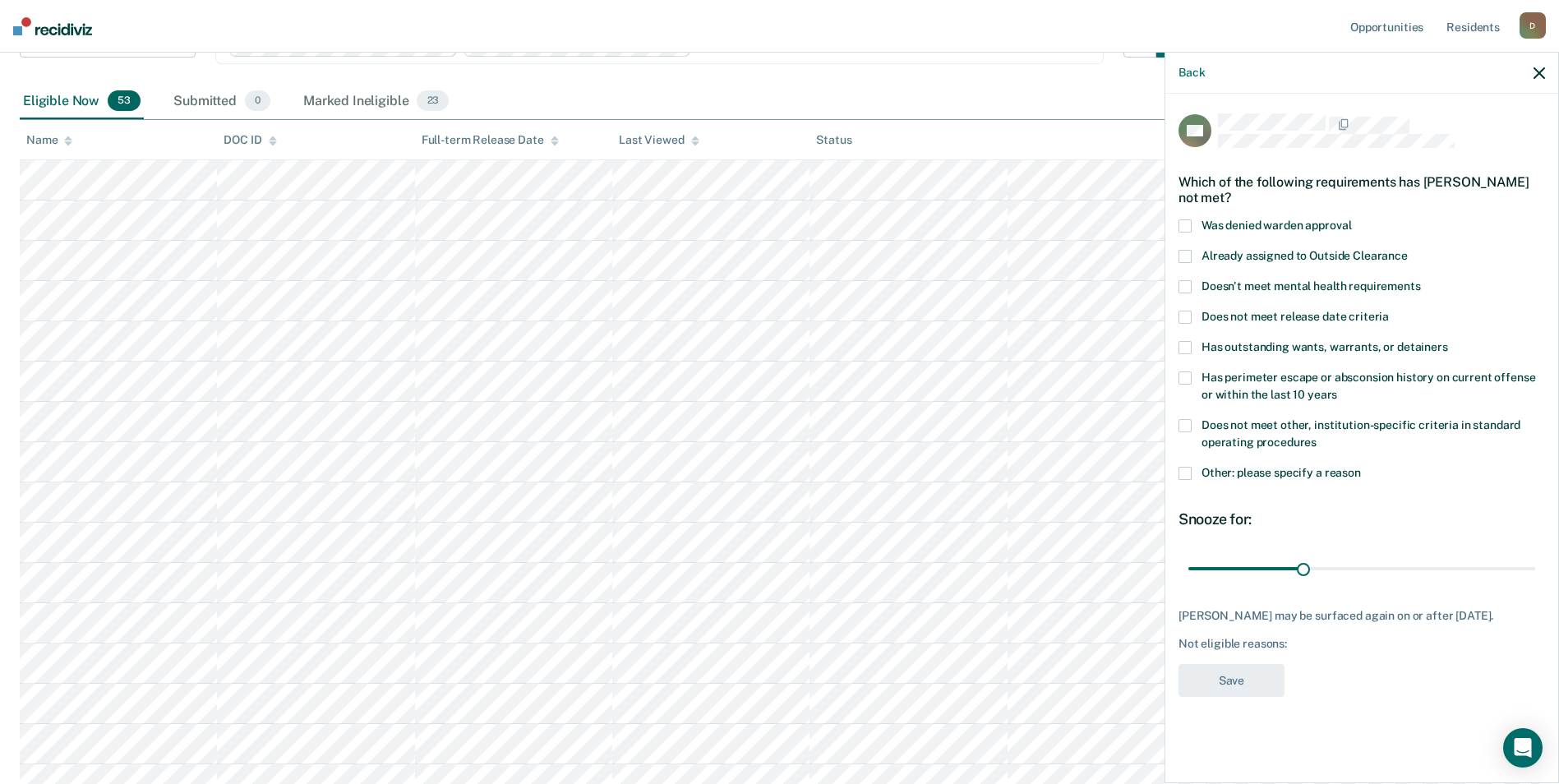
click at [1309, 430] on label "Does not meet other, institution-specific criteria in standard operating proced…" at bounding box center [1362, 436] width 367 height 34
drag, startPoint x: 1298, startPoint y: 569, endPoint x: 1689, endPoint y: 578, distance: 391.1
type input "90"
click at [1535, 578] on input "range" at bounding box center [1362, 568] width 346 height 29
click at [1199, 697] on button "Save" at bounding box center [1231, 681] width 106 height 34
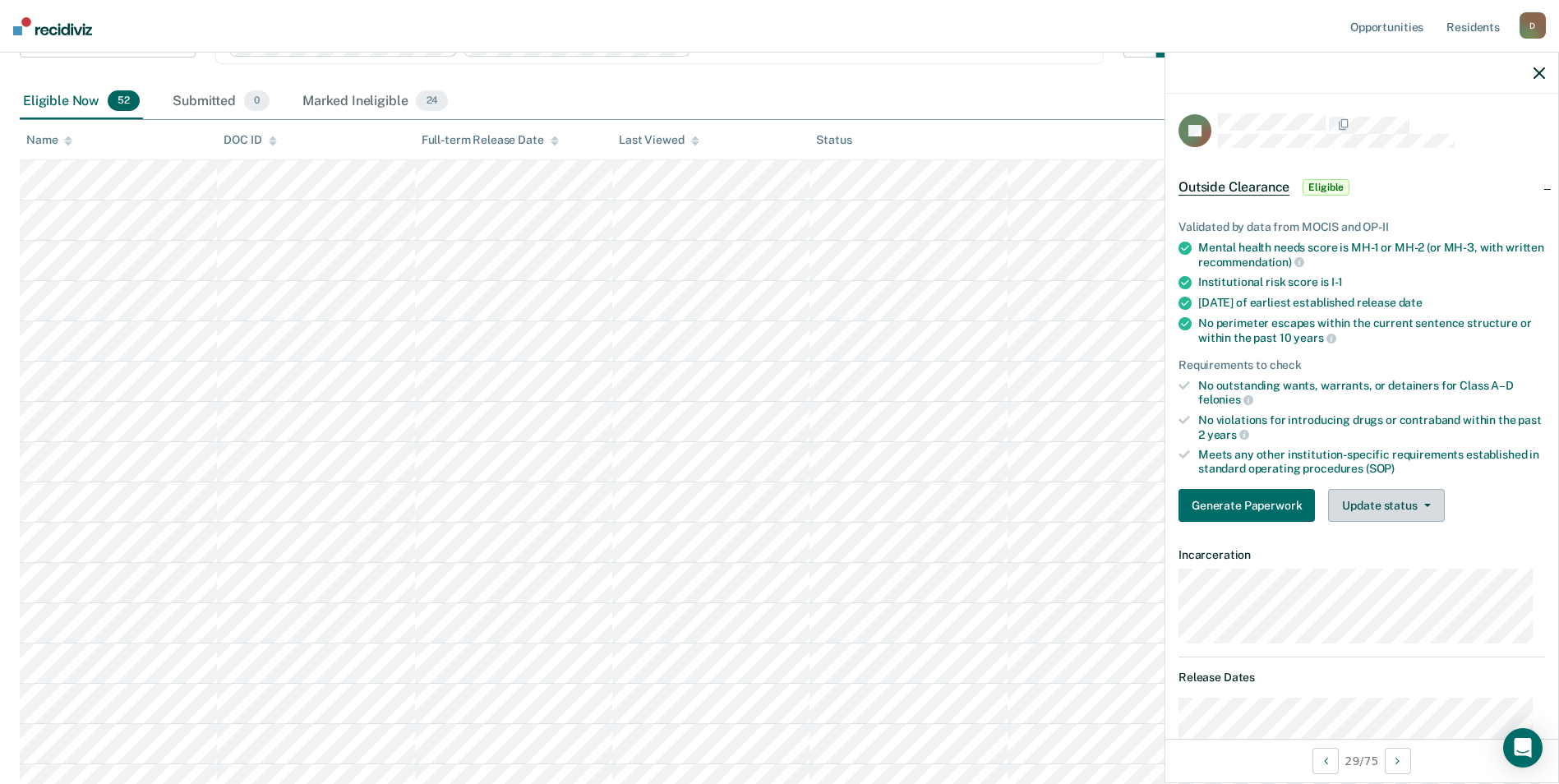
click at [1415, 506] on button "Update status" at bounding box center [1386, 505] width 115 height 33
click at [1416, 576] on button "Mark Ineligible" at bounding box center [1407, 571] width 158 height 26
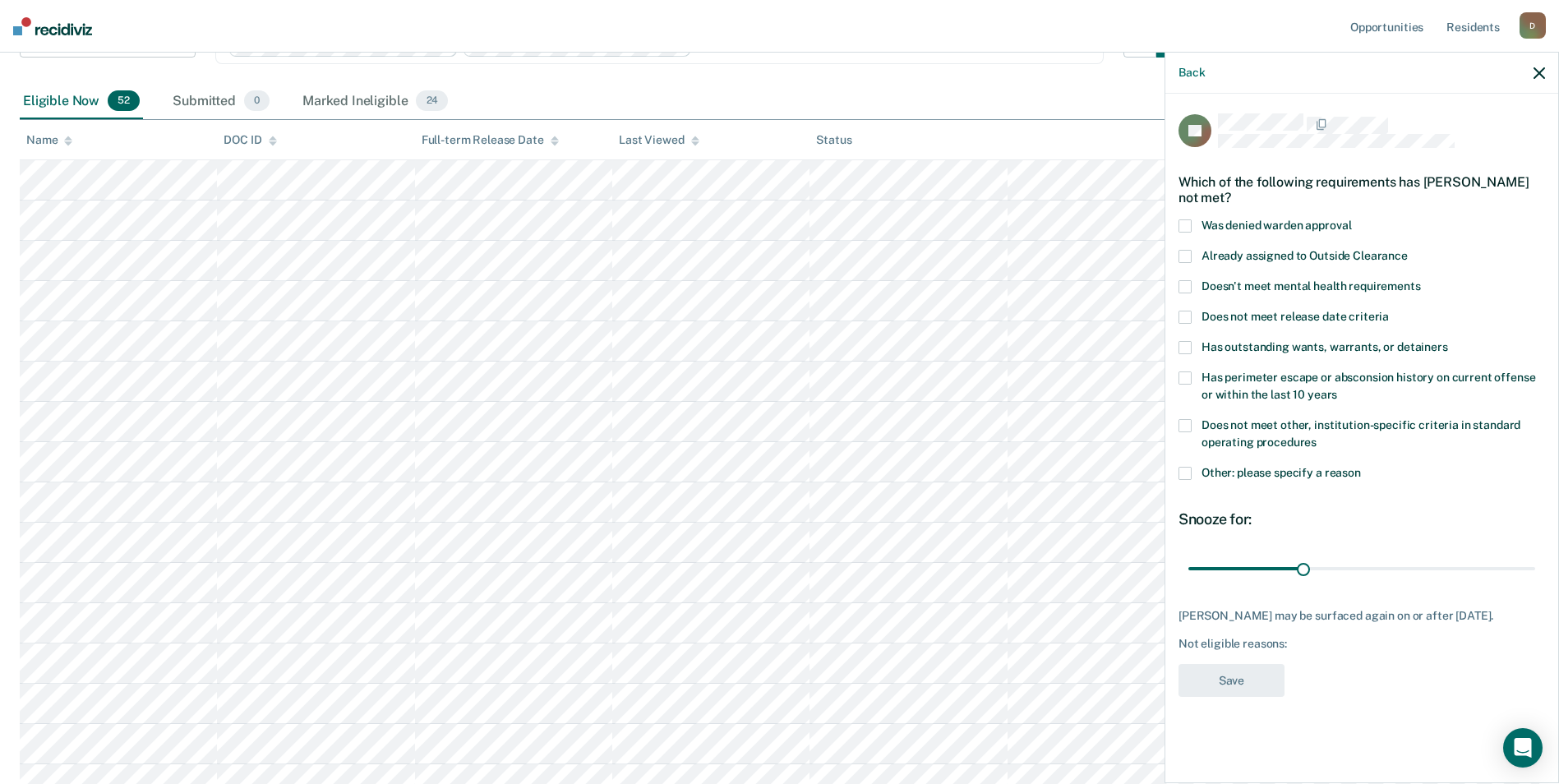
click at [1182, 466] on span at bounding box center [1185, 473] width 13 height 13
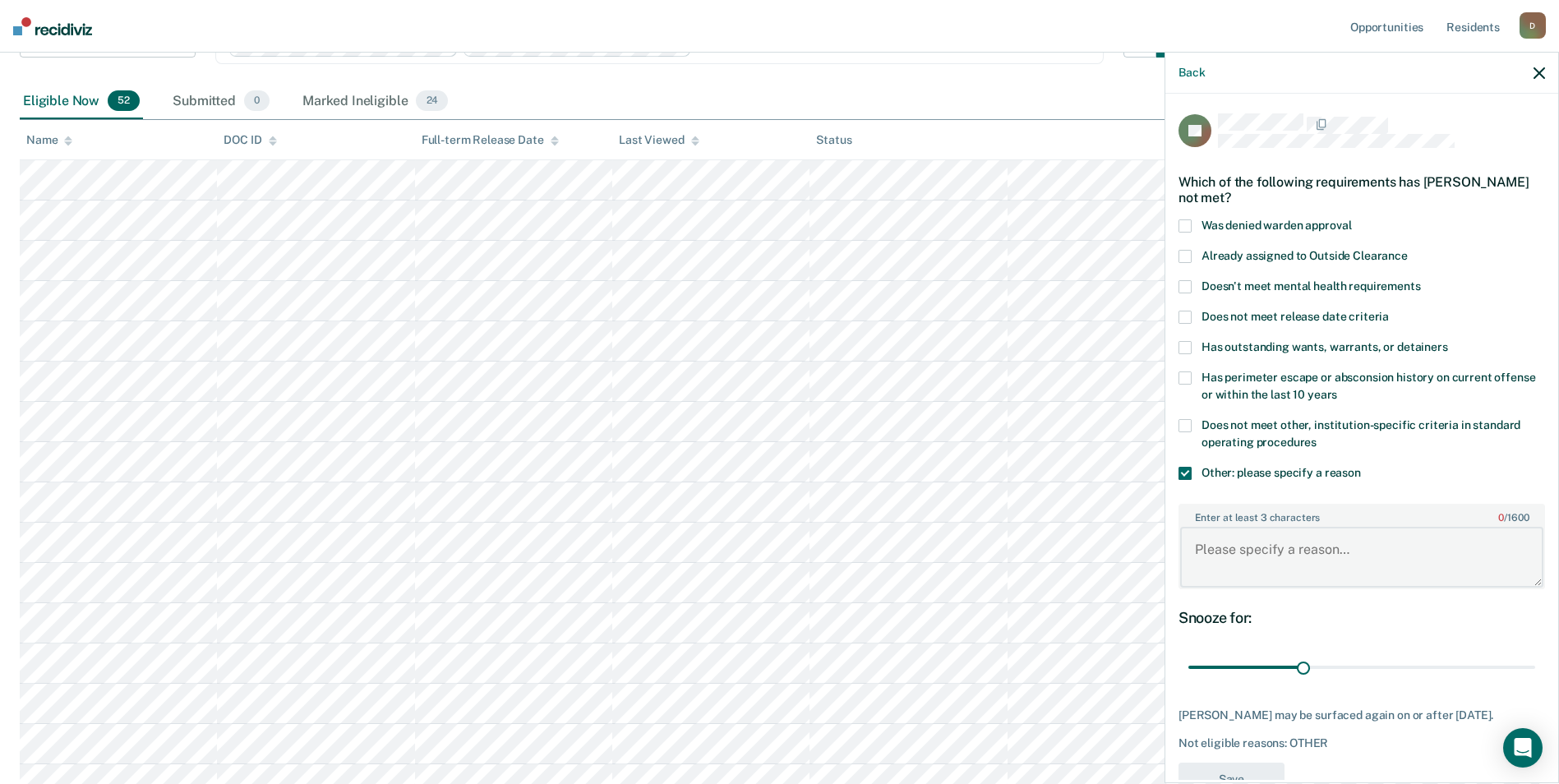
click at [1255, 563] on textarea "Enter at least 3 characters 0 / 1600" at bounding box center [1362, 557] width 363 height 61
type textarea "recent violation for rule 11"
drag, startPoint x: 1293, startPoint y: 661, endPoint x: 1532, endPoint y: 644, distance: 239.6
type input "90"
click at [1532, 654] on input "range" at bounding box center [1362, 668] width 346 height 29
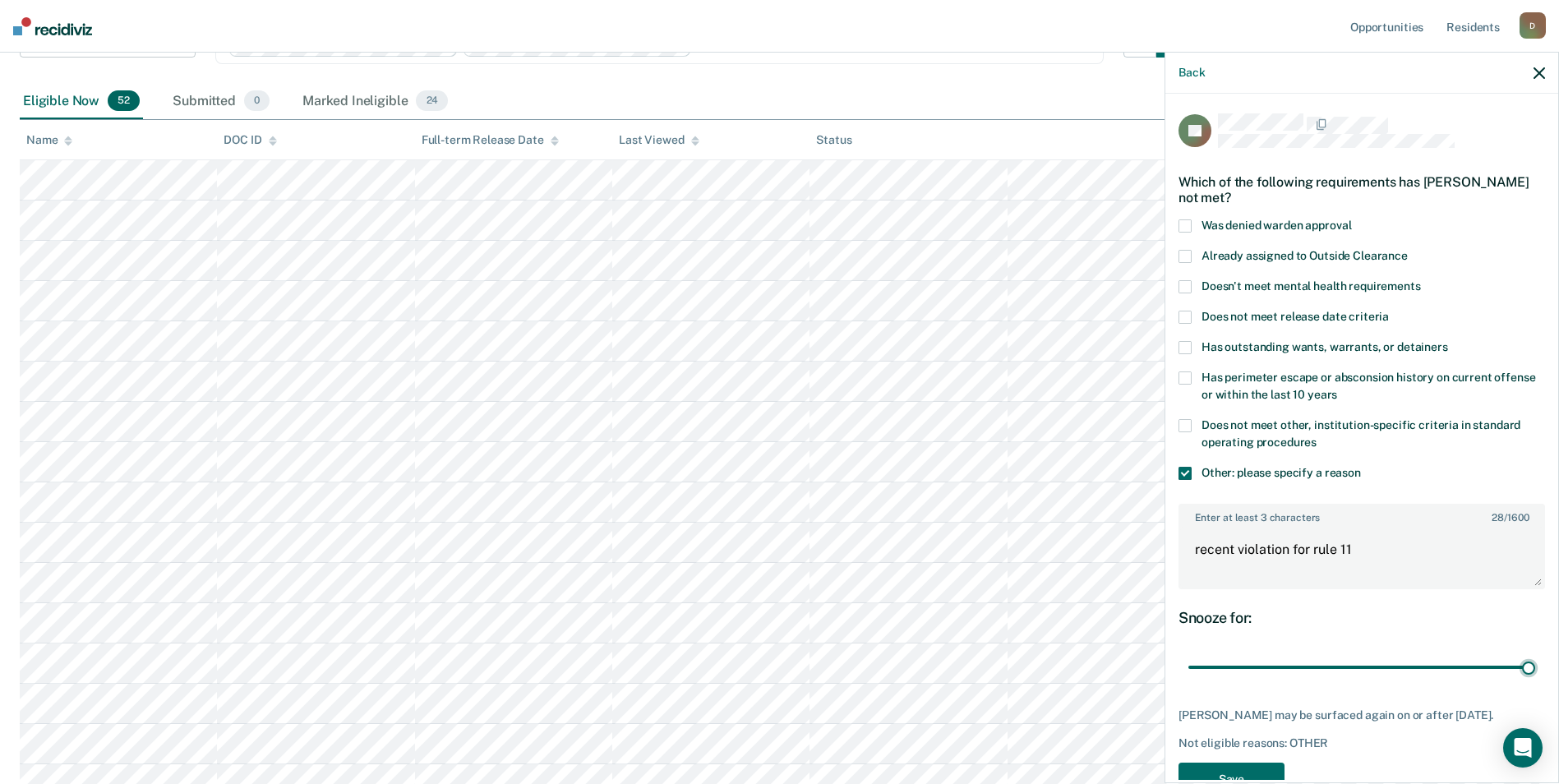
scroll to position [59, 0]
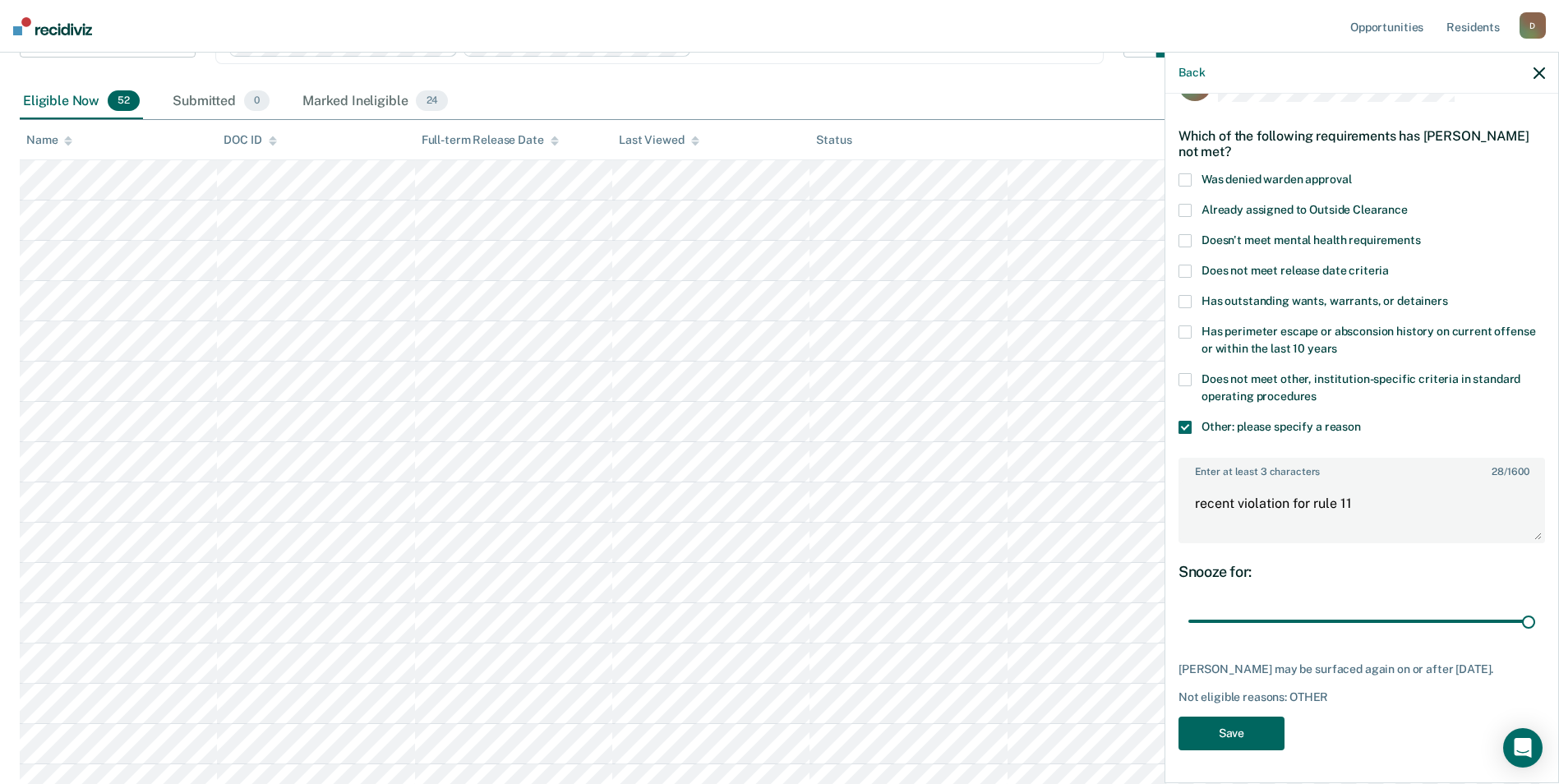
click at [1256, 734] on button "Save" at bounding box center [1231, 734] width 106 height 34
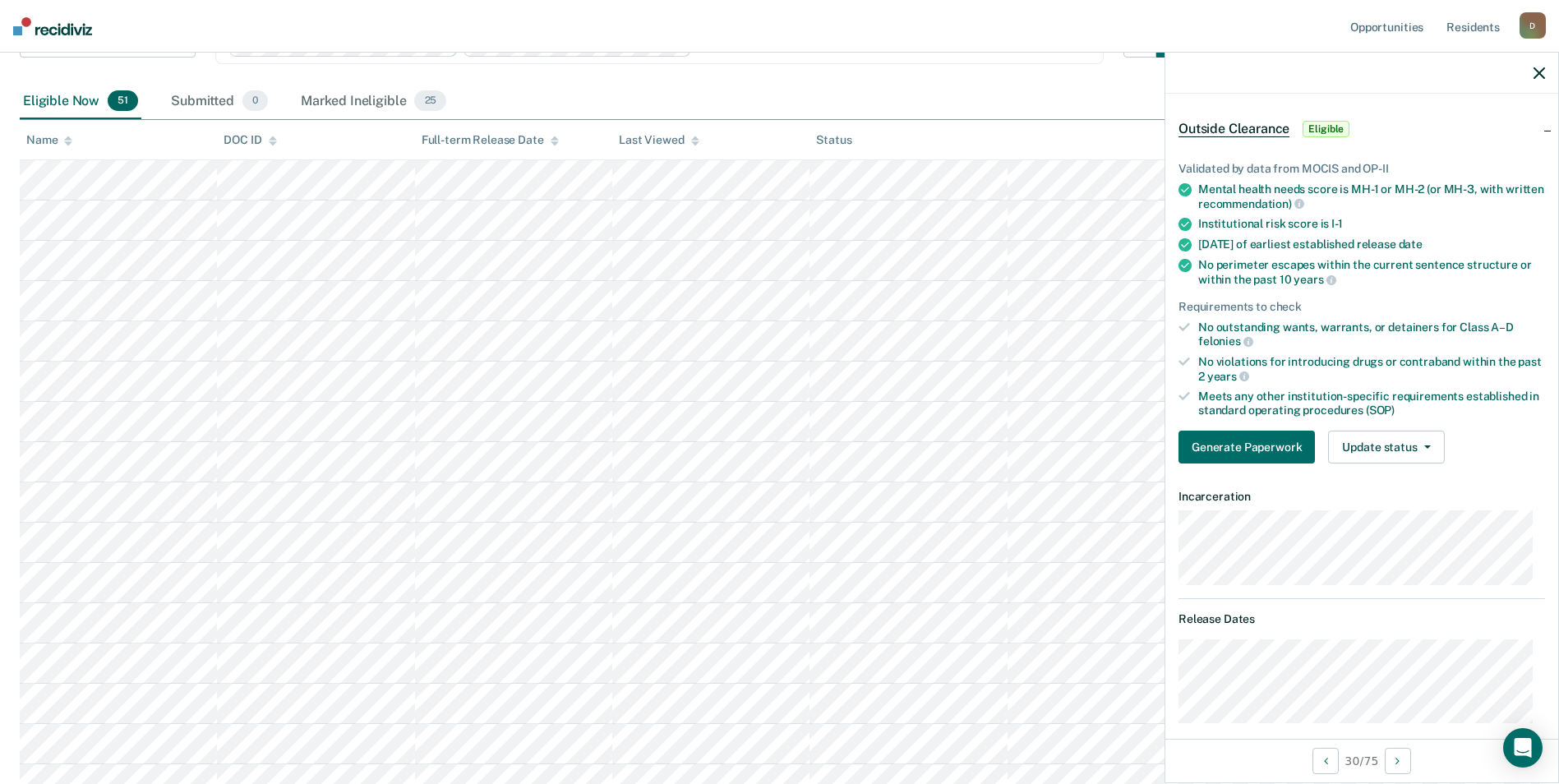
scroll to position [0, 0]
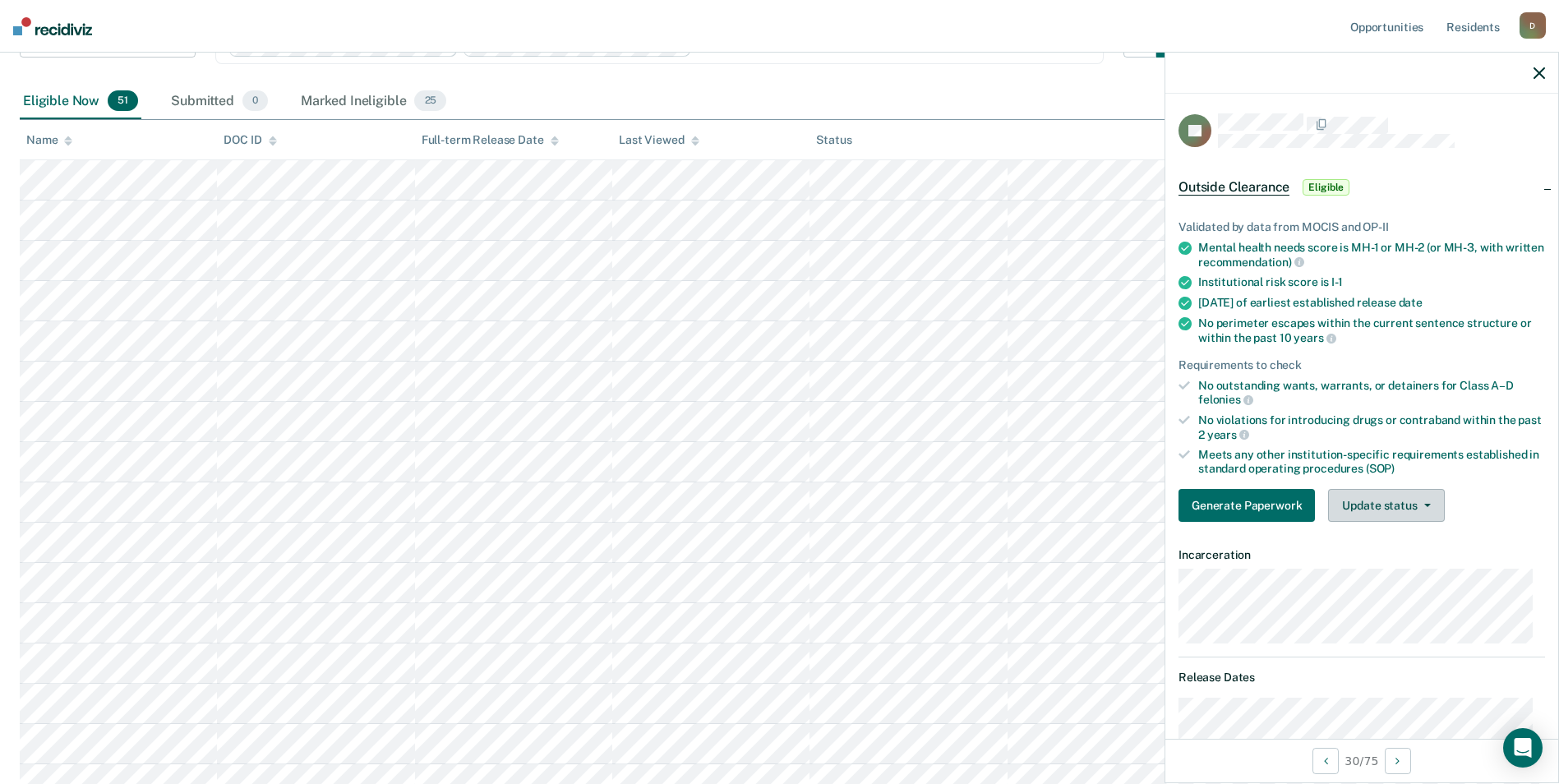
click at [1416, 507] on button "Update status" at bounding box center [1386, 505] width 115 height 33
click at [1406, 566] on button "Mark Ineligible" at bounding box center [1407, 571] width 158 height 26
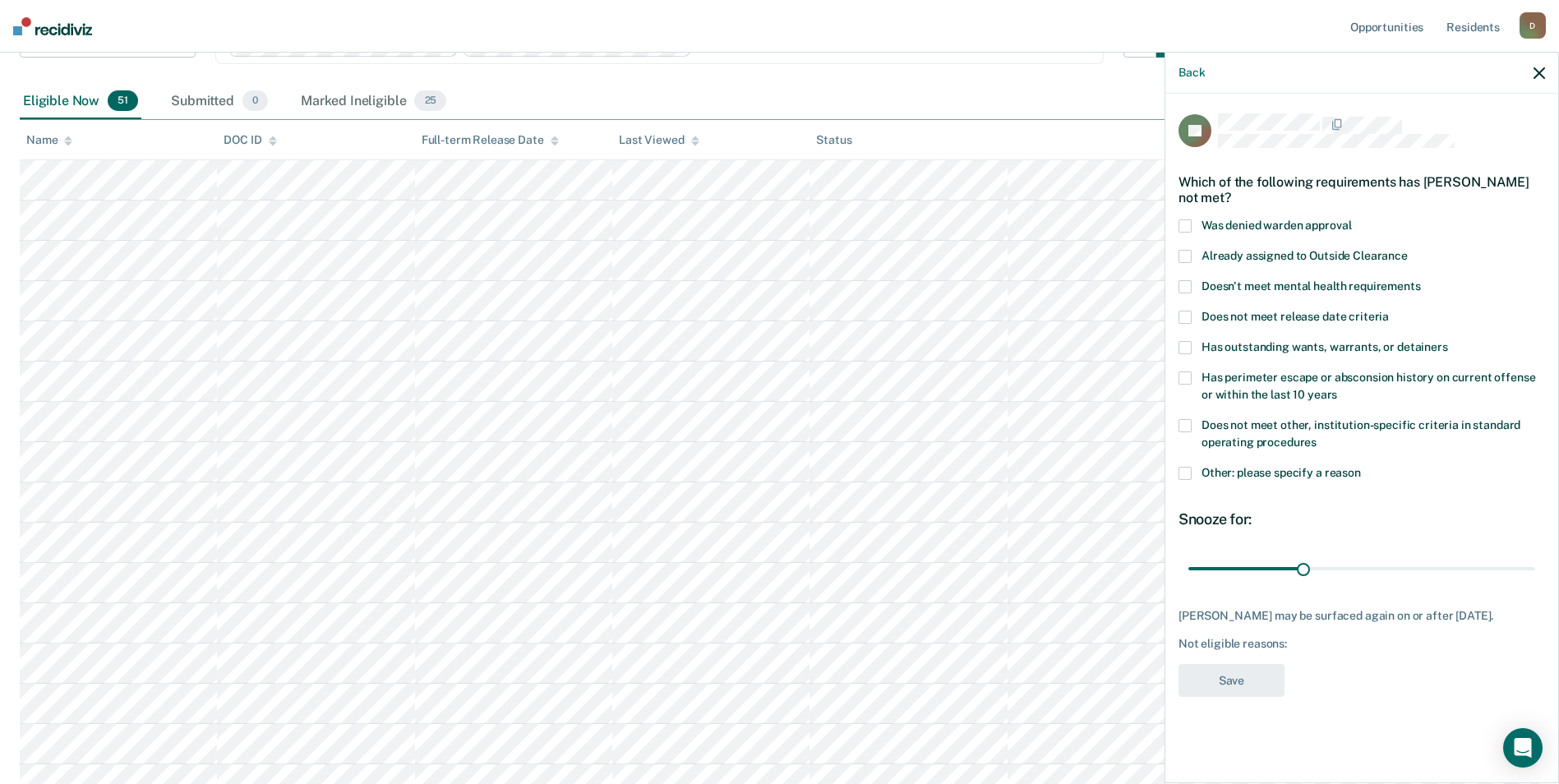
drag, startPoint x: 1182, startPoint y: 471, endPoint x: 1208, endPoint y: 486, distance: 30.0
click at [1182, 470] on span at bounding box center [1185, 473] width 13 height 13
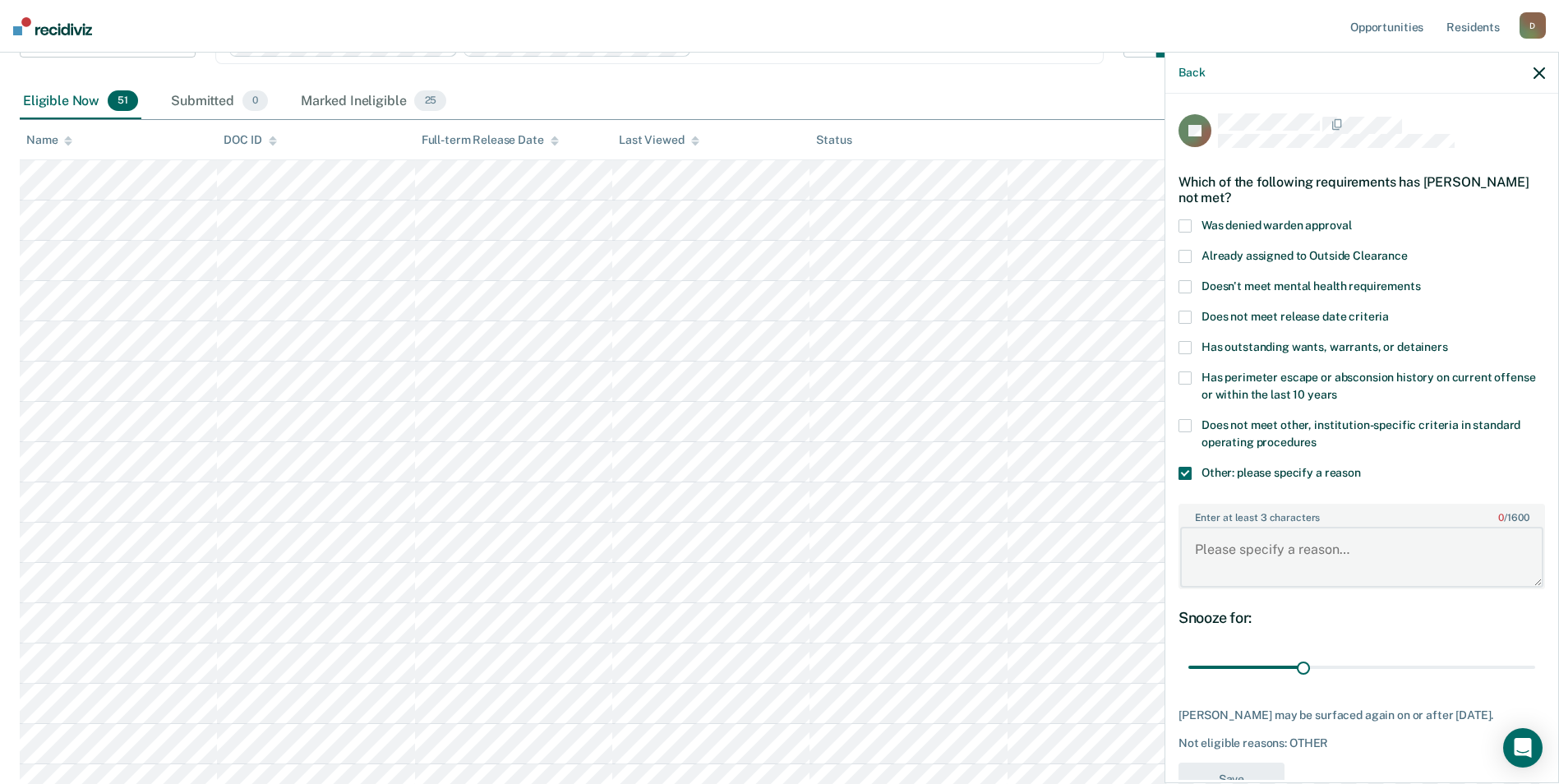
click at [1288, 558] on textarea "Enter at least 3 characters 0 / 1600" at bounding box center [1362, 557] width 363 height 61
type textarea "r"
type textarea "recent violation for rule 11"
drag, startPoint x: 1299, startPoint y: 665, endPoint x: 1558, endPoint y: 677, distance: 259.3
type input "90"
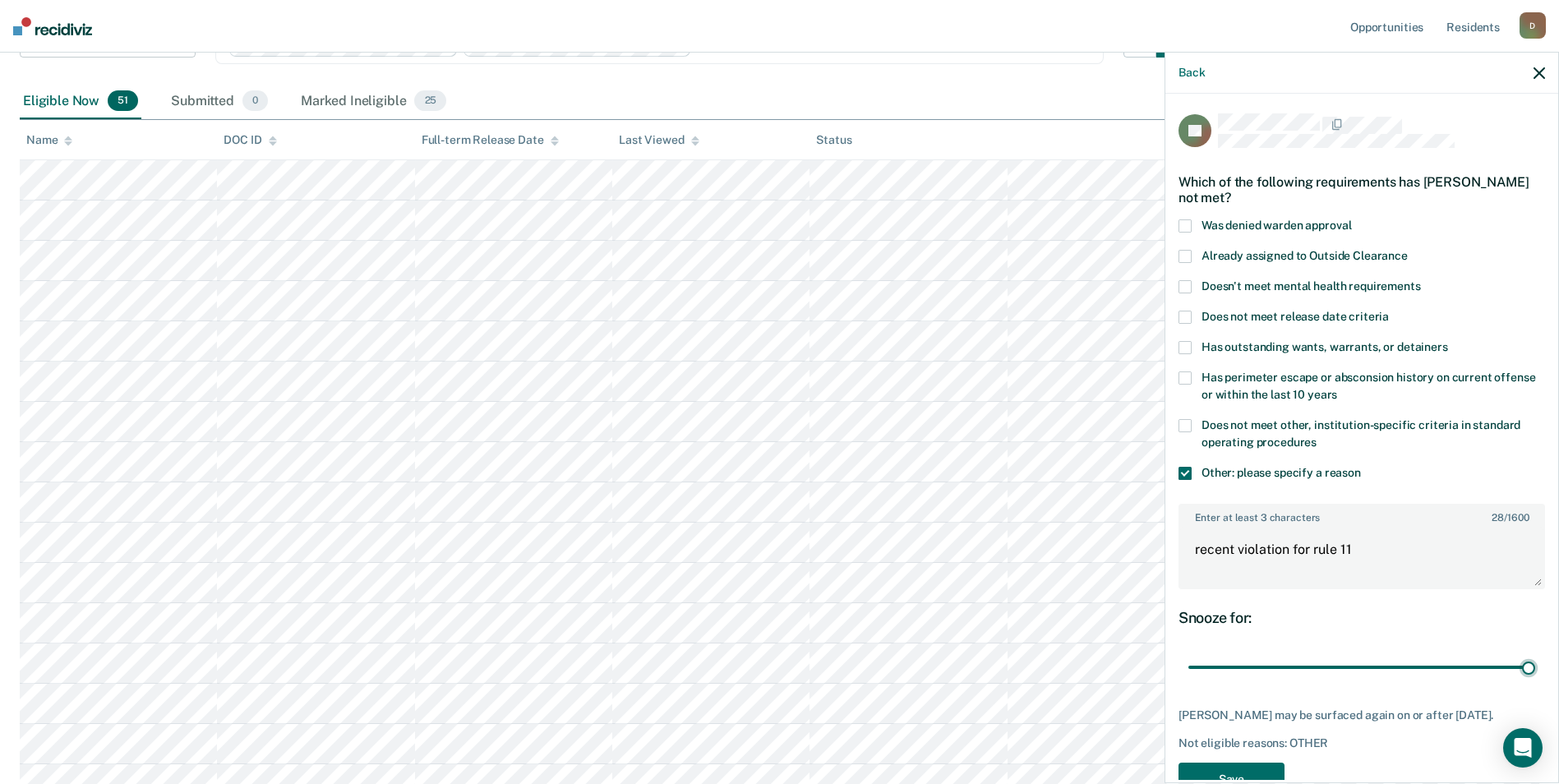
click at [1535, 677] on input "range" at bounding box center [1362, 668] width 346 height 29
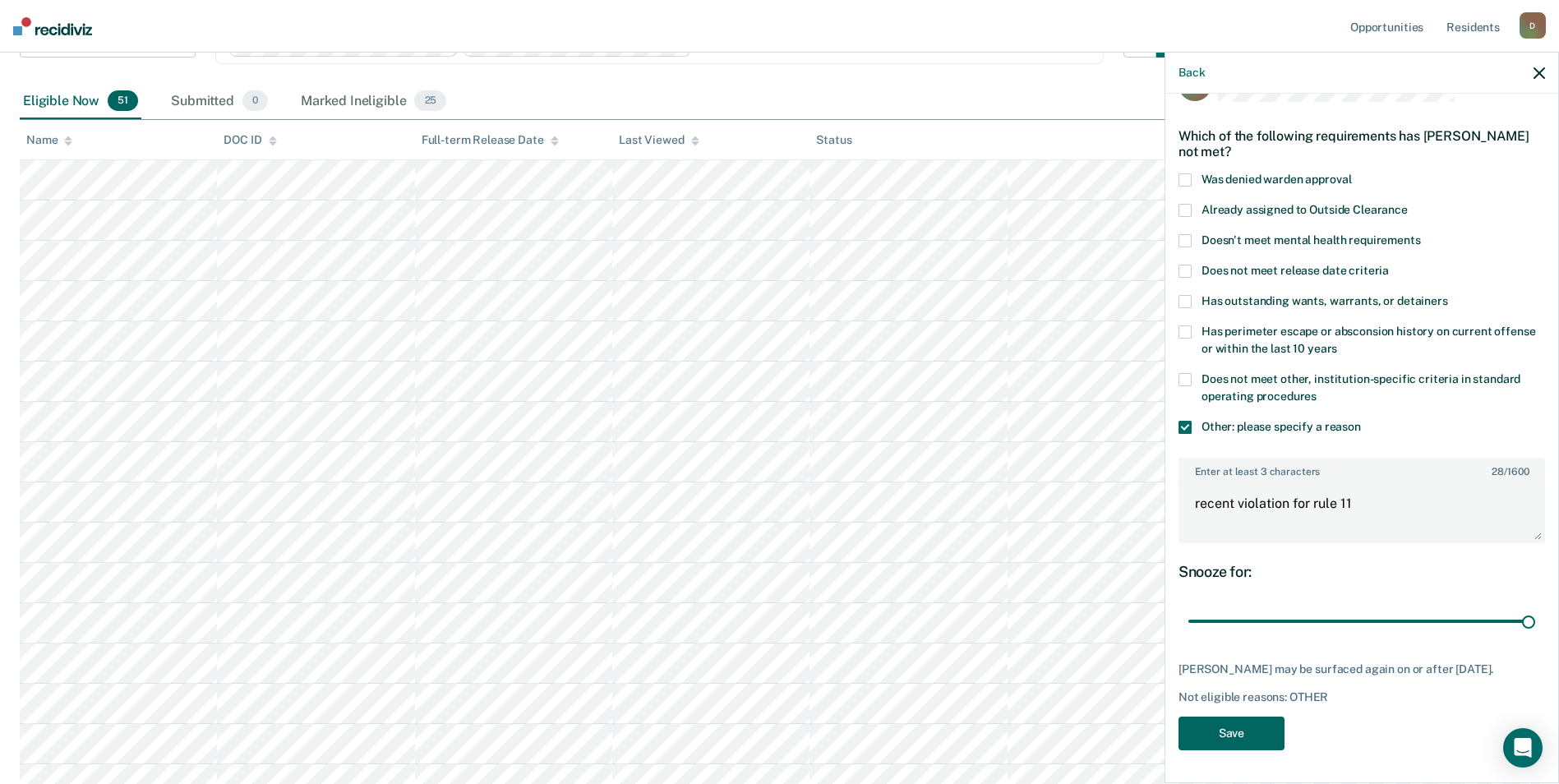
click at [1249, 731] on button "Save" at bounding box center [1231, 734] width 106 height 34
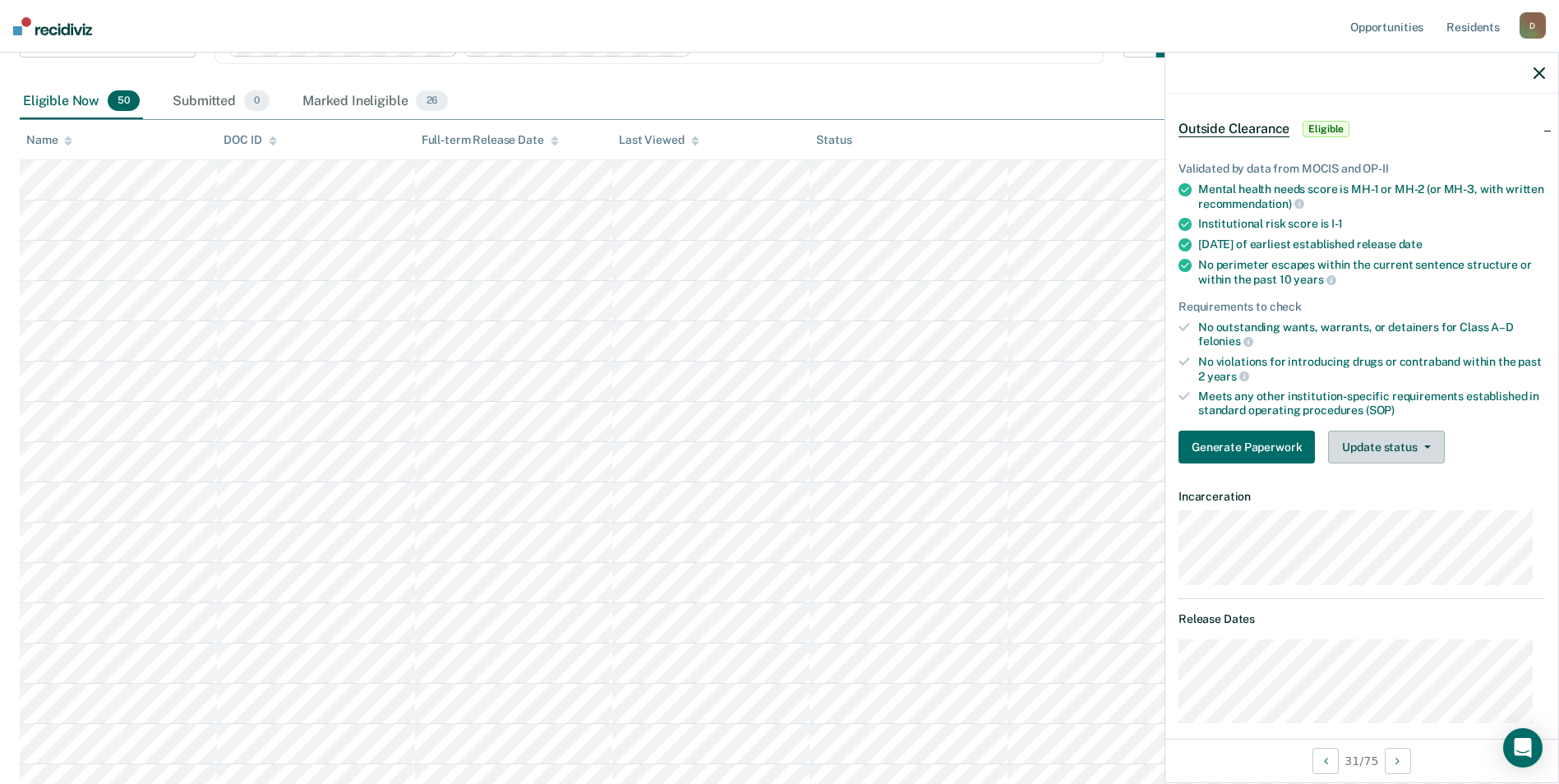
click at [1375, 449] on button "Update status" at bounding box center [1386, 446] width 115 height 33
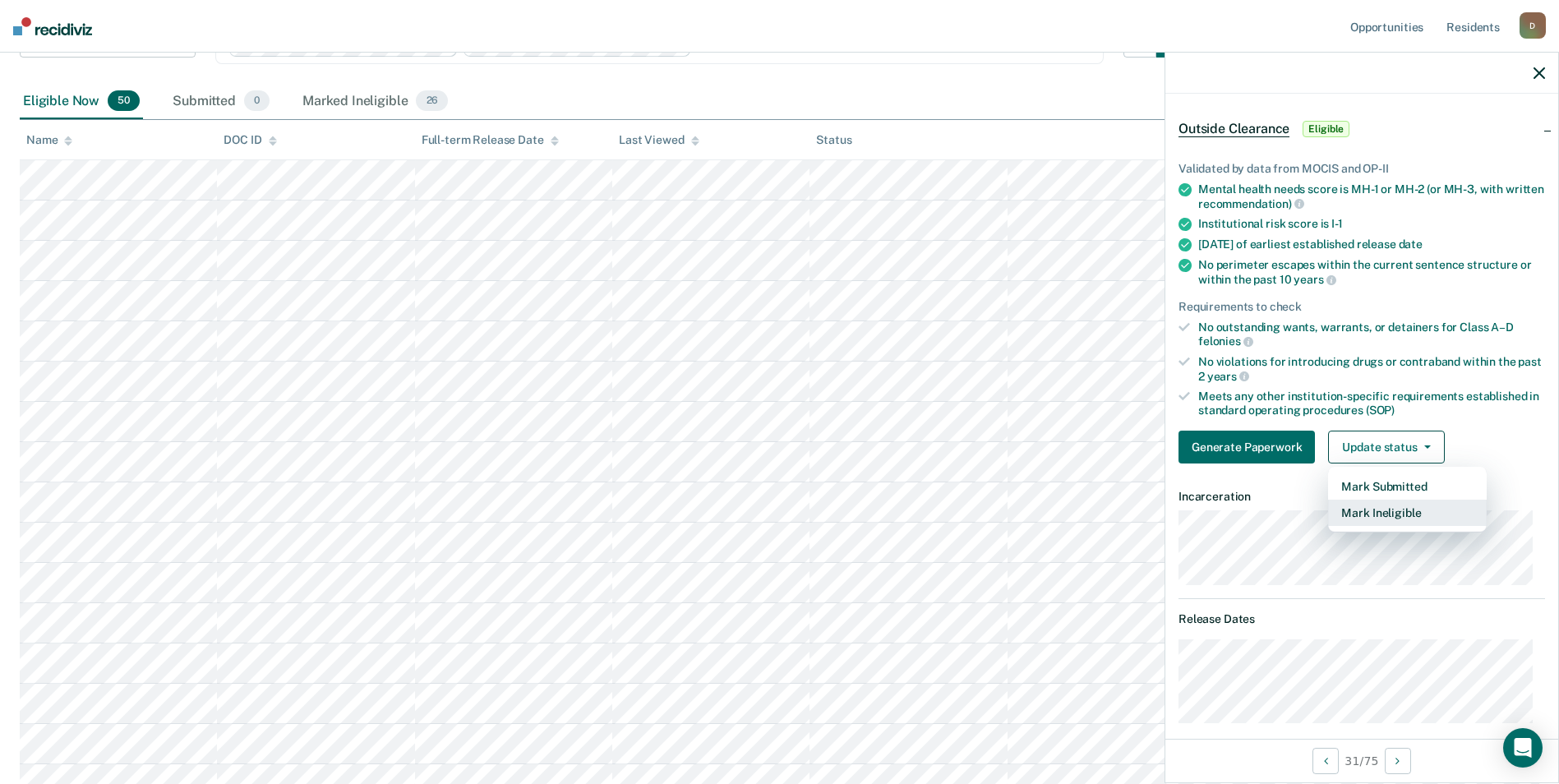
click at [1338, 506] on button "Mark Ineligible" at bounding box center [1407, 513] width 158 height 26
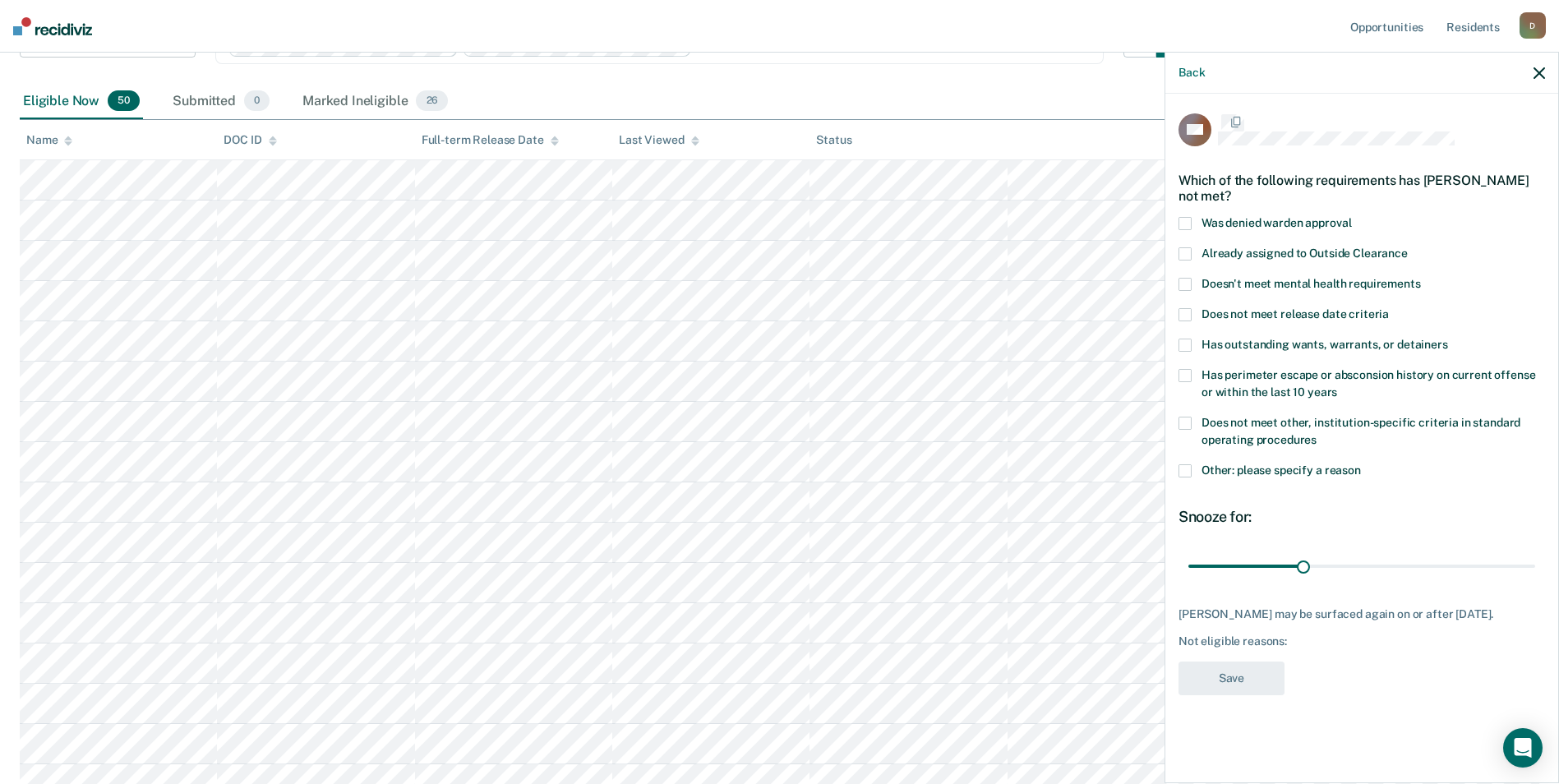
scroll to position [0, 0]
click at [1348, 318] on span "Does not meet release date criteria" at bounding box center [1295, 317] width 187 height 13
click at [1272, 694] on button "Save" at bounding box center [1231, 681] width 106 height 34
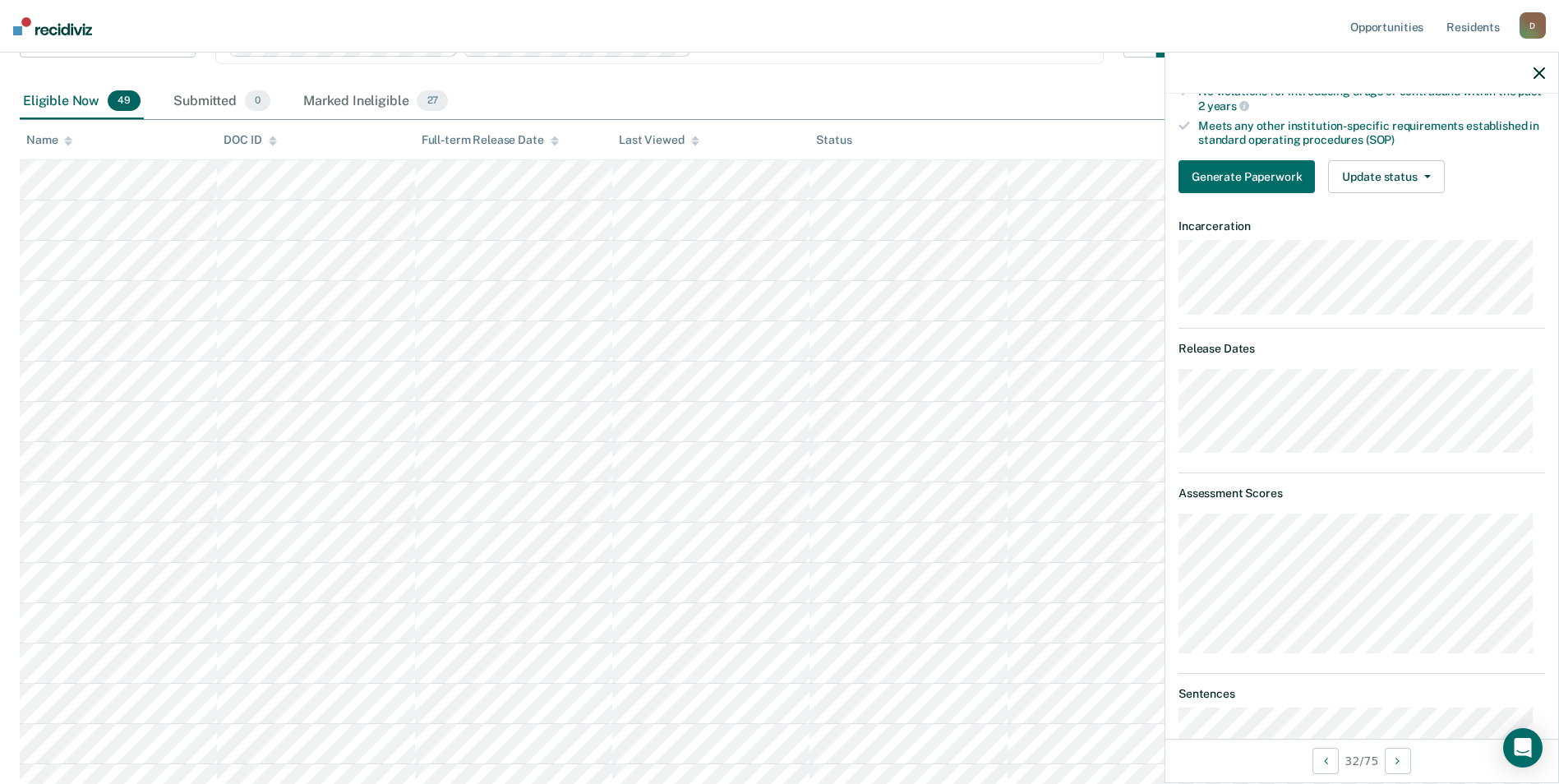
scroll to position [247, 0]
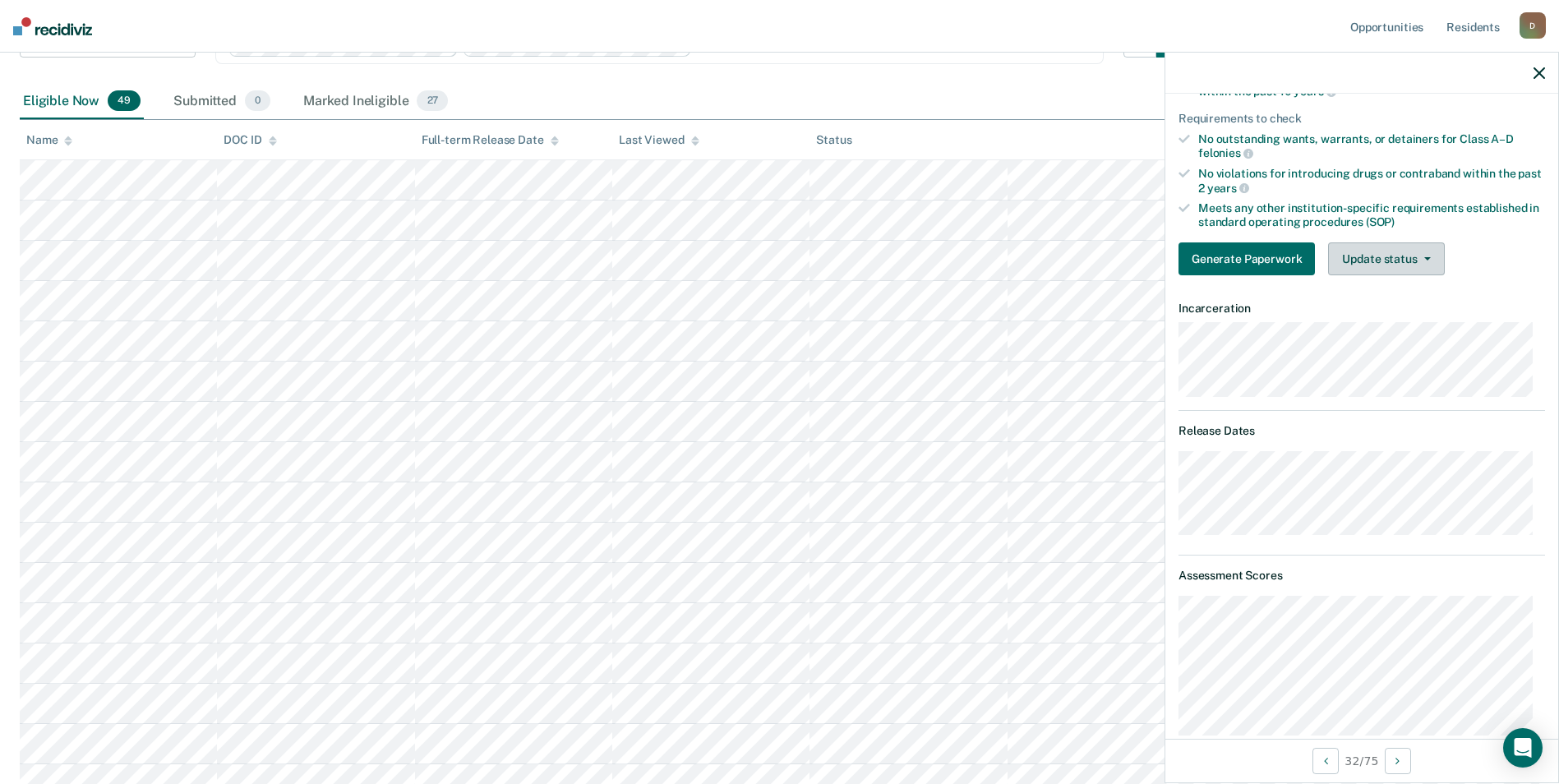
click at [1392, 253] on button "Update status" at bounding box center [1386, 258] width 115 height 33
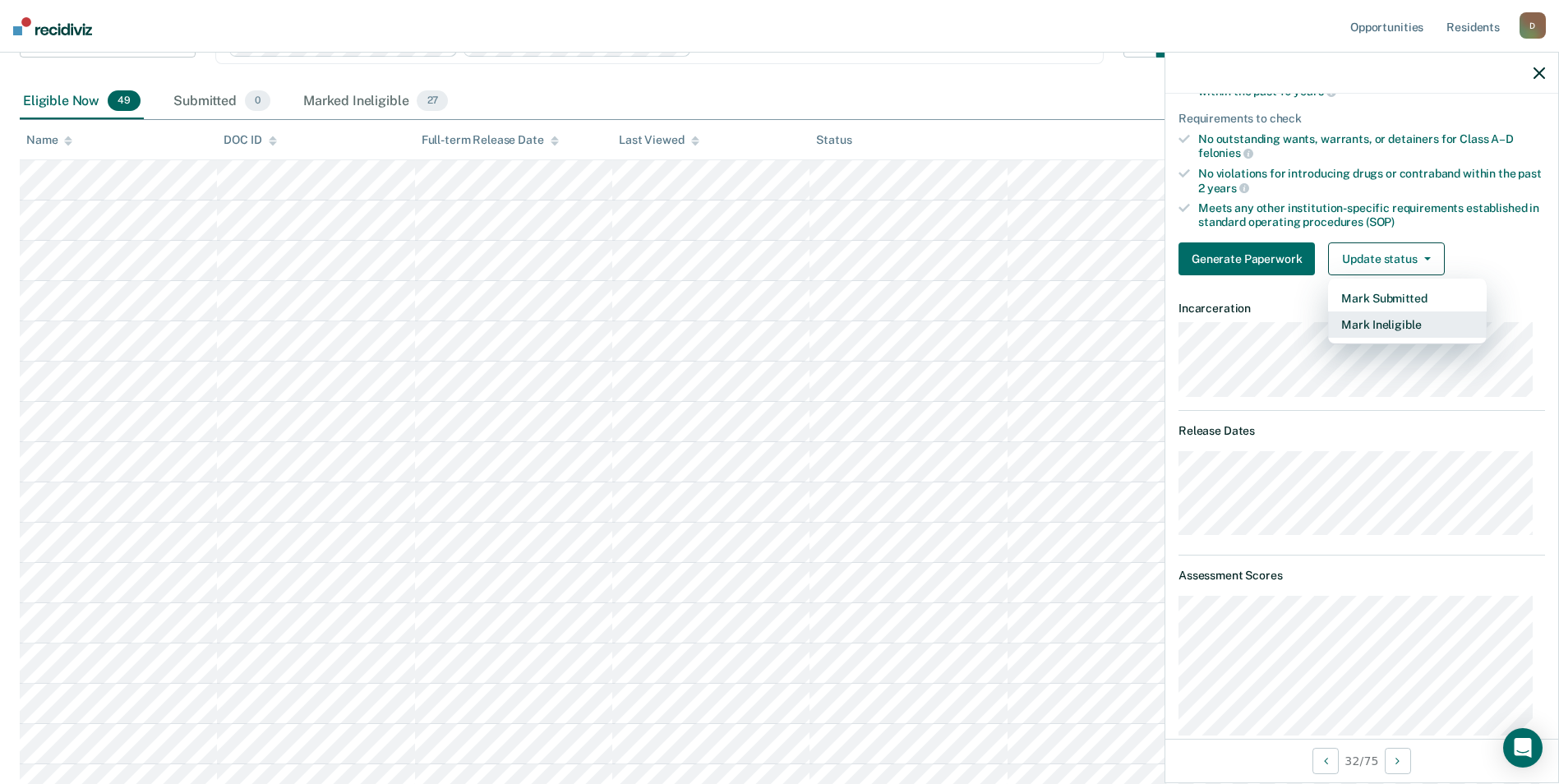
click at [1391, 326] on button "Mark Ineligible" at bounding box center [1407, 324] width 158 height 26
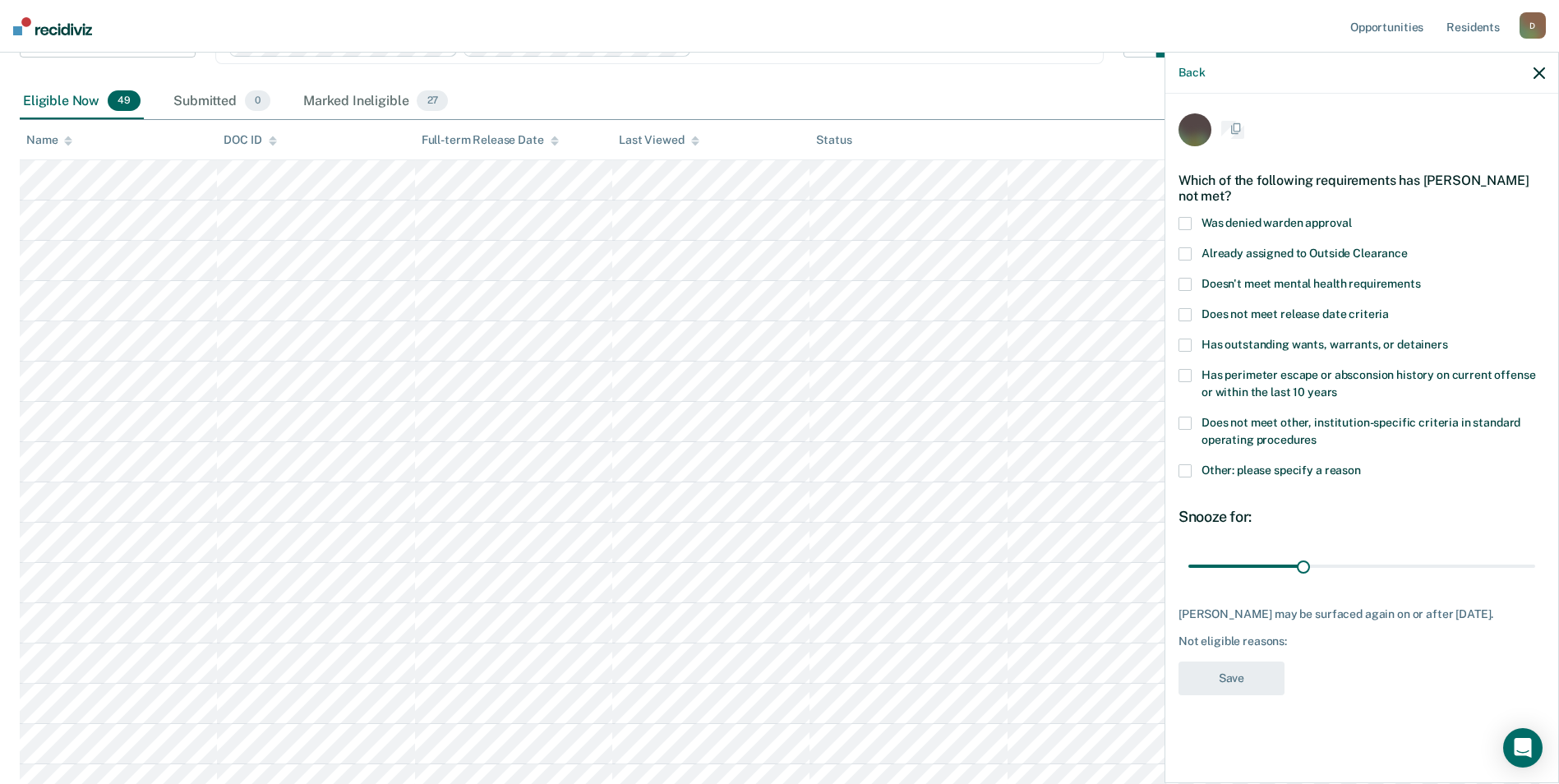
scroll to position [0, 0]
click at [1185, 474] on span at bounding box center [1185, 473] width 13 height 13
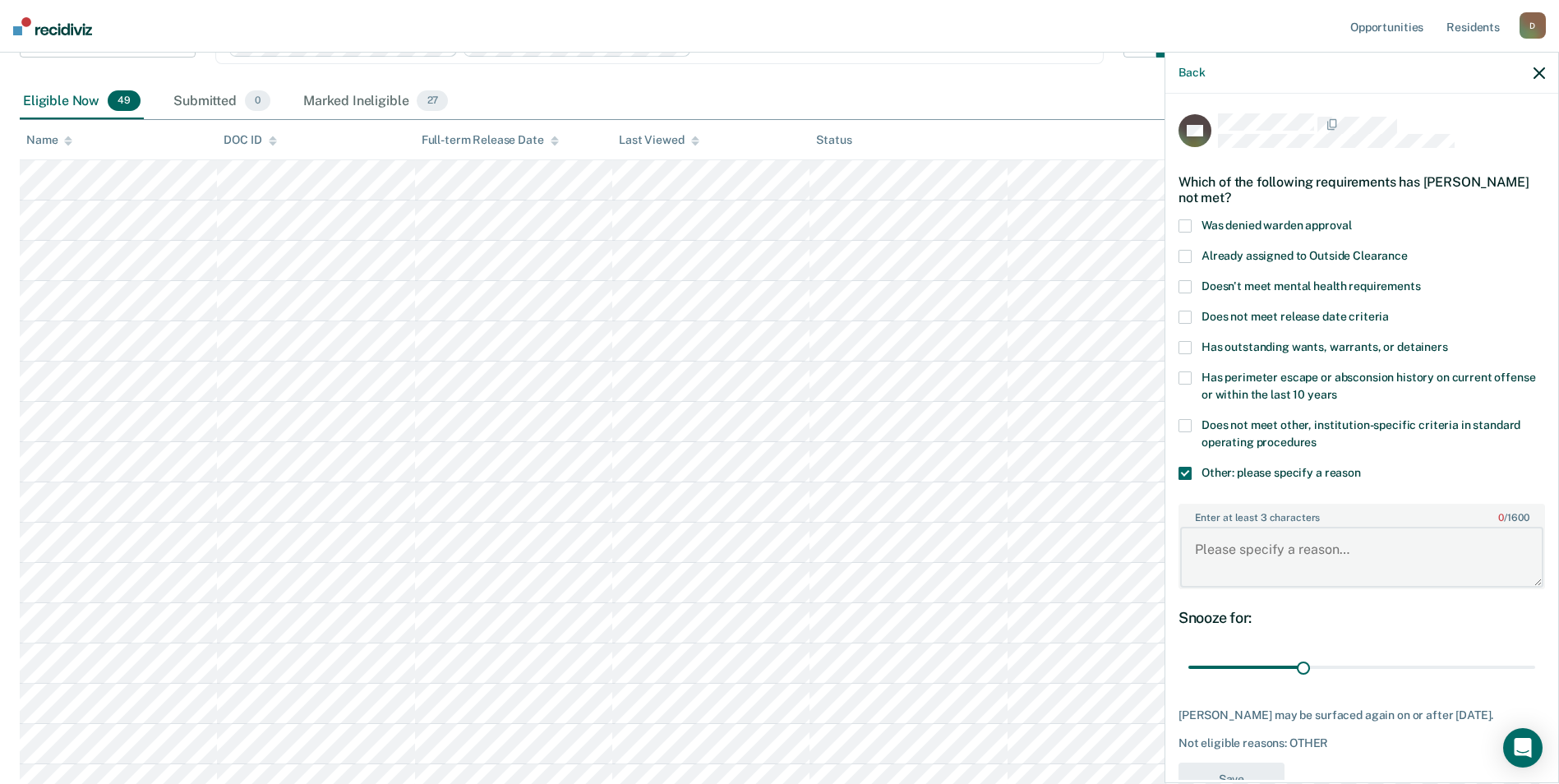
click at [1286, 564] on textarea "Enter at least 3 characters 0 / 1600" at bounding box center [1362, 557] width 363 height 61
type textarea "recent violation for rule 11"
drag, startPoint x: 1302, startPoint y: 668, endPoint x: 1605, endPoint y: 675, distance: 303.1
type input "90"
click at [1535, 675] on input "range" at bounding box center [1362, 668] width 346 height 29
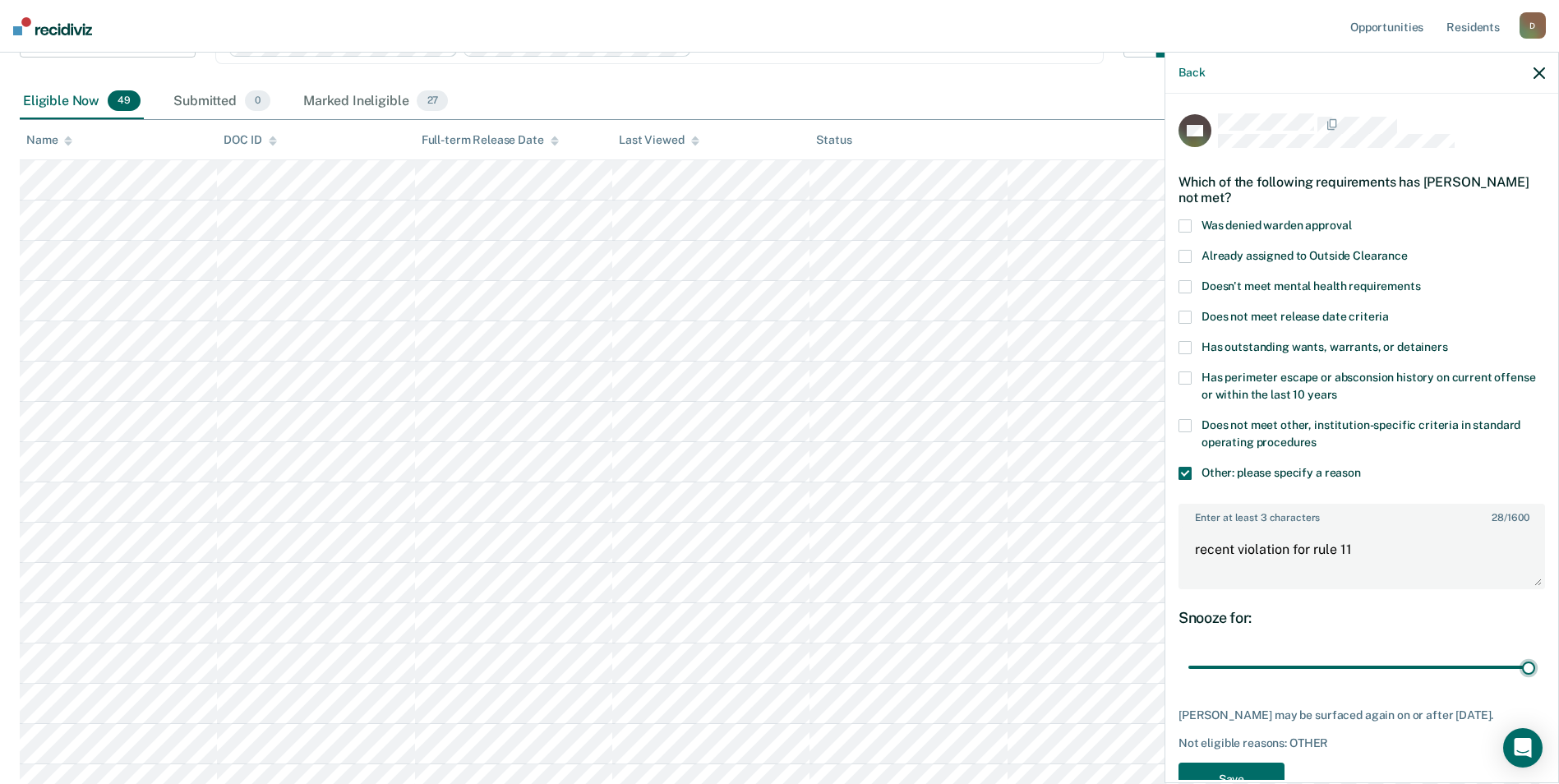
scroll to position [59, 0]
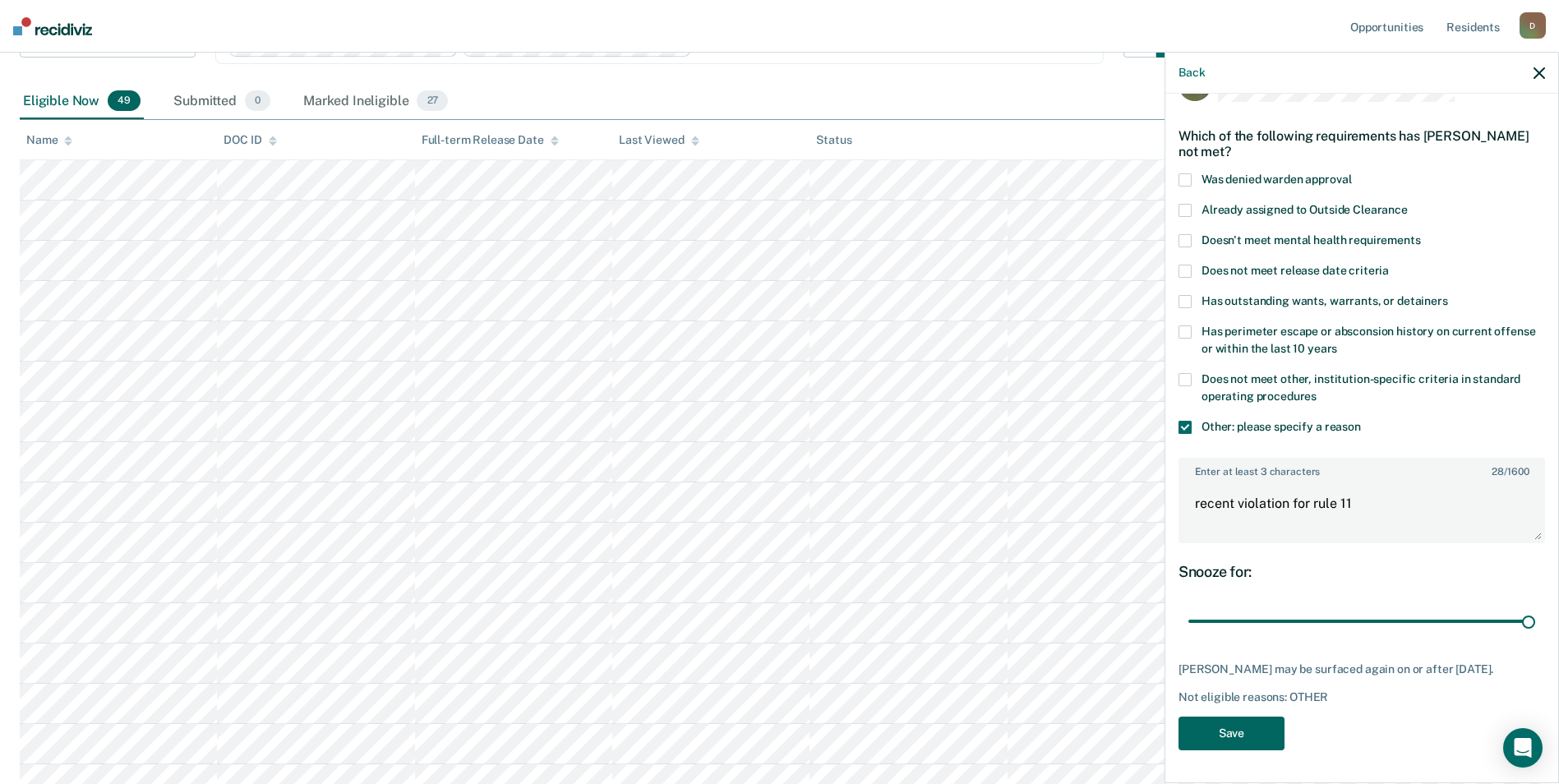
click at [1236, 743] on button "Save" at bounding box center [1231, 734] width 106 height 34
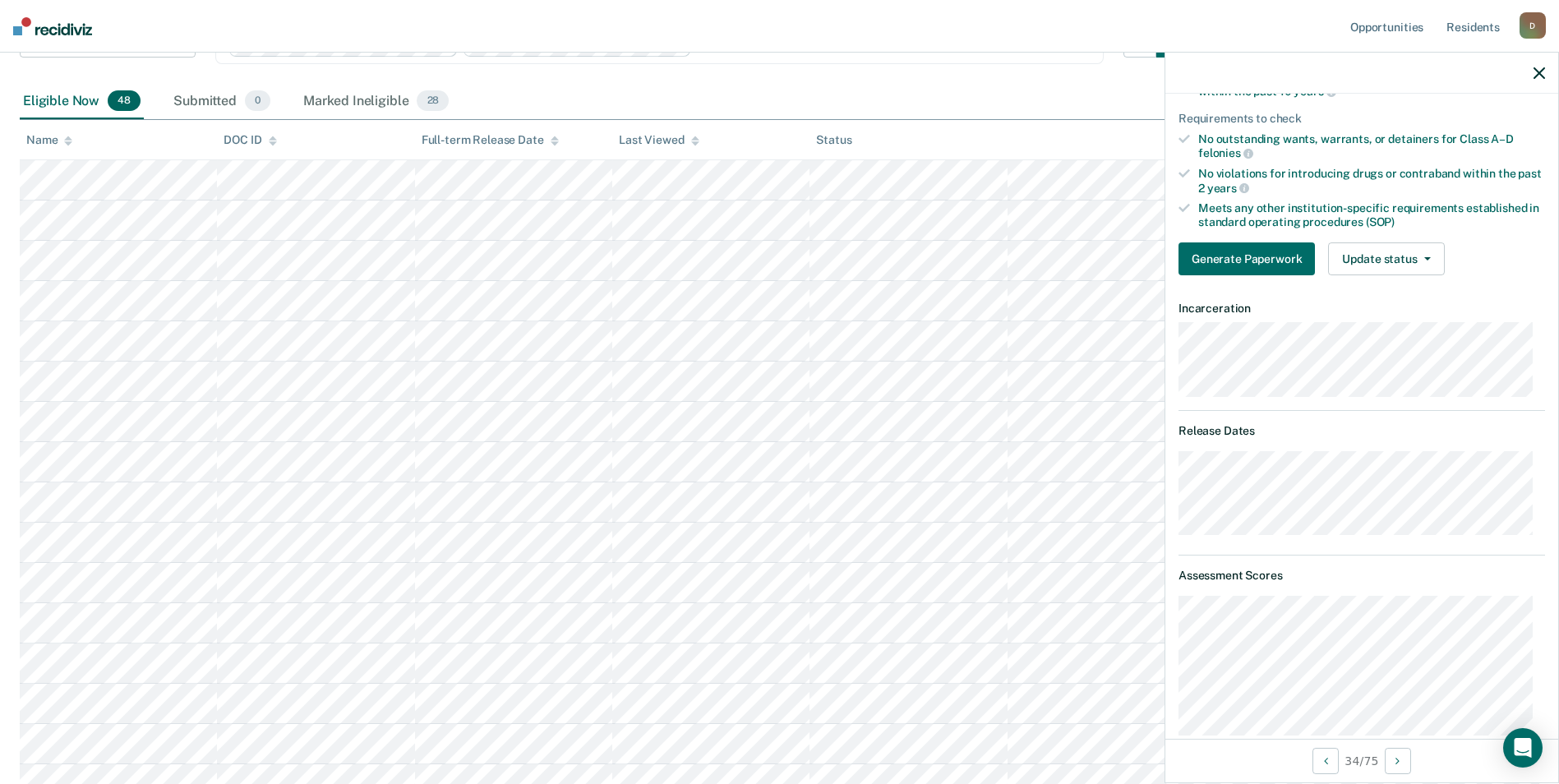
scroll to position [0, 0]
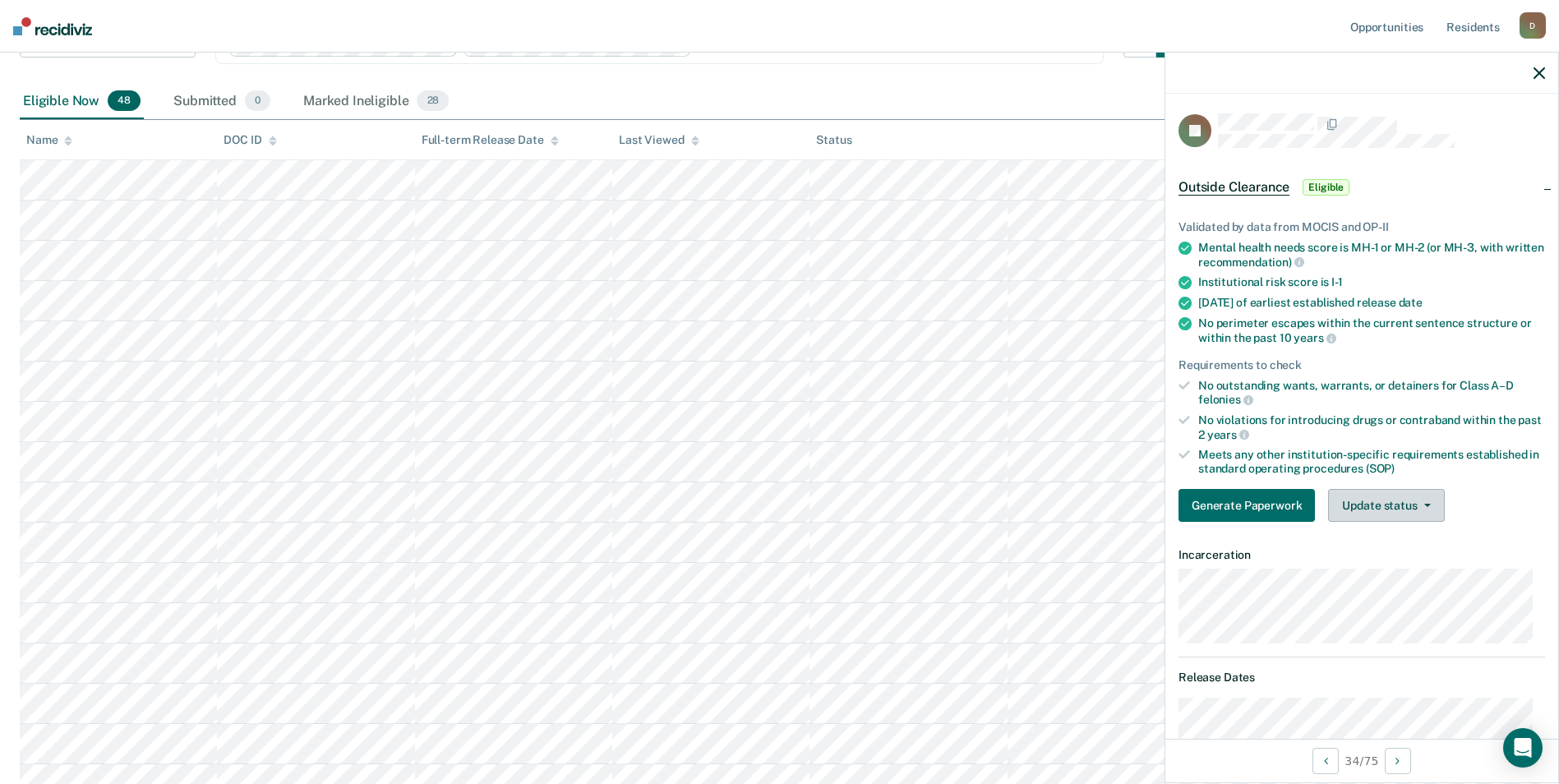
click at [1406, 497] on button "Update status" at bounding box center [1386, 505] width 115 height 33
click at [1396, 570] on button "Mark Ineligible" at bounding box center [1407, 571] width 158 height 26
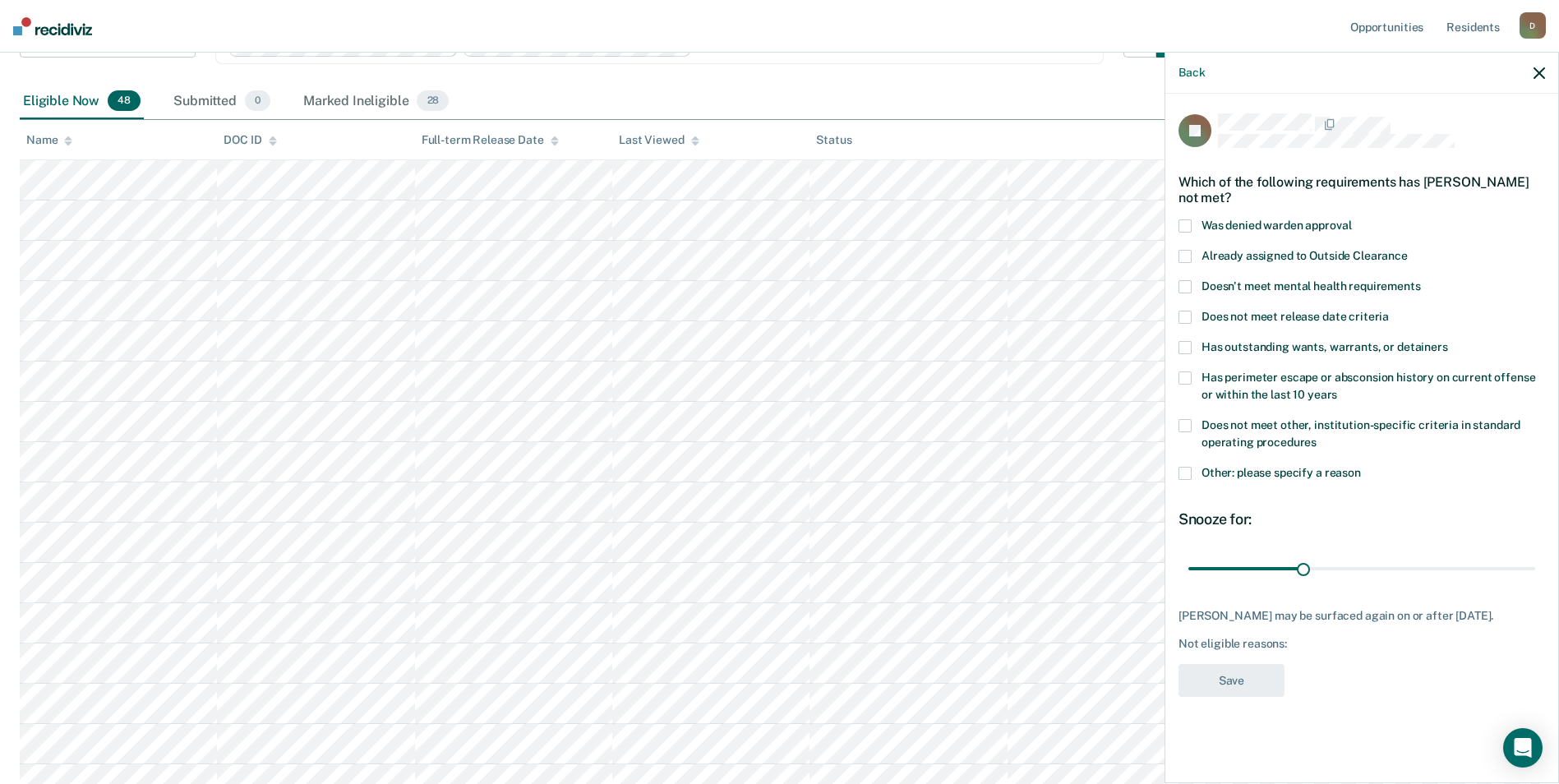
click at [1351, 382] on label "Has perimeter escape or absconsion history on current offense or within the las…" at bounding box center [1362, 388] width 367 height 34
drag, startPoint x: 1308, startPoint y: 562, endPoint x: 1535, endPoint y: 581, distance: 227.8
type input "90"
click at [1535, 581] on input "range" at bounding box center [1362, 568] width 346 height 29
click at [1202, 696] on div "DJ Which of the following requirements has [PERSON_NAME] not met? Was denied wa…" at bounding box center [1362, 411] width 367 height 594
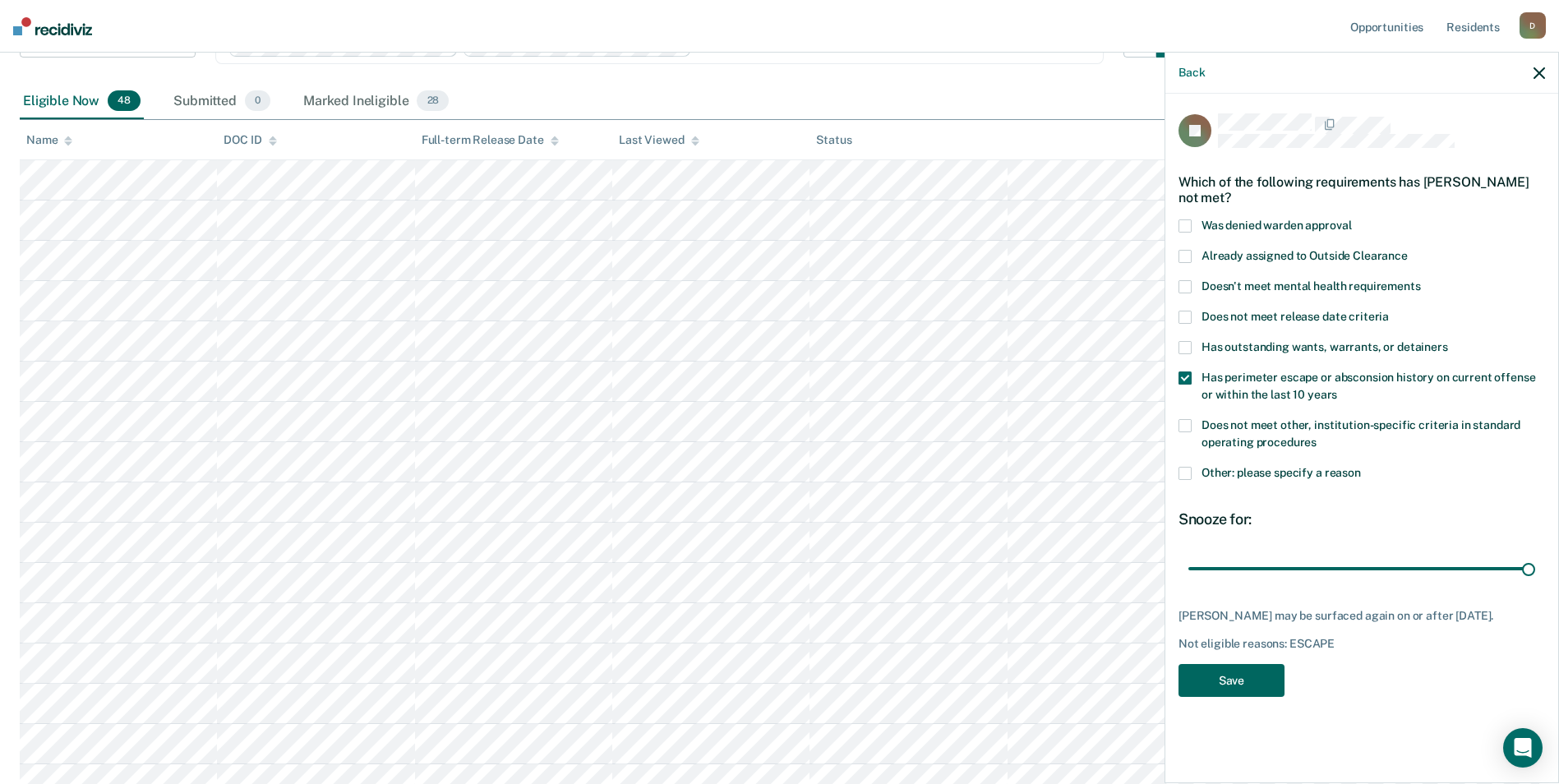
click at [1204, 677] on button "Save" at bounding box center [1231, 681] width 106 height 34
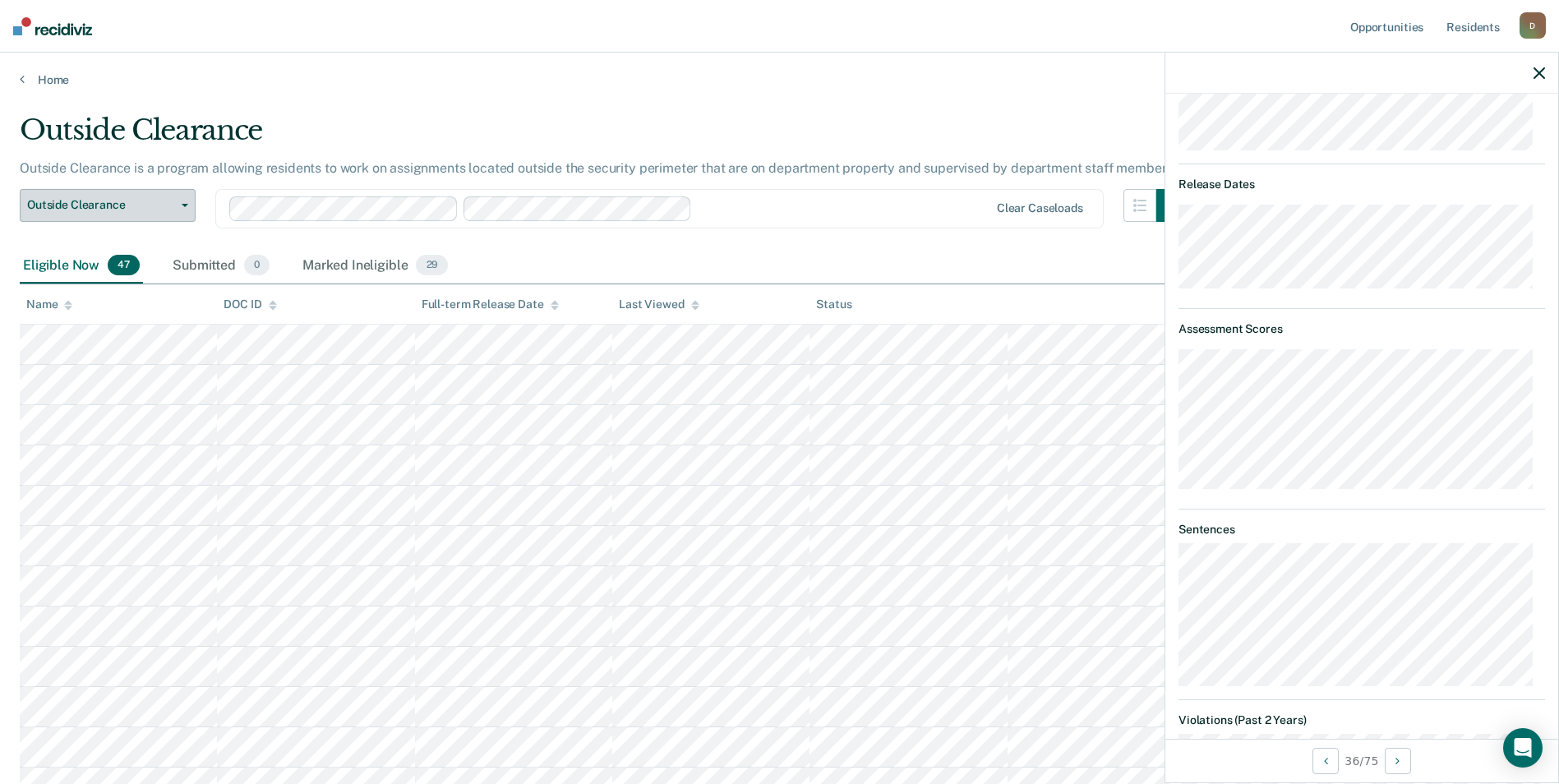
click at [157, 193] on button "Outside Clearance" at bounding box center [107, 205] width 176 height 33
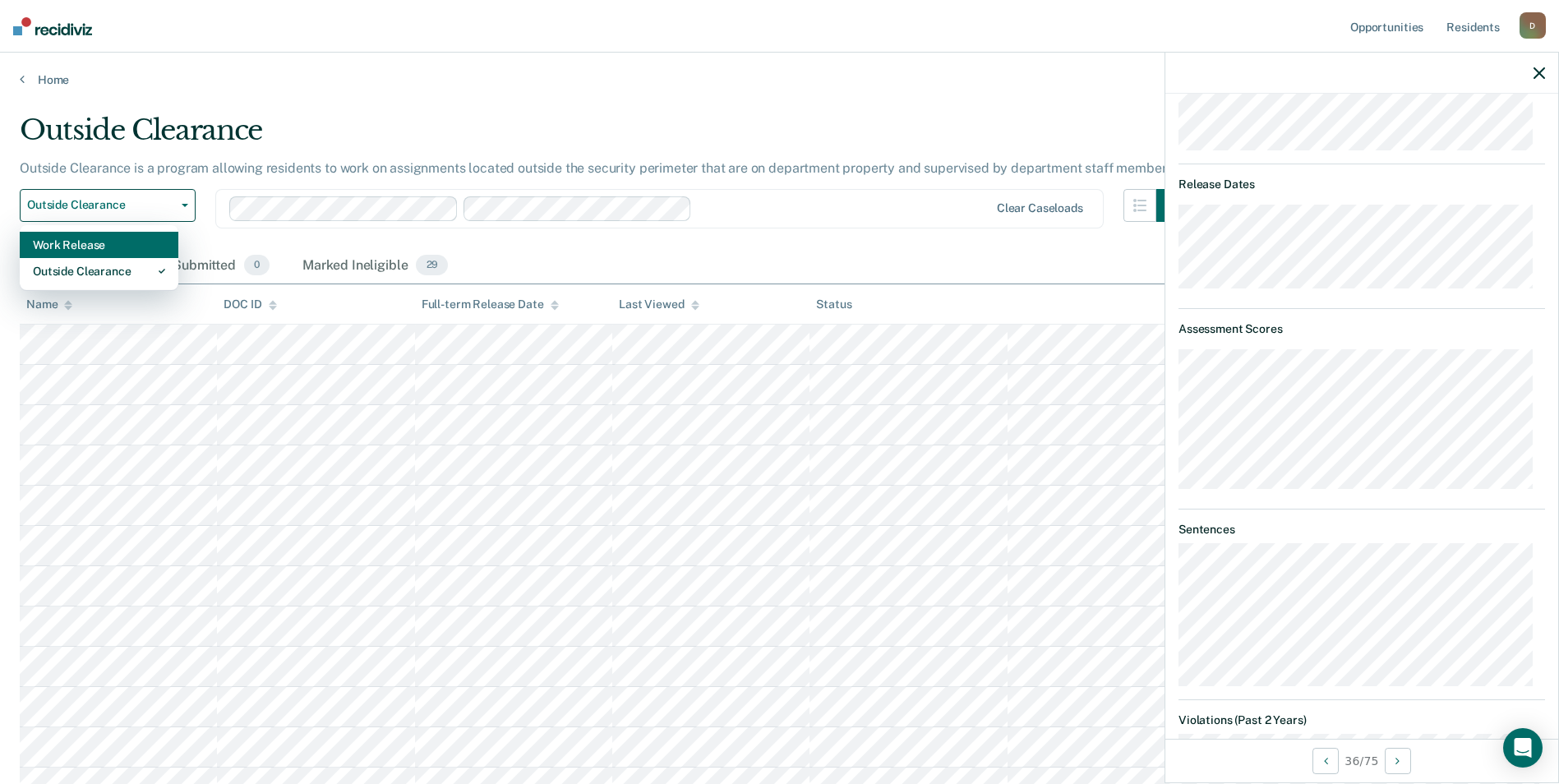
click at [123, 253] on div "Work Release" at bounding box center [99, 245] width 132 height 26
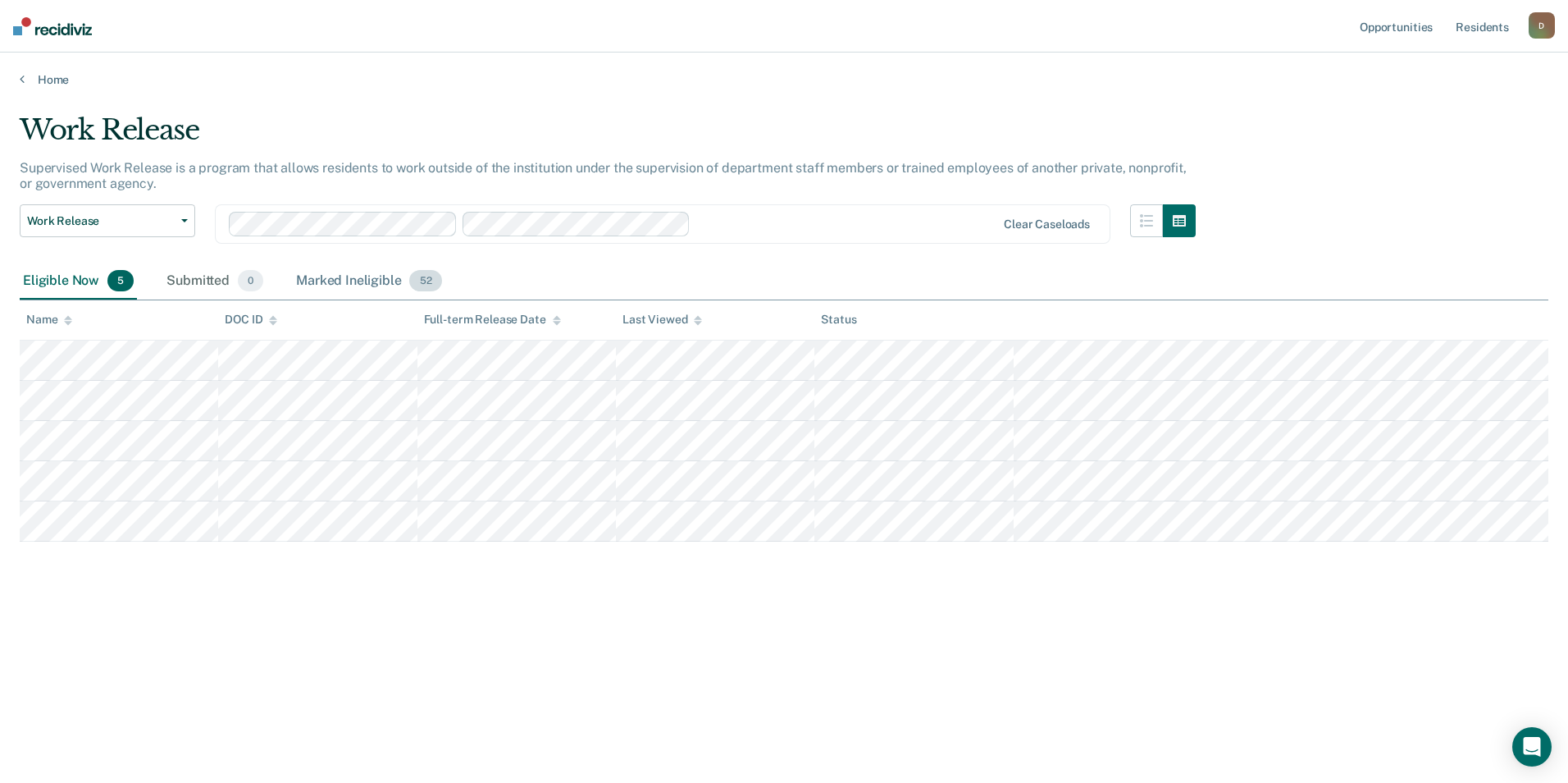
click at [369, 285] on div "Marked Ineligible 52" at bounding box center [368, 281] width 152 height 36
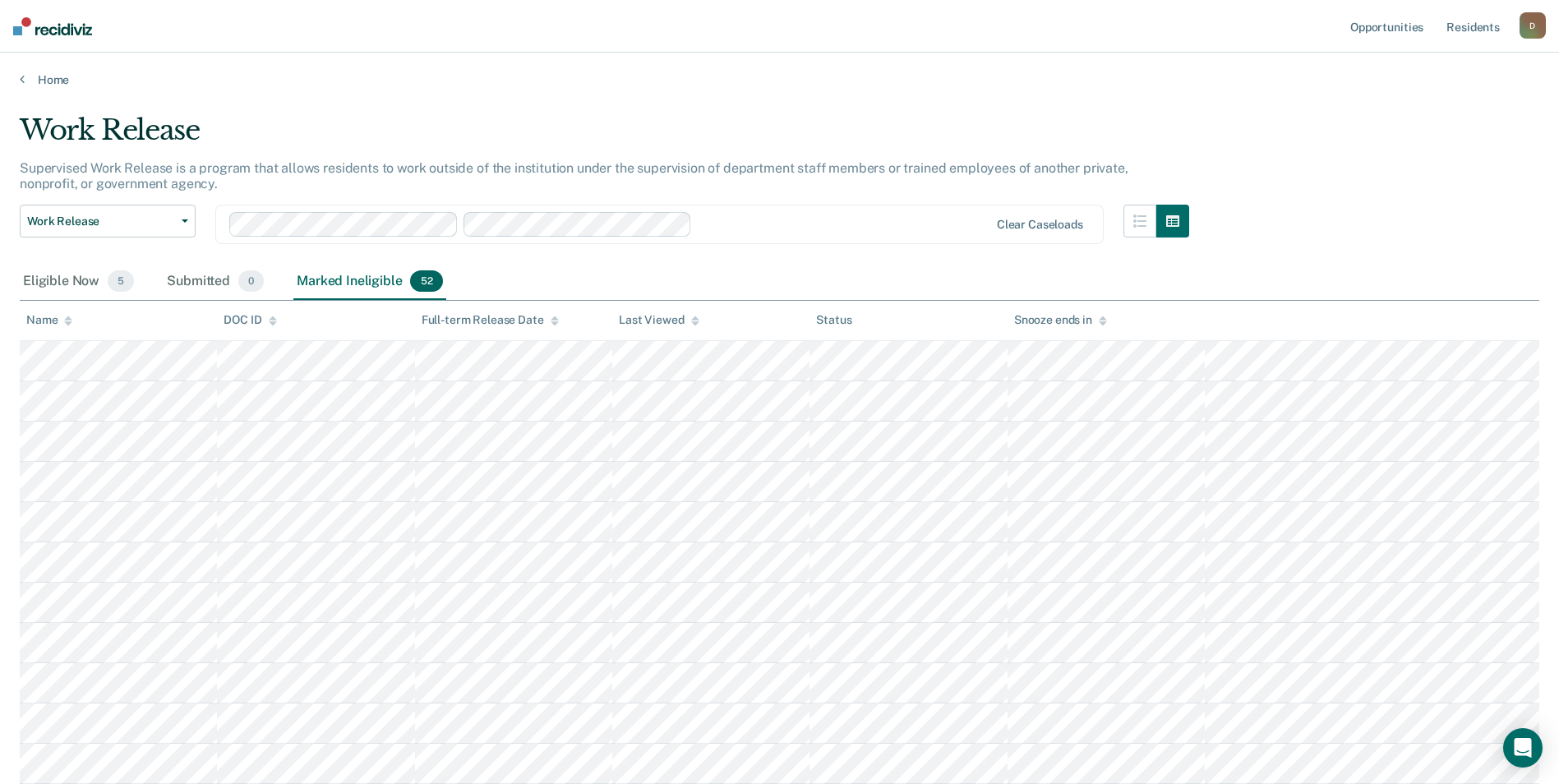
scroll to position [82, 0]
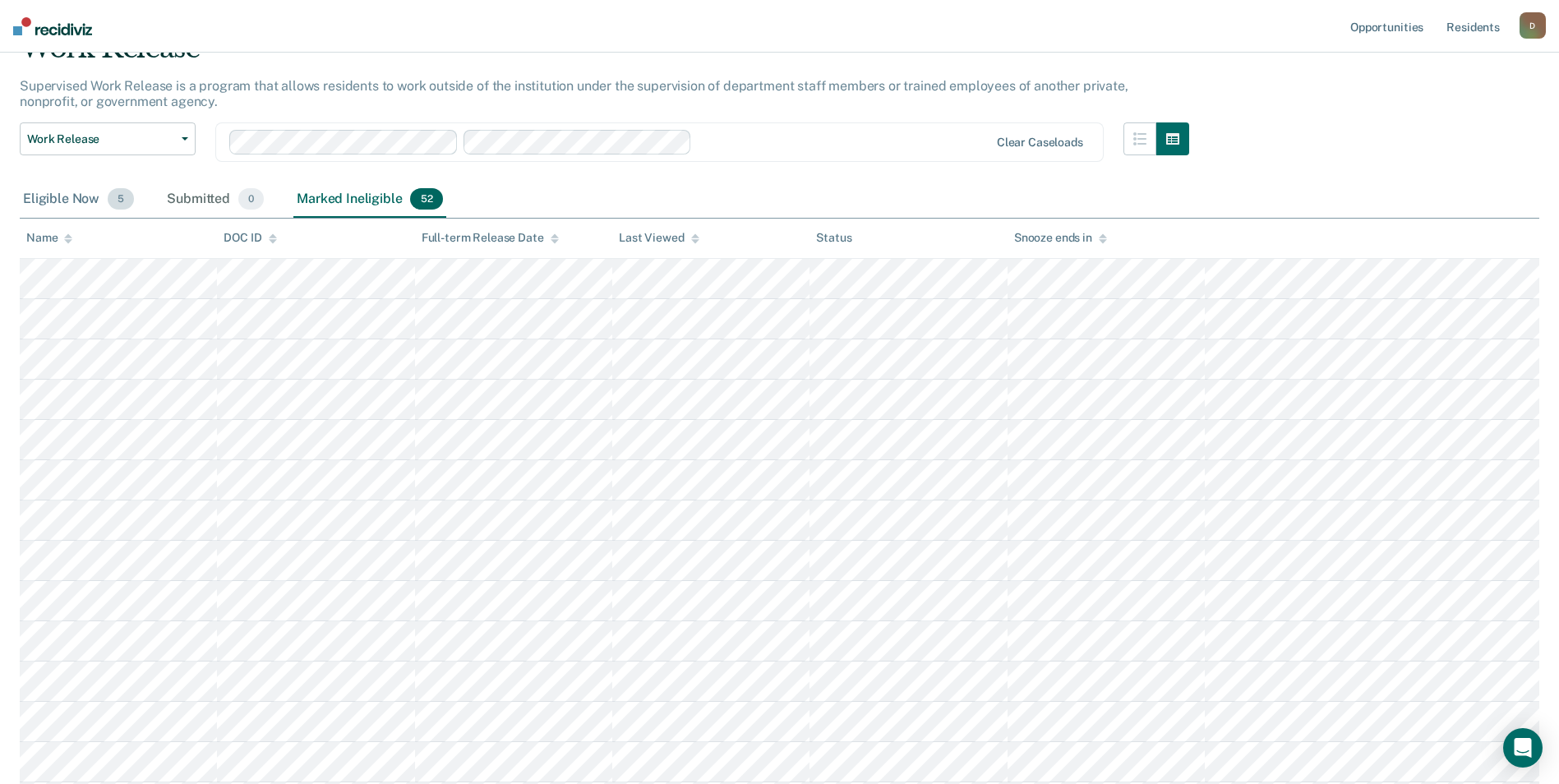
click at [68, 194] on div "Eligible Now 5" at bounding box center [78, 199] width 117 height 36
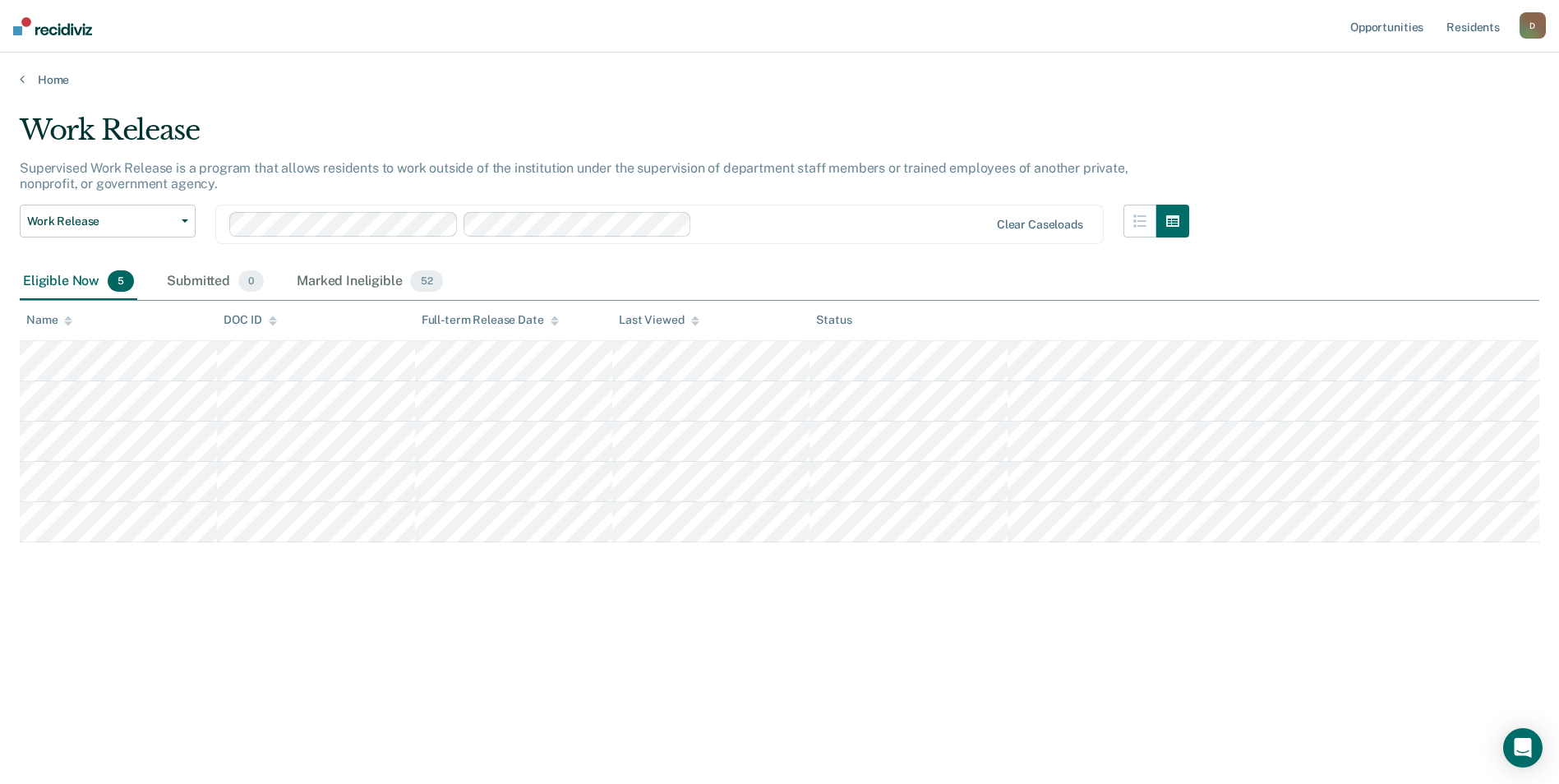
scroll to position [0, 0]
click at [358, 286] on div "Marked Ineligible 52" at bounding box center [369, 281] width 152 height 36
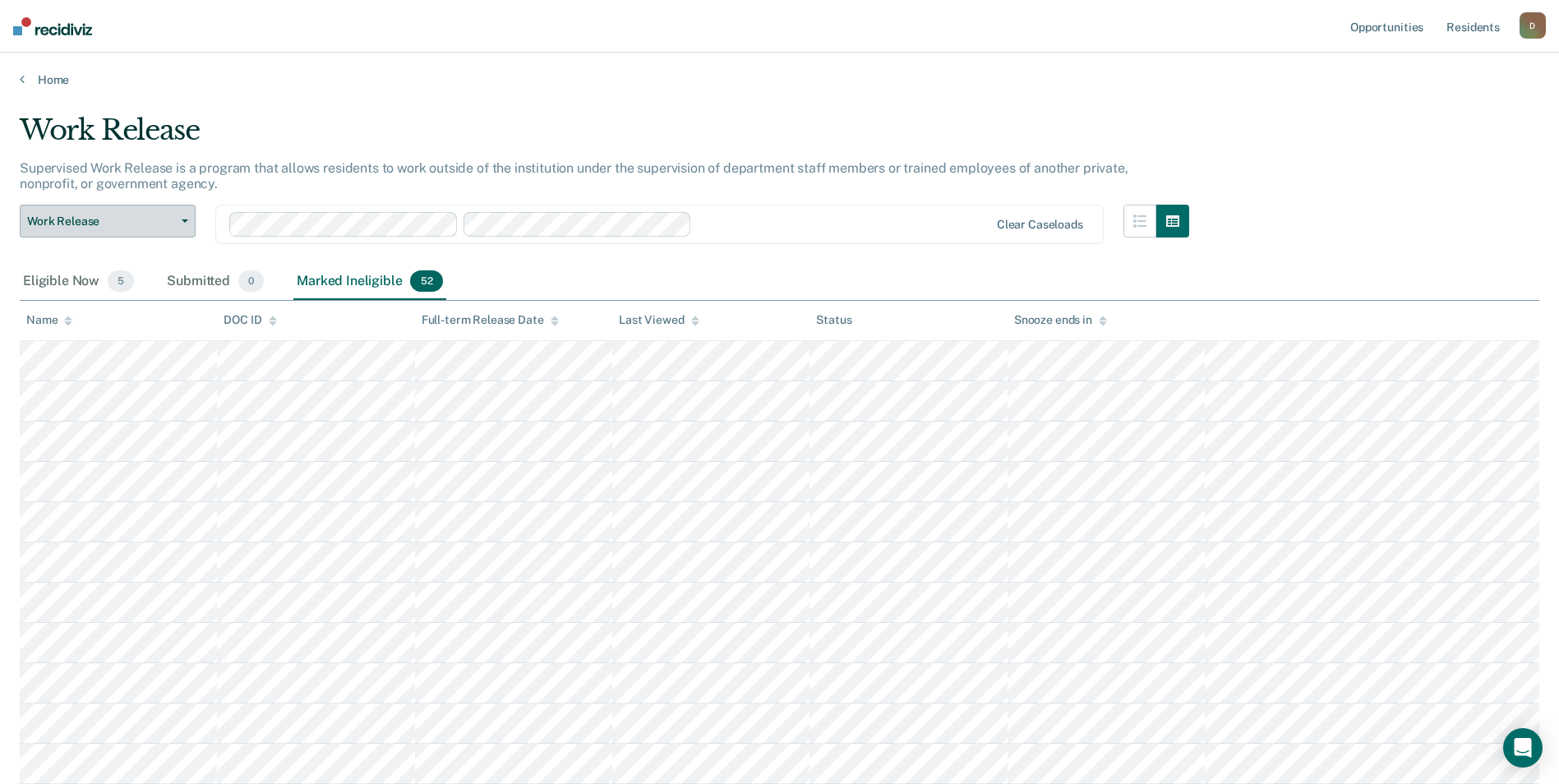
click at [173, 220] on span "Work Release" at bounding box center [101, 221] width 148 height 14
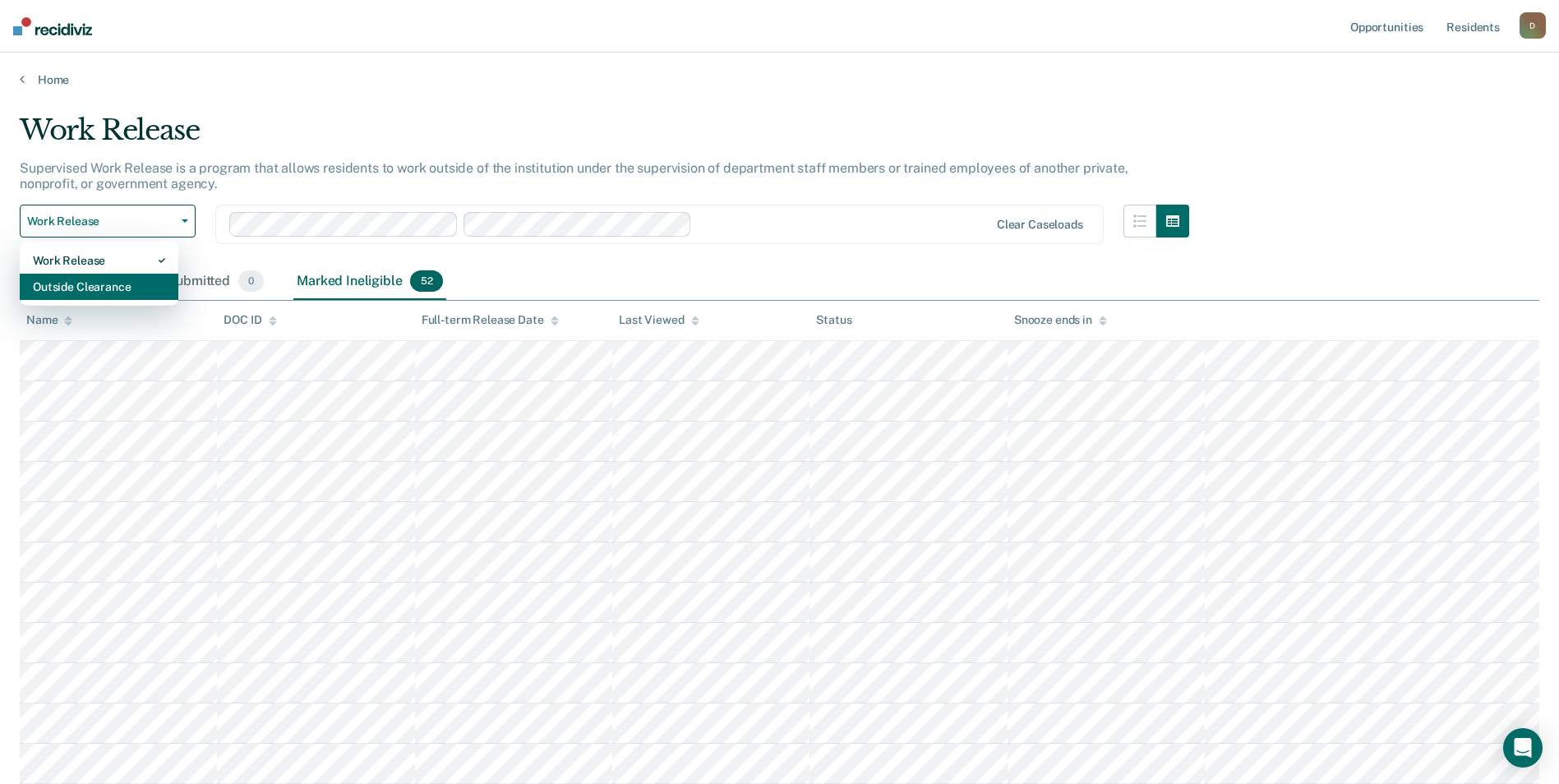
click at [147, 281] on div "Outside Clearance" at bounding box center [99, 287] width 132 height 26
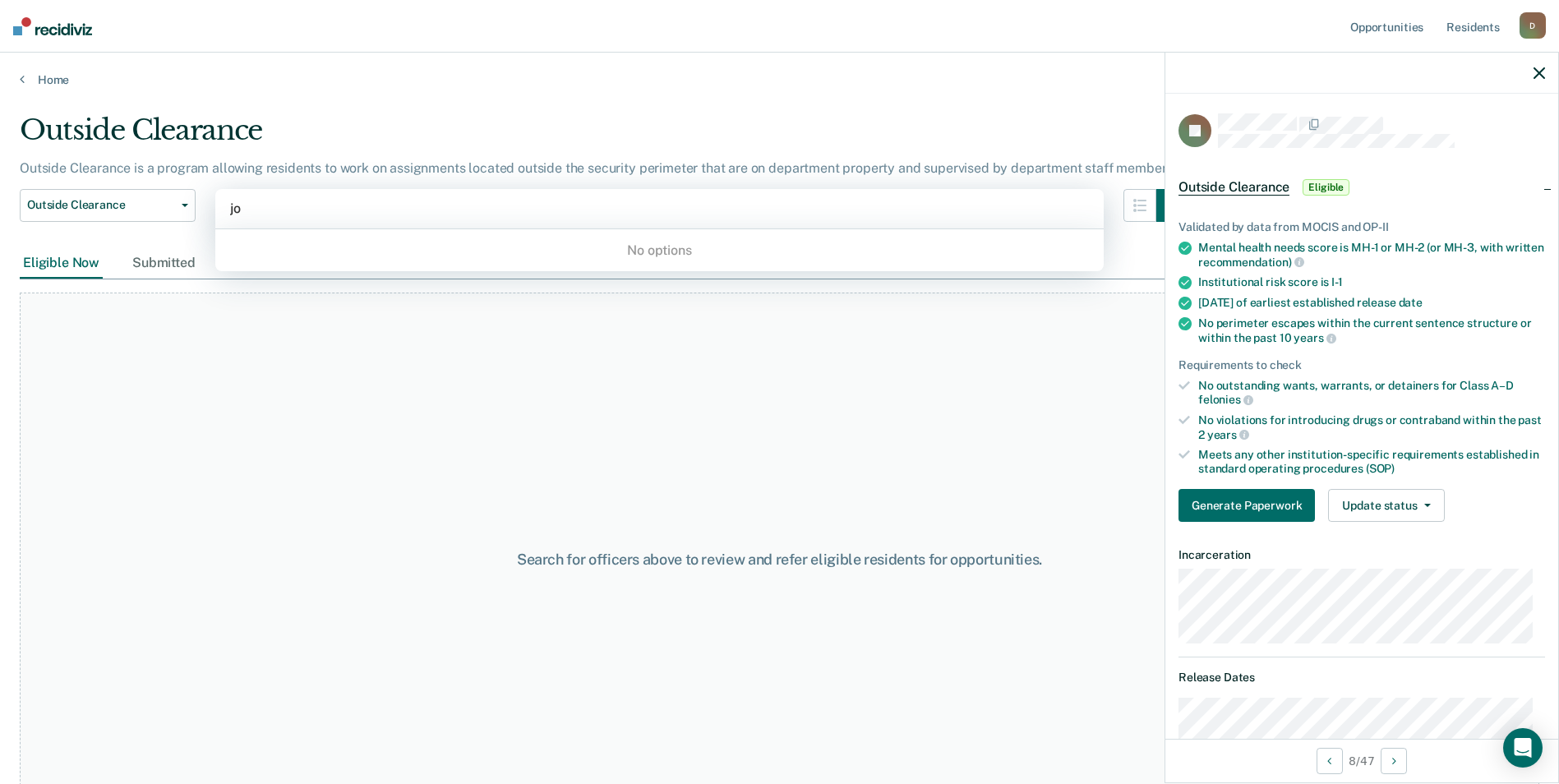
type input "j"
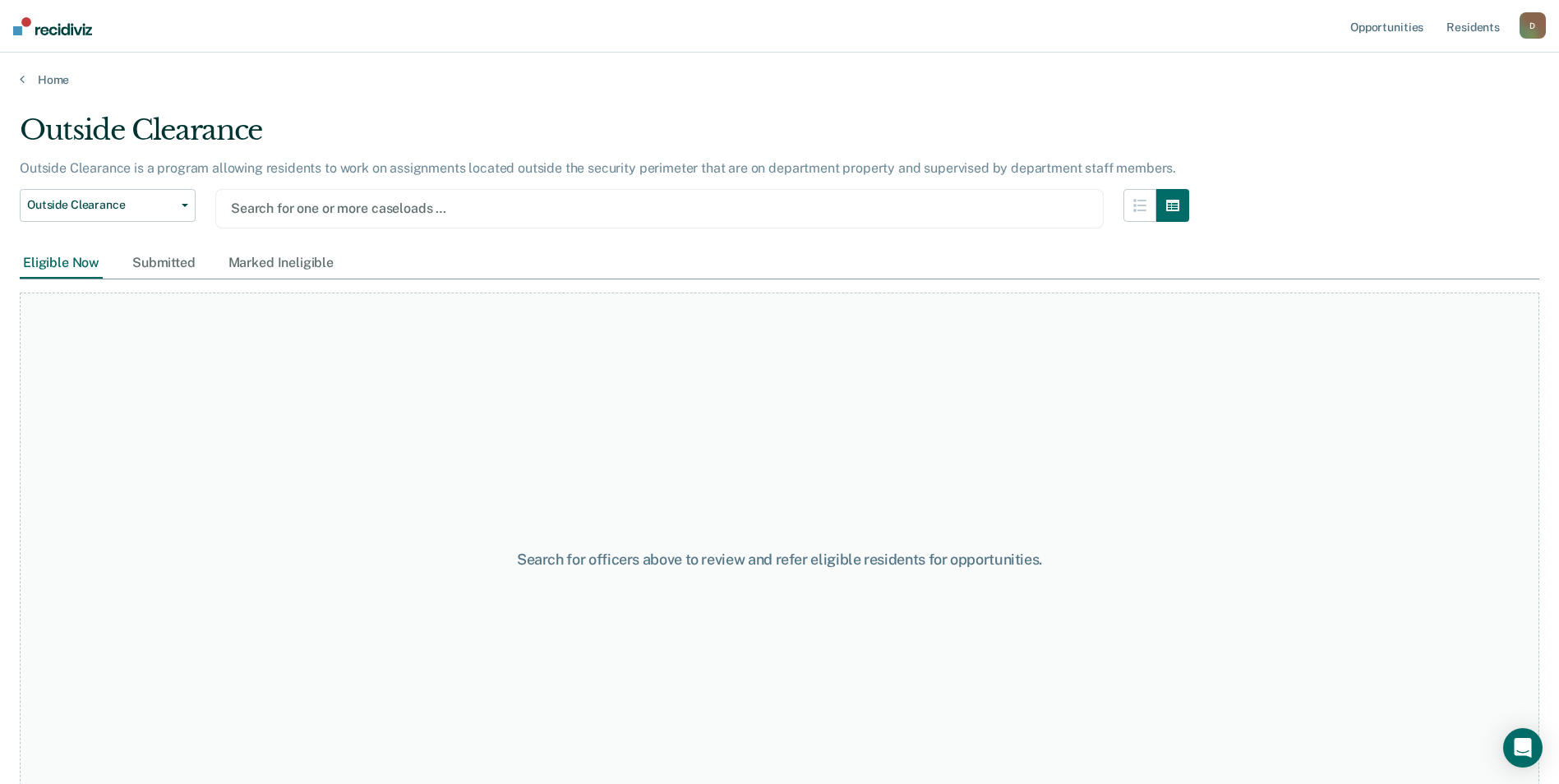
type input "a"
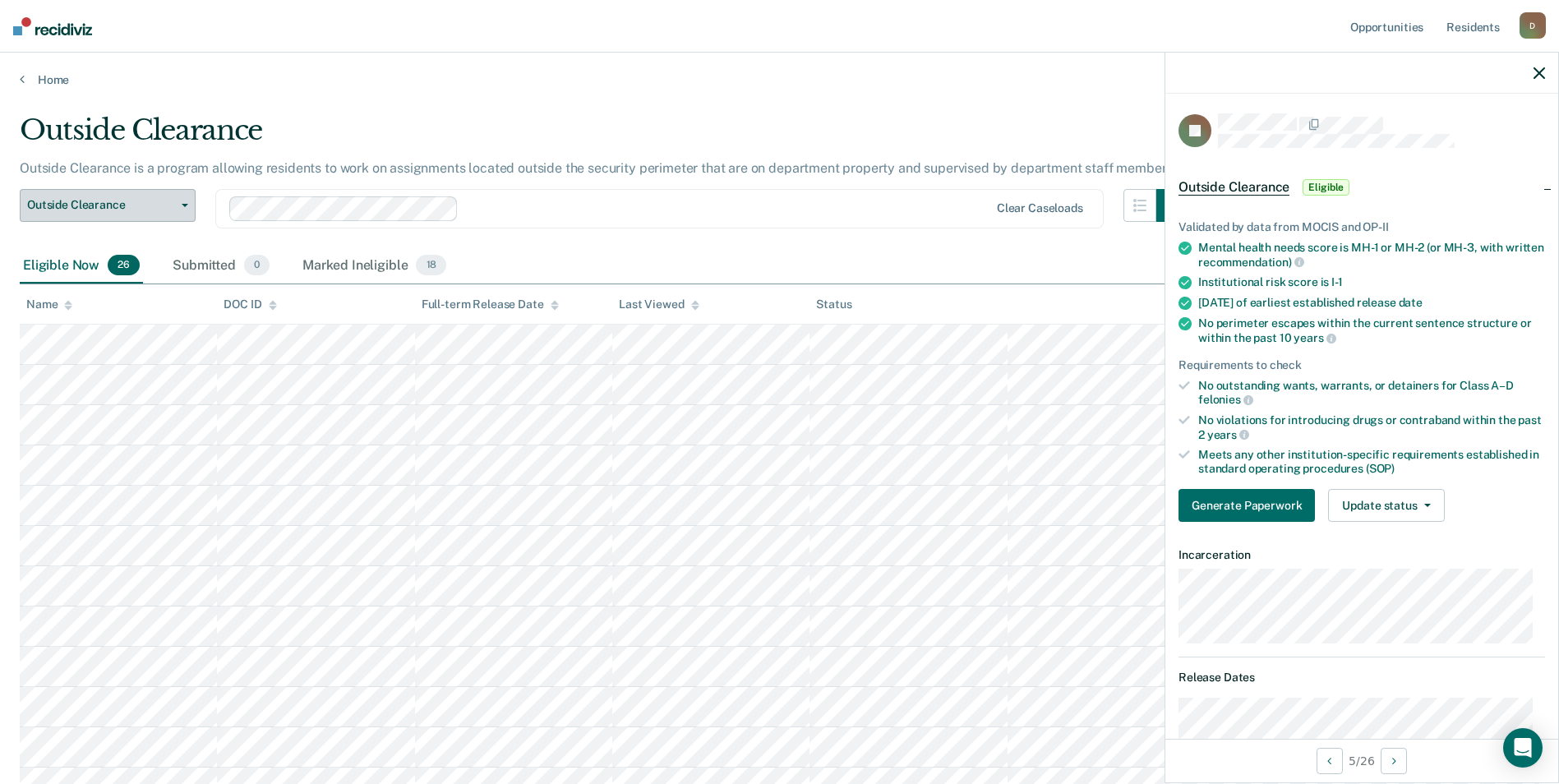
click at [187, 202] on button "Outside Clearance" at bounding box center [107, 205] width 176 height 33
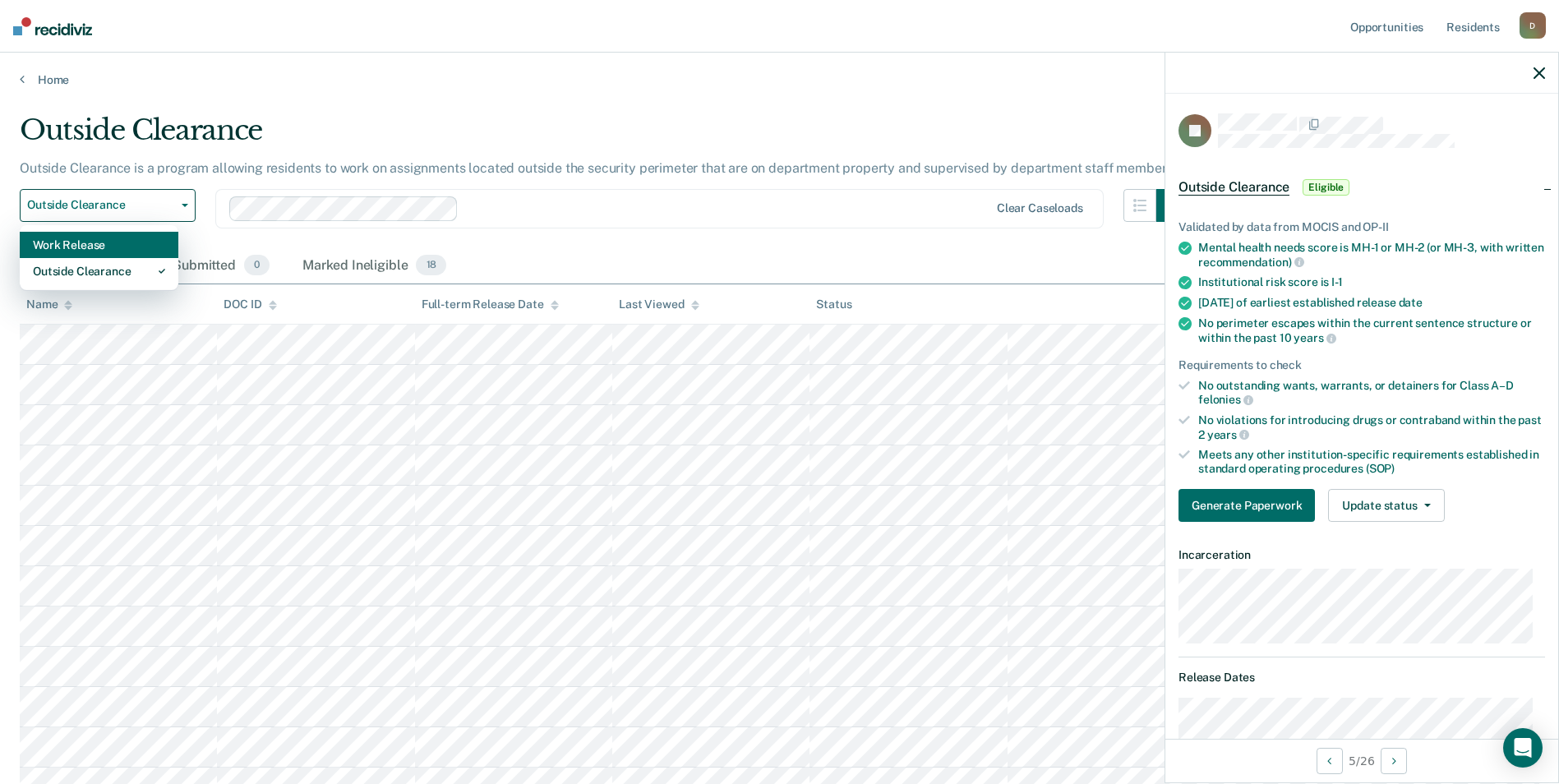
click at [124, 249] on div "Work Release" at bounding box center [99, 245] width 132 height 26
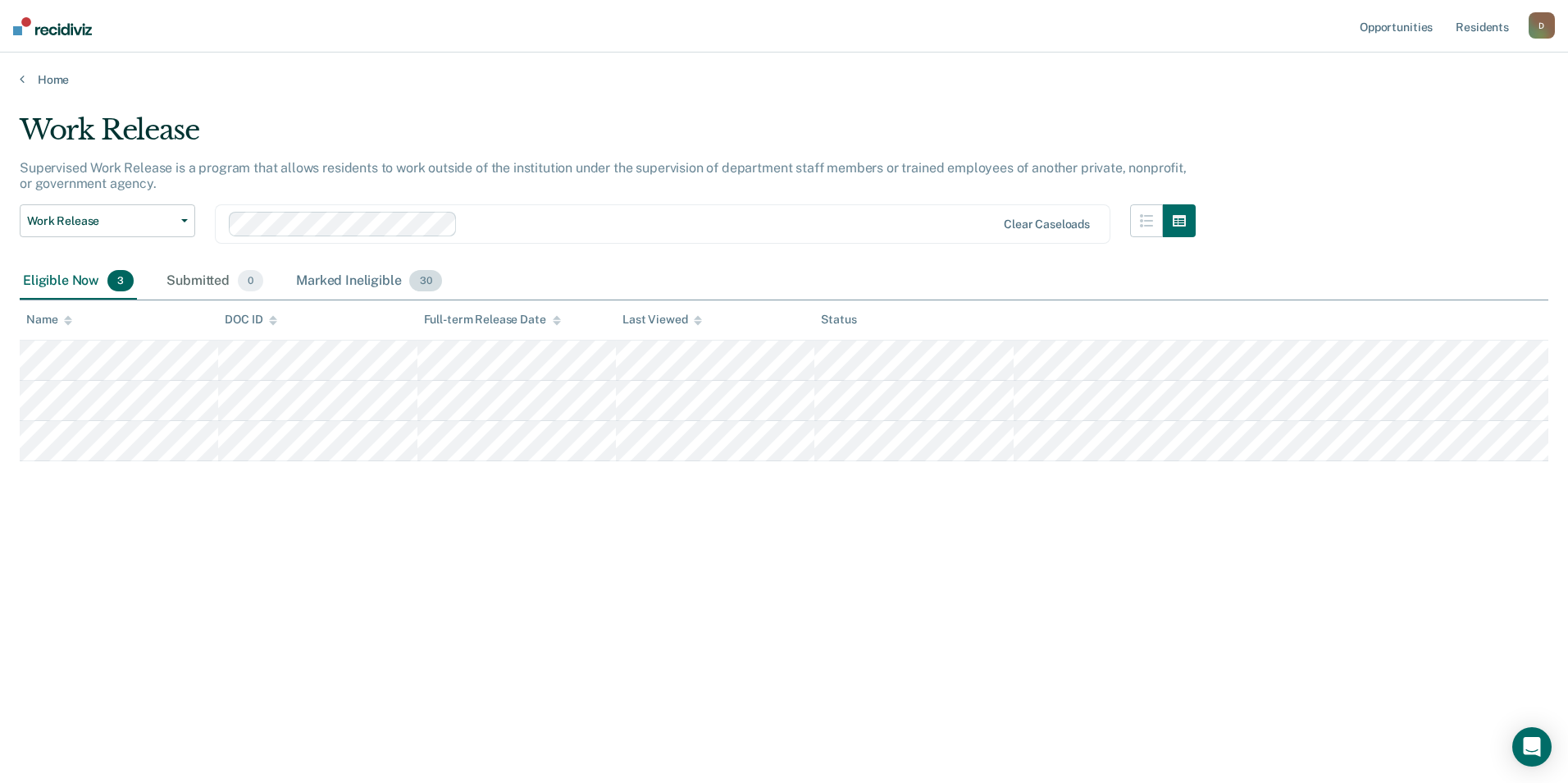
click at [358, 277] on div "Marked Ineligible 30" at bounding box center [368, 281] width 152 height 36
